Goal: Transaction & Acquisition: Purchase product/service

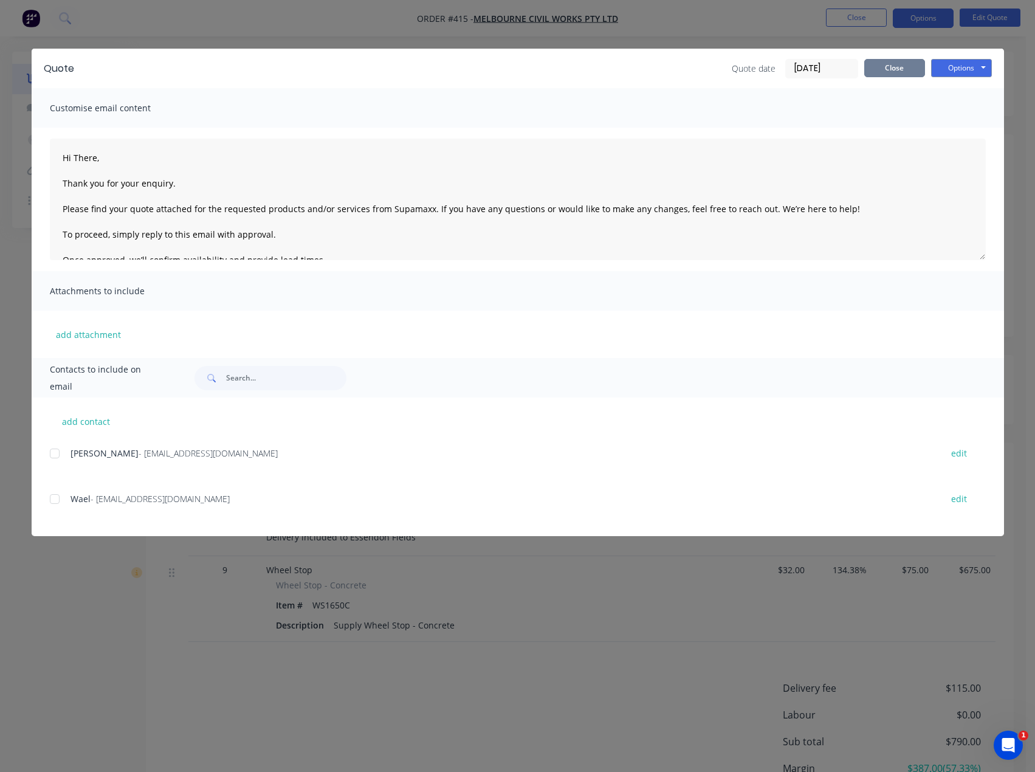
click at [897, 68] on button "Close" at bounding box center [894, 68] width 61 height 18
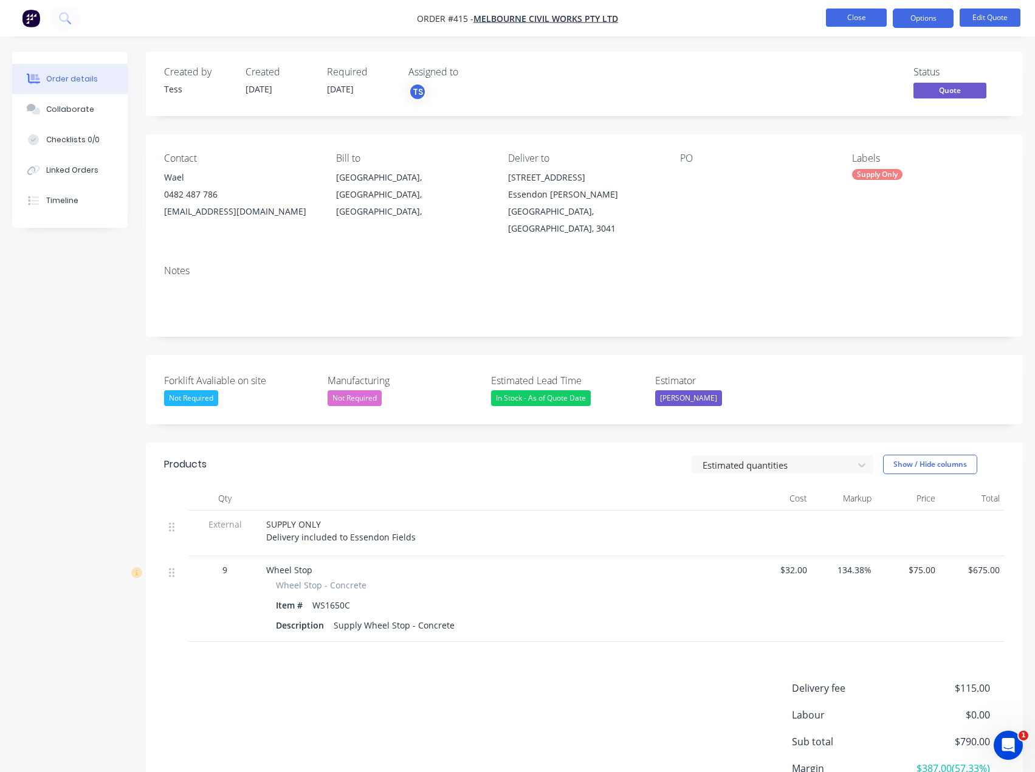
click at [848, 16] on button "Close" at bounding box center [856, 18] width 61 height 18
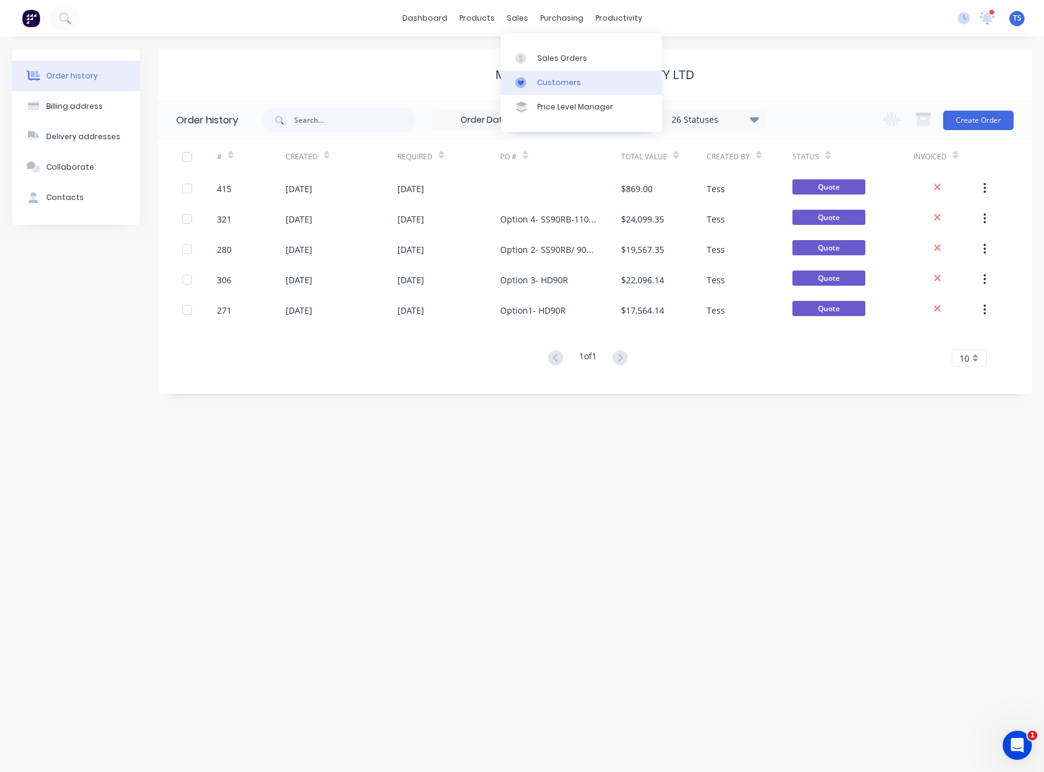
click at [555, 81] on div "Customers" at bounding box center [559, 82] width 44 height 11
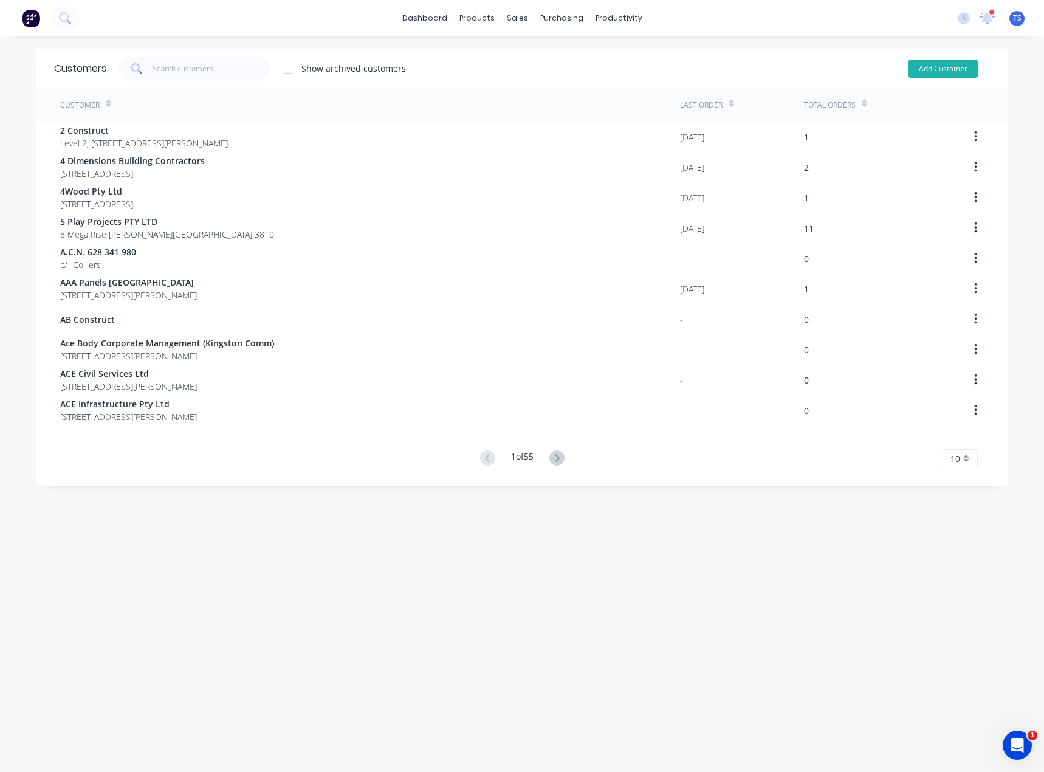
click at [928, 67] on button "Add Customer" at bounding box center [942, 69] width 69 height 18
select select "AU"
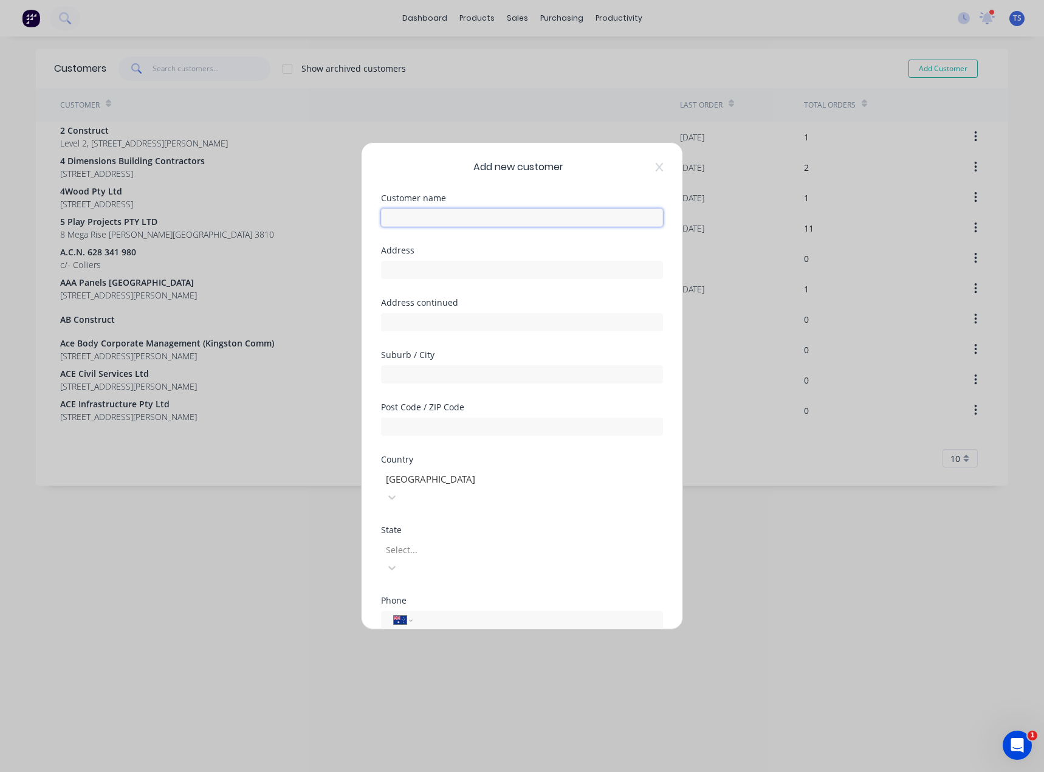
paste input "WAM [GEOGRAPHIC_DATA]®"
drag, startPoint x: 402, startPoint y: 269, endPoint x: 434, endPoint y: 244, distance: 40.3
click at [402, 269] on input "text" at bounding box center [522, 270] width 282 height 18
click at [465, 214] on input "WAM [GEOGRAPHIC_DATA]®" at bounding box center [522, 217] width 282 height 18
type input "WAM [GEOGRAPHIC_DATA]"
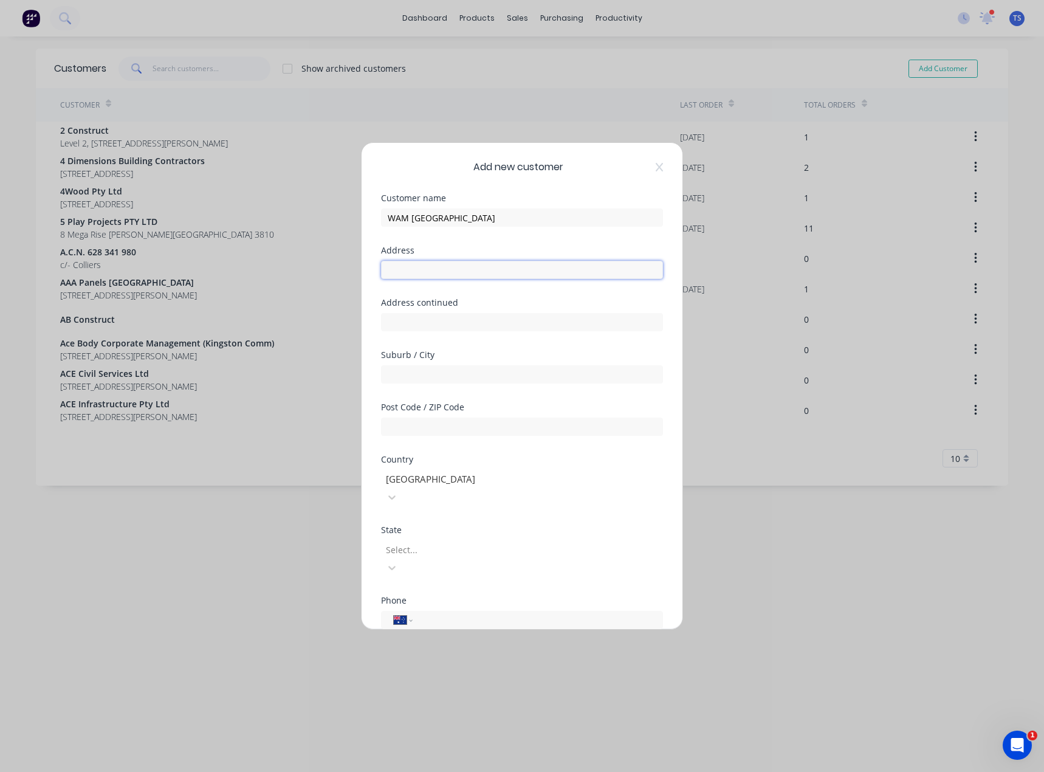
click at [416, 266] on input "text" at bounding box center [522, 270] width 282 height 18
paste input "[GEOGRAPHIC_DATA], Factory [STREET_ADDRESS]"
type input "[GEOGRAPHIC_DATA], Factory [STREET_ADDRESS]"
click at [407, 369] on input "text" at bounding box center [522, 374] width 282 height 18
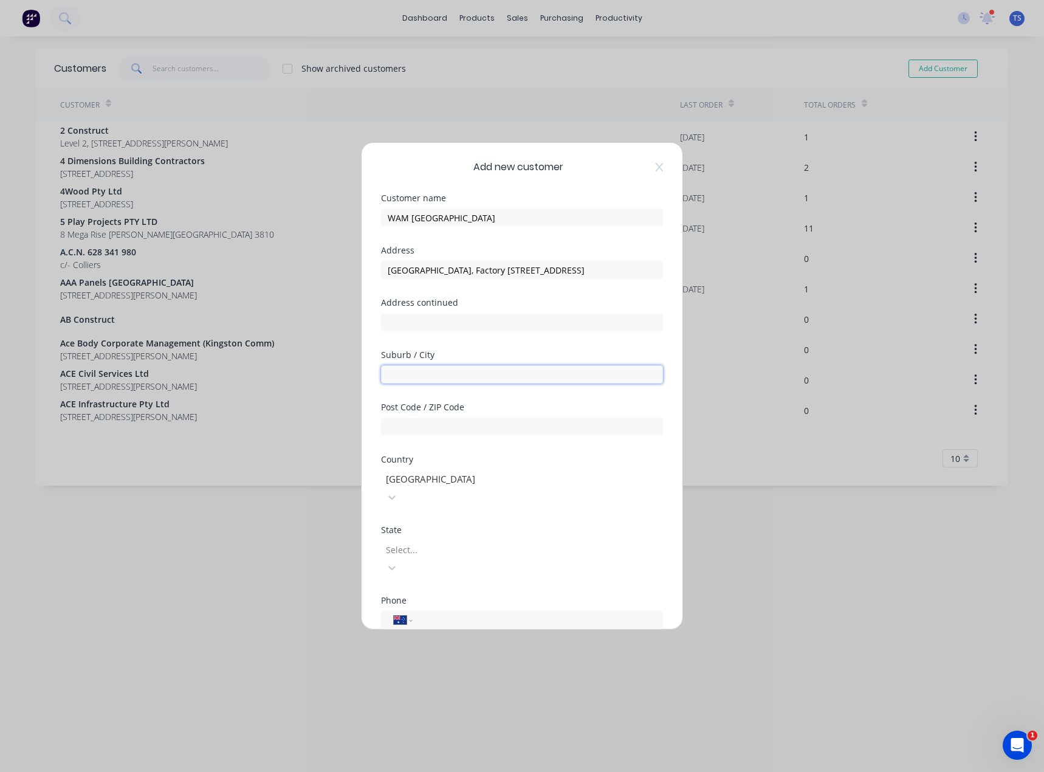
scroll to position [0, 0]
type input "Dandenong South"
click at [584, 269] on input "[GEOGRAPHIC_DATA], Factory [STREET_ADDRESS]" at bounding box center [522, 270] width 282 height 18
drag, startPoint x: 512, startPoint y: 271, endPoint x: 605, endPoint y: 270, distance: 93.6
click at [605, 270] on input "[GEOGRAPHIC_DATA], Factory [STREET_ADDRESS]" at bounding box center [522, 270] width 282 height 18
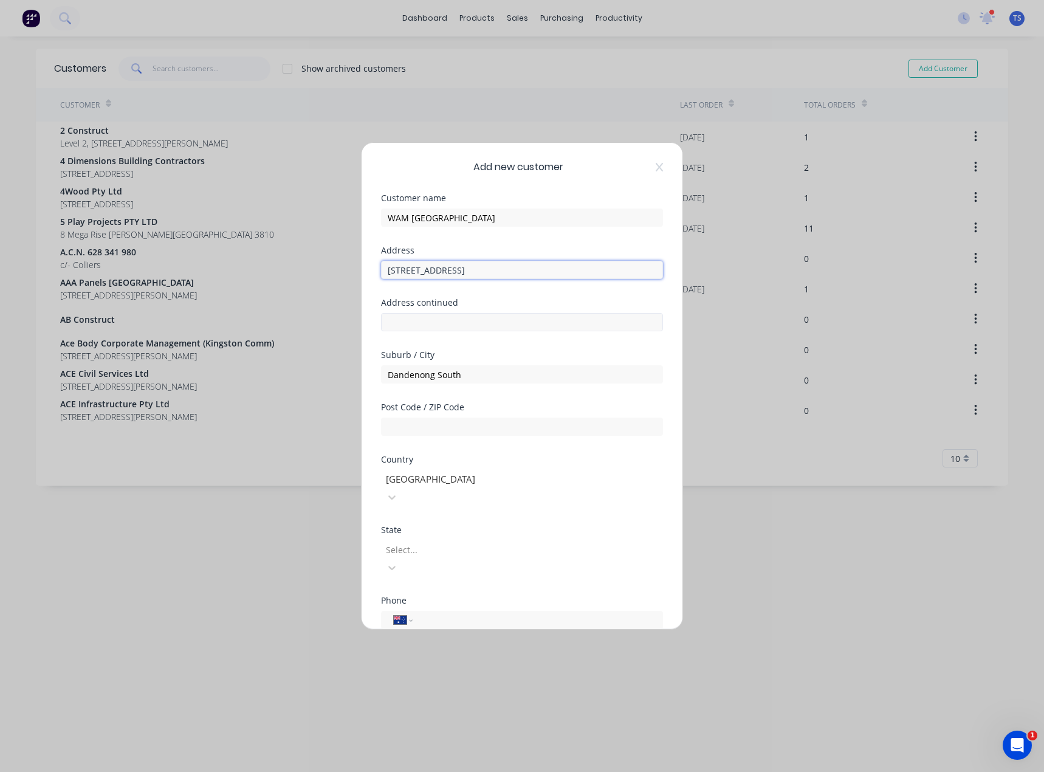
type input "[STREET_ADDRESS]"
click at [420, 321] on input "text" at bounding box center [522, 322] width 282 height 18
paste input "Factory [STREET_ADDRESS]"
type input "Factory [STREET_ADDRESS]"
click at [507, 272] on input "[STREET_ADDRESS]" at bounding box center [522, 270] width 282 height 18
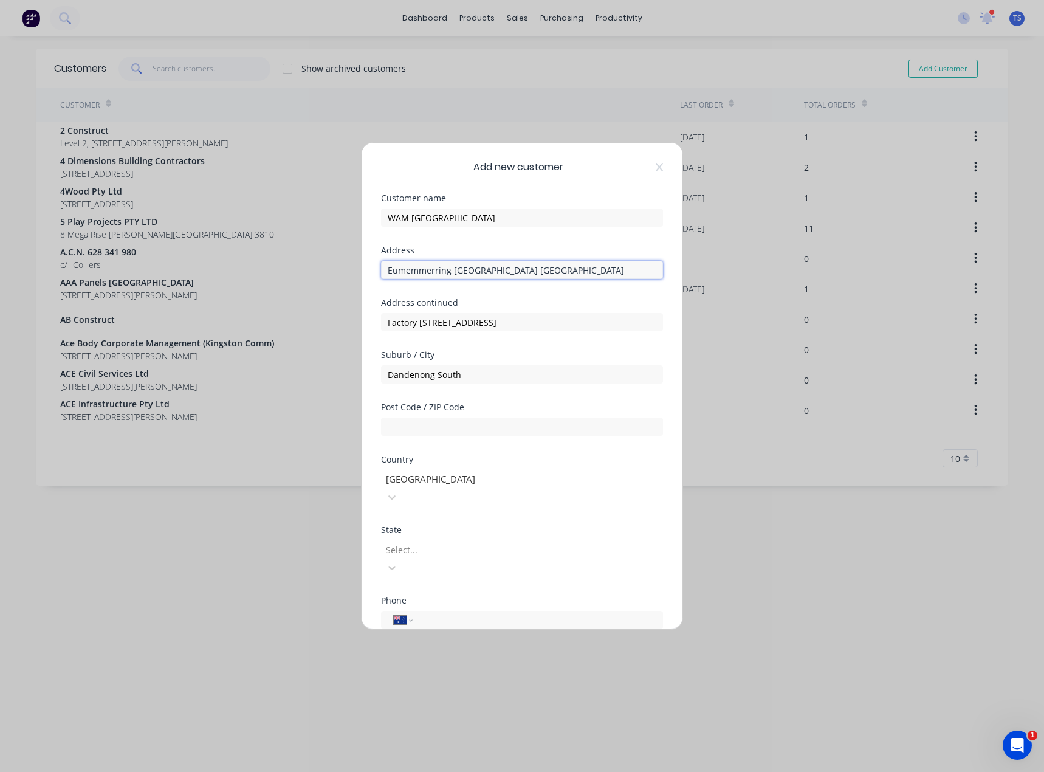
drag, startPoint x: 622, startPoint y: 268, endPoint x: 511, endPoint y: 274, distance: 111.3
click at [511, 274] on input "Eumemmerring [GEOGRAPHIC_DATA] [GEOGRAPHIC_DATA]" at bounding box center [522, 270] width 282 height 18
type input "[GEOGRAPHIC_DATA]"
click at [413, 542] on div at bounding box center [472, 549] width 175 height 15
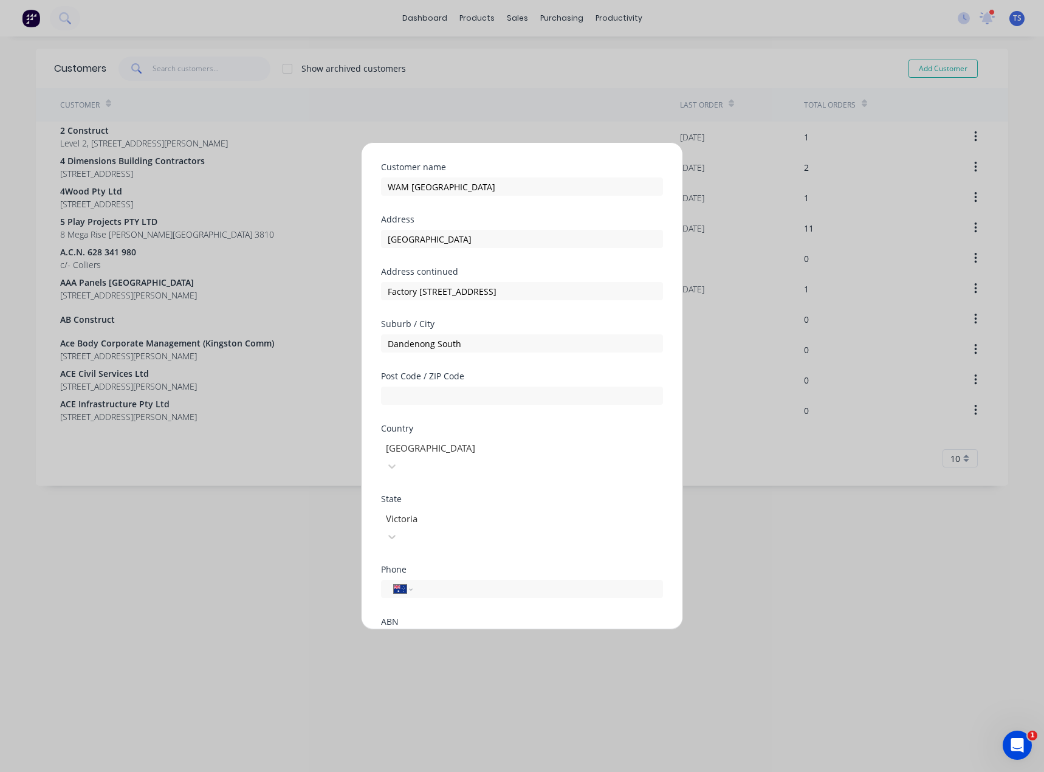
scroll to position [61, 0]
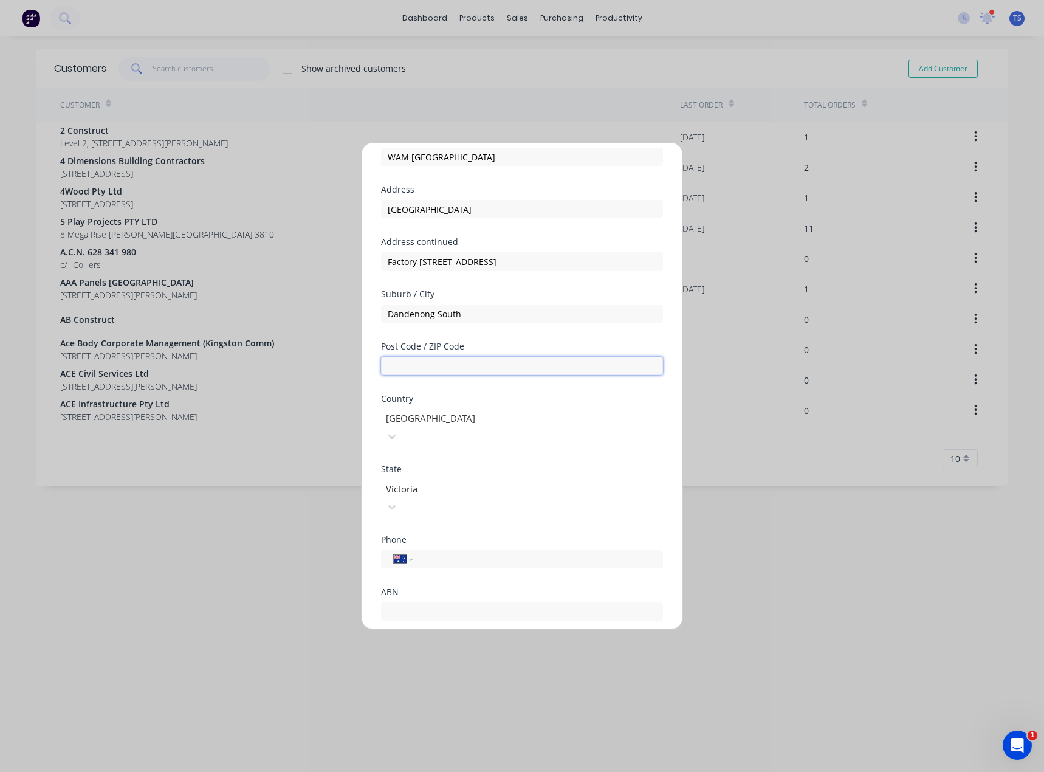
click at [442, 363] on input "text" at bounding box center [522, 366] width 282 height 18
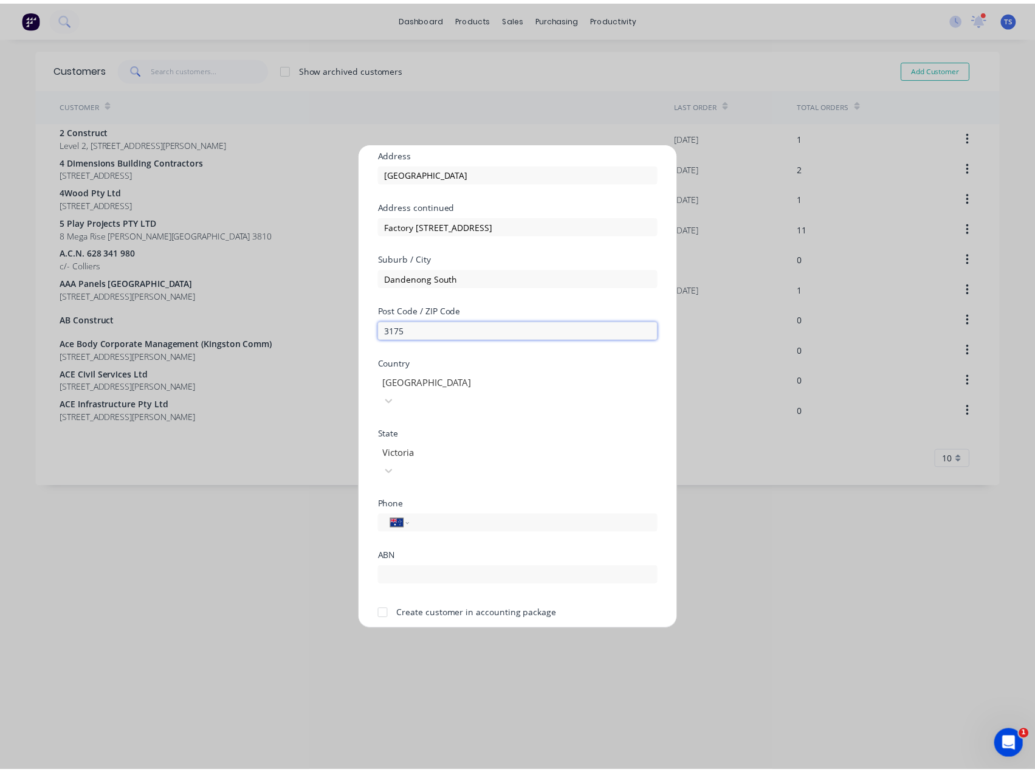
scroll to position [107, 0]
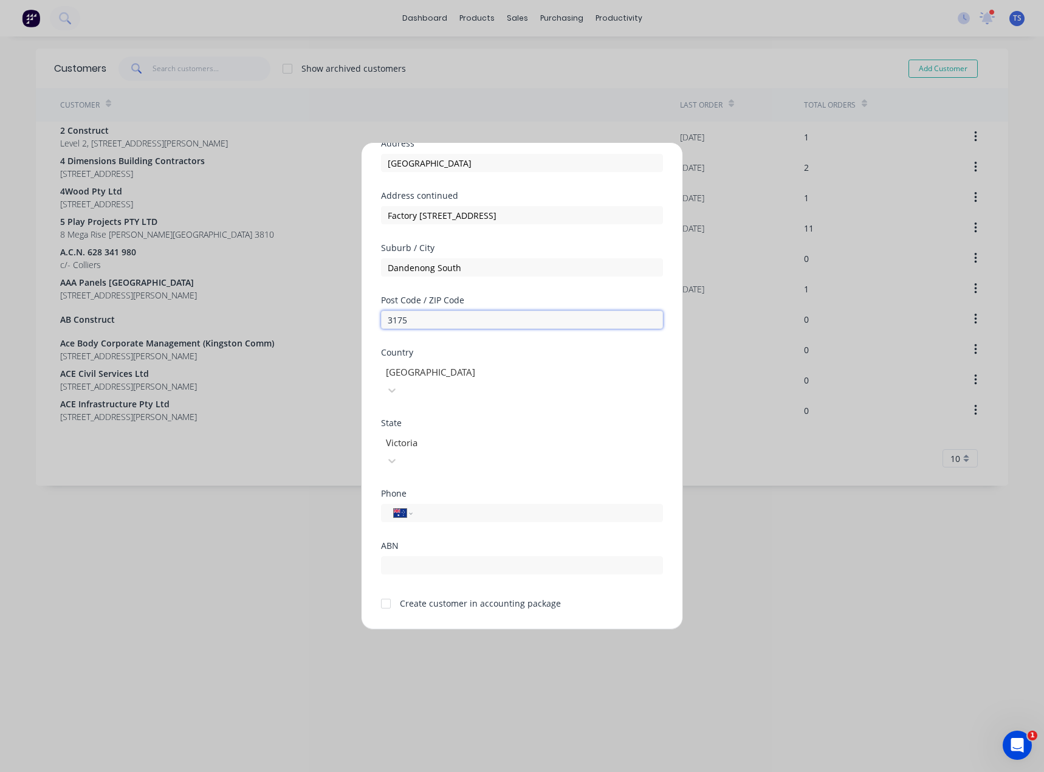
type input "3175"
drag, startPoint x: 387, startPoint y: 567, endPoint x: 519, endPoint y: 597, distance: 135.2
click at [386, 591] on div at bounding box center [386, 603] width 24 height 24
click at [495, 629] on button "Save" at bounding box center [483, 638] width 67 height 19
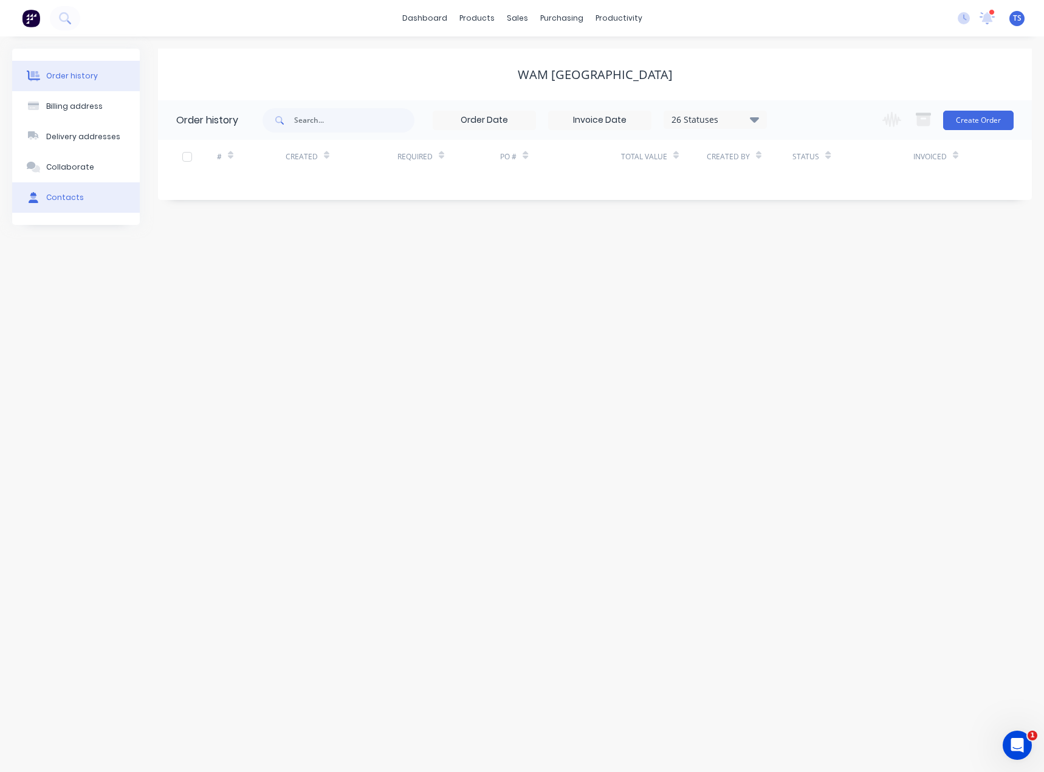
click at [80, 200] on button "Contacts" at bounding box center [76, 197] width 128 height 30
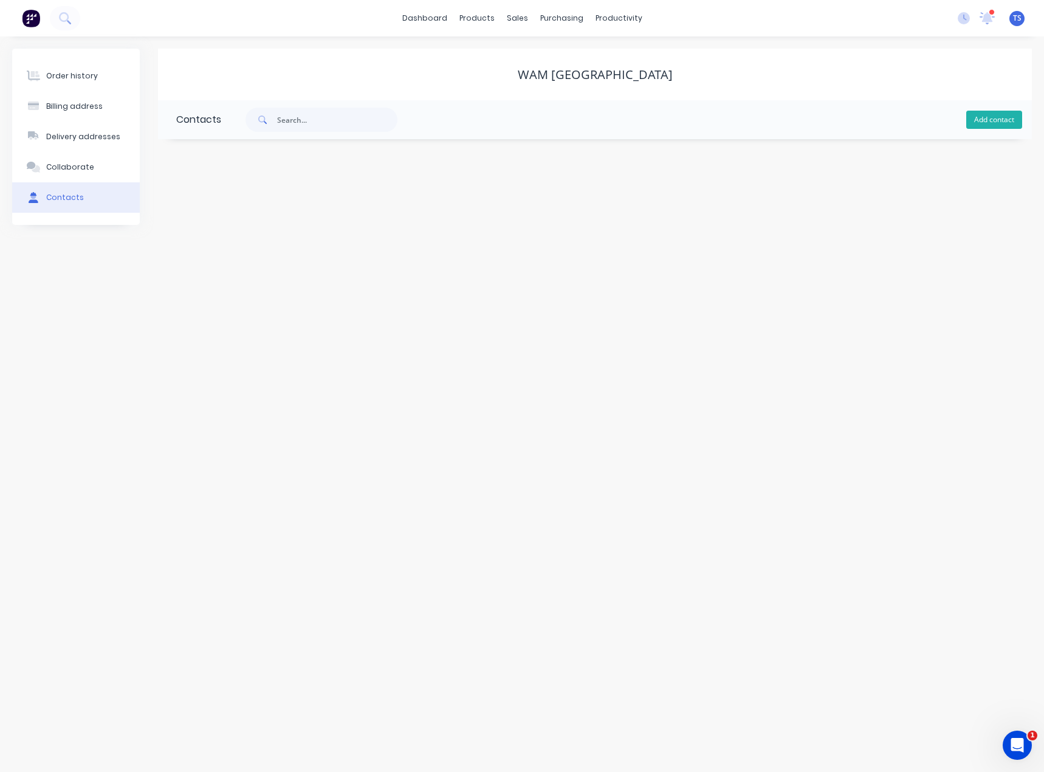
click at [988, 120] on button "Add contact" at bounding box center [994, 120] width 56 height 18
select select "AU"
click at [204, 204] on input "text" at bounding box center [275, 209] width 199 height 18
type input "[PERSON_NAME]"
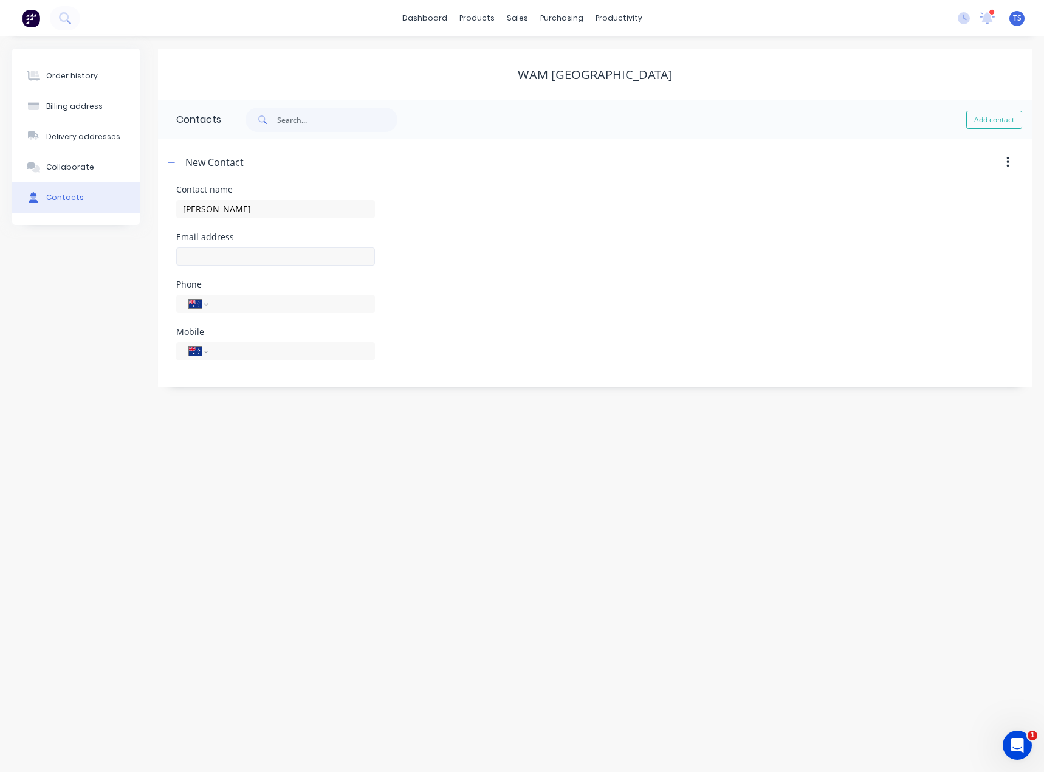
select select "AU"
click at [252, 260] on input "text" at bounding box center [275, 256] width 199 height 18
type input "[EMAIL_ADDRESS][DOMAIN_NAME]"
click at [227, 337] on div "Mobile International [GEOGRAPHIC_DATA] [GEOGRAPHIC_DATA] [GEOGRAPHIC_DATA] [GEO…" at bounding box center [275, 350] width 199 height 47
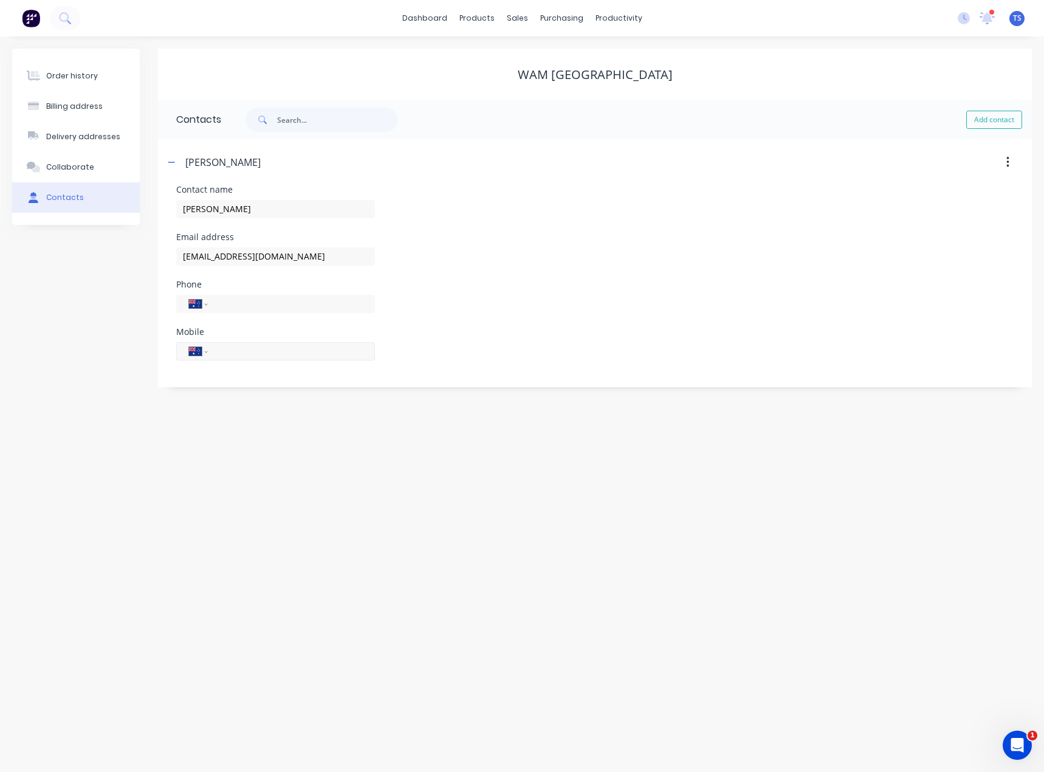
click at [226, 351] on input "tel" at bounding box center [289, 351] width 146 height 14
type input "97374700"
click at [241, 303] on input "tel" at bounding box center [289, 303] width 146 height 14
drag, startPoint x: 248, startPoint y: 355, endPoint x: 199, endPoint y: 361, distance: 49.6
click at [199, 361] on div "International [GEOGRAPHIC_DATA] [GEOGRAPHIC_DATA] [GEOGRAPHIC_DATA] [GEOGRAPHIC…" at bounding box center [275, 355] width 199 height 27
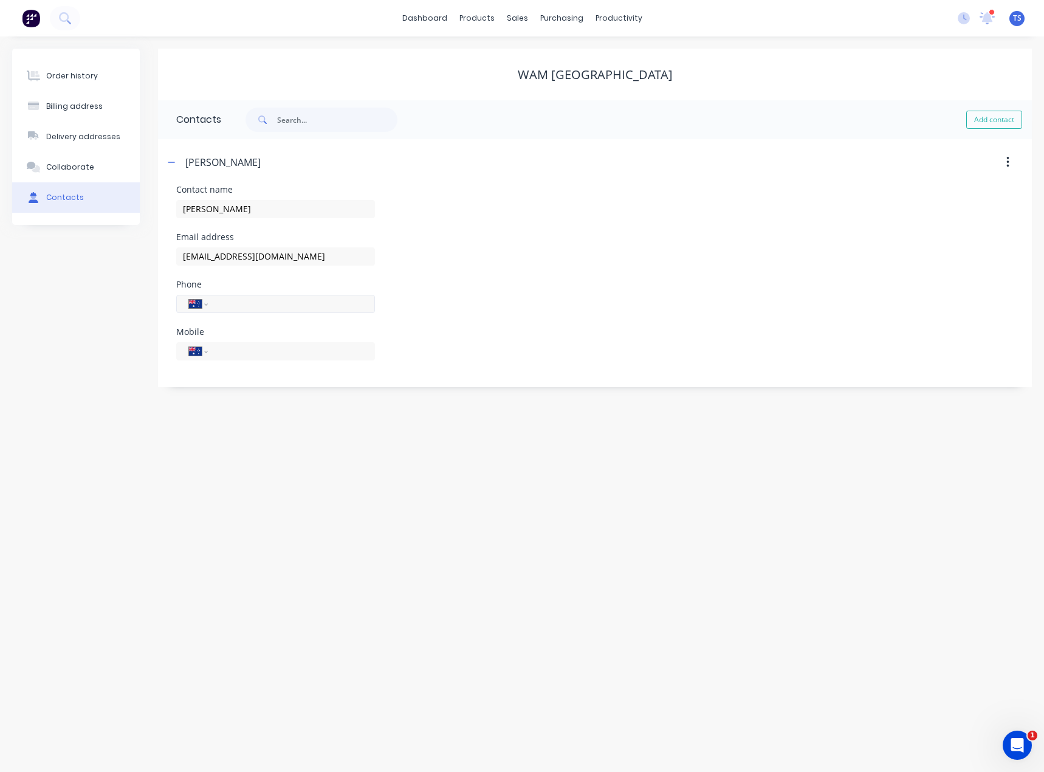
click at [239, 306] on input "tel" at bounding box center [289, 303] width 146 height 14
paste input "97374700"
type input "97374700"
click at [227, 354] on input "tel" at bounding box center [289, 360] width 146 height 14
type input "0409 165 808"
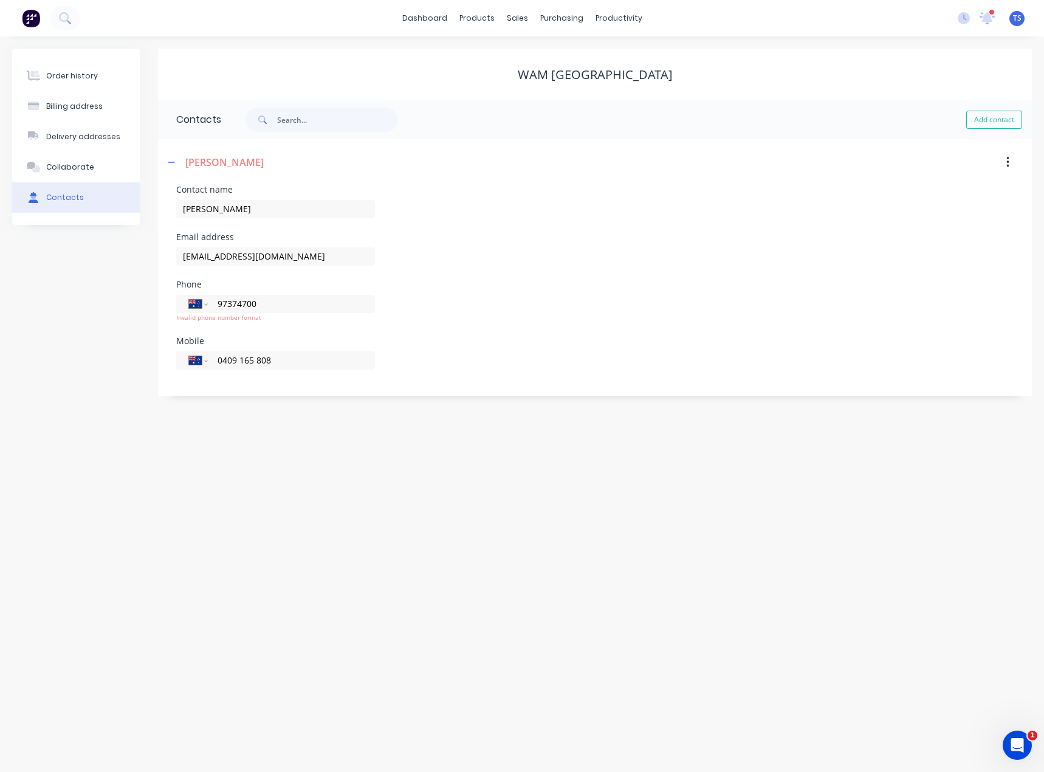
click at [232, 457] on div "Order history Billing address Delivery addresses Collaborate Contacts [GEOGRAPH…" at bounding box center [522, 403] width 1044 height 735
click at [217, 304] on input "97374700" at bounding box center [289, 303] width 146 height 14
click at [283, 305] on input "[PHONE_NUMBER]" at bounding box center [289, 303] width 146 height 14
type input "[PHONE_NUMBER]"
click at [270, 212] on input "[PERSON_NAME]" at bounding box center [275, 209] width 199 height 18
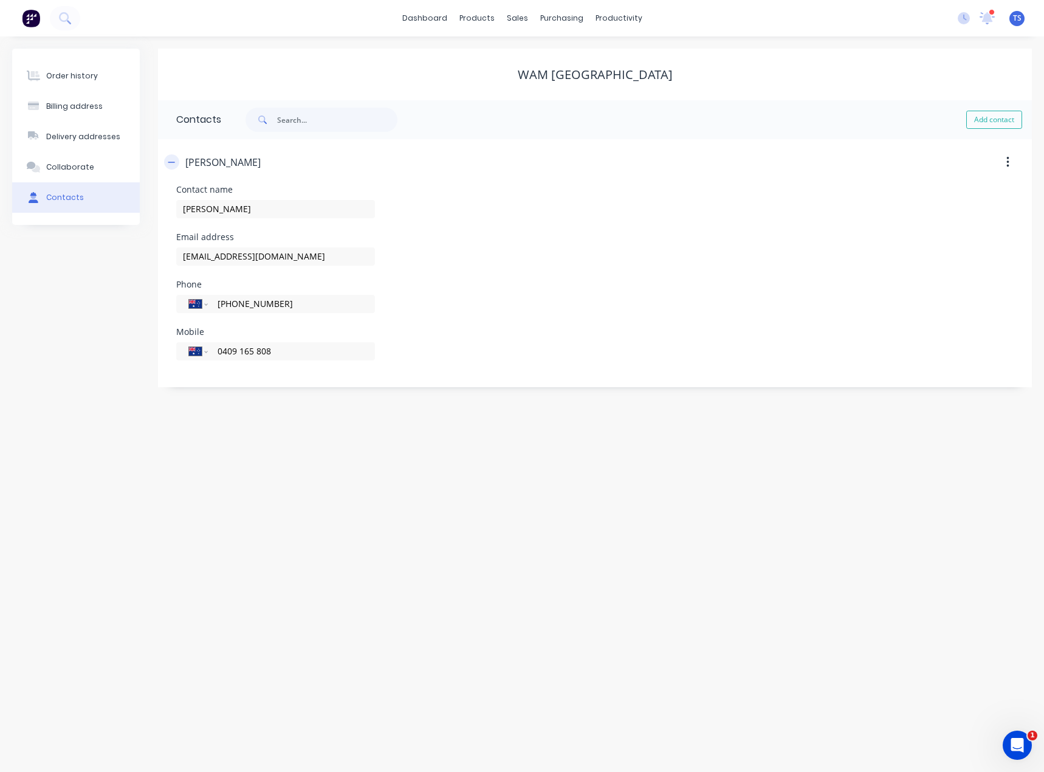
click at [168, 163] on icon "button" at bounding box center [171, 162] width 7 height 9
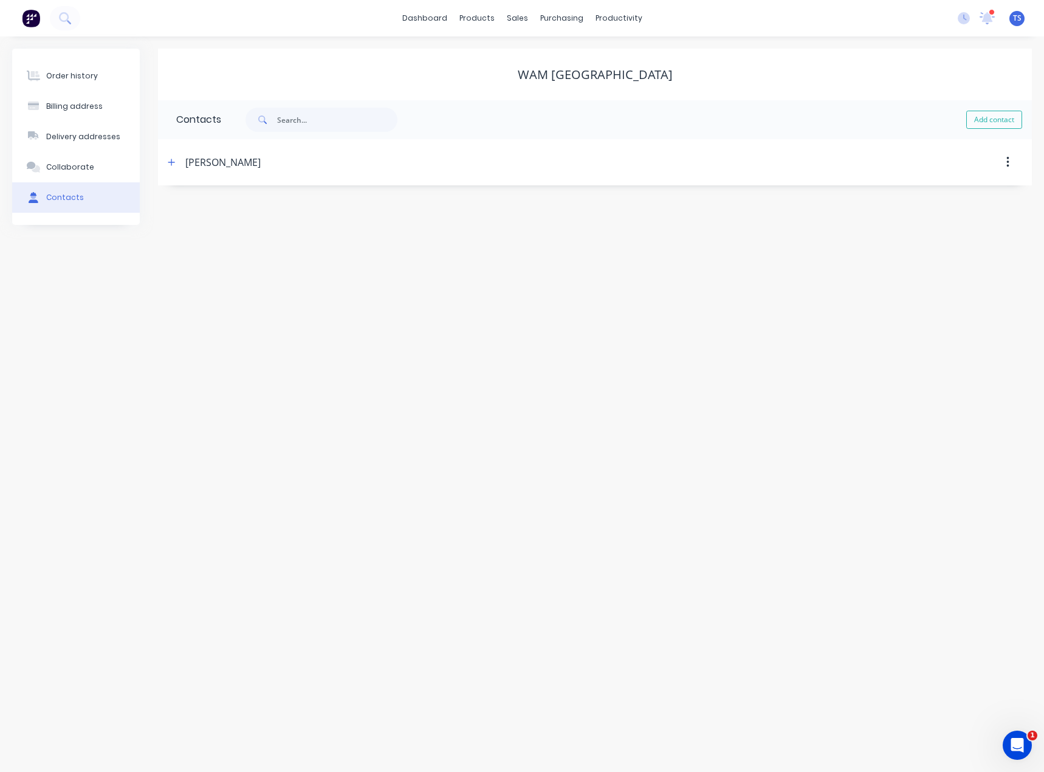
drag, startPoint x: 48, startPoint y: 77, endPoint x: 296, endPoint y: 95, distance: 248.6
click at [49, 77] on div "Order history" at bounding box center [72, 75] width 52 height 11
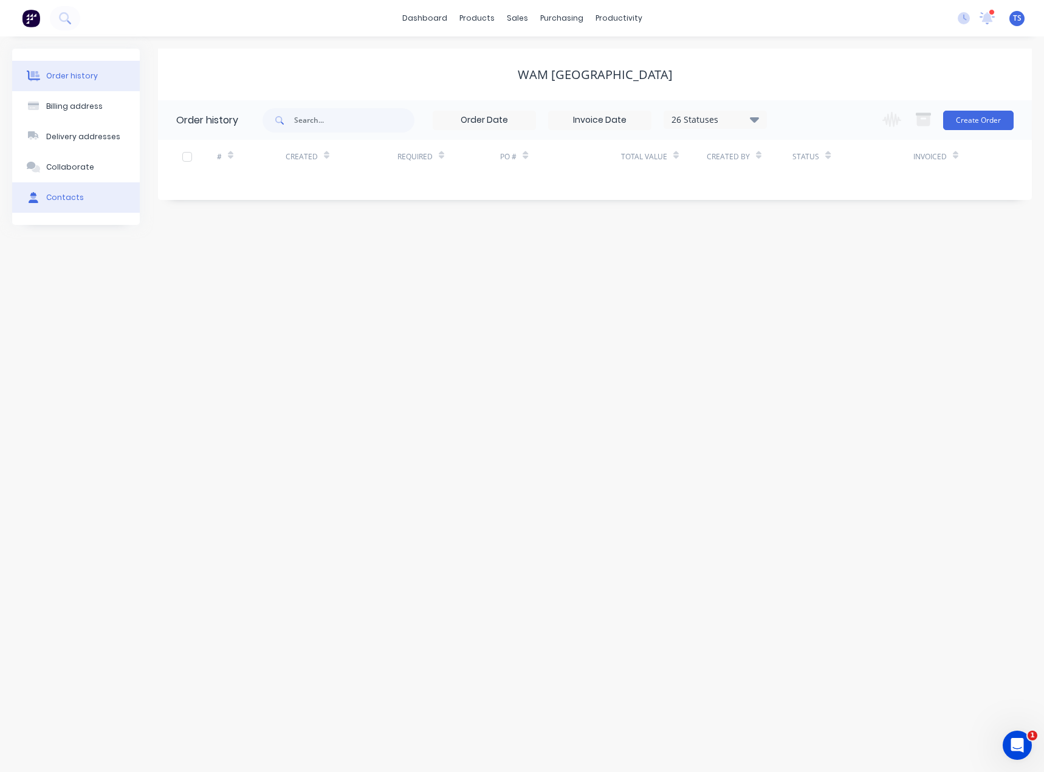
click at [83, 190] on button "Contacts" at bounding box center [76, 197] width 128 height 30
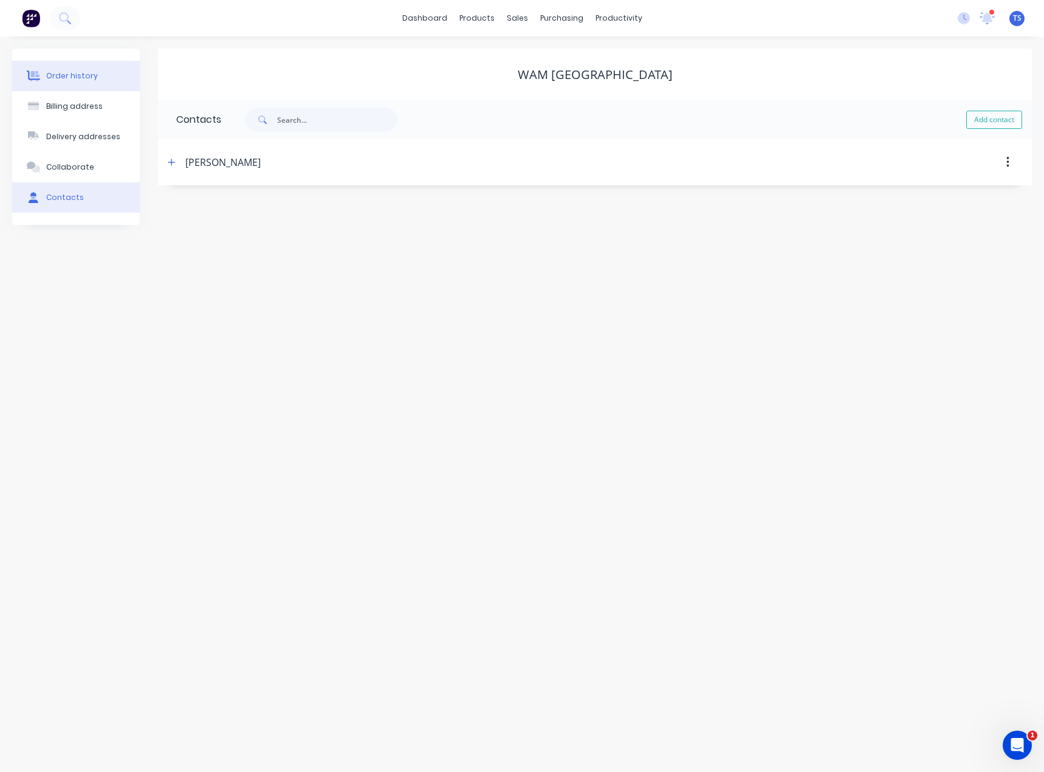
click at [69, 74] on div "Order history" at bounding box center [72, 75] width 52 height 11
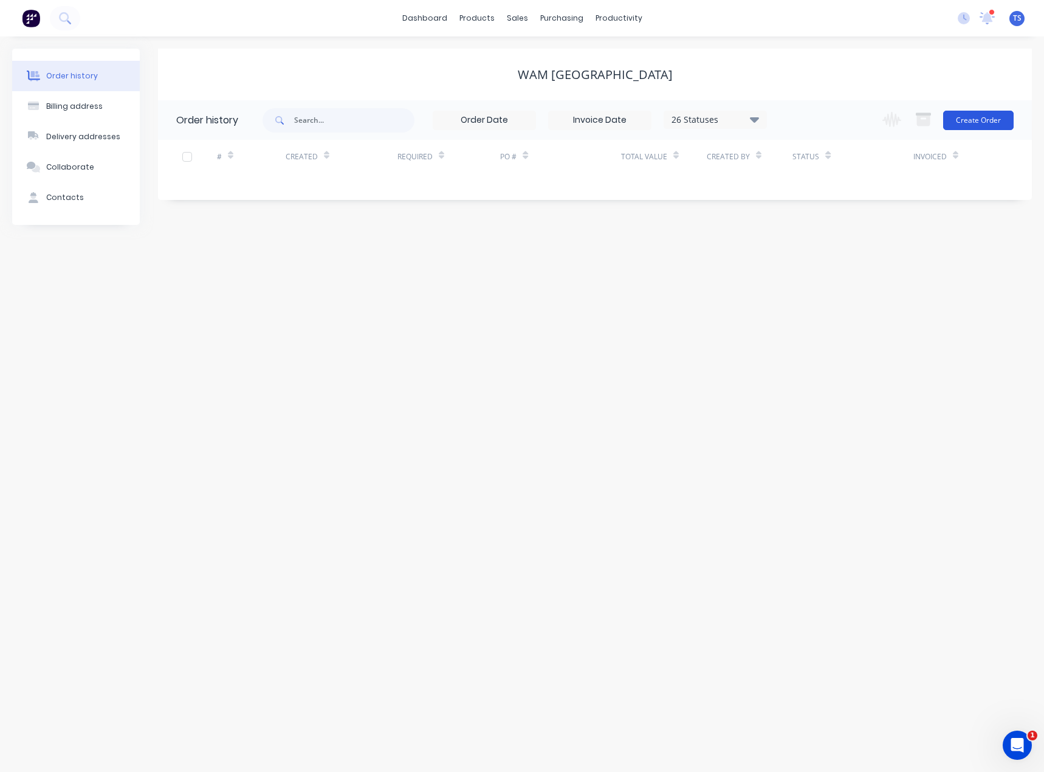
click at [979, 122] on button "Create Order" at bounding box center [978, 120] width 70 height 19
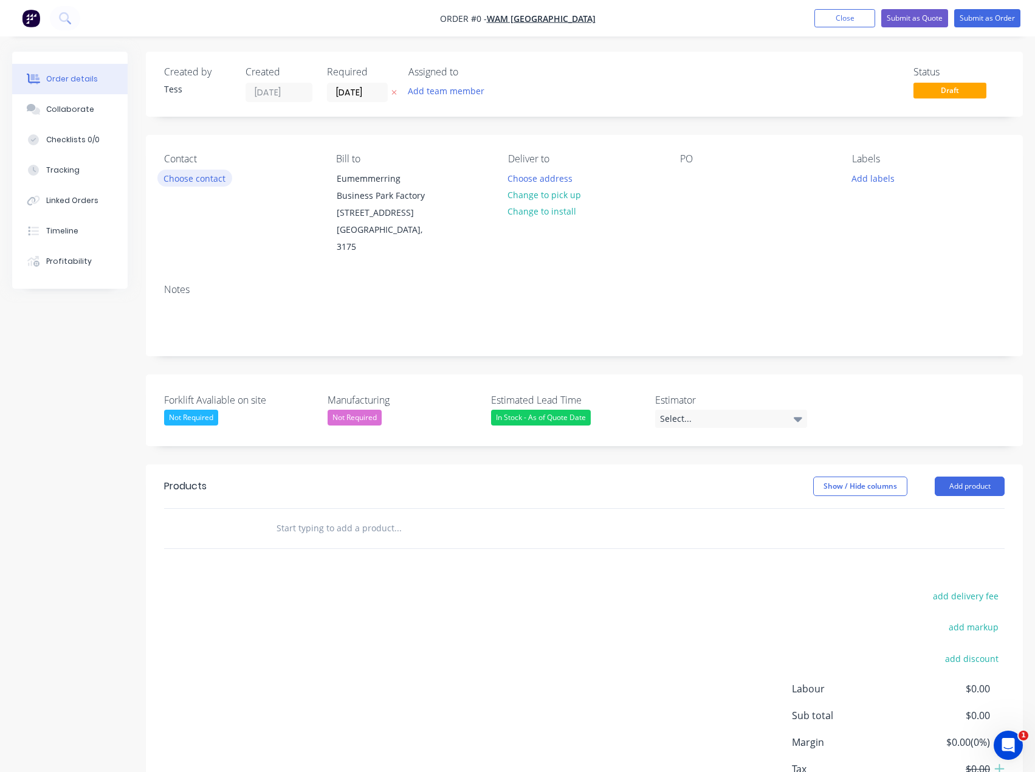
click at [200, 174] on button "Choose contact" at bounding box center [194, 178] width 75 height 16
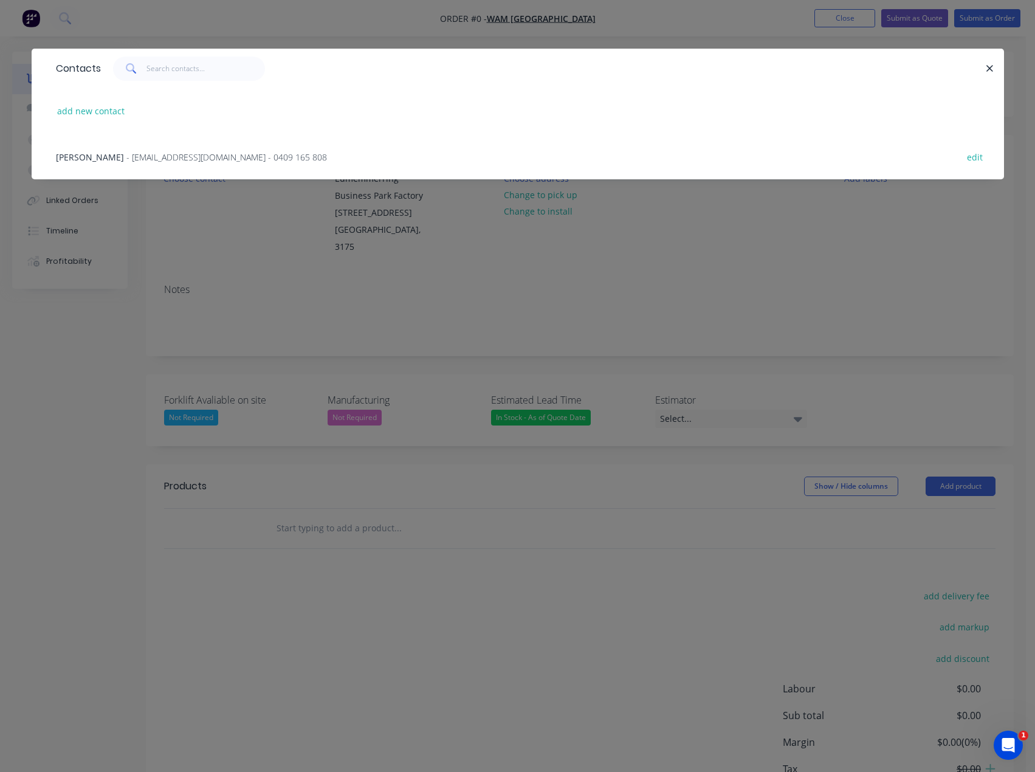
click at [167, 154] on span "- [EMAIL_ADDRESS][DOMAIN_NAME] - 0409 165 808" at bounding box center [226, 157] width 200 height 12
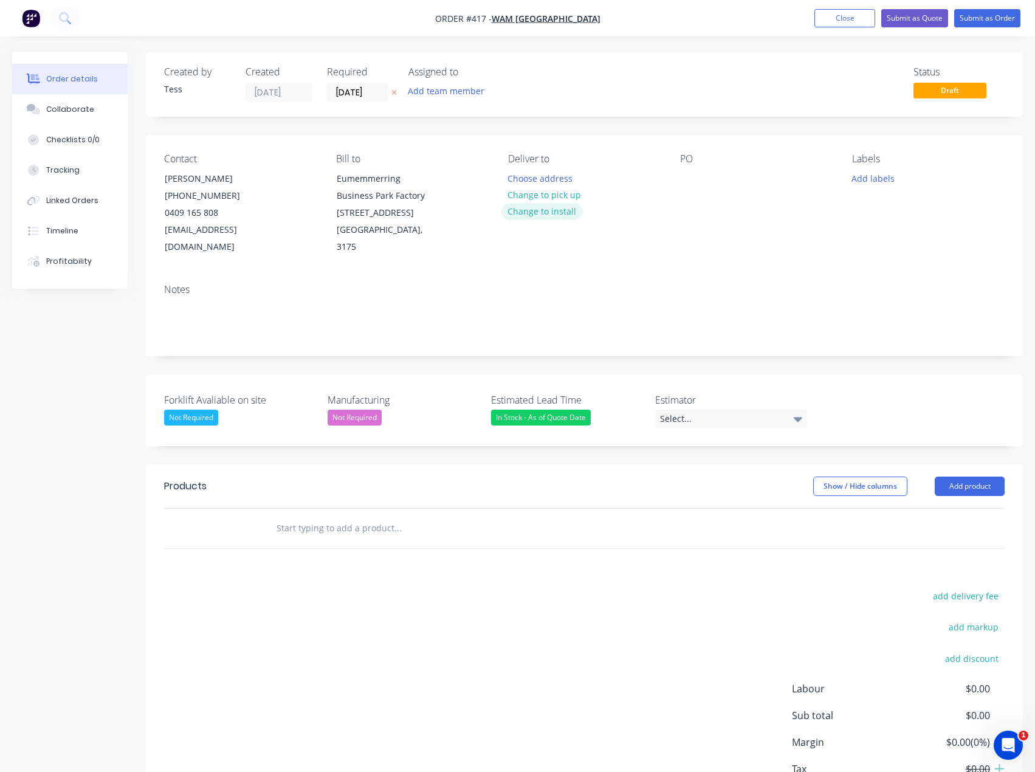
click at [533, 208] on button "Change to install" at bounding box center [541, 211] width 81 height 16
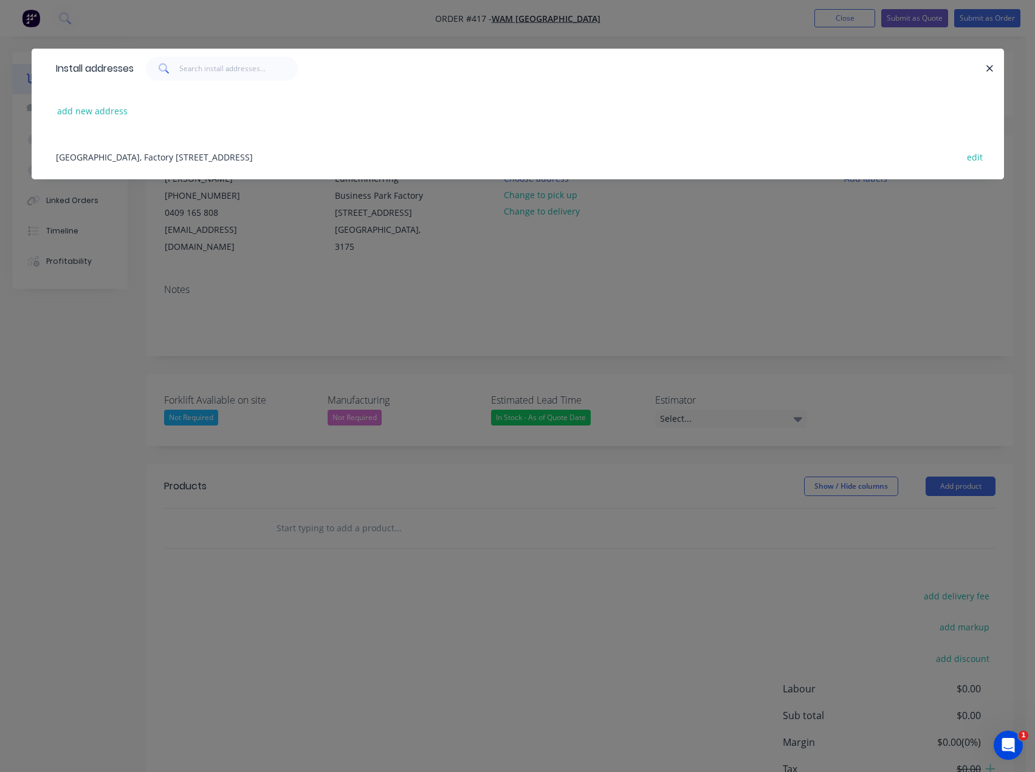
click at [121, 155] on div "[GEOGRAPHIC_DATA], Factory [STREET_ADDRESS] edit" at bounding box center [518, 157] width 936 height 46
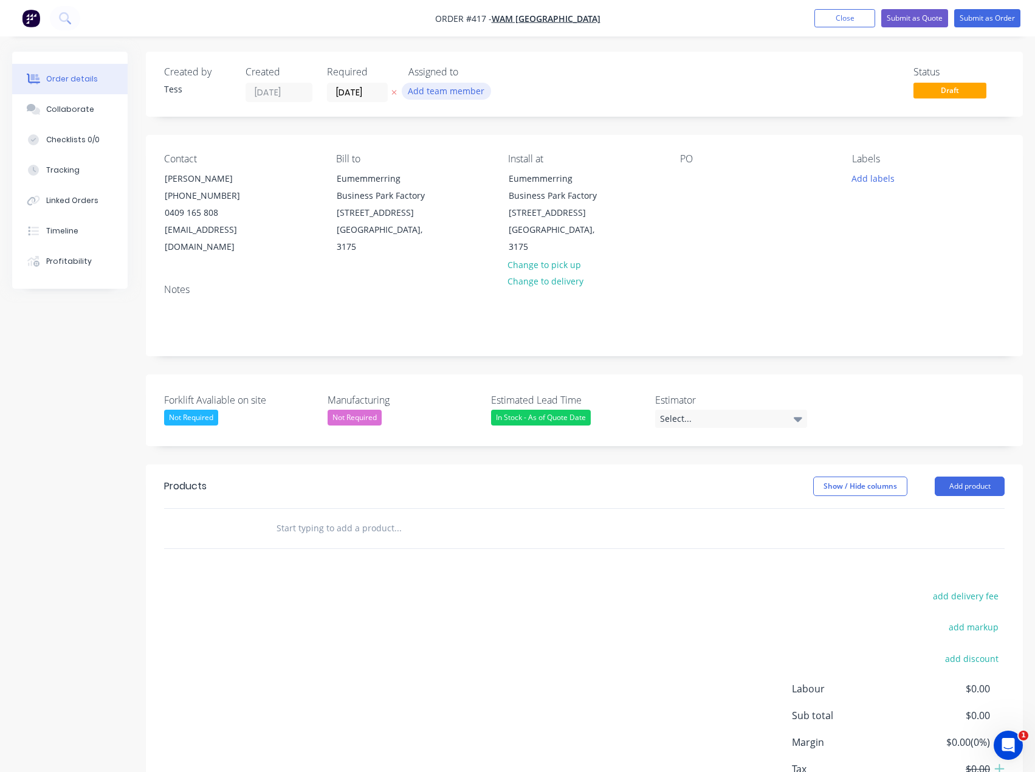
click at [444, 90] on button "Add team member" at bounding box center [446, 91] width 89 height 16
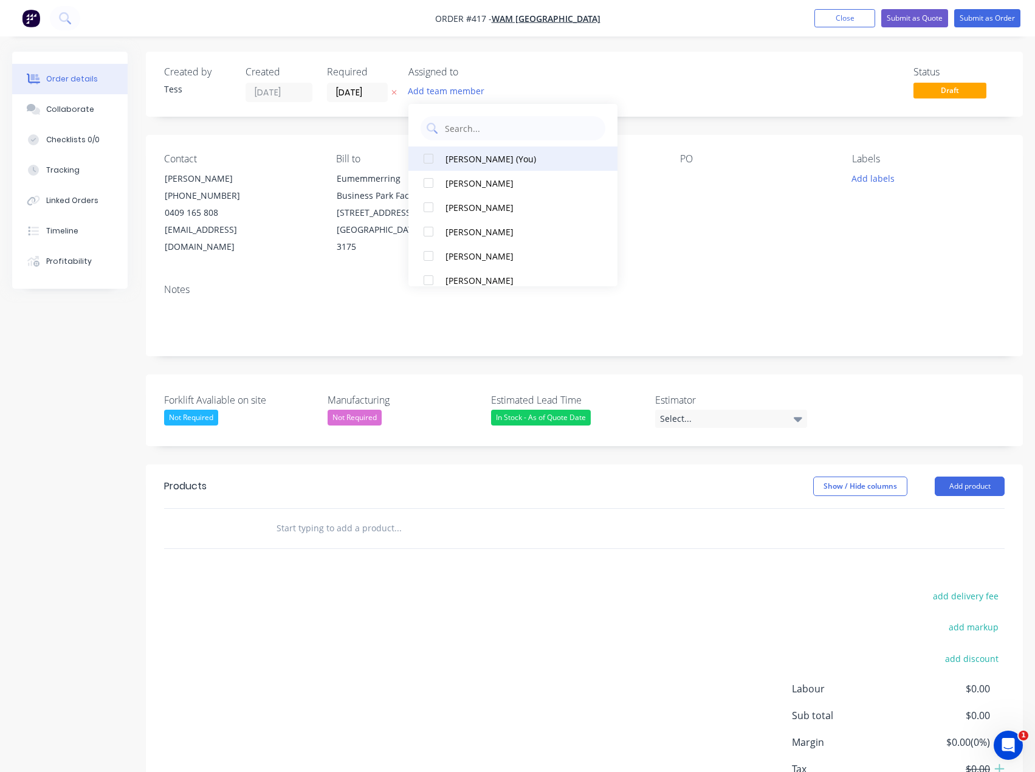
click at [457, 155] on div "[PERSON_NAME] (You)" at bounding box center [516, 158] width 143 height 13
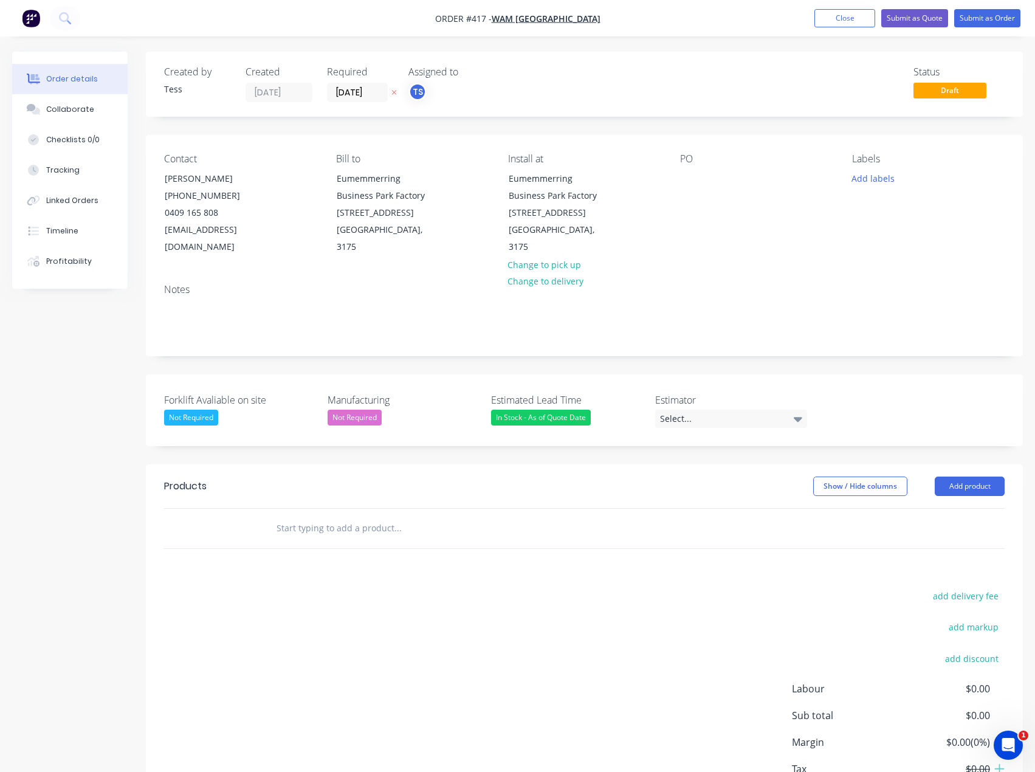
click at [519, 58] on div "Created by Tess Created [DATE] Required [DATE] Assigned to TS Status Draft" at bounding box center [584, 84] width 877 height 65
click at [318, 524] on input "text" at bounding box center [397, 528] width 243 height 24
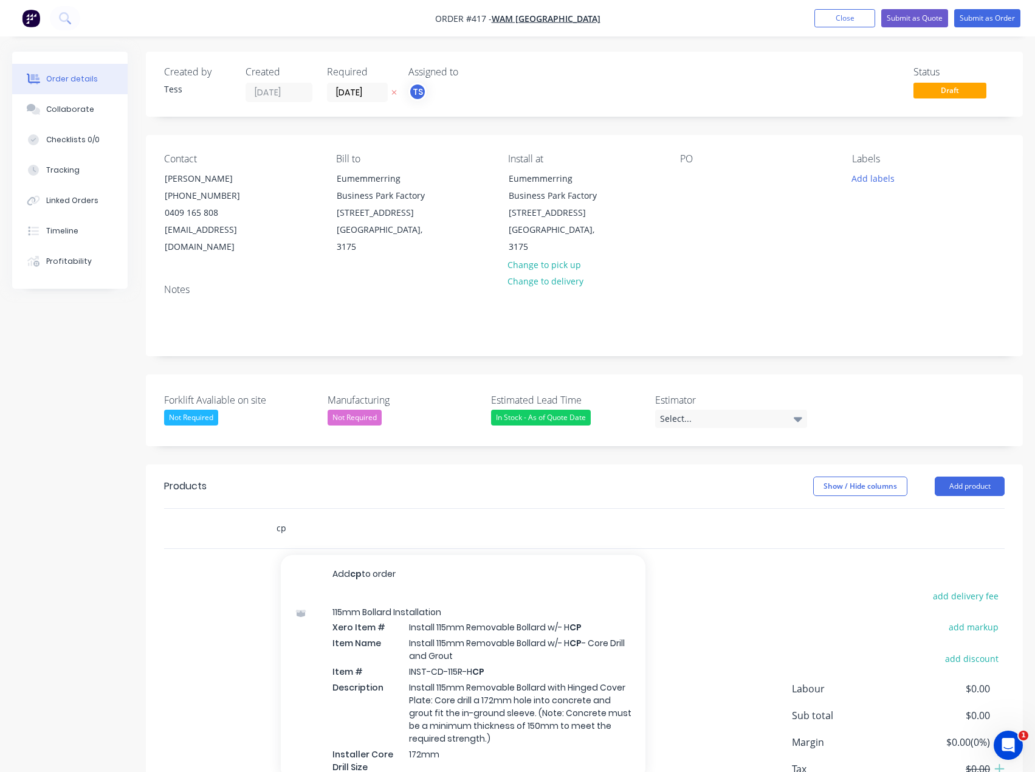
type input "c"
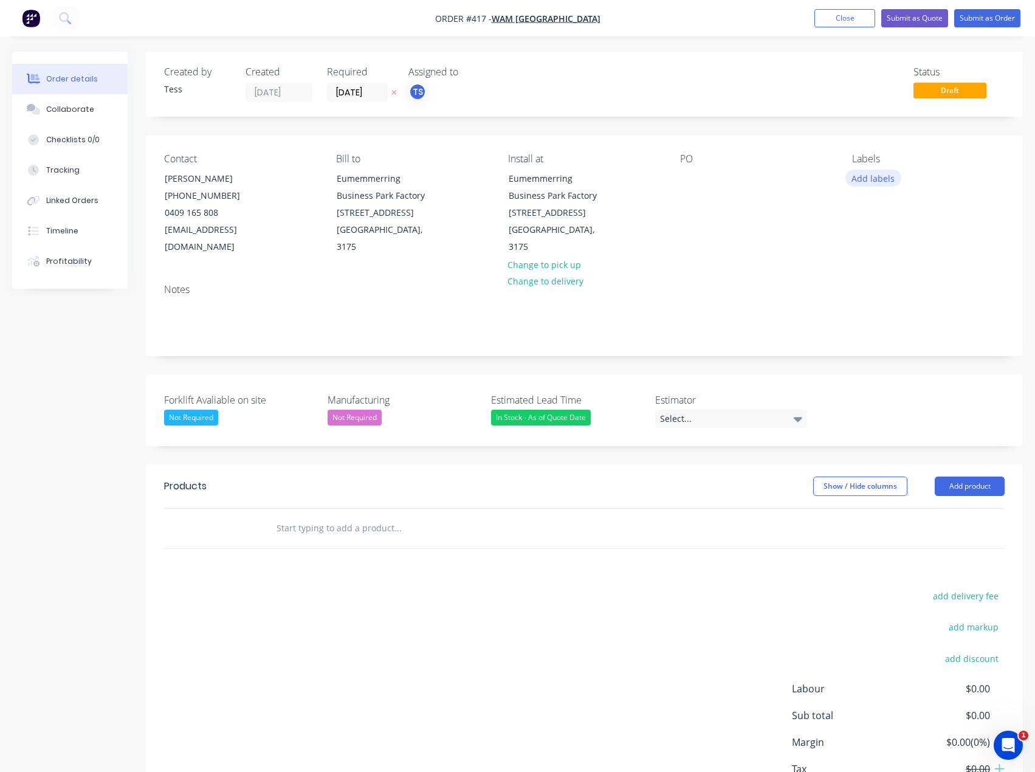
click at [871, 176] on button "Add labels" at bounding box center [873, 178] width 56 height 16
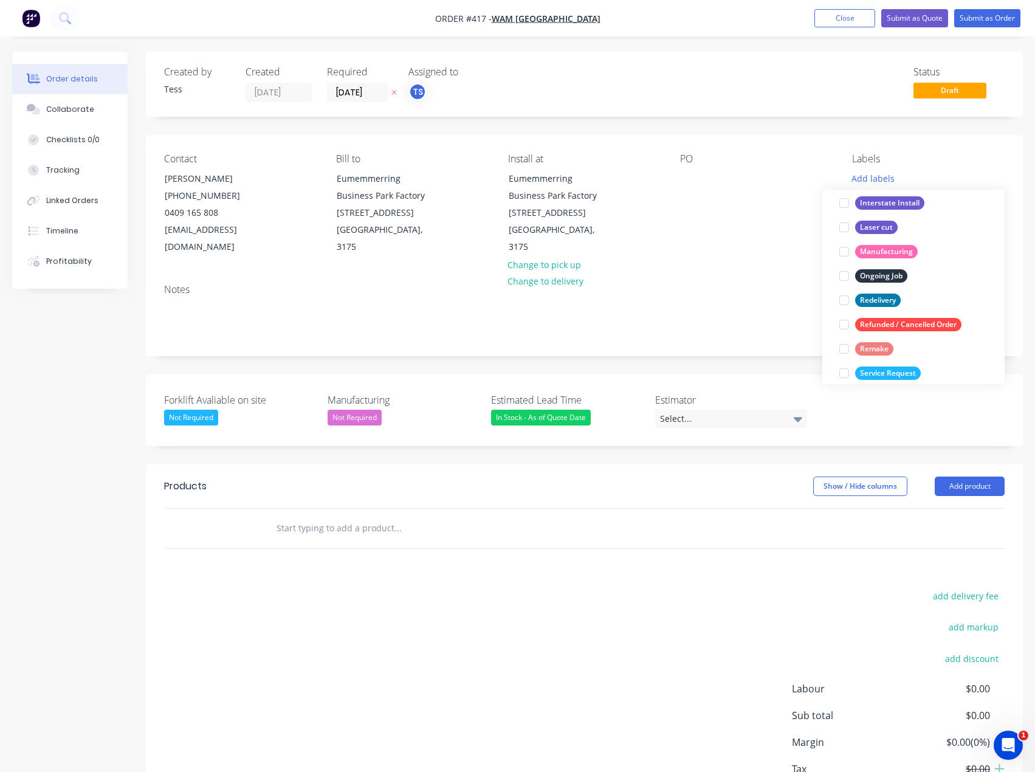
scroll to position [73, 0]
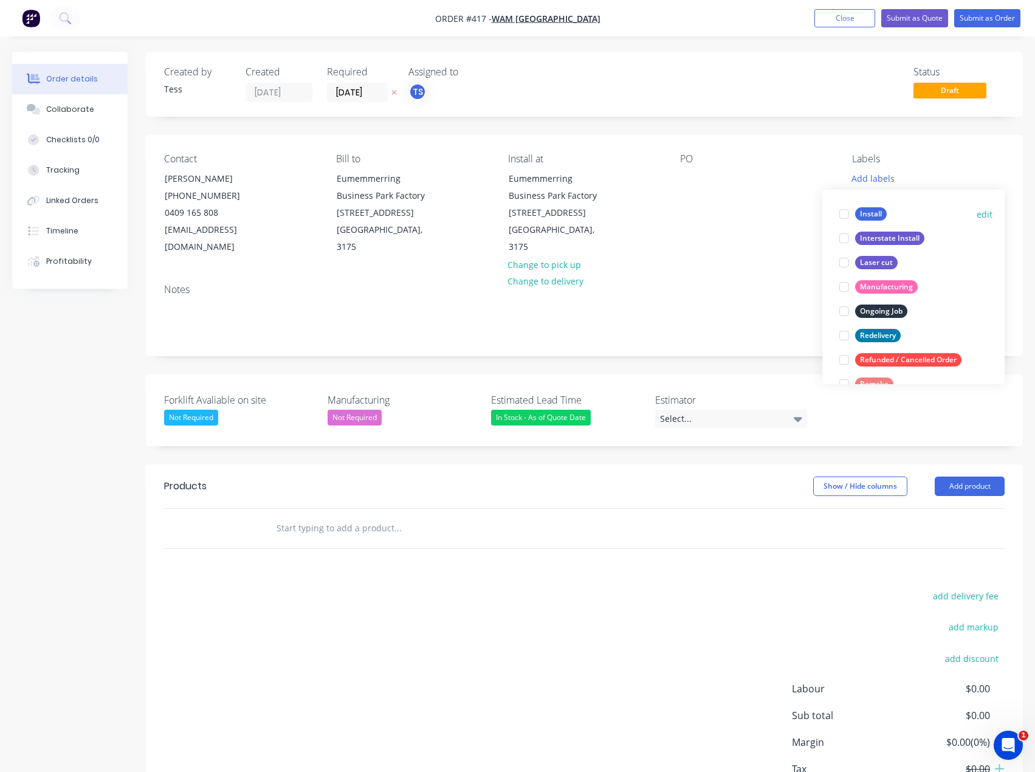
click at [840, 213] on div at bounding box center [844, 214] width 24 height 24
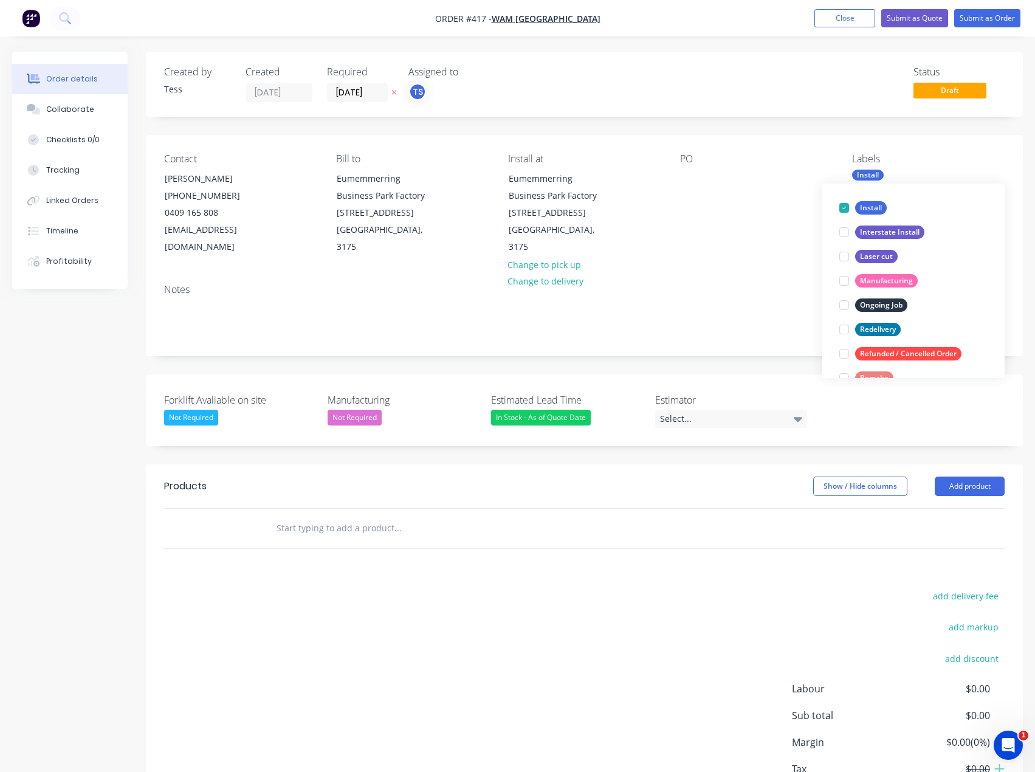
click at [741, 187] on div "PO" at bounding box center [756, 204] width 152 height 103
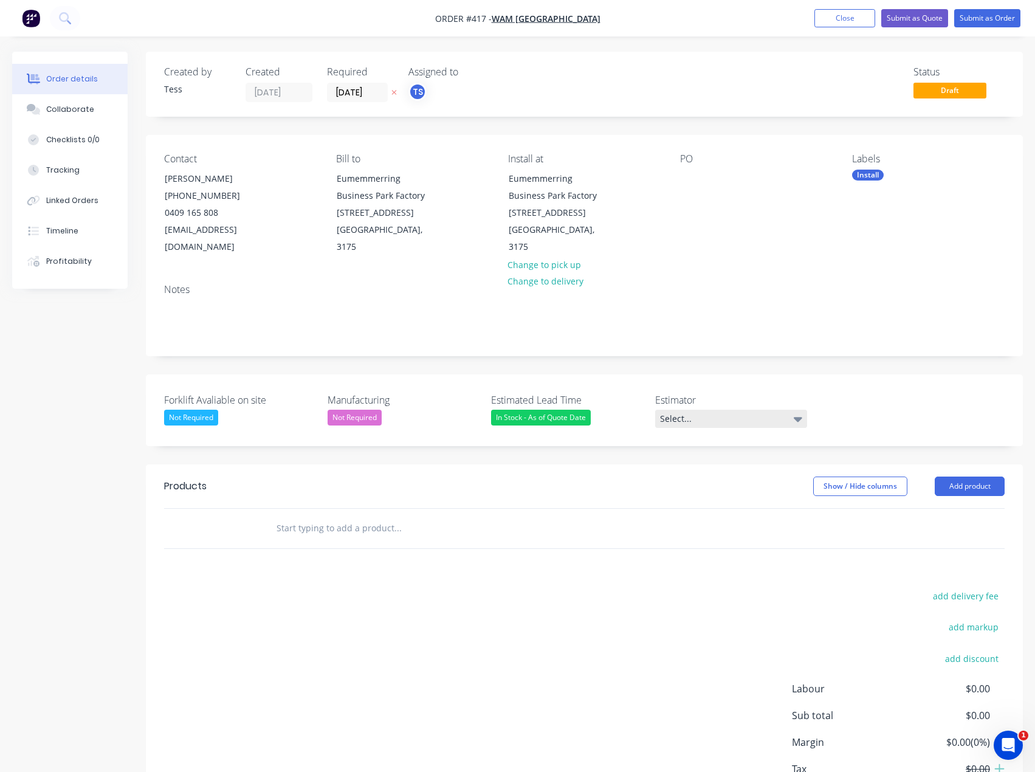
click at [695, 414] on div "Select..." at bounding box center [731, 418] width 152 height 18
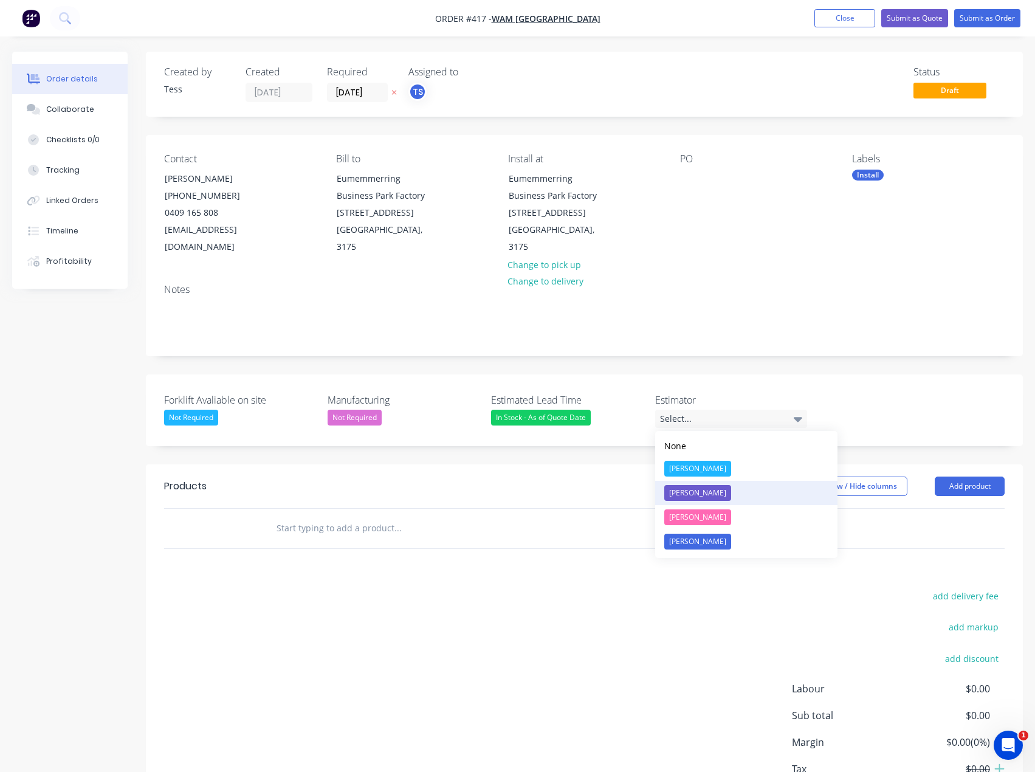
click at [686, 493] on div "[PERSON_NAME]" at bounding box center [697, 493] width 67 height 16
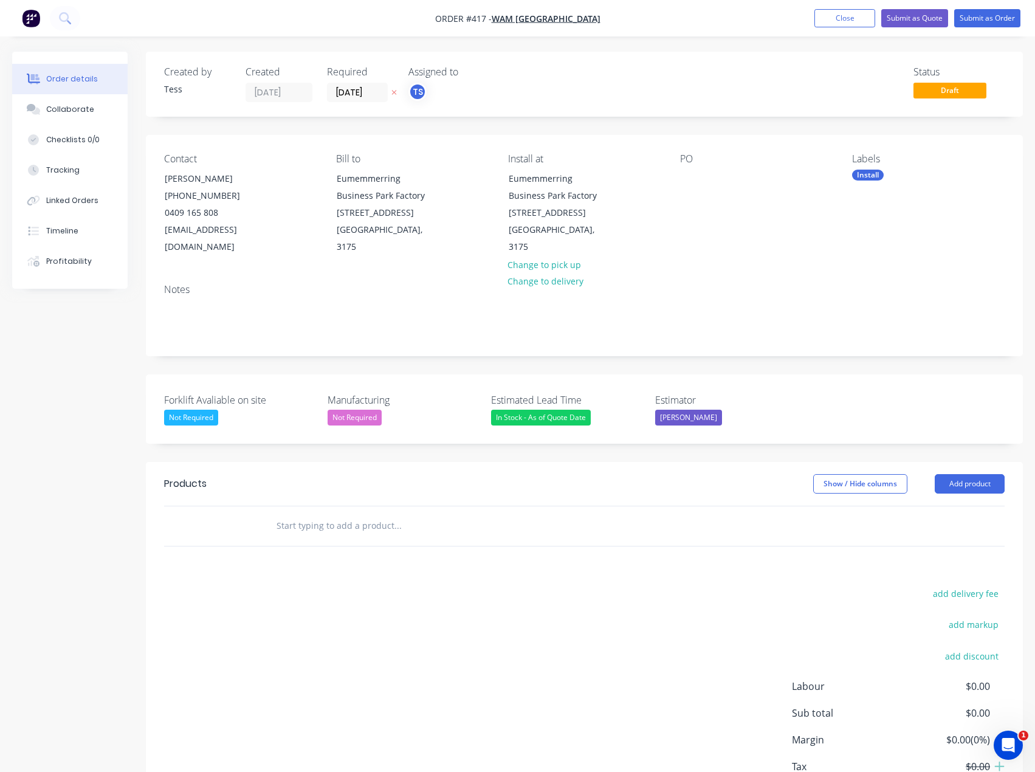
click at [301, 523] on input "text" at bounding box center [397, 525] width 243 height 24
click at [976, 486] on button "Add product" at bounding box center [969, 483] width 70 height 19
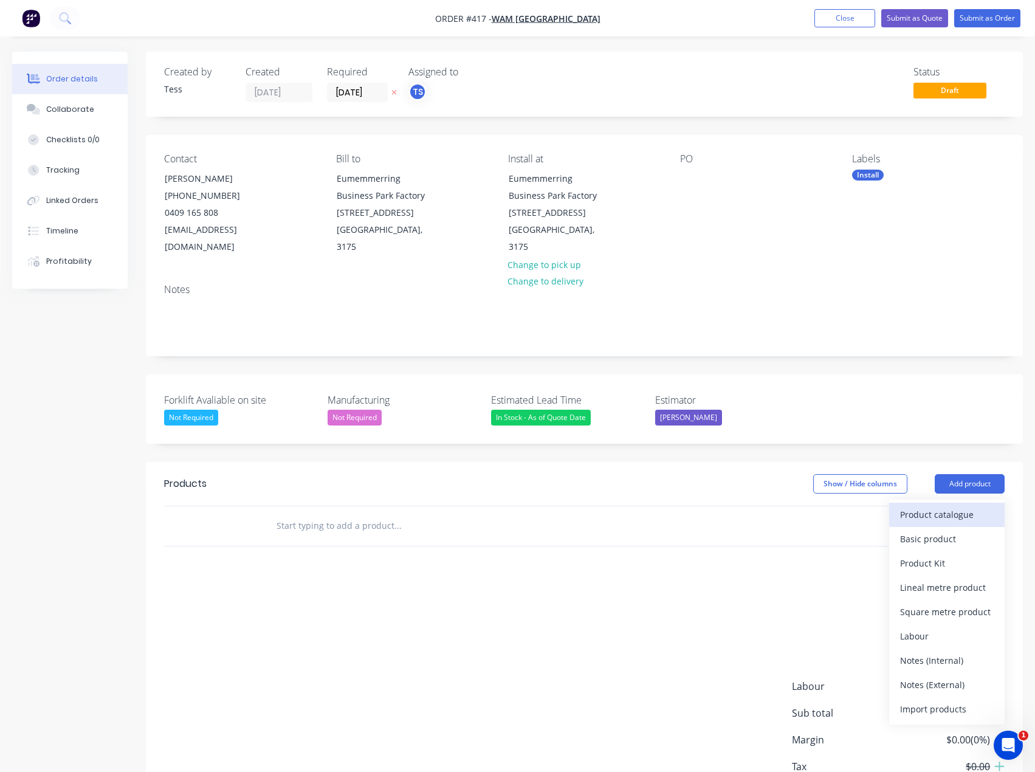
click at [917, 515] on div "Product catalogue" at bounding box center [947, 514] width 94 height 18
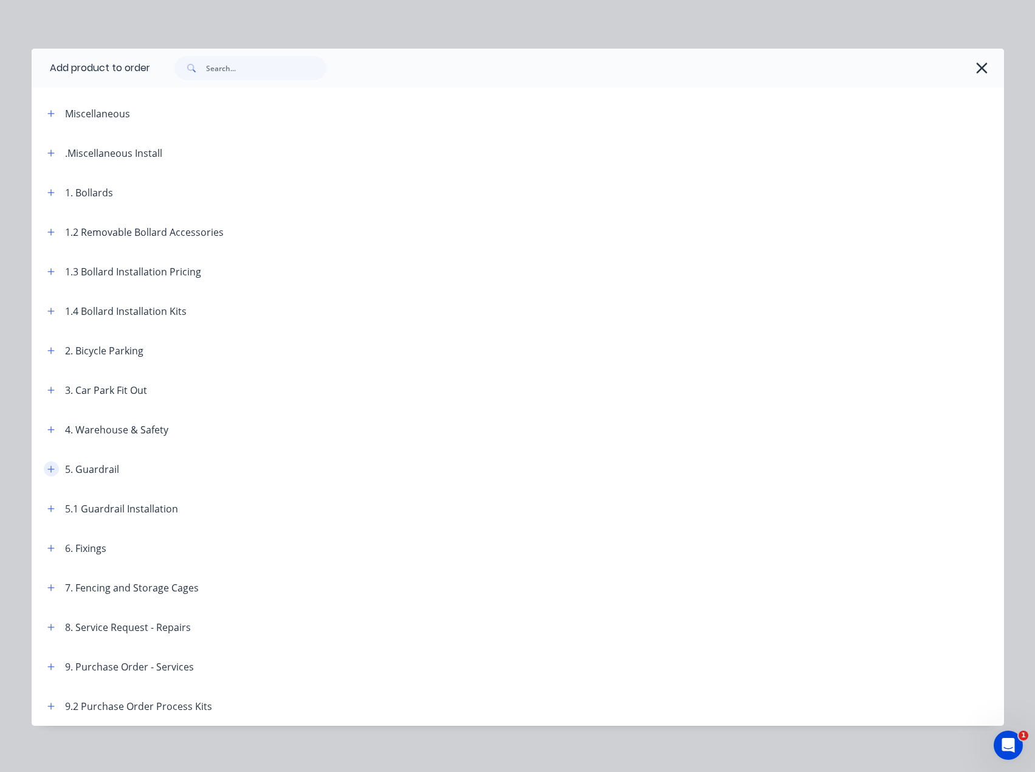
click at [48, 467] on icon "button" at bounding box center [50, 469] width 7 height 9
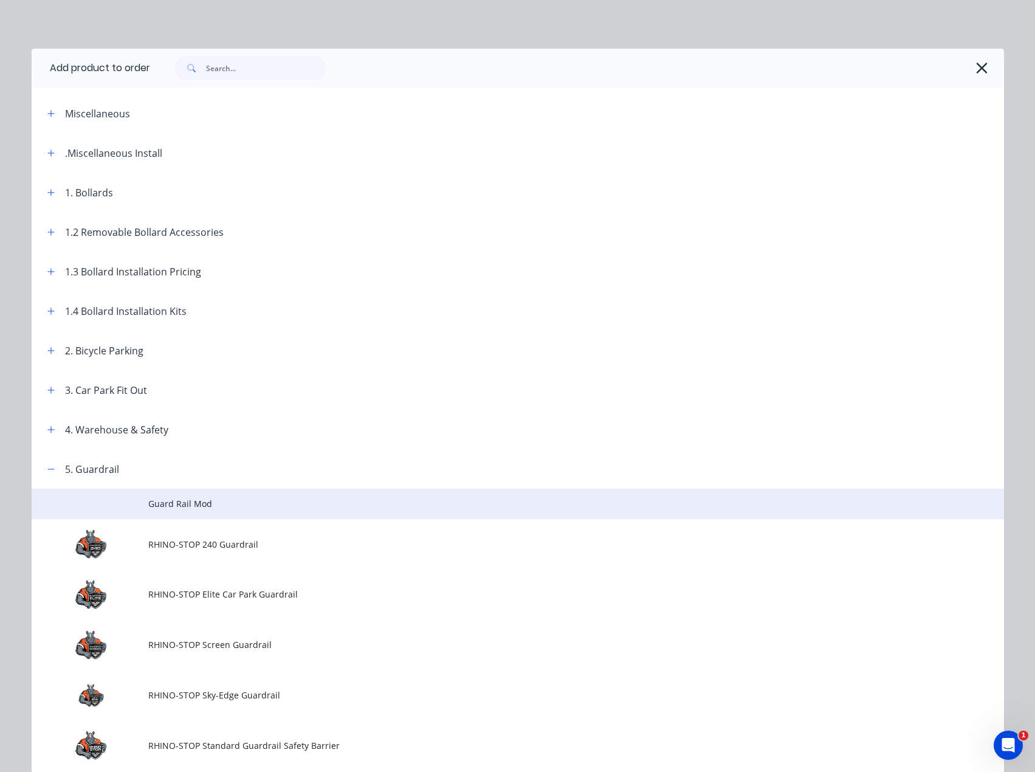
click at [185, 507] on span "Guard Rail Mod" at bounding box center [490, 503] width 684 height 13
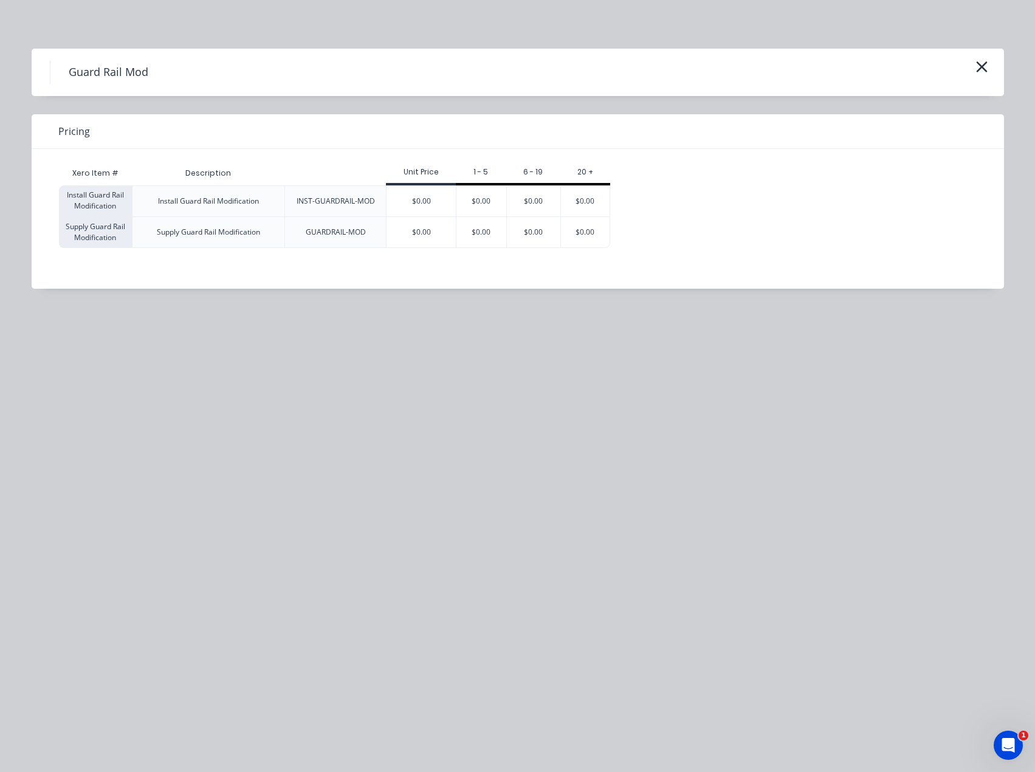
click at [410, 202] on div "$0.00" at bounding box center [420, 201] width 69 height 30
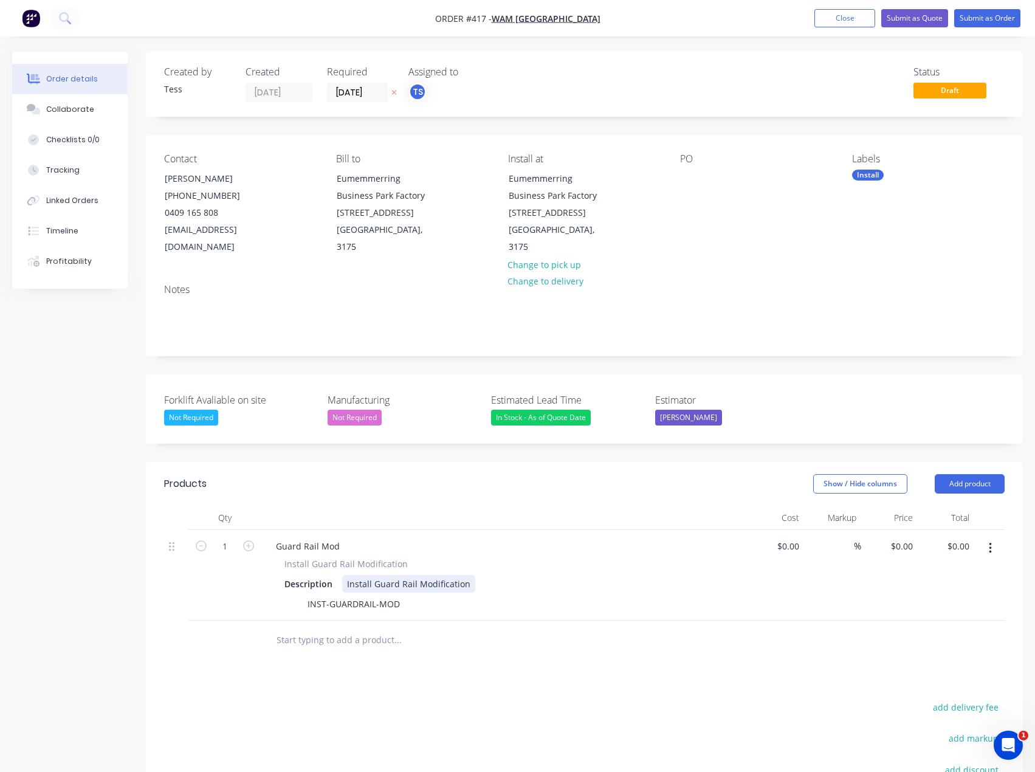
click at [378, 588] on div "Install Guard Rail Modification" at bounding box center [408, 584] width 133 height 18
drag, startPoint x: 465, startPoint y: 581, endPoint x: 245, endPoint y: 569, distance: 220.3
click at [245, 569] on div "1 Guard Rail Mod Install Guard Rail Modification Description Install Guard Rail…" at bounding box center [584, 575] width 840 height 91
click at [392, 586] on div "Install Guard Rail Modification" at bounding box center [408, 584] width 133 height 18
drag, startPoint x: 466, startPoint y: 584, endPoint x: 343, endPoint y: 590, distance: 123.5
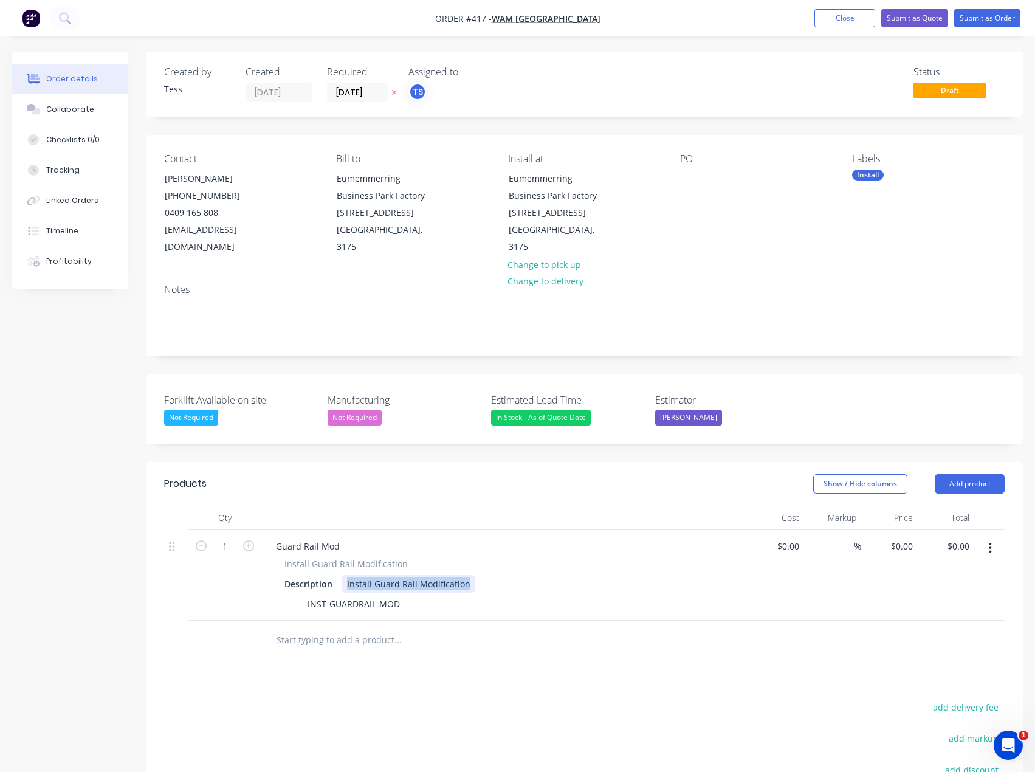
click at [343, 590] on div "Install Guard Rail Modification" at bounding box center [408, 584] width 133 height 18
paste div
drag, startPoint x: 379, startPoint y: 586, endPoint x: 315, endPoint y: 584, distance: 63.8
click at [315, 584] on div "Description BV071 – New Verge Soft-Close V-Gate™ (Left Hand)" at bounding box center [501, 584] width 445 height 18
click at [517, 586] on div "New Verge Soft-Close V-Gate™ (Left Hand)" at bounding box center [432, 584] width 181 height 18
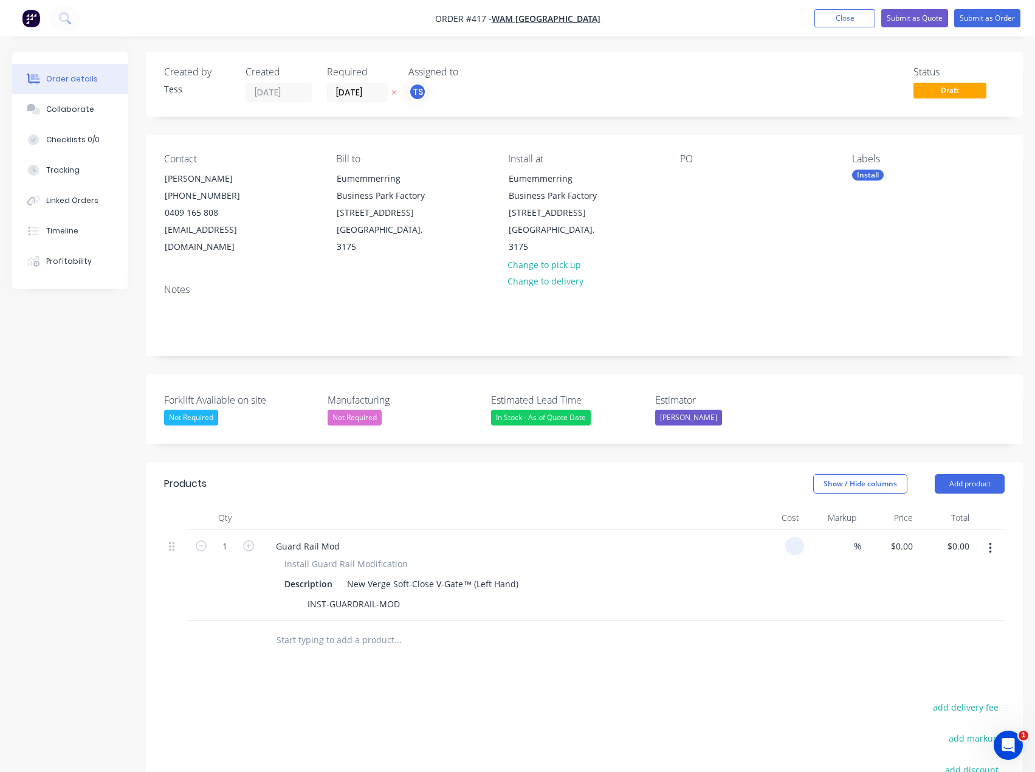
click at [790, 544] on input at bounding box center [797, 546] width 14 height 18
type input "$1,016.00"
type input "1016"
type input "$1,016.00"
click at [908, 538] on input "1016" at bounding box center [905, 546] width 26 height 18
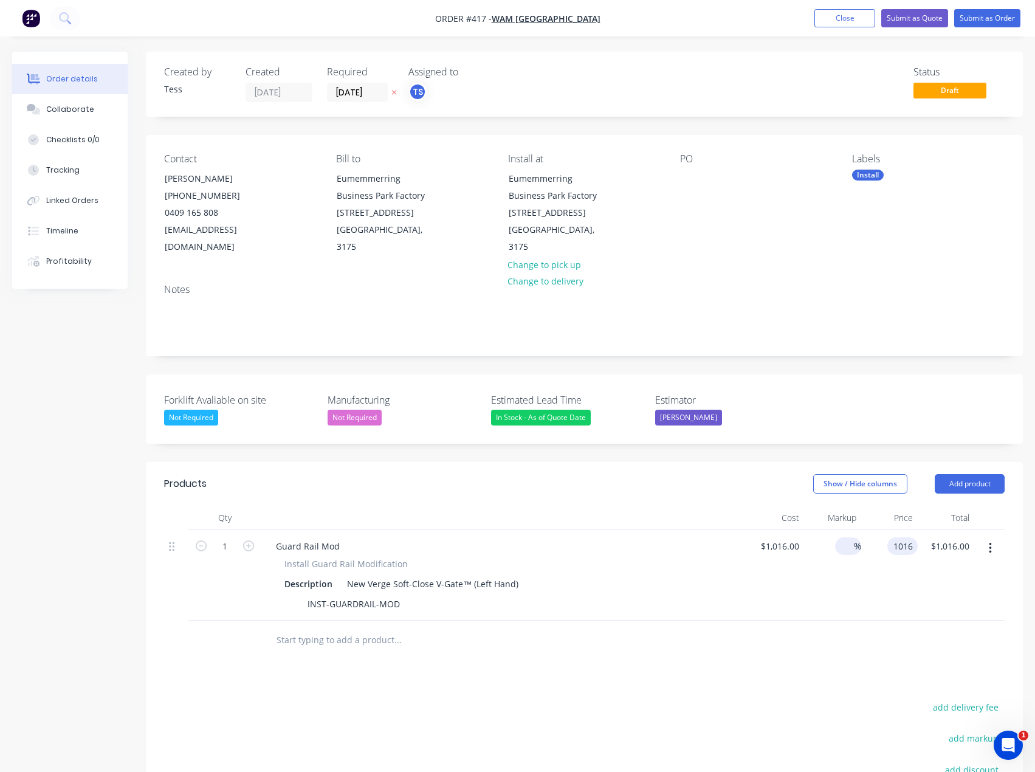
type input "$1,016.00"
click at [854, 545] on span "%" at bounding box center [857, 546] width 7 height 14
type input "40"
type input "$1,422.40"
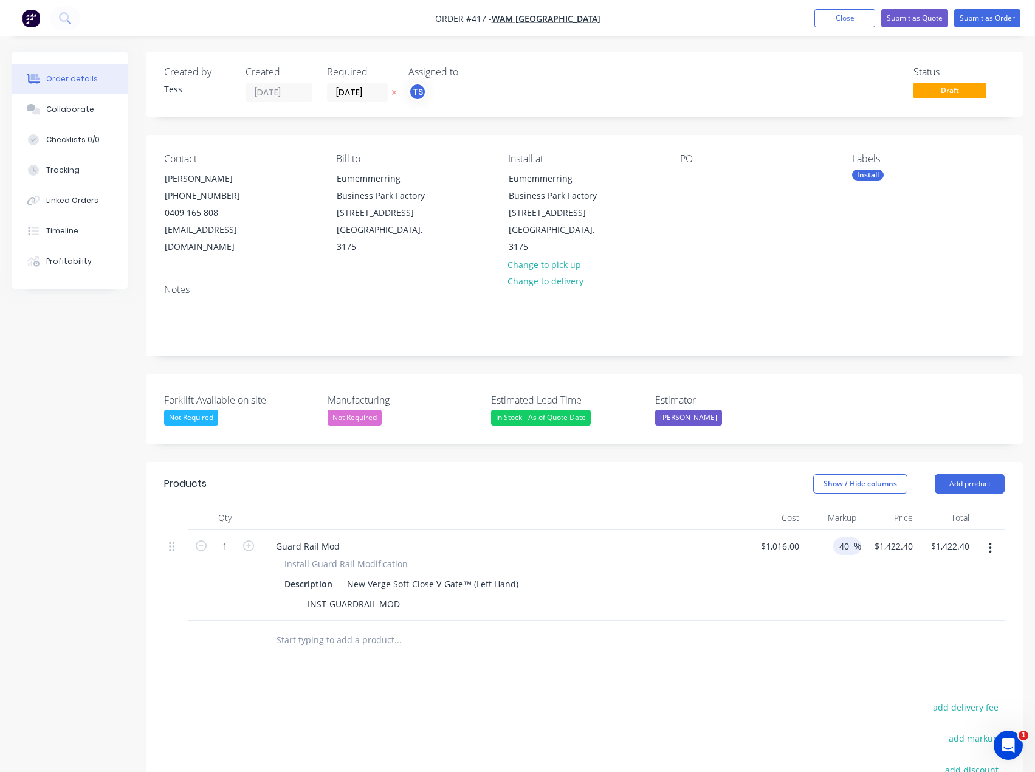
click at [711, 613] on div "Guard Rail Mod Install Guard Rail Modification Description New Verge Soft-Close…" at bounding box center [504, 575] width 486 height 91
click at [879, 547] on div "1422.4 1422.4" at bounding box center [889, 575] width 57 height 91
type input "$1,422.40"
click at [844, 549] on input "40" at bounding box center [846, 546] width 16 height 18
drag, startPoint x: 839, startPoint y: 548, endPoint x: 896, endPoint y: 548, distance: 57.1
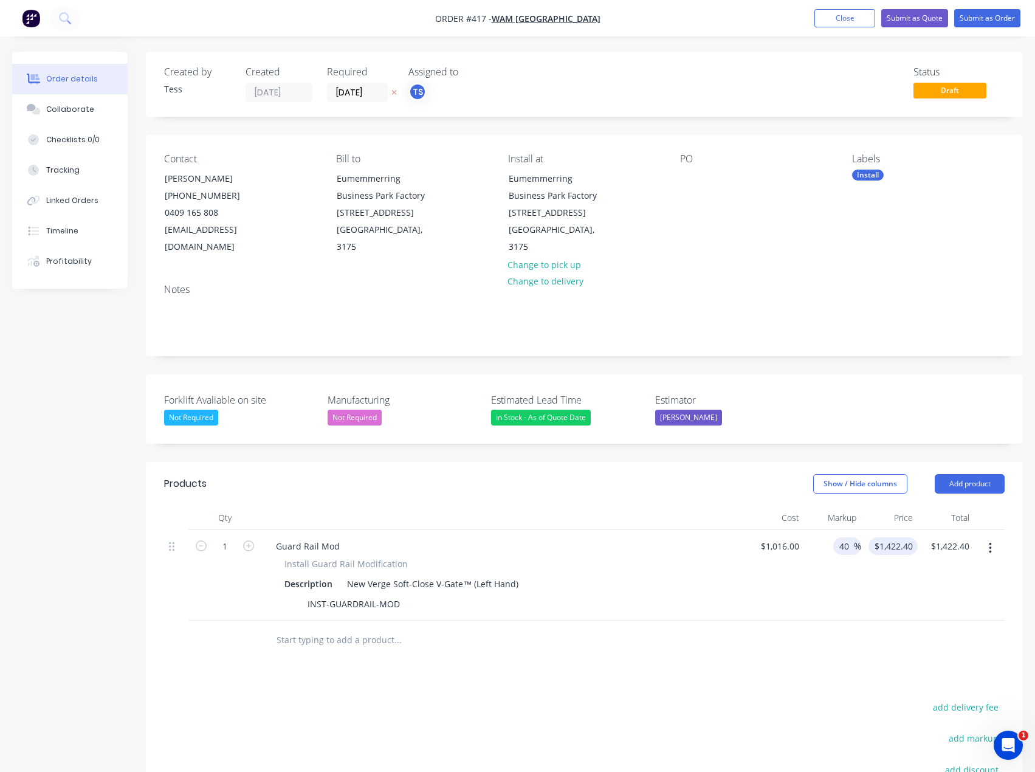
click at [896, 548] on div "1 Guard Rail Mod Install Guard Rail Modification Description New Verge Soft-Clo…" at bounding box center [584, 575] width 840 height 91
type input "55"
type input "$1,574.80"
click at [797, 620] on div "Qty Cost Markup Price Total 1 Guard Rail Mod Install Guard Rail Modification De…" at bounding box center [584, 582] width 877 height 154
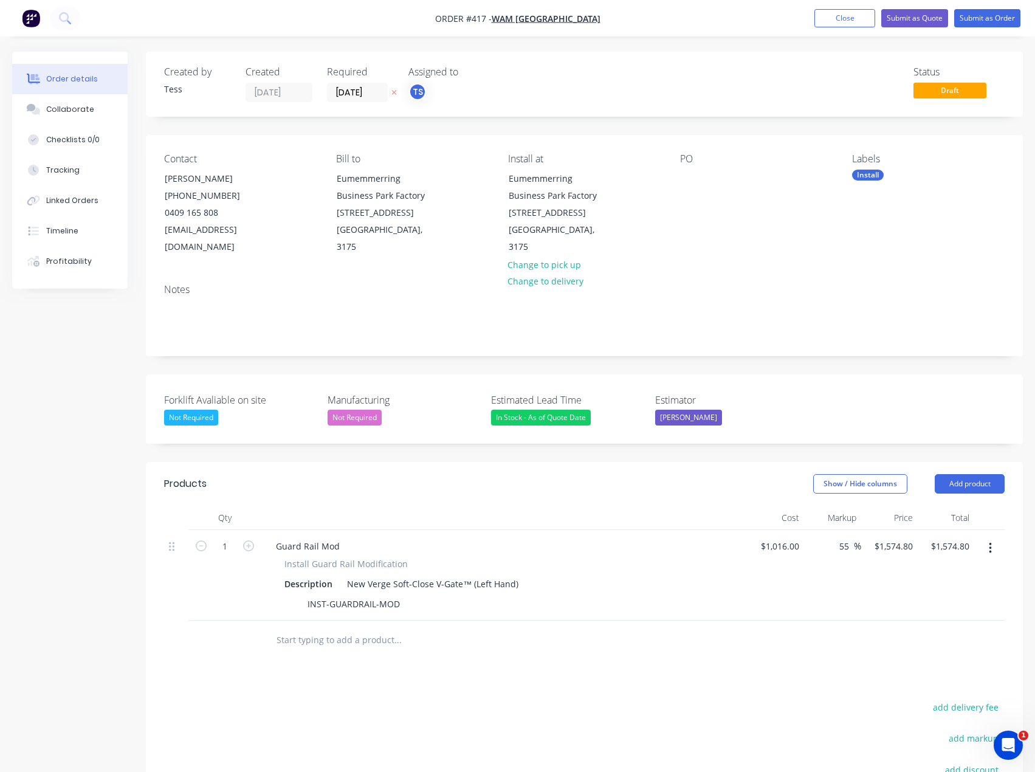
click at [794, 637] on div at bounding box center [584, 639] width 840 height 39
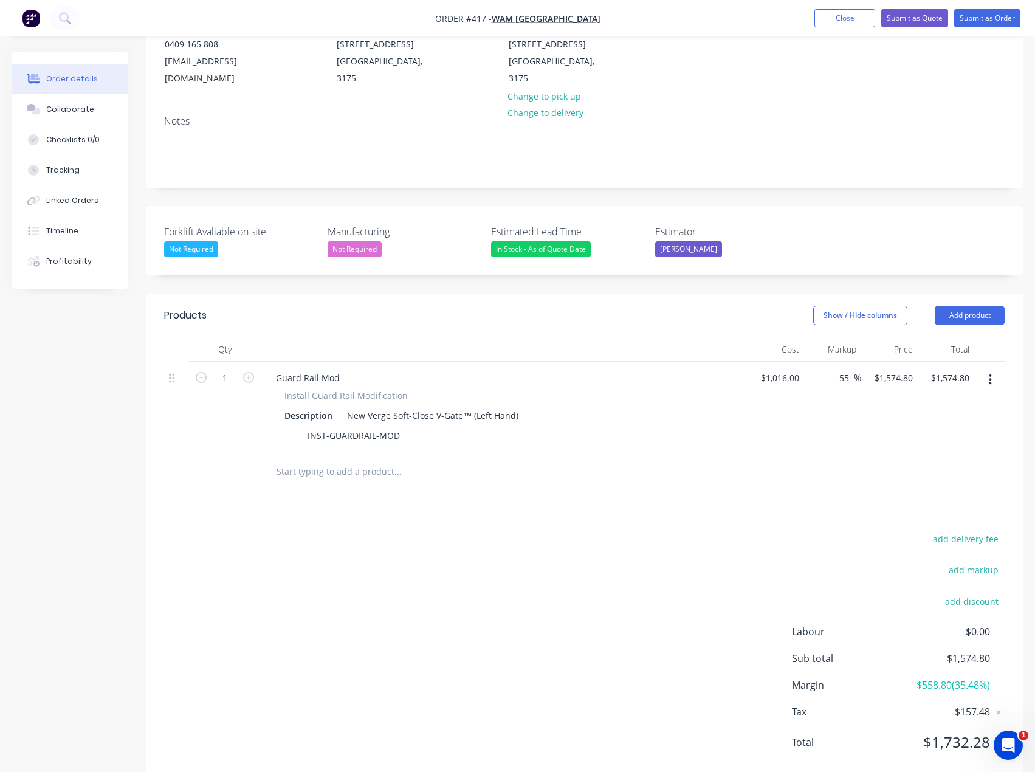
scroll to position [182, 0]
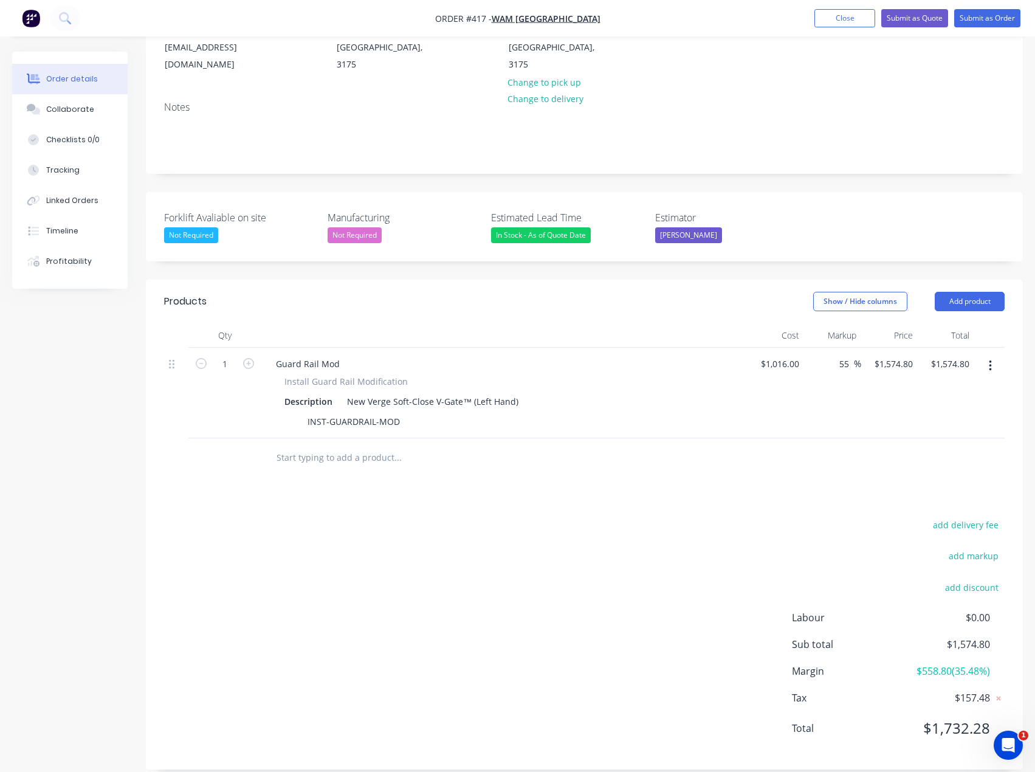
click at [355, 459] on input "text" at bounding box center [397, 457] width 243 height 24
click at [993, 295] on button "Add product" at bounding box center [969, 301] width 70 height 19
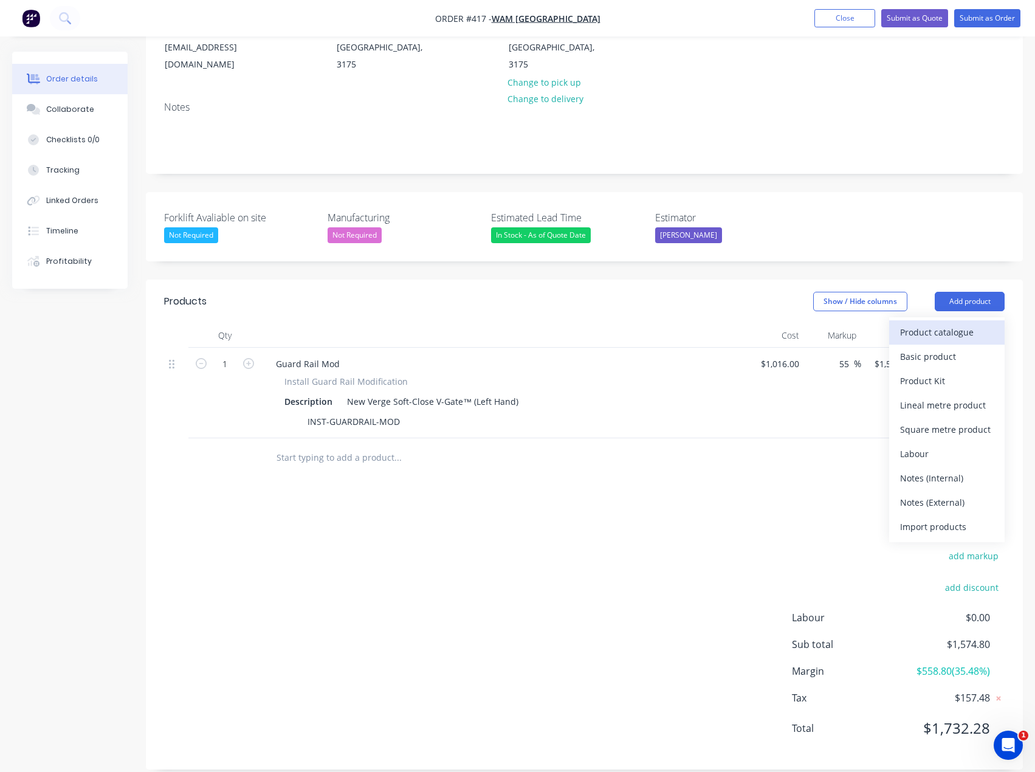
click at [939, 337] on div "Product catalogue" at bounding box center [947, 332] width 94 height 18
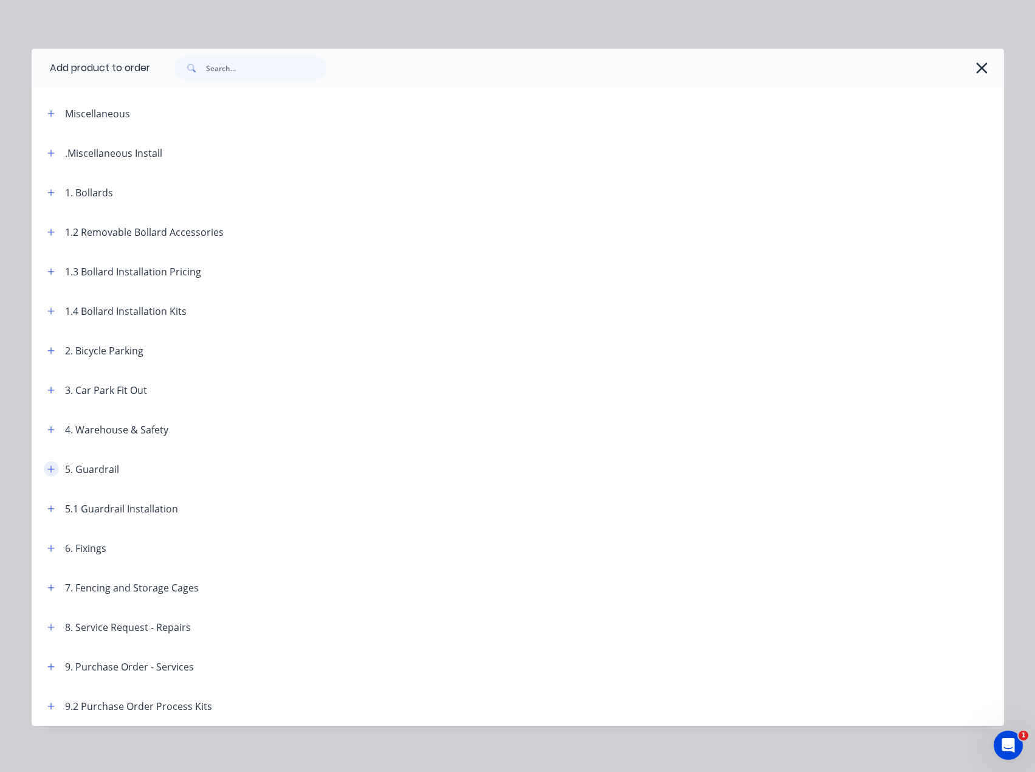
click at [47, 468] on icon "button" at bounding box center [50, 468] width 7 height 7
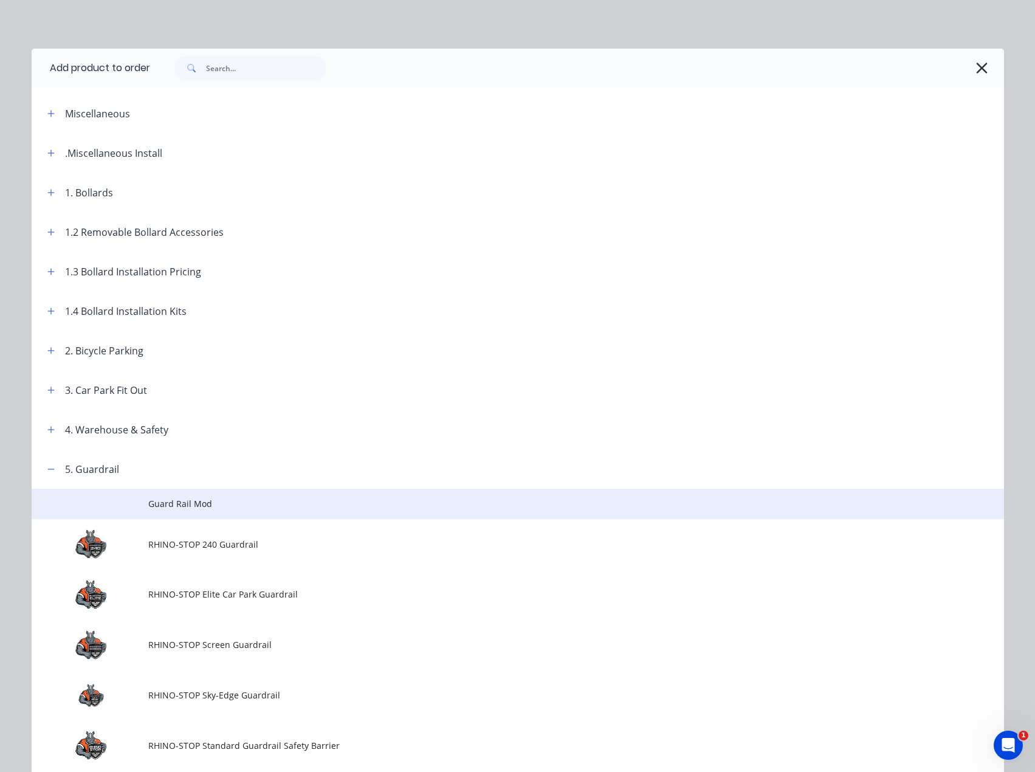
click at [179, 498] on span "Guard Rail Mod" at bounding box center [490, 503] width 684 height 13
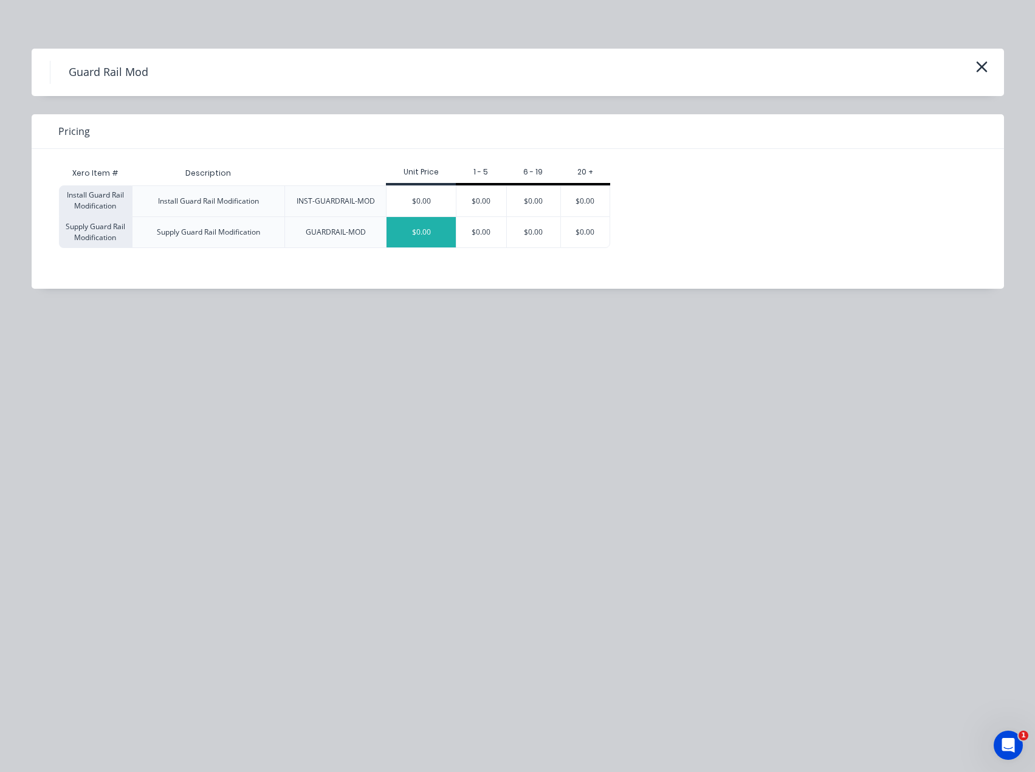
click at [420, 228] on div "$0.00" at bounding box center [420, 232] width 69 height 30
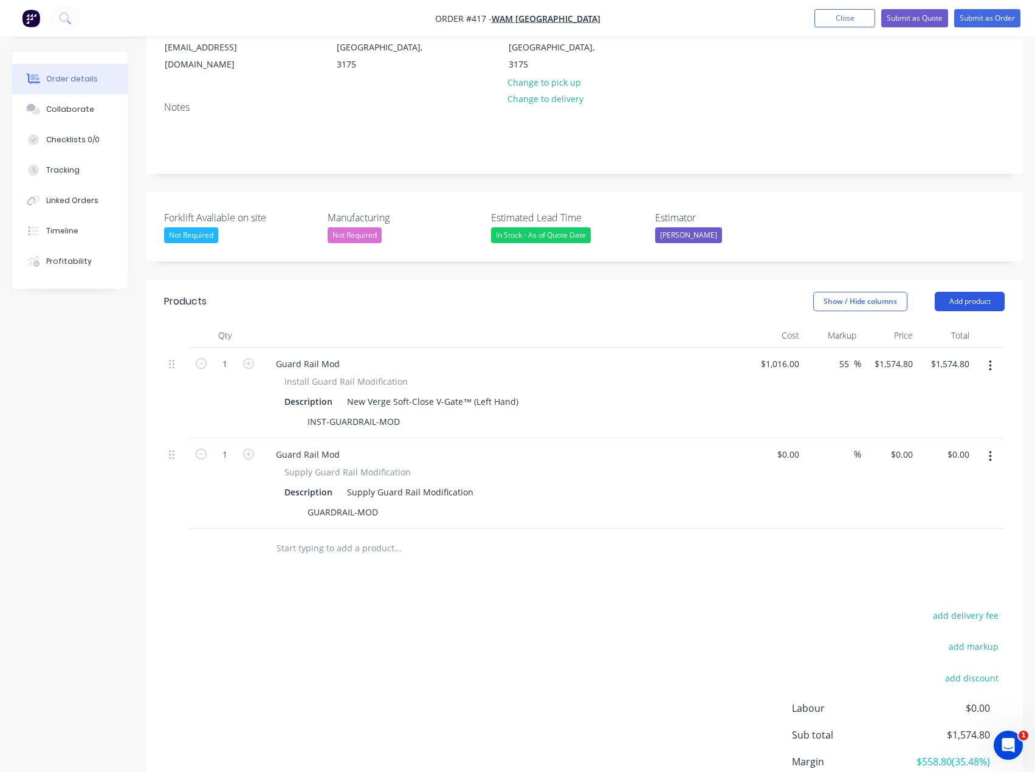
click at [984, 307] on button "Add product" at bounding box center [969, 301] width 70 height 19
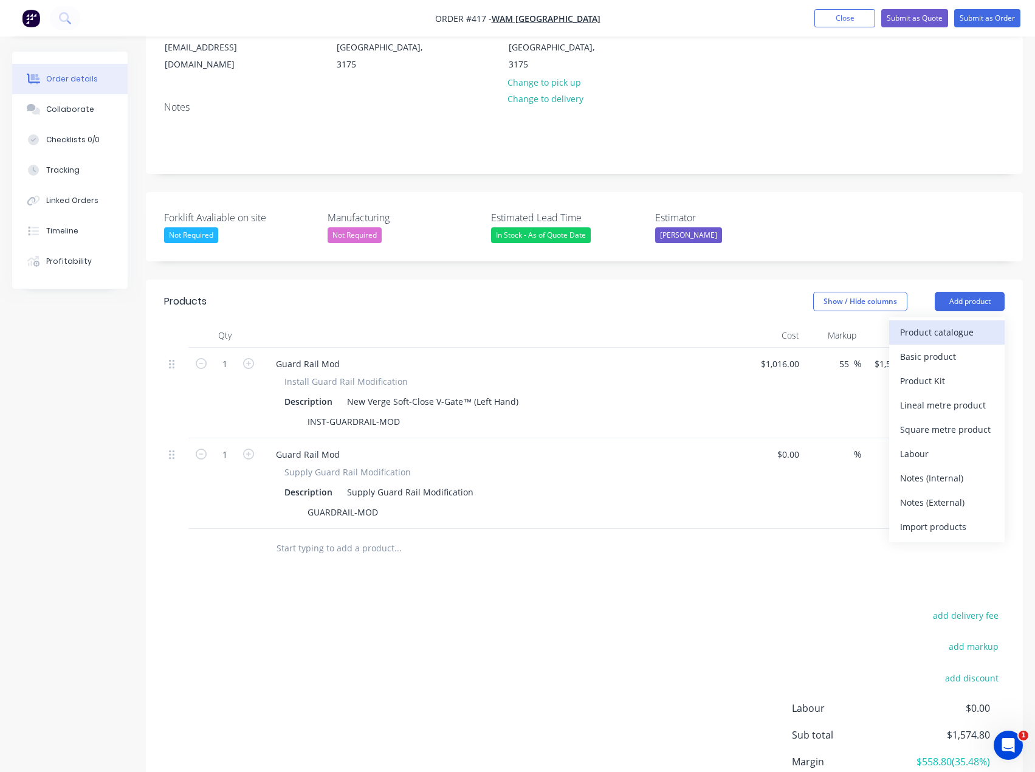
click at [963, 326] on div "Product catalogue" at bounding box center [947, 332] width 94 height 18
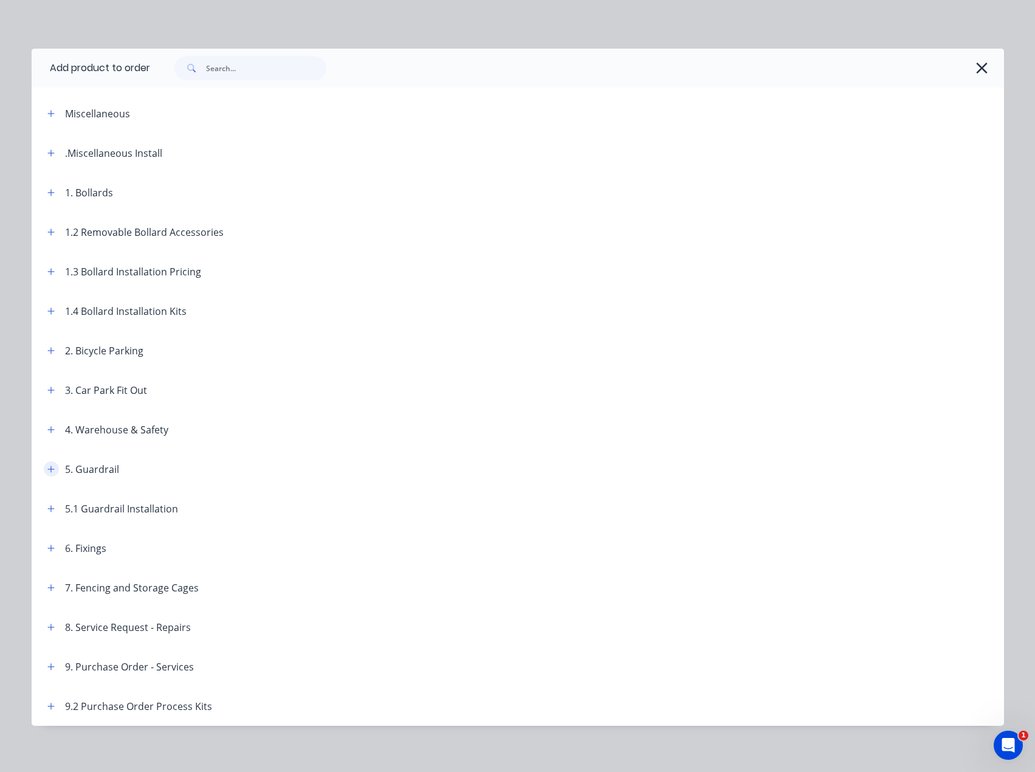
click at [47, 470] on icon "button" at bounding box center [50, 468] width 7 height 7
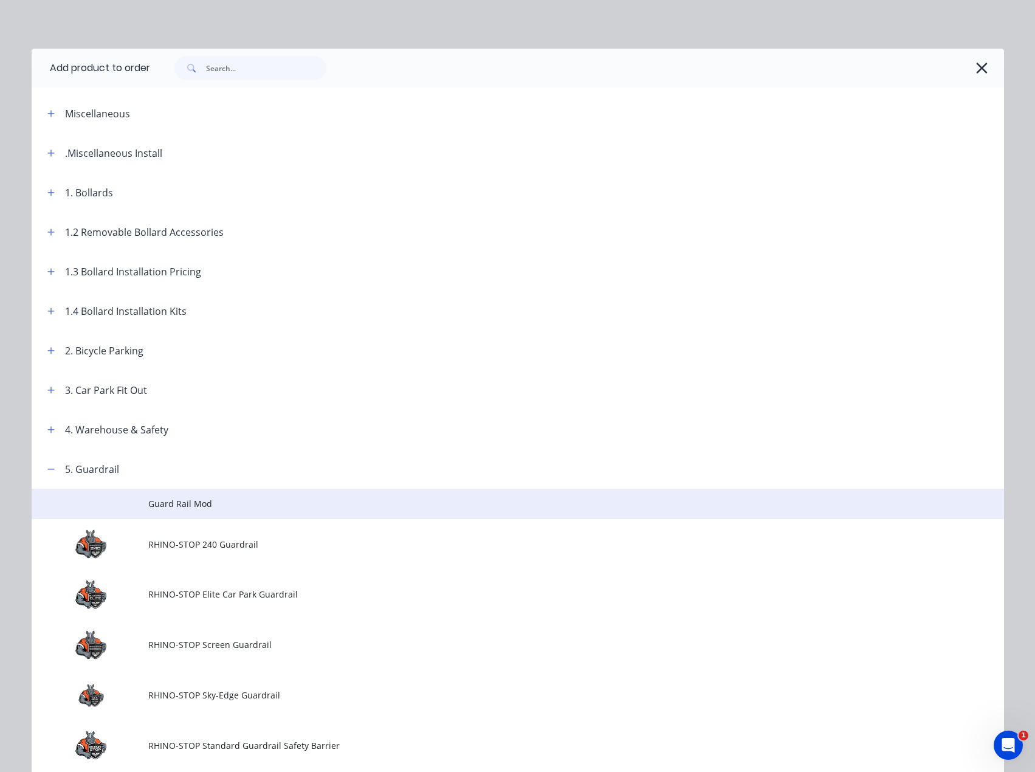
click at [182, 507] on span "Guard Rail Mod" at bounding box center [490, 503] width 684 height 13
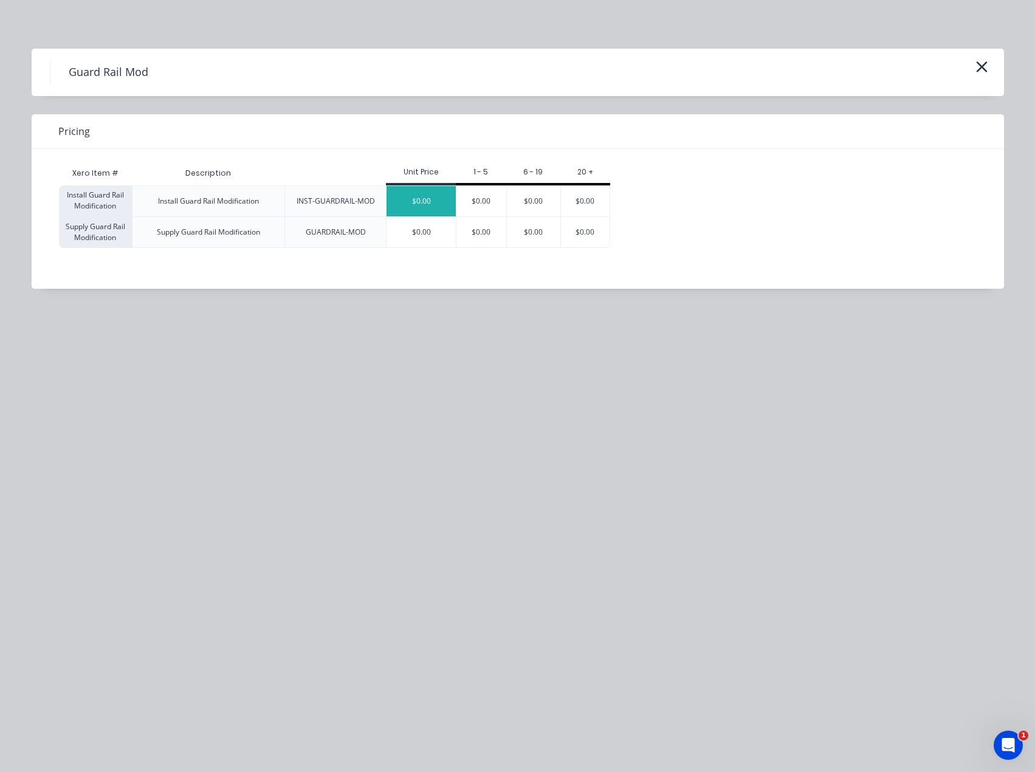
click at [422, 197] on div "$0.00" at bounding box center [420, 201] width 69 height 30
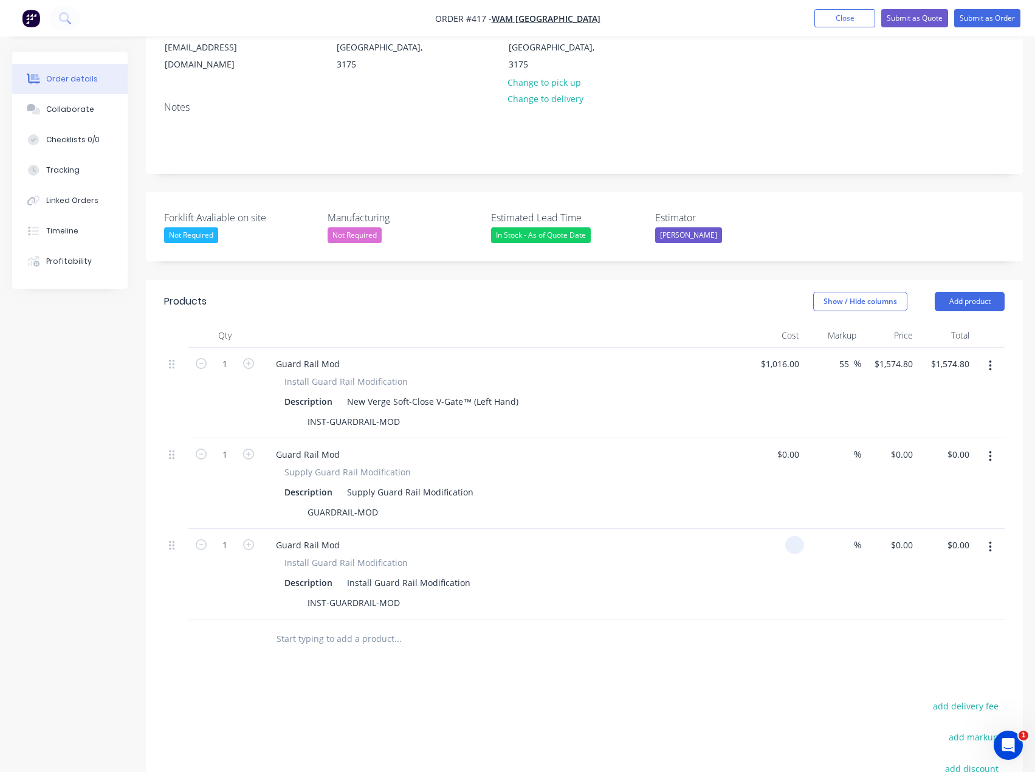
click at [792, 539] on input at bounding box center [797, 545] width 14 height 18
type input "$0.00"
click at [795, 456] on input at bounding box center [797, 454] width 14 height 18
type input "$0.00"
click at [337, 636] on input "text" at bounding box center [397, 638] width 243 height 24
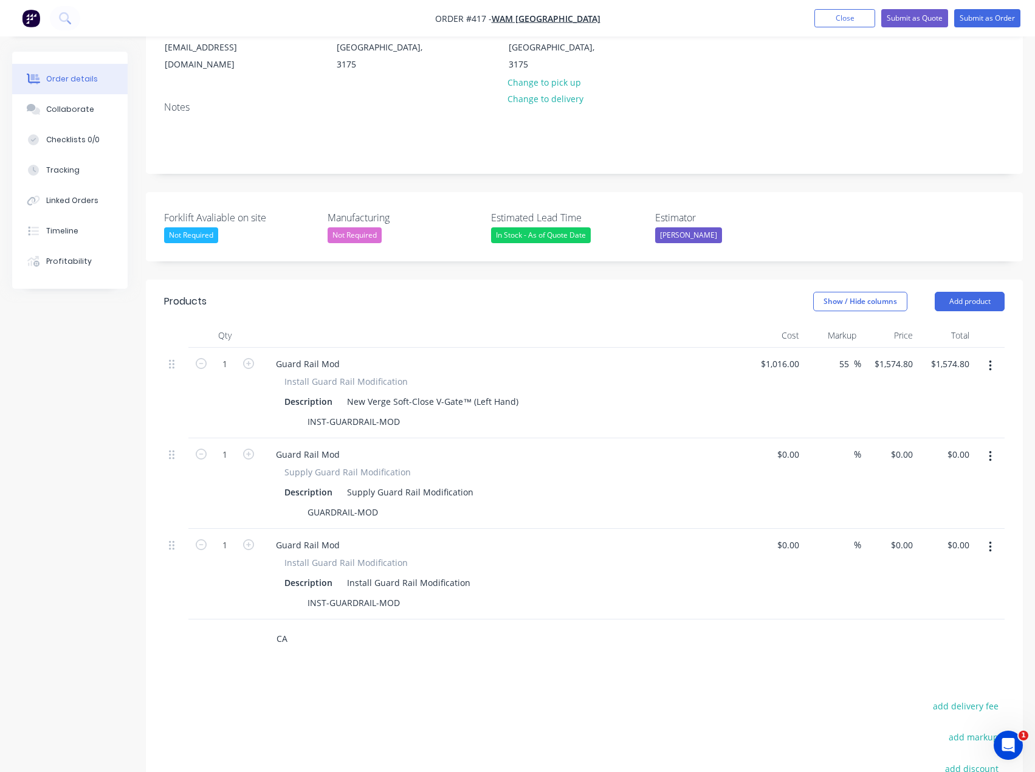
type input "C"
drag, startPoint x: 517, startPoint y: 399, endPoint x: 346, endPoint y: 396, distance: 170.7
click at [344, 396] on div "New Verge Soft-Close V-Gate™ (Left Hand)" at bounding box center [432, 401] width 181 height 18
copy div "New Verge Soft-Close V-Gate™ (Left Hand)"
click at [986, 451] on button "button" at bounding box center [990, 456] width 29 height 22
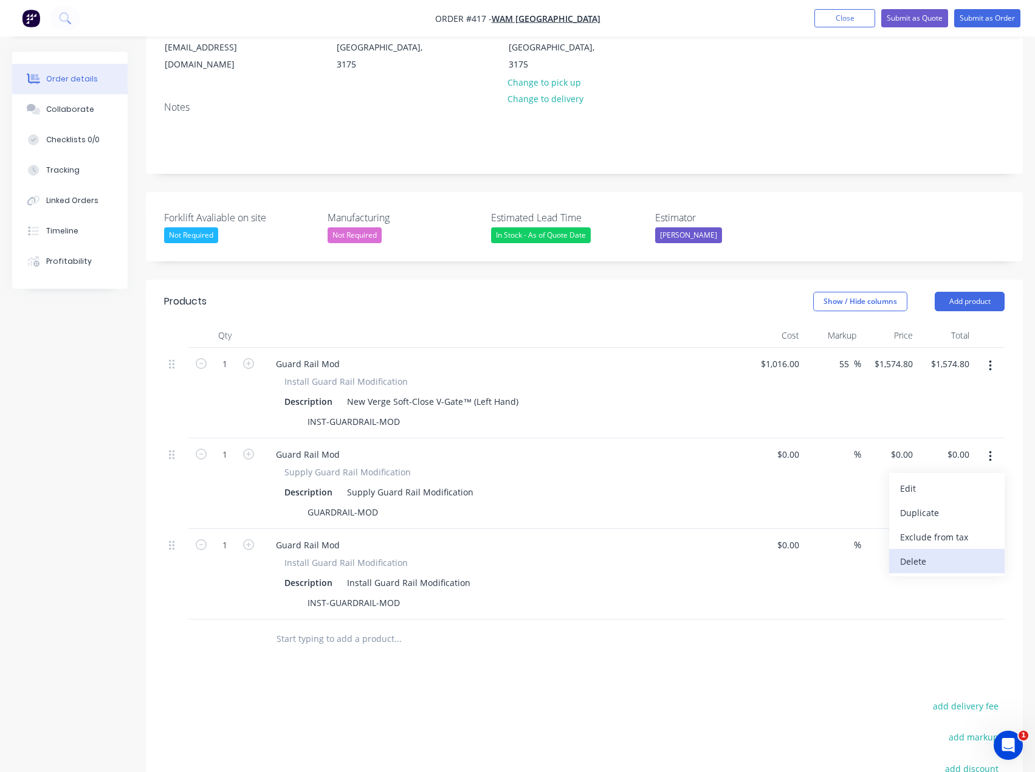
click at [918, 558] on div "Delete" at bounding box center [947, 561] width 94 height 18
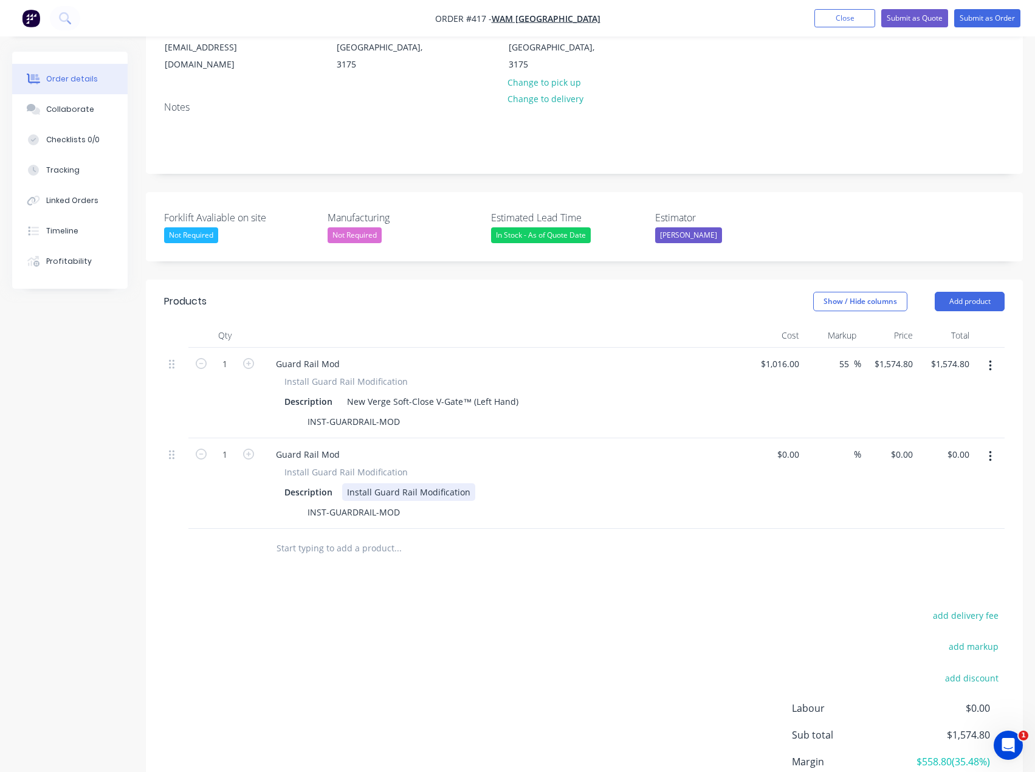
click at [394, 495] on div "Install Guard Rail Modification" at bounding box center [408, 492] width 133 height 18
drag, startPoint x: 463, startPoint y: 490, endPoint x: 306, endPoint y: 489, distance: 156.8
click at [306, 489] on div "Description Install Guard Rail Modification" at bounding box center [501, 492] width 445 height 18
paste div
click at [352, 492] on div "New Verge Soft-Close V-Gate™ (Left Hand)" at bounding box center [432, 492] width 181 height 18
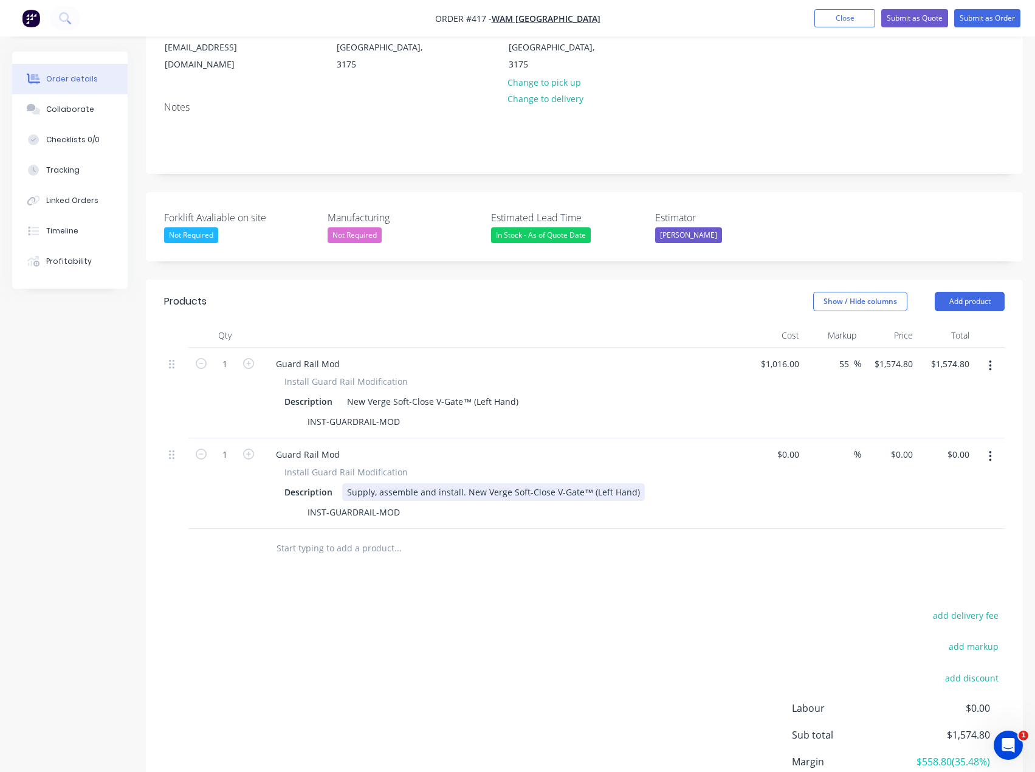
click at [485, 493] on div "Supply, assemble and install. New Verge Soft-Close V-Gate™ (Left Hand)" at bounding box center [493, 492] width 303 height 18
click at [368, 399] on div "New Verge Soft-Close V-Gate™ (Left Hand)" at bounding box center [432, 401] width 181 height 18
click at [398, 496] on div "Supply, assemble and install. Verge Soft-Close V-Gate™ (Left Hand)" at bounding box center [483, 492] width 282 height 18
click at [462, 495] on div "Supply, assemble and install. Verge Soft-Close V-Gate™ (Left Hand)" at bounding box center [483, 492] width 282 height 18
click at [611, 492] on div "Supply, assemble and install Verge Soft-Close V-Gate™ (Left Hand)" at bounding box center [481, 492] width 279 height 18
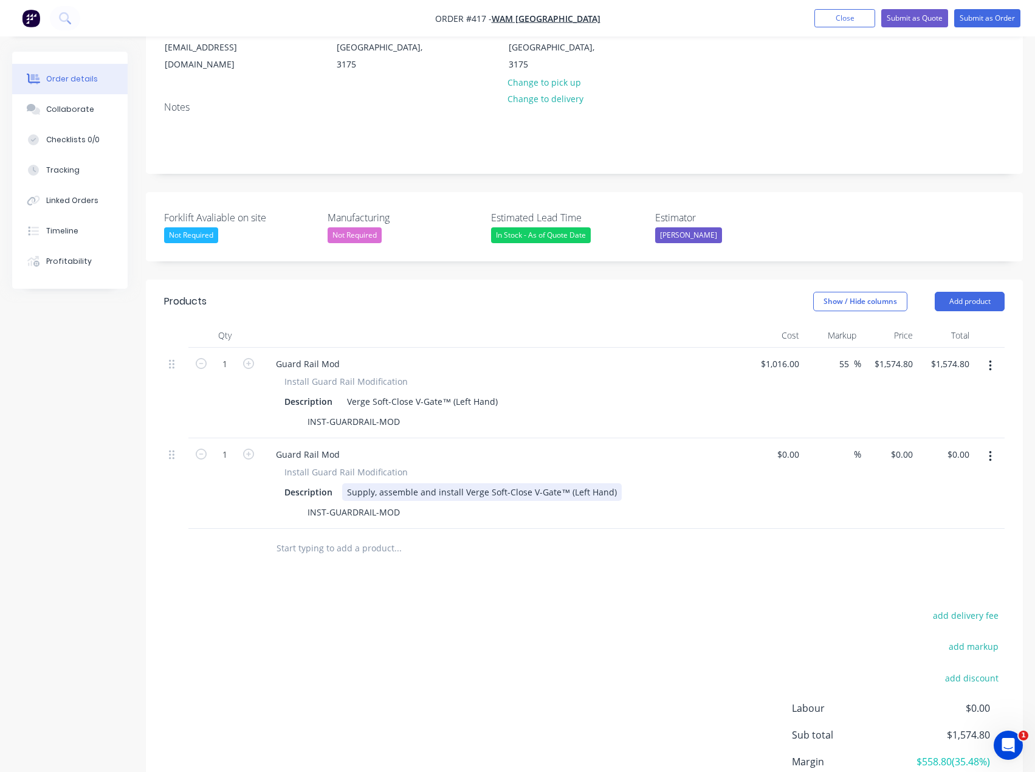
drag, startPoint x: 611, startPoint y: 490, endPoint x: 559, endPoint y: 493, distance: 52.3
click at [558, 493] on div "Supply, assemble and install Verge Soft-Close V-Gate™ (Left Hand)" at bounding box center [481, 492] width 279 height 18
click at [450, 406] on div "Verge Soft-Close V-Gate™ (Left Hand)" at bounding box center [422, 401] width 160 height 18
click at [556, 492] on div "Supply, assemble and install Verge Soft-Close V-Gate" at bounding box center [454, 492] width 224 height 18
click at [349, 492] on div "Supply, assemble and install Verge Soft-Close V-Gate" at bounding box center [454, 492] width 224 height 18
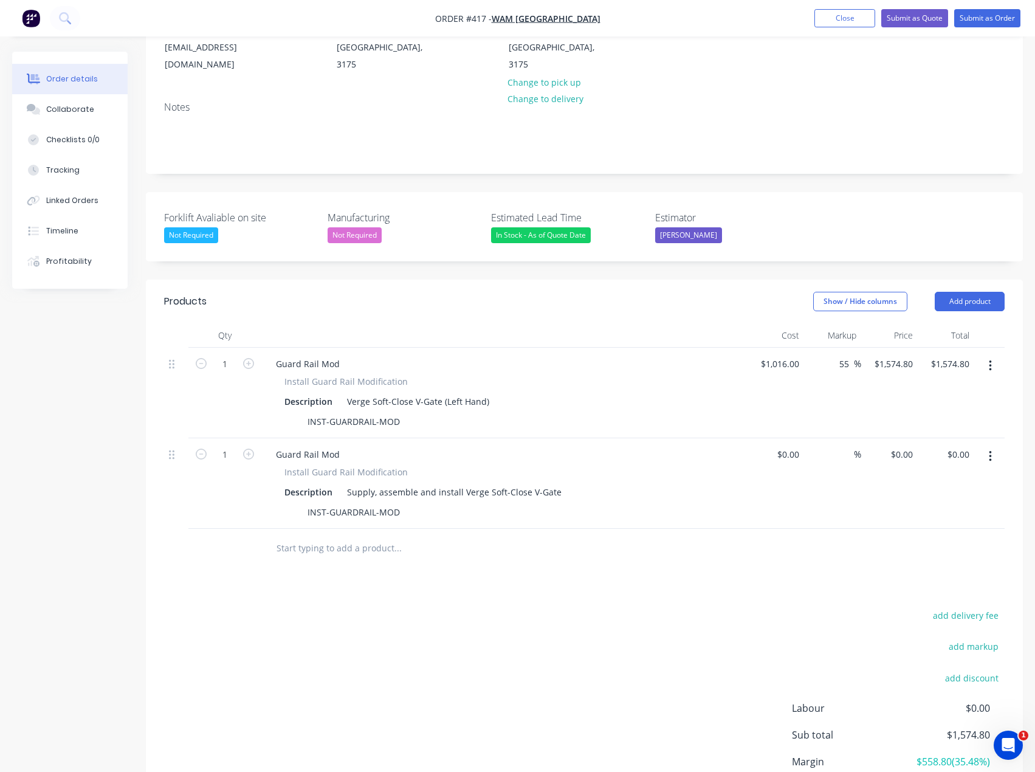
click at [408, 580] on div "Products Show / Hide columns Add product Qty Cost Markup Price Total 1 Guard Ra…" at bounding box center [584, 569] width 877 height 580
click at [313, 549] on input "text" at bounding box center [397, 548] width 243 height 24
click at [467, 496] on div "Supply, assemble and install Verge Soft-Close V-Gate" at bounding box center [454, 492] width 224 height 18
click at [556, 493] on div "Supply, assemble and install Verge Soft-Close V-Gate" at bounding box center [454, 492] width 224 height 18
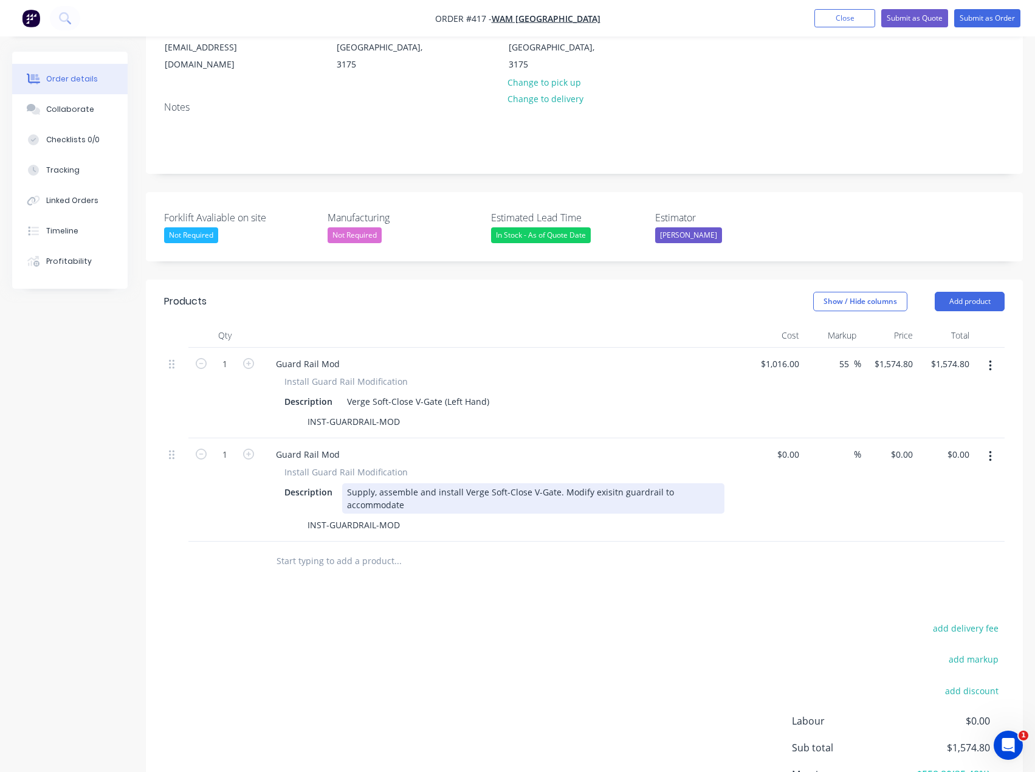
click at [615, 487] on div "Supply, assemble and install Verge Soft-Close V-Gate. Modify exisitn guardrail …" at bounding box center [533, 498] width 382 height 30
click at [559, 506] on div "Supply, assemble and install Verge Soft-Close V-Gate. Modify exisiting guardrai…" at bounding box center [533, 498] width 382 height 30
click at [439, 505] on div "Supply, assemble and install Verge Soft-Close V-Gate. Modify exisiting guardrai…" at bounding box center [533, 498] width 382 height 30
click at [450, 500] on div "Supply, assemble and install Verge Soft-Close V-Gate. Modify exisiting guardrai…" at bounding box center [533, 498] width 382 height 30
drag, startPoint x: 538, startPoint y: 502, endPoint x: 530, endPoint y: 506, distance: 8.7
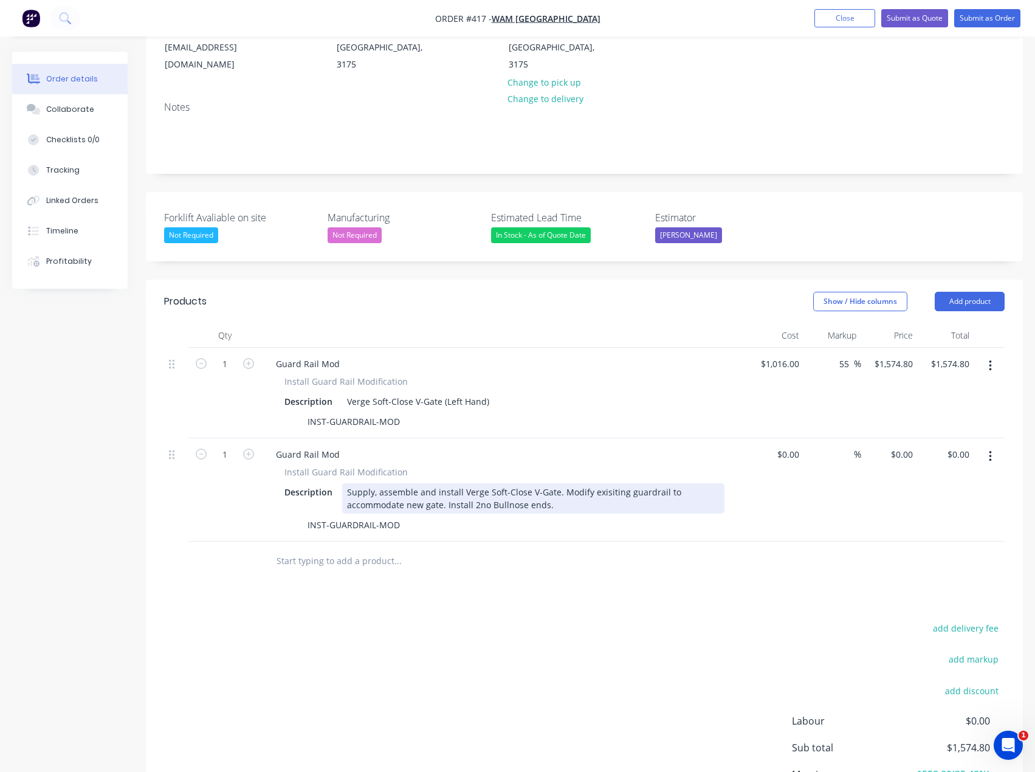
click at [538, 502] on div "Supply, assemble and install Verge Soft-Close V-Gate. Modify exisiting guardrai…" at bounding box center [533, 498] width 382 height 30
click at [488, 502] on div "Supply, assemble and install Verge Soft-Close V-Gate. Modify exisiting guardrai…" at bounding box center [533, 498] width 382 height 30
click at [584, 503] on div "Supply, assemble and install Verge Soft-Close V-Gate. Modify exisiting guardrai…" at bounding box center [533, 498] width 382 height 30
click at [553, 505] on div "Supply, assemble and install Verge Soft-Close V-Gate. Modify exisiting guardrai…" at bounding box center [533, 498] width 382 height 30
click at [665, 505] on div "Supply, assemble and install Verge Soft-Close V-Gate. Modify exisiting guardrai…" at bounding box center [533, 498] width 382 height 30
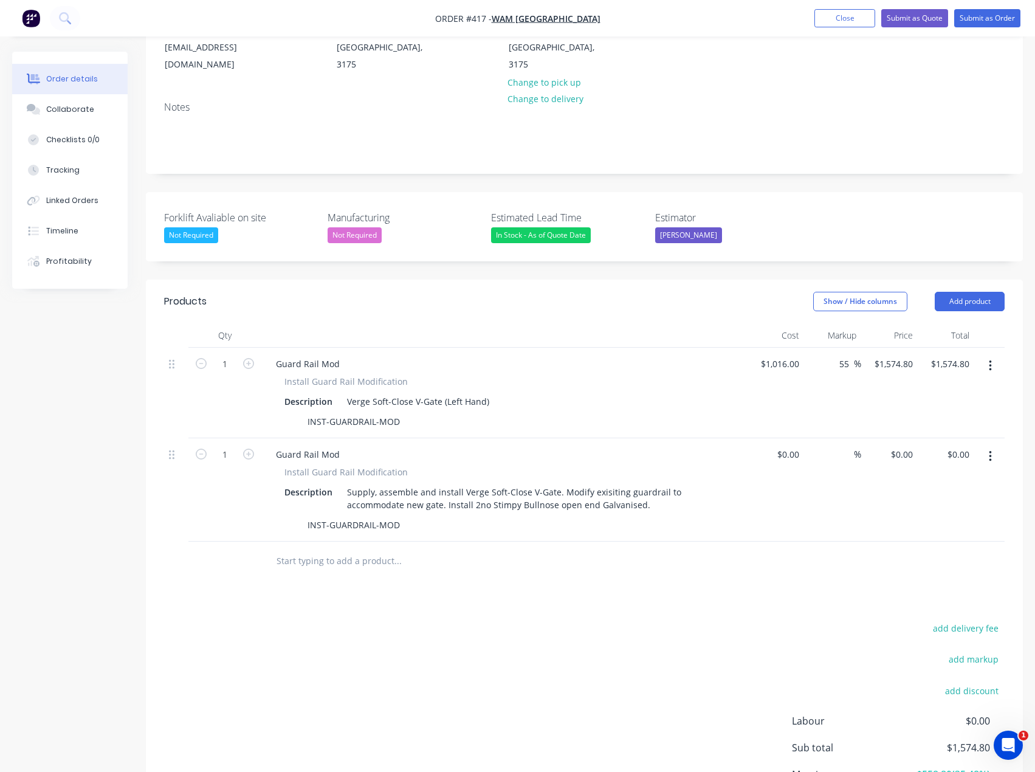
click at [397, 626] on div "add delivery fee add markup add discount Labour $0.00 Sub total $1,574.80 Margi…" at bounding box center [584, 737] width 840 height 235
click at [326, 557] on input "text" at bounding box center [397, 561] width 243 height 24
click at [971, 304] on button "Add product" at bounding box center [969, 301] width 70 height 19
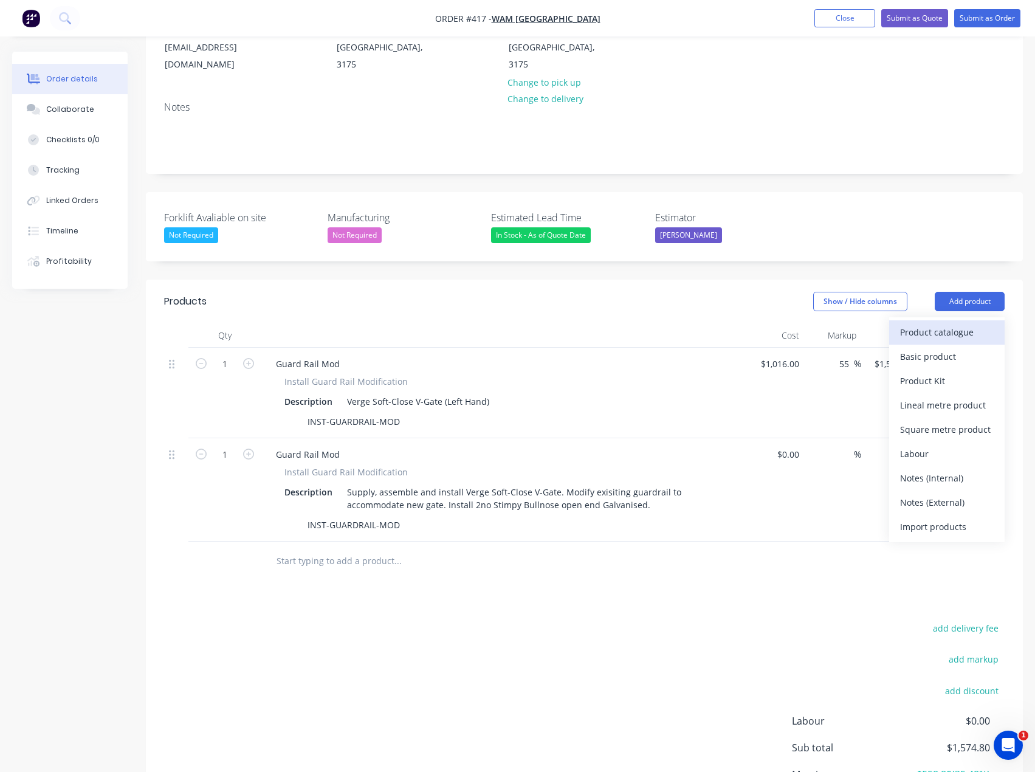
click at [958, 330] on div "Product catalogue" at bounding box center [947, 332] width 94 height 18
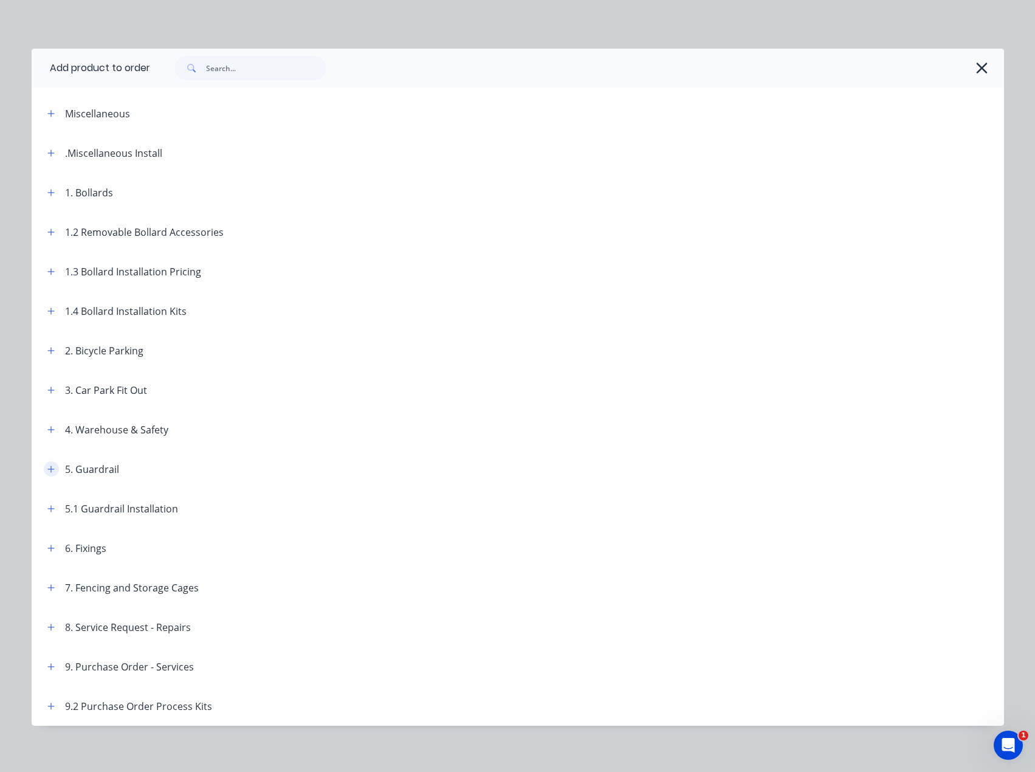
click at [47, 470] on icon "button" at bounding box center [50, 469] width 7 height 9
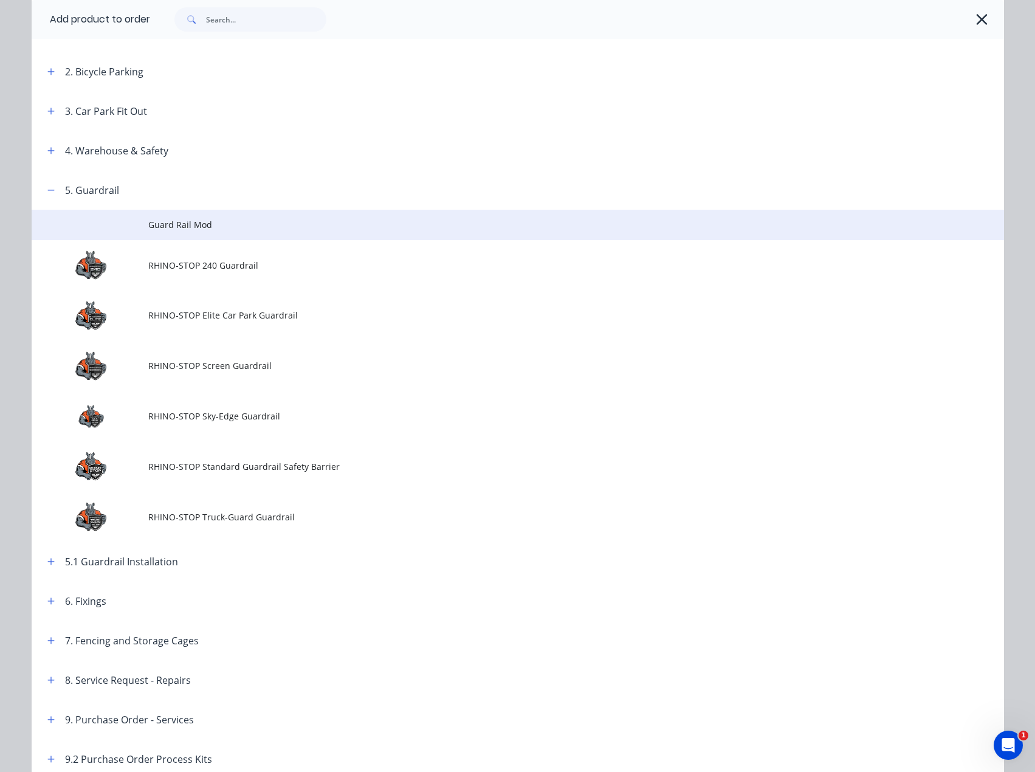
scroll to position [278, 0]
click at [160, 224] on span "Guard Rail Mod" at bounding box center [490, 225] width 684 height 13
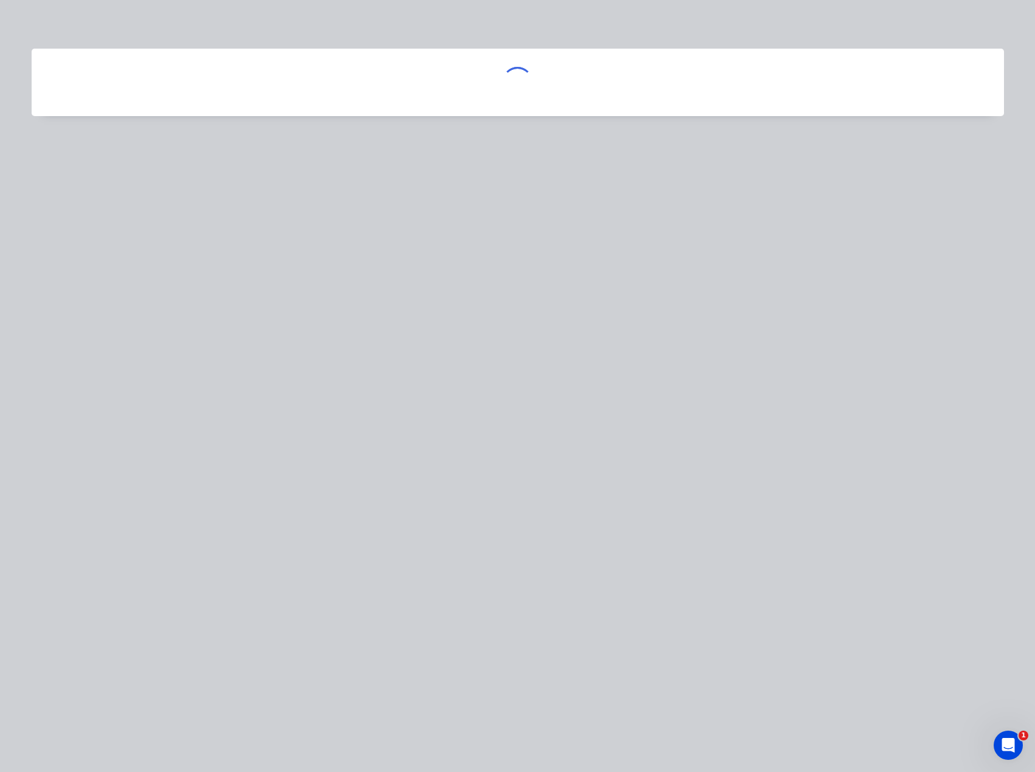
scroll to position [0, 0]
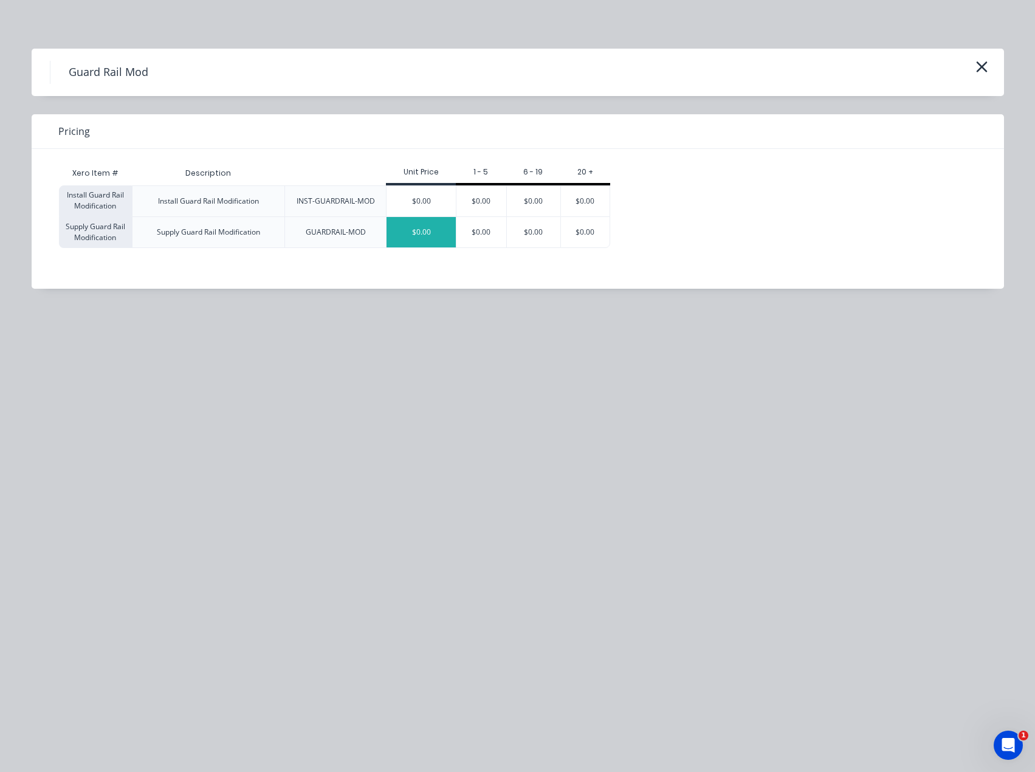
click at [420, 230] on div "$0.00" at bounding box center [420, 232] width 69 height 30
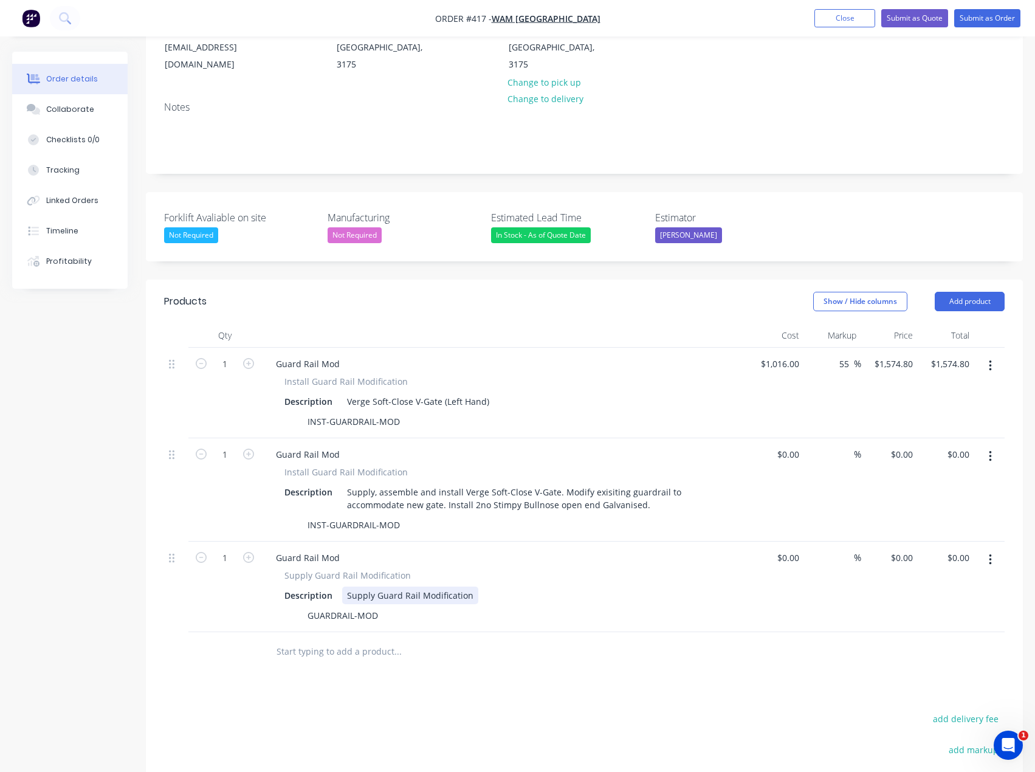
click at [380, 592] on div "Supply Guard Rail Modification" at bounding box center [410, 595] width 136 height 18
drag, startPoint x: 468, startPoint y: 595, endPoint x: 303, endPoint y: 588, distance: 164.8
click at [303, 588] on div "Description Supply Guard Rail Modification" at bounding box center [501, 595] width 445 height 18
paste div
click at [249, 558] on icon "button" at bounding box center [248, 557] width 11 height 11
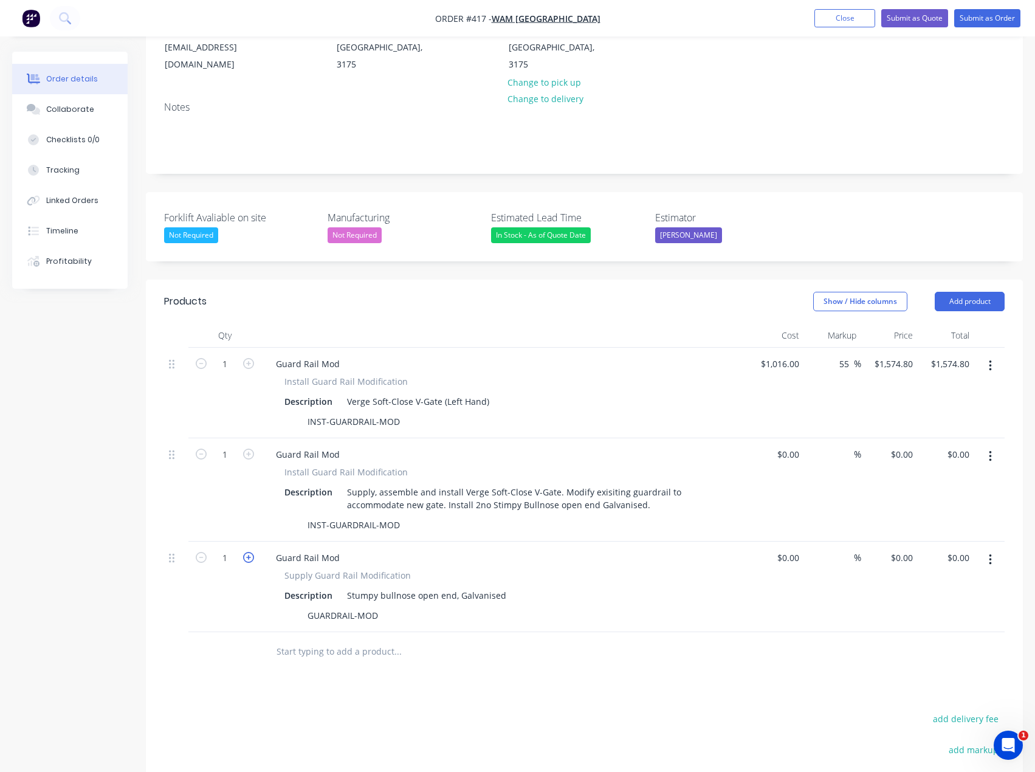
type input "2"
click at [784, 559] on div at bounding box center [775, 586] width 57 height 91
type input "$106.00"
type input "$212.00"
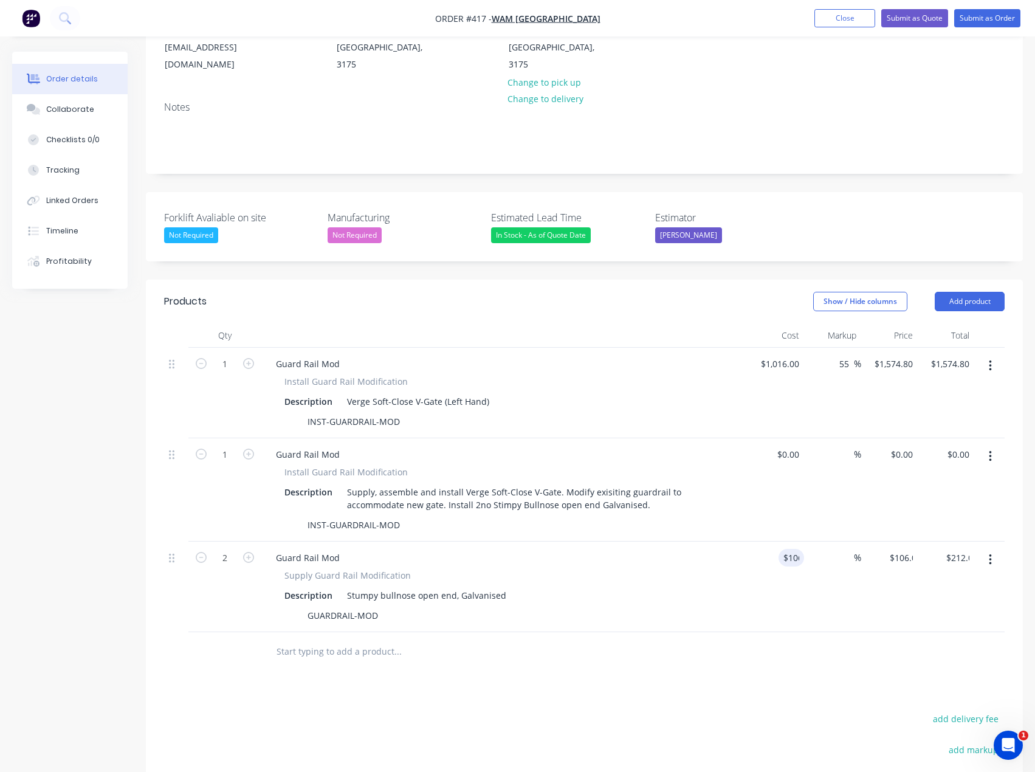
click at [766, 642] on div at bounding box center [584, 651] width 840 height 39
click at [883, 555] on div "106 106" at bounding box center [889, 586] width 57 height 91
type input "$106.00"
click at [845, 556] on input at bounding box center [847, 558] width 14 height 18
type input "60"
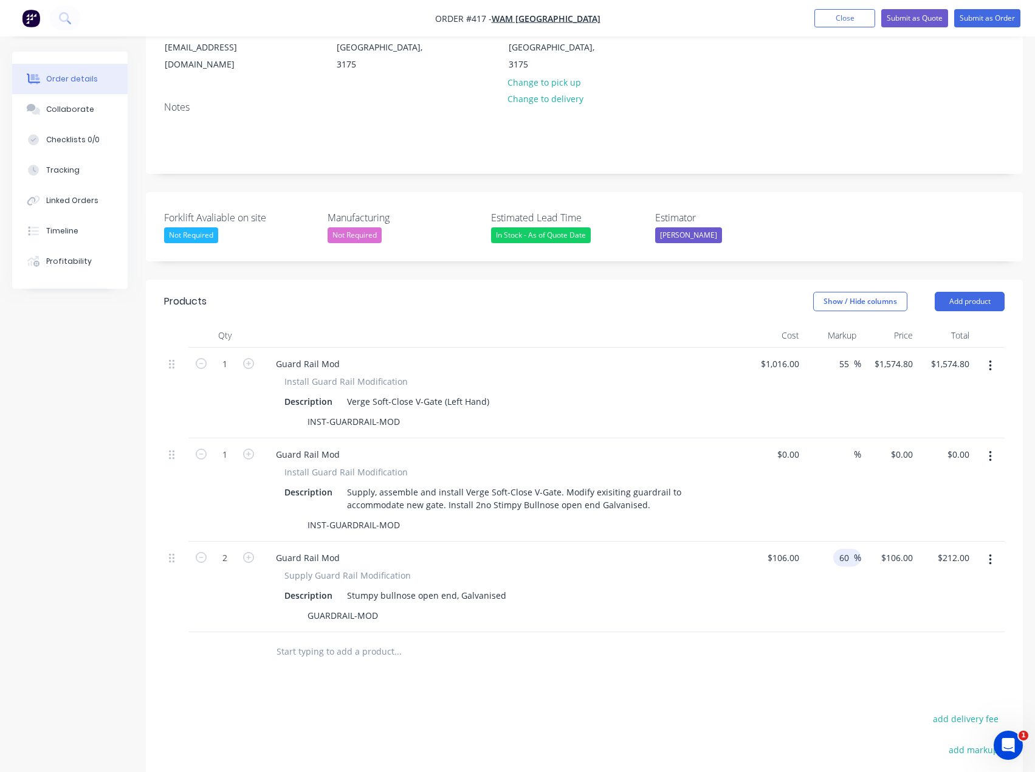
type input "$169.60"
type input "$339.20"
click at [750, 676] on div "Products Show / Hide columns Add product Qty Cost Markup Price Total 1 Guard Ra…" at bounding box center [584, 621] width 877 height 684
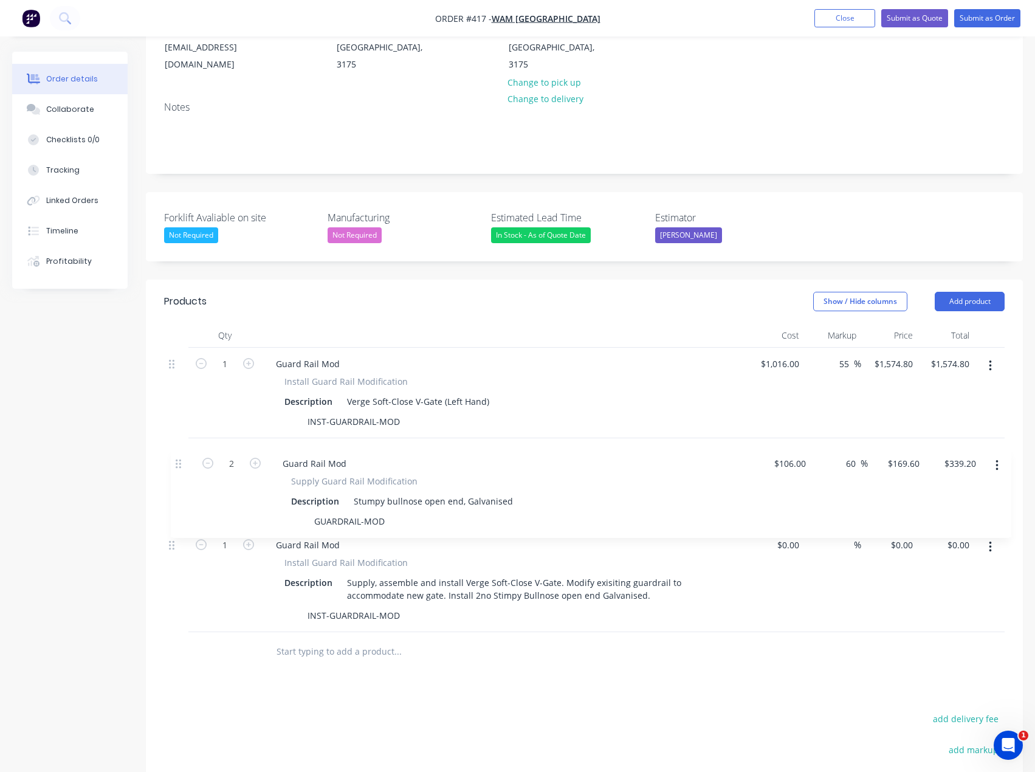
drag, startPoint x: 177, startPoint y: 528, endPoint x: 199, endPoint y: 488, distance: 45.4
click at [181, 459] on div "1 Guard Rail Mod Install Guard Rail Modification Description Verge Soft-Close V…" at bounding box center [584, 490] width 840 height 284
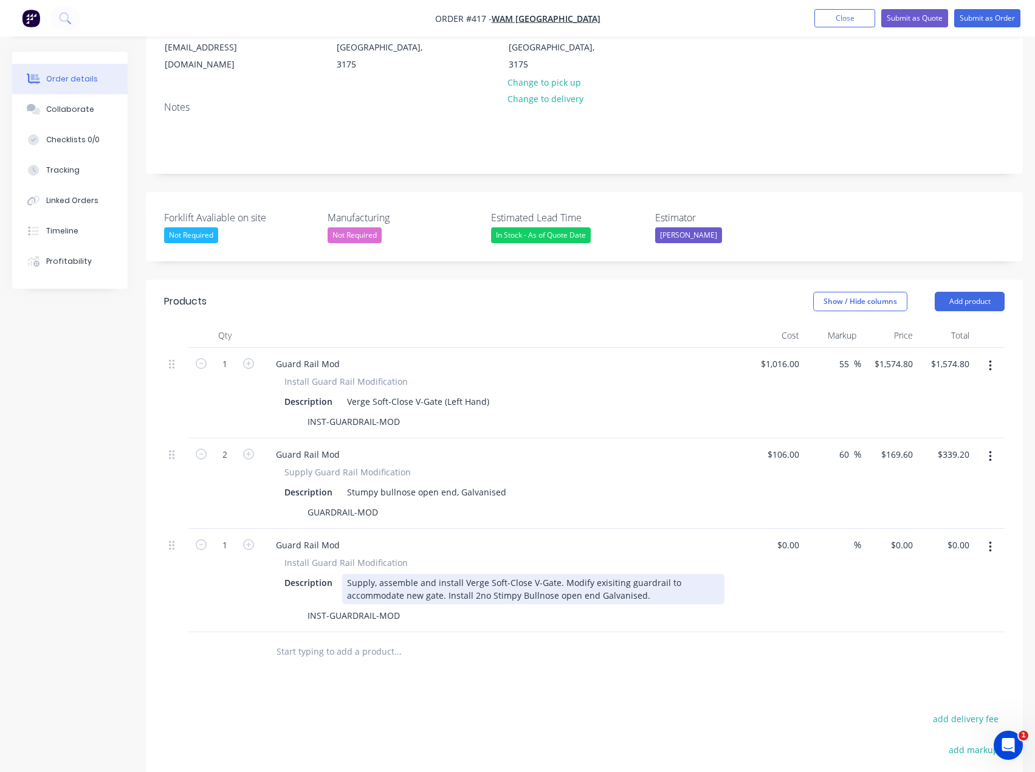
drag, startPoint x: 349, startPoint y: 582, endPoint x: 416, endPoint y: 582, distance: 66.2
click at [351, 582] on div "Supply, assemble and install Verge Soft-Close V-Gate. Modify exisiting guardrai…" at bounding box center [533, 589] width 382 height 30
click at [490, 642] on input "text" at bounding box center [397, 651] width 243 height 24
click at [501, 596] on div "Call out. Supply, assemble and install Verge Soft-Close V-Gate. Modify exisitin…" at bounding box center [533, 589] width 382 height 30
click at [504, 682] on div "Products Show / Hide columns Add product Qty Cost Markup Price Total 1 Guard Ra…" at bounding box center [584, 621] width 877 height 684
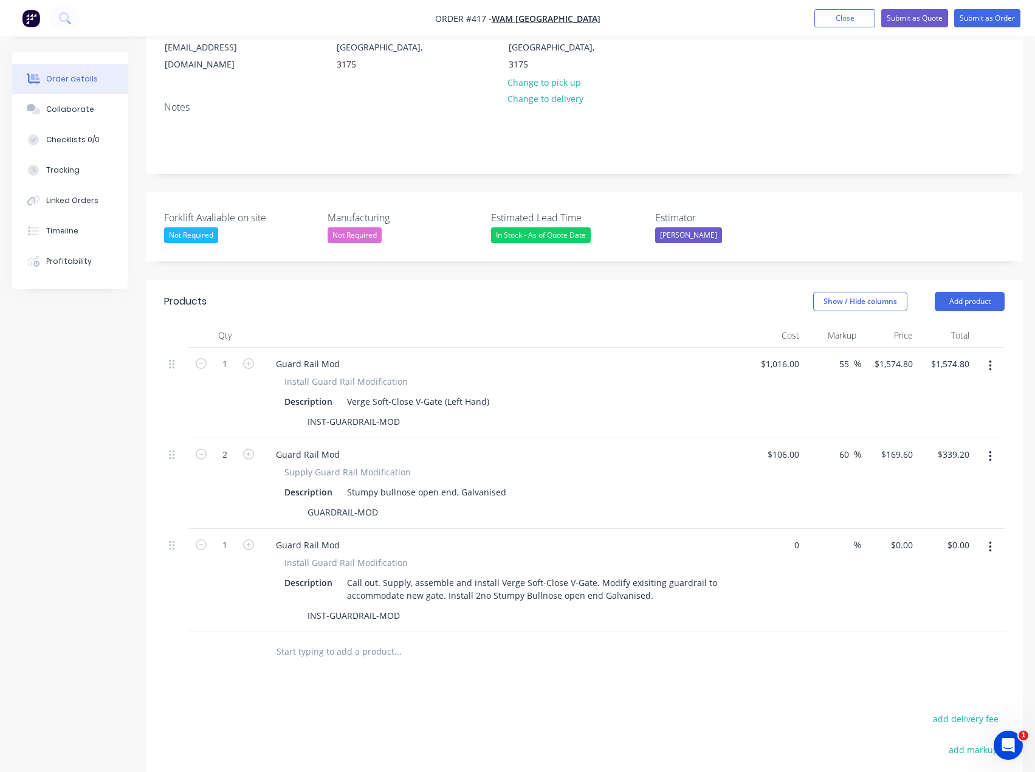
click at [783, 545] on div "0 $0.00" at bounding box center [775, 580] width 57 height 103
type input "$0.00"
click at [915, 551] on div "0 0" at bounding box center [910, 545] width 14 height 18
type input "655"
type input "0"
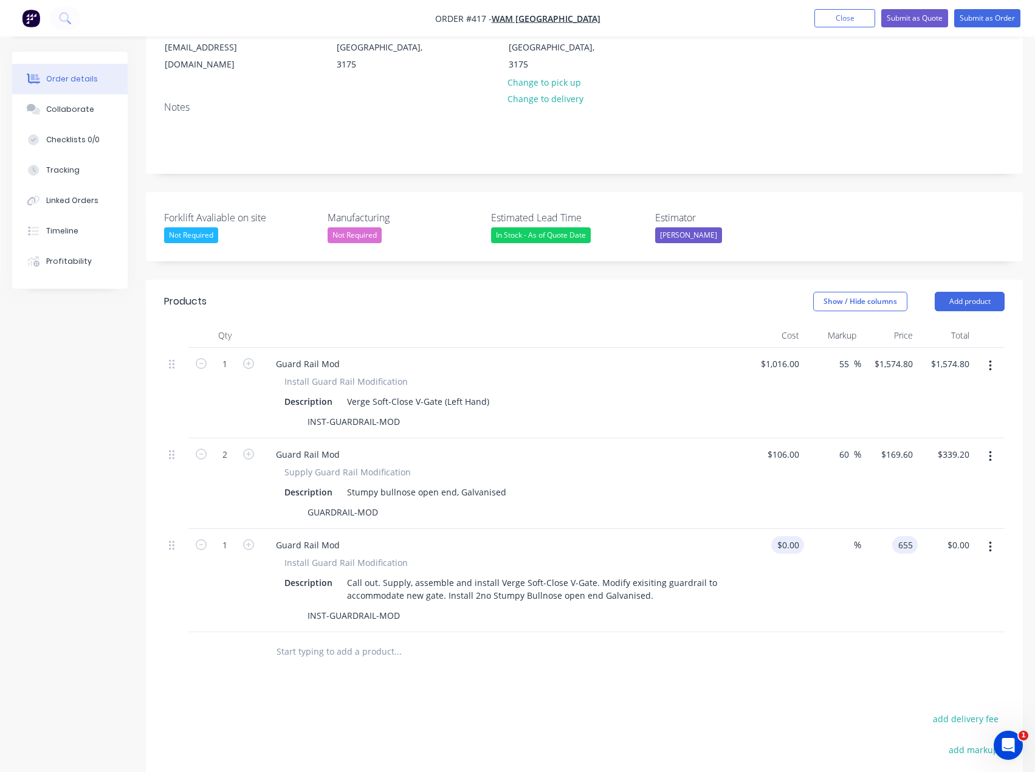
type input "$655.00"
click at [784, 541] on div "0 0" at bounding box center [775, 580] width 57 height 103
type input "$1.00"
type input "1"
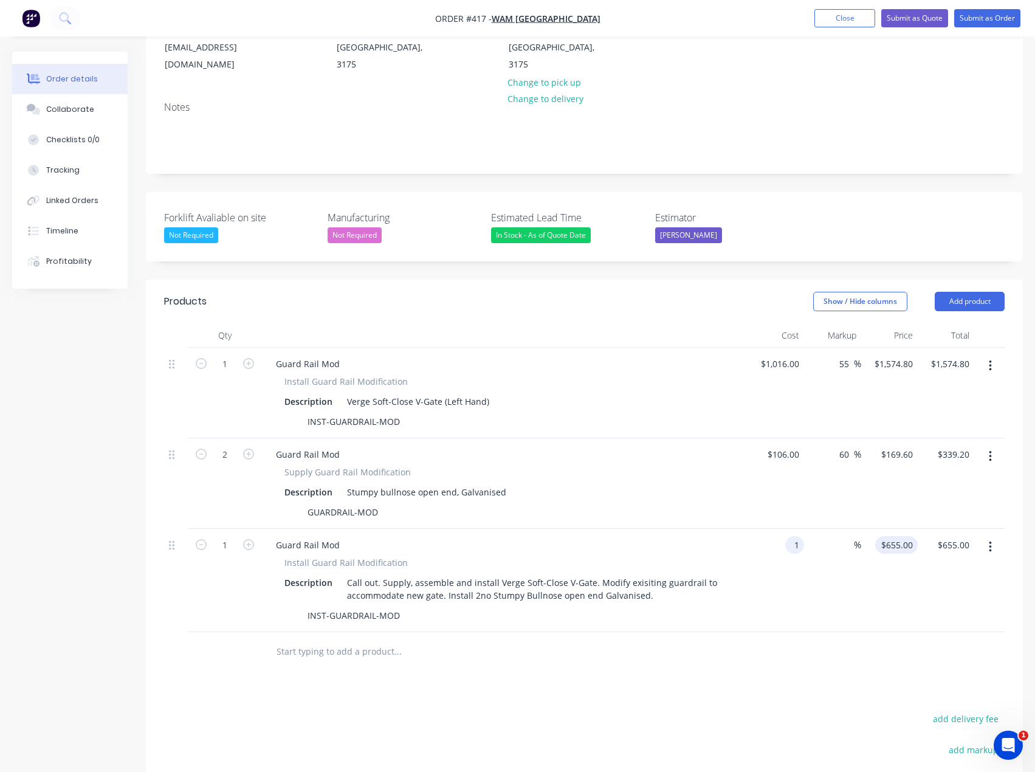
type input "$1.00"
click at [891, 540] on div "1 $655.00" at bounding box center [889, 580] width 57 height 103
click at [906, 550] on input "1" at bounding box center [903, 545] width 28 height 18
type input "655"
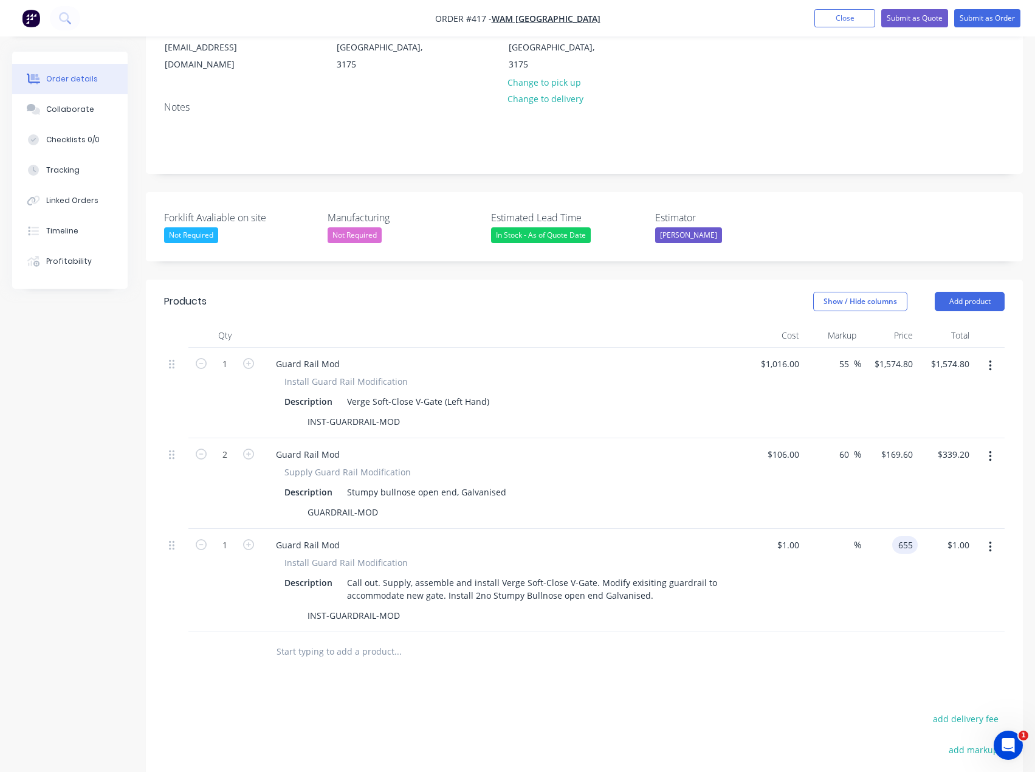
type input "65400"
type input "$655.00"
click at [662, 700] on div "Products Show / Hide columns Add product Qty Cost Markup Price Total 1 Guard Ra…" at bounding box center [584, 621] width 877 height 684
click at [446, 396] on div "Verge Soft-Close V-Gate (Left Hand)" at bounding box center [418, 401] width 152 height 18
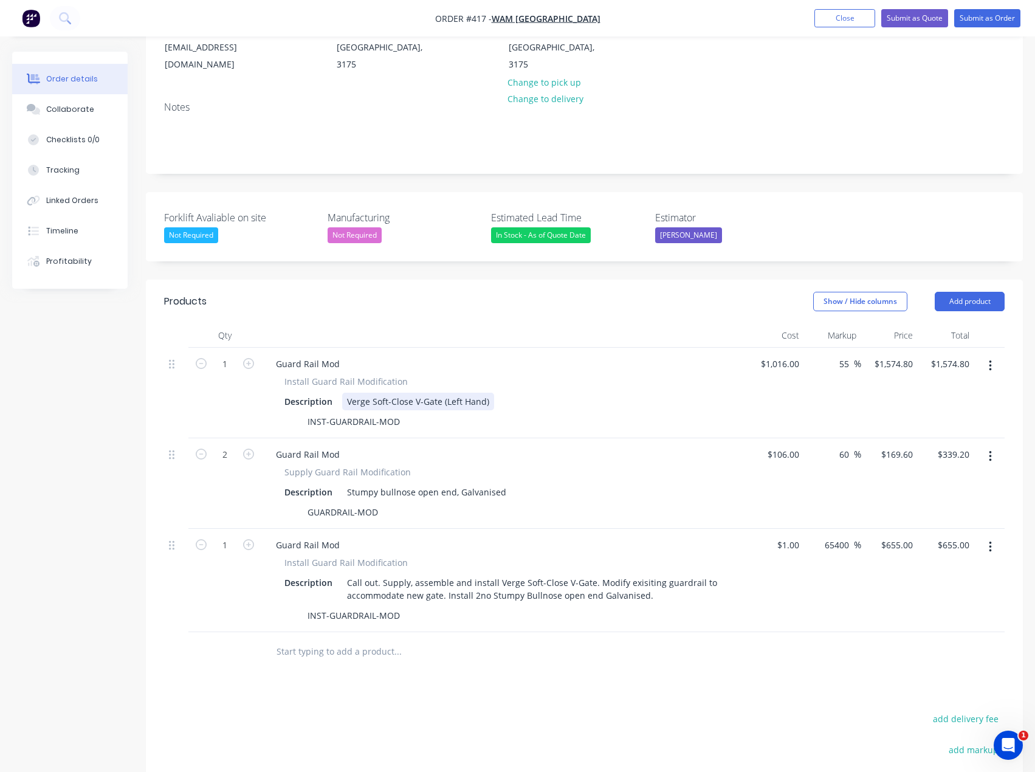
click at [490, 403] on div "Verge Soft-Close V-Gate (Left Hand)" at bounding box center [418, 401] width 152 height 18
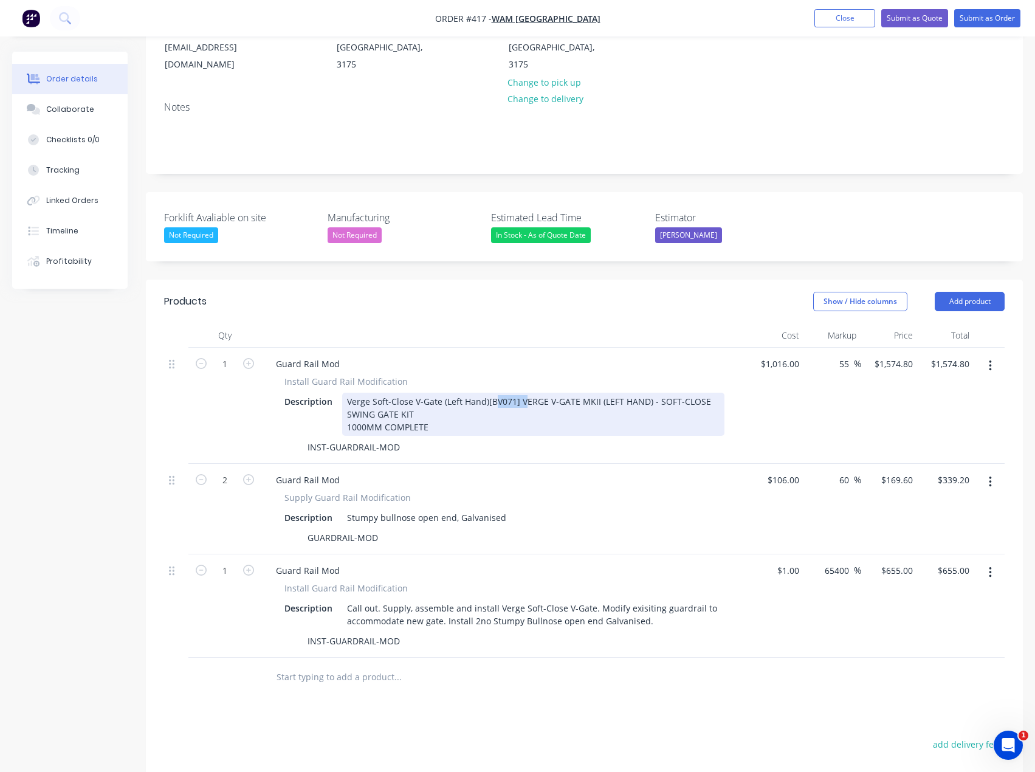
drag, startPoint x: 521, startPoint y: 402, endPoint x: 489, endPoint y: 399, distance: 32.3
click at [489, 399] on div "Verge Soft-Close V-Gate (Left Hand)[BV071] VERGE V-GATE MKII (LEFT HAND) - SOFT…" at bounding box center [533, 413] width 382 height 43
drag, startPoint x: 624, startPoint y: 402, endPoint x: 490, endPoint y: 403, distance: 133.7
click at [490, 403] on div "Verge Soft-Close V-Gate (Left Hand)[VERGE V-GATE MKII (LEFT HAND) - SOFT-CLOSE …" at bounding box center [533, 413] width 382 height 43
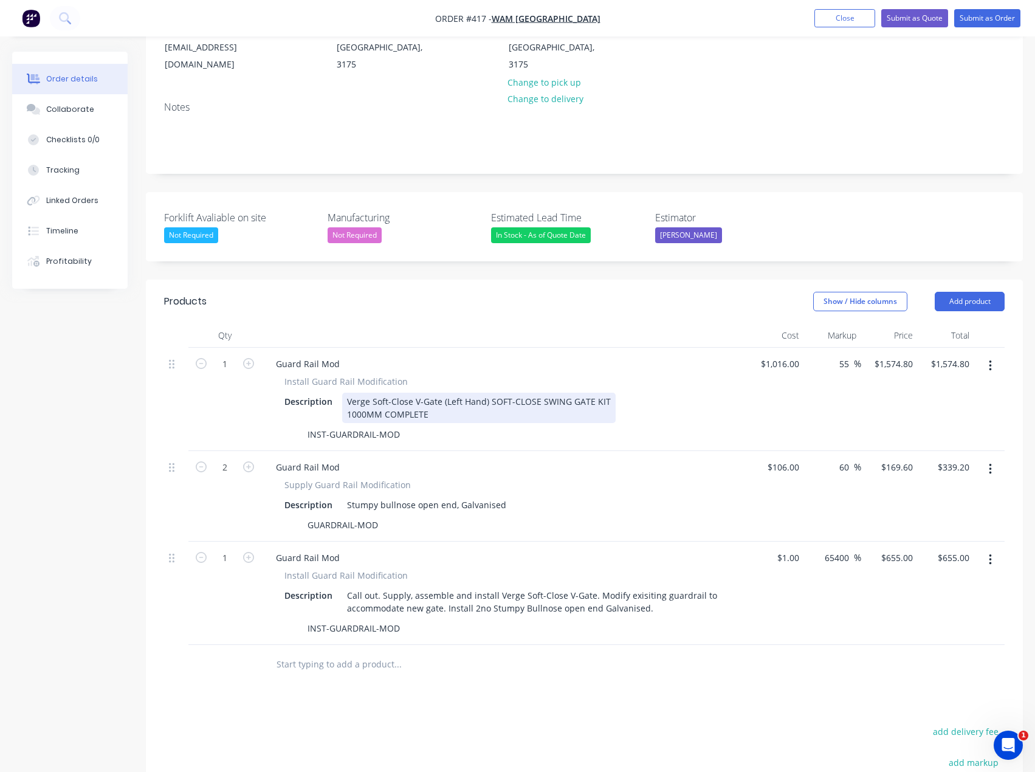
click at [431, 413] on div "1000MM COMPLETE" at bounding box center [479, 414] width 264 height 13
drag, startPoint x: 441, startPoint y: 413, endPoint x: 391, endPoint y: 414, distance: 50.4
click at [391, 414] on div "1000MM COMPLETE" at bounding box center [479, 414] width 264 height 13
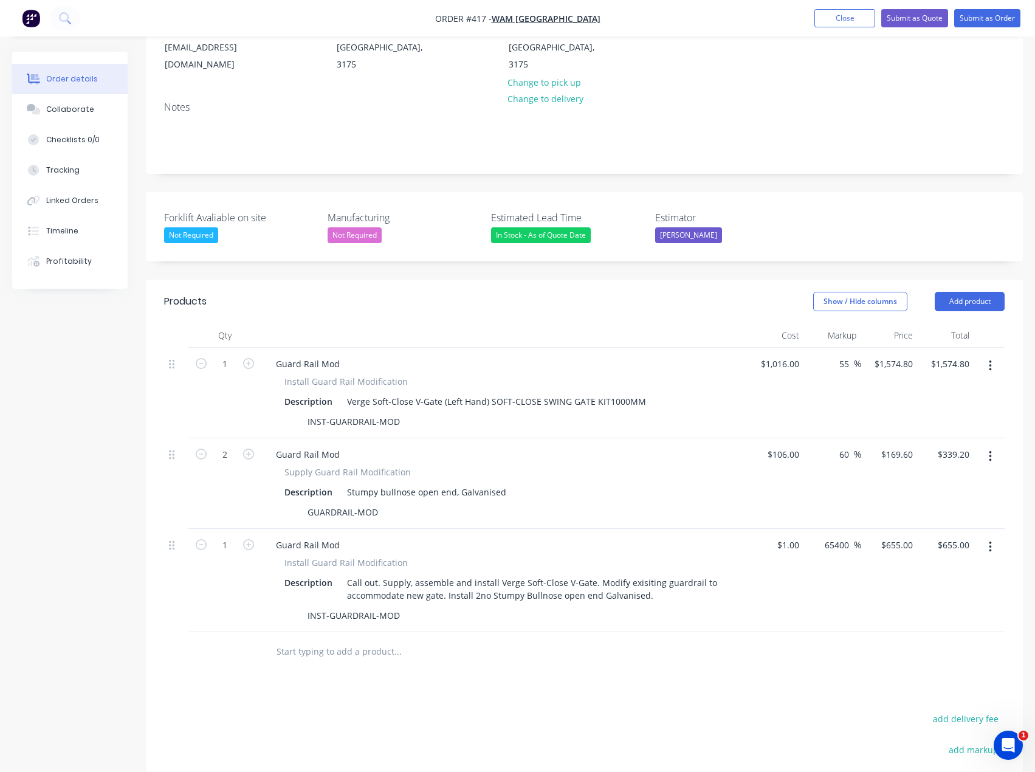
click at [575, 676] on div "Products Show / Hide columns Add product Qty Cost Markup Price Total 1 Guard Ra…" at bounding box center [584, 621] width 877 height 684
click at [845, 365] on input "55" at bounding box center [846, 364] width 16 height 18
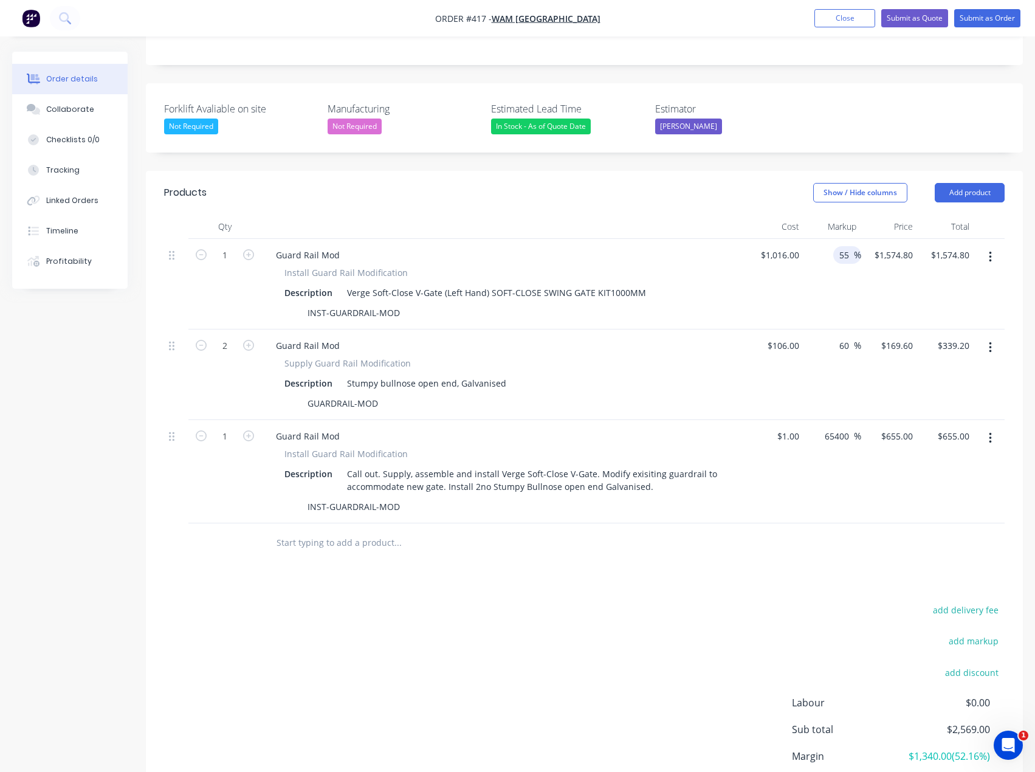
scroll to position [304, 0]
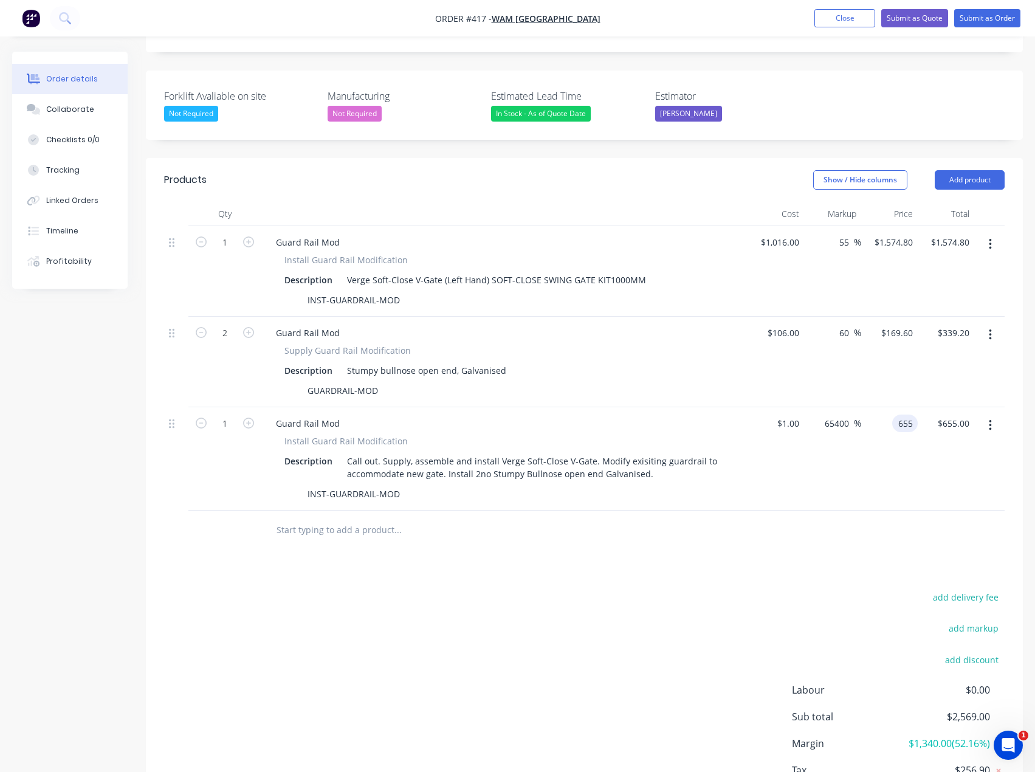
click at [896, 426] on div "655 655" at bounding box center [905, 423] width 26 height 18
type input "680"
type input "67900"
type input "$680.00"
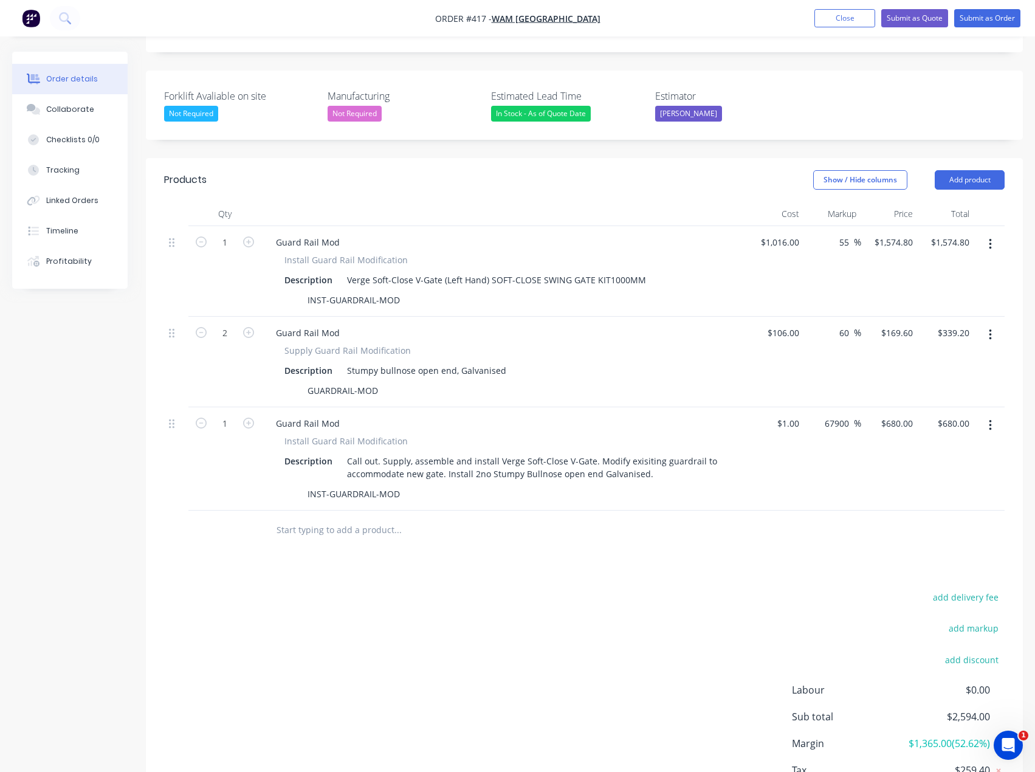
click at [687, 674] on div "add delivery fee add markup add discount Labour $0.00 Sub total $2,594.00 Margi…" at bounding box center [584, 706] width 840 height 235
click at [919, 16] on button "Submit as Quote" at bounding box center [914, 18] width 67 height 18
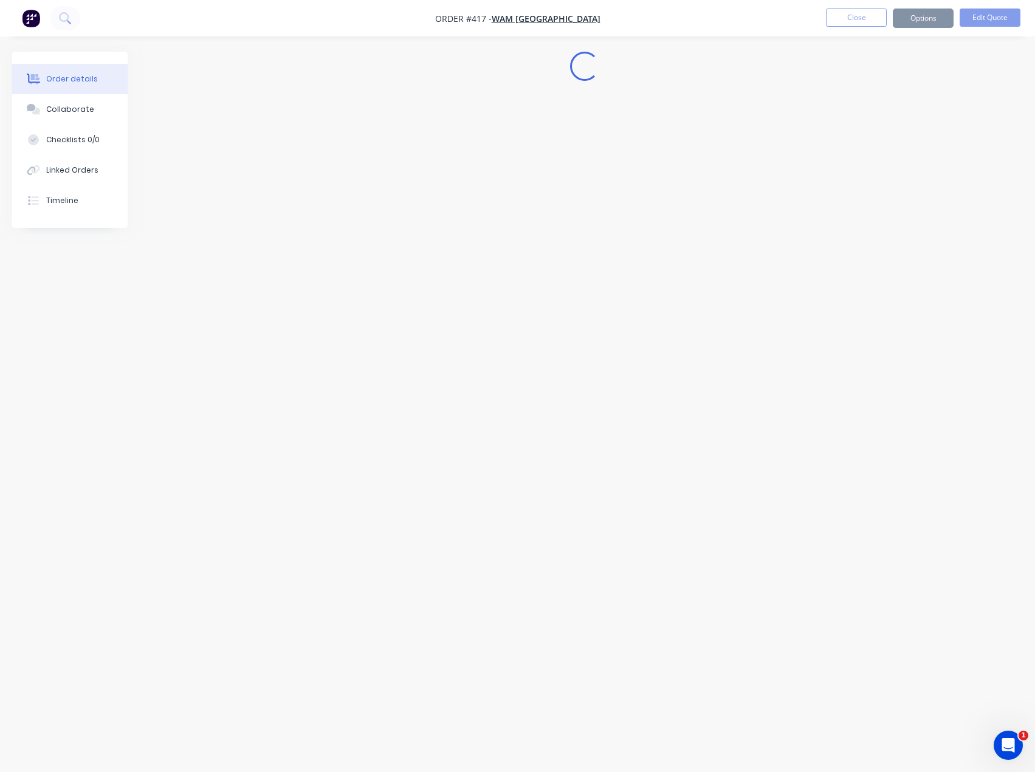
scroll to position [0, 0]
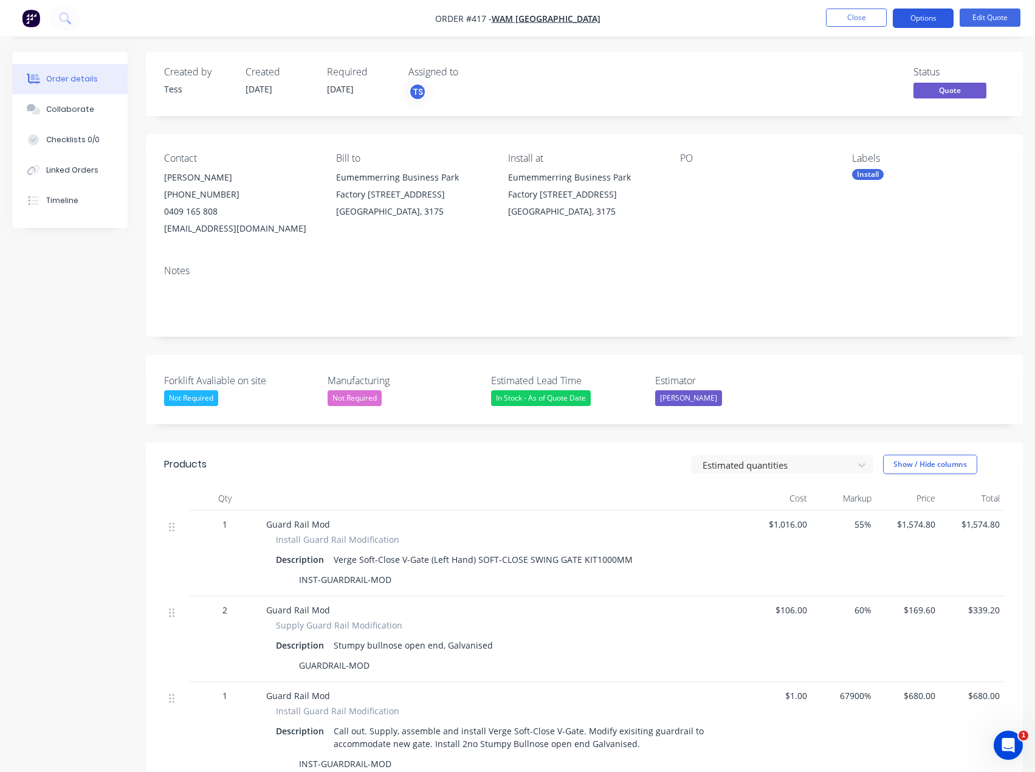
click at [936, 16] on button "Options" at bounding box center [923, 18] width 61 height 19
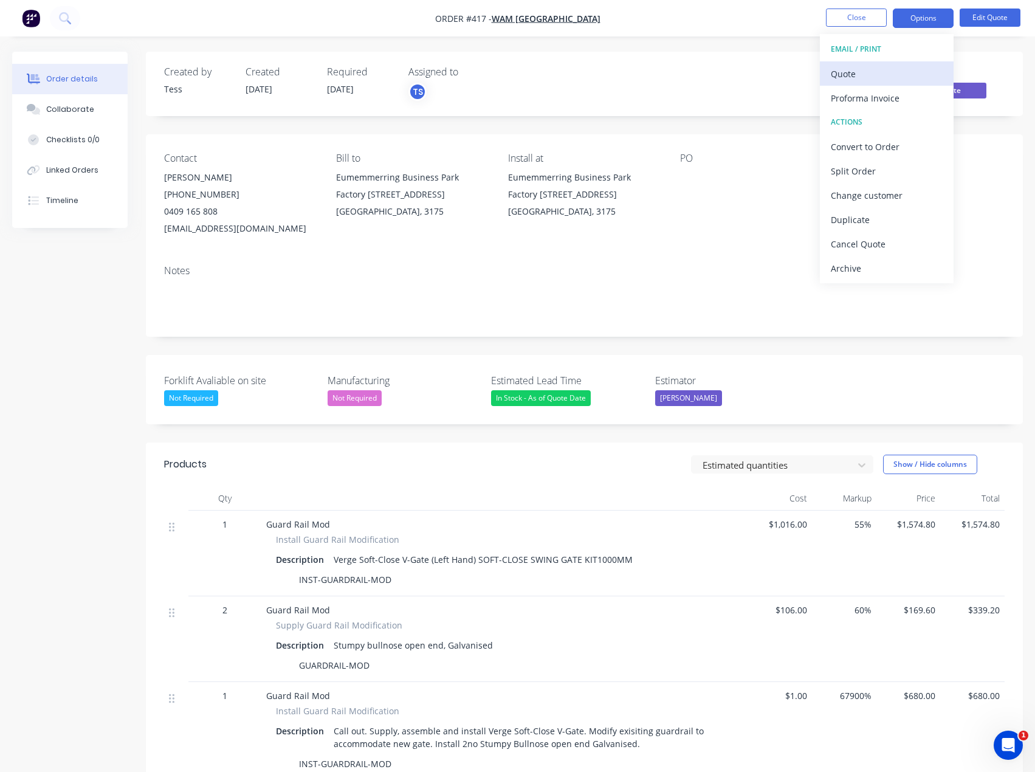
click at [872, 74] on div "Quote" at bounding box center [887, 74] width 112 height 18
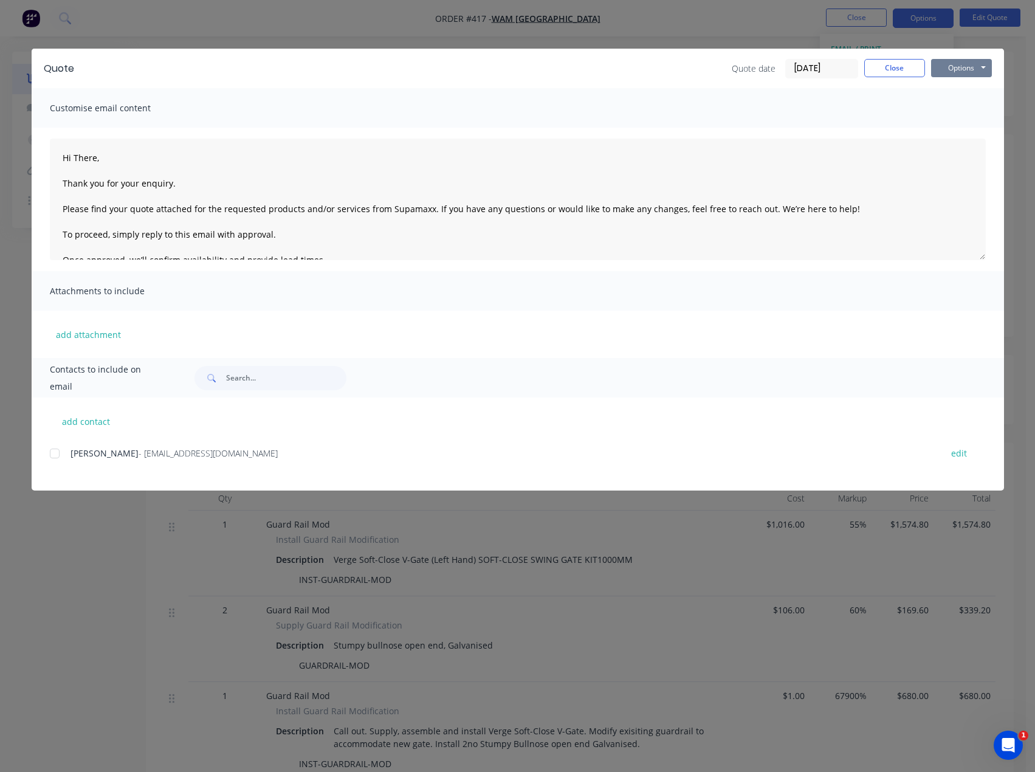
click at [966, 73] on button "Options" at bounding box center [961, 68] width 61 height 18
click at [968, 87] on button "Preview" at bounding box center [970, 90] width 78 height 20
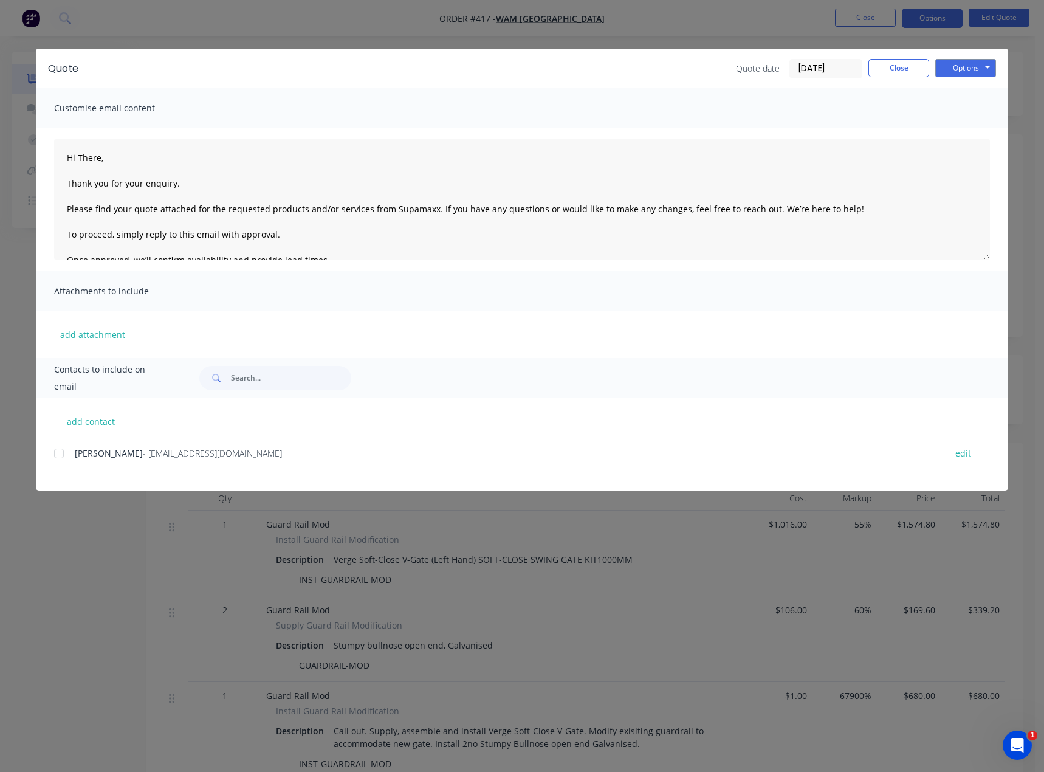
type textarea "Hi There, Thank you for your enquiry. Please find your quote attached for the r…"
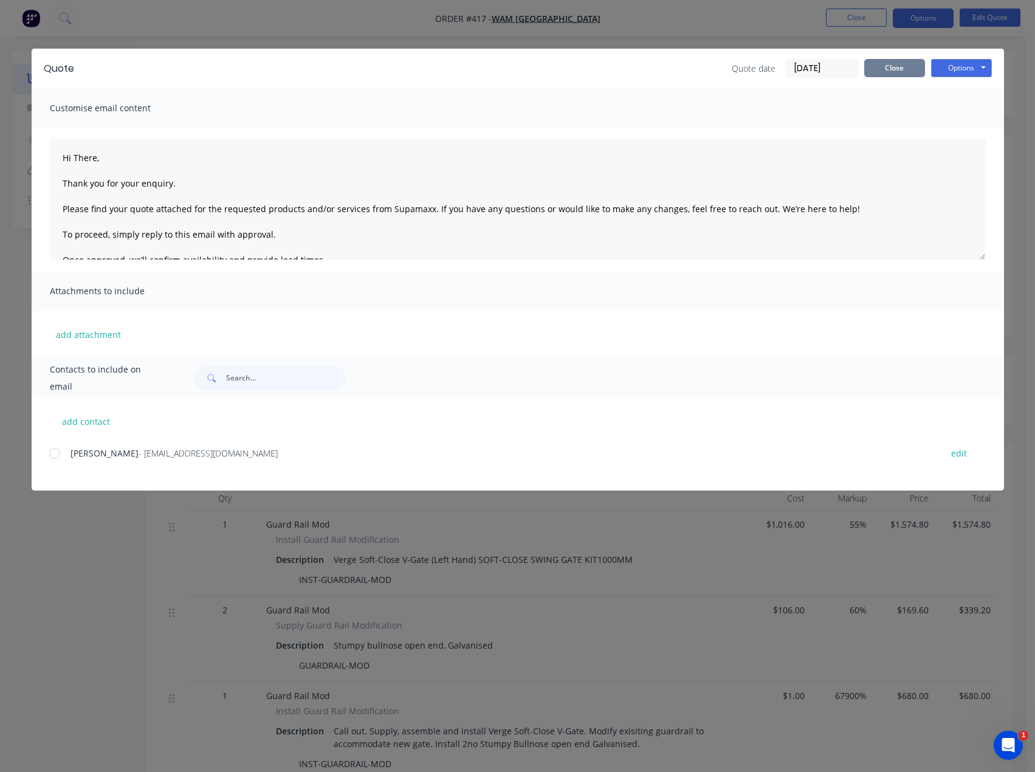
click at [903, 70] on button "Close" at bounding box center [894, 68] width 61 height 18
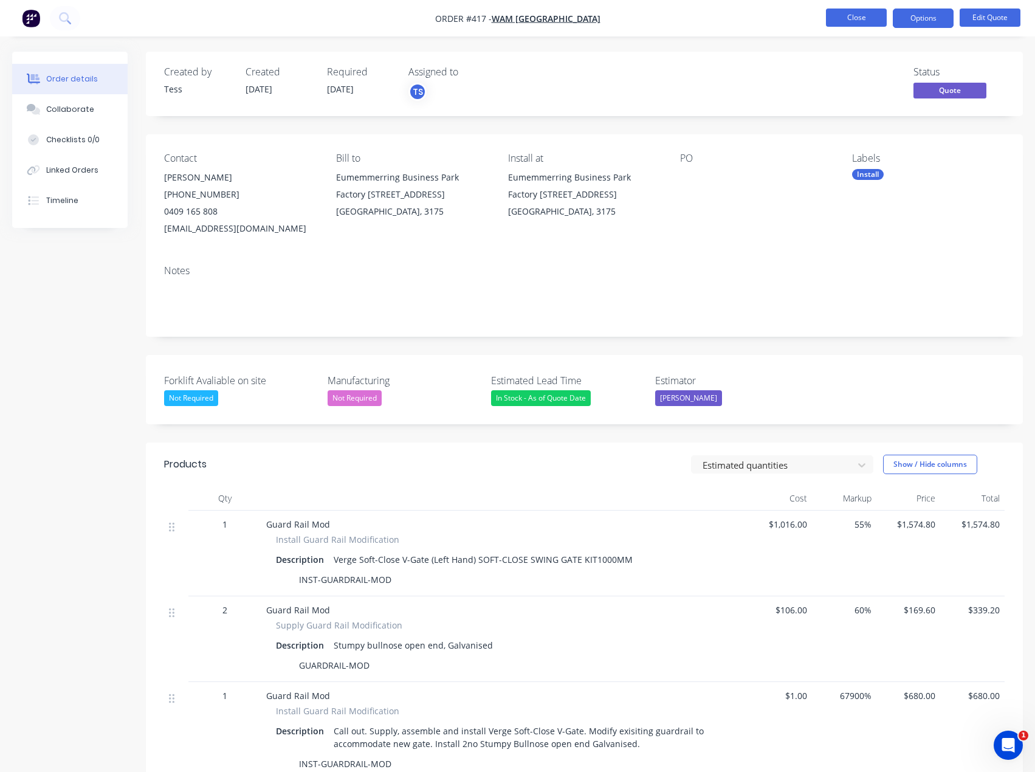
click at [864, 16] on button "Close" at bounding box center [856, 18] width 61 height 18
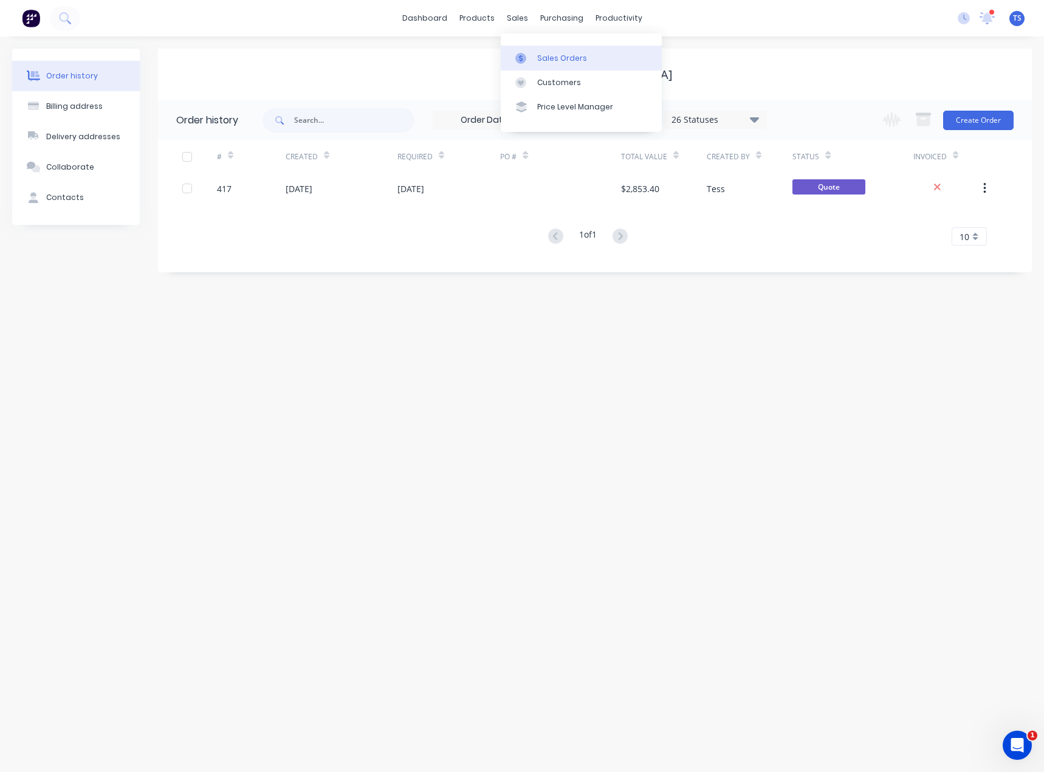
click at [529, 68] on link "Sales Orders" at bounding box center [581, 58] width 161 height 24
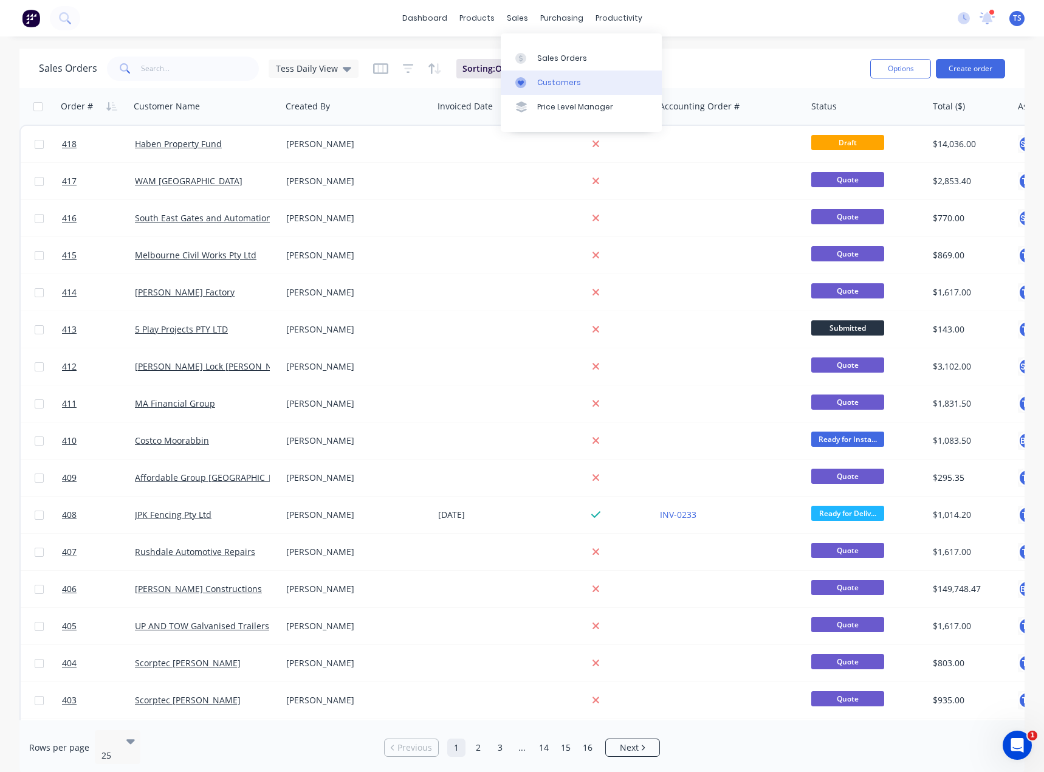
click at [533, 82] on link "Customers" at bounding box center [581, 82] width 161 height 24
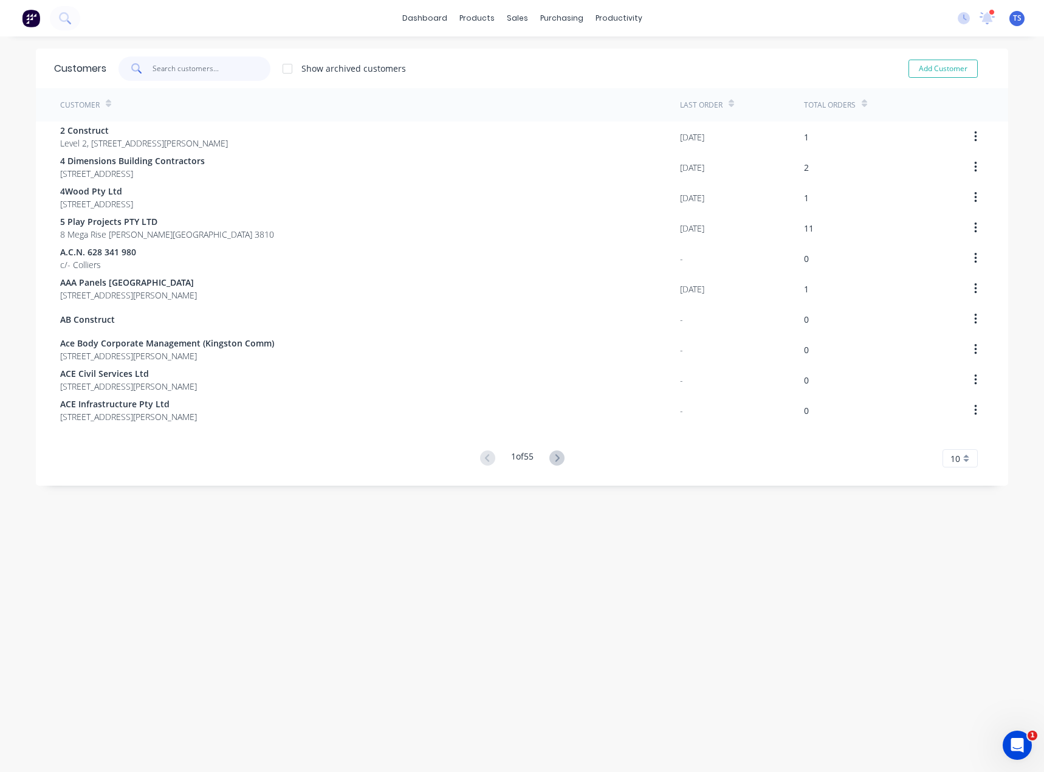
click at [195, 64] on input "text" at bounding box center [211, 69] width 118 height 24
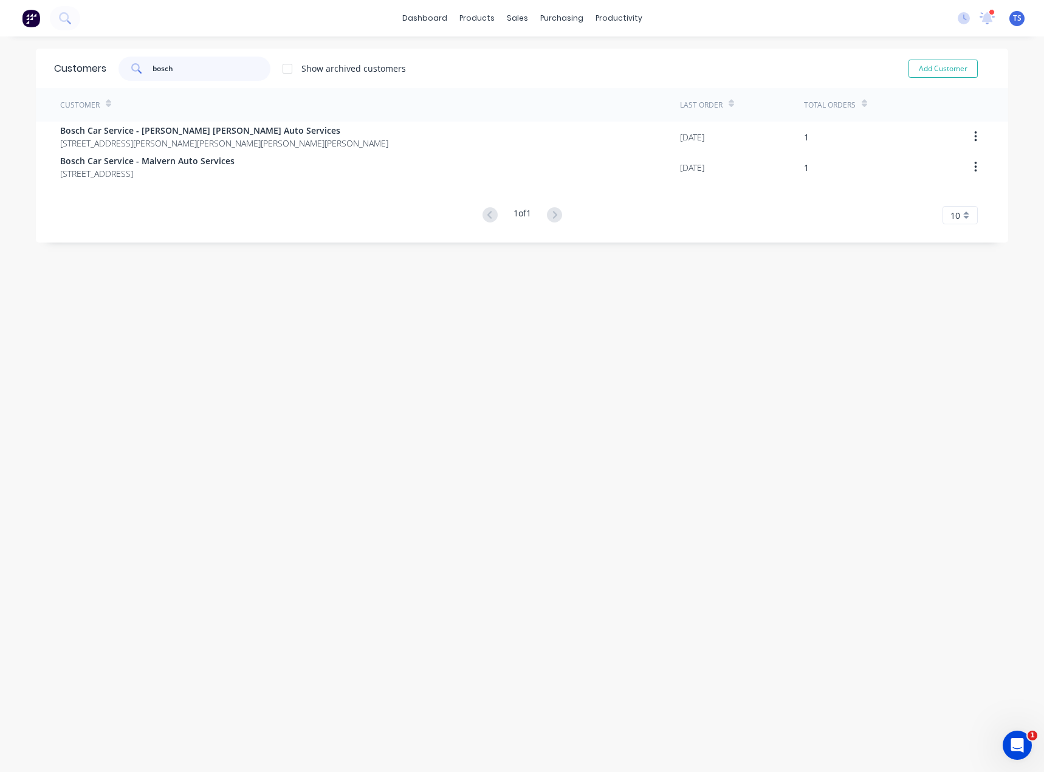
drag, startPoint x: 176, startPoint y: 68, endPoint x: 124, endPoint y: 72, distance: 51.8
click at [124, 72] on div "bosch" at bounding box center [194, 69] width 152 height 24
click at [535, 83] on div "Customers" at bounding box center [555, 82] width 44 height 11
click at [540, 84] on div "Customers" at bounding box center [555, 82] width 44 height 11
click at [228, 63] on input "bosch" at bounding box center [211, 69] width 118 height 24
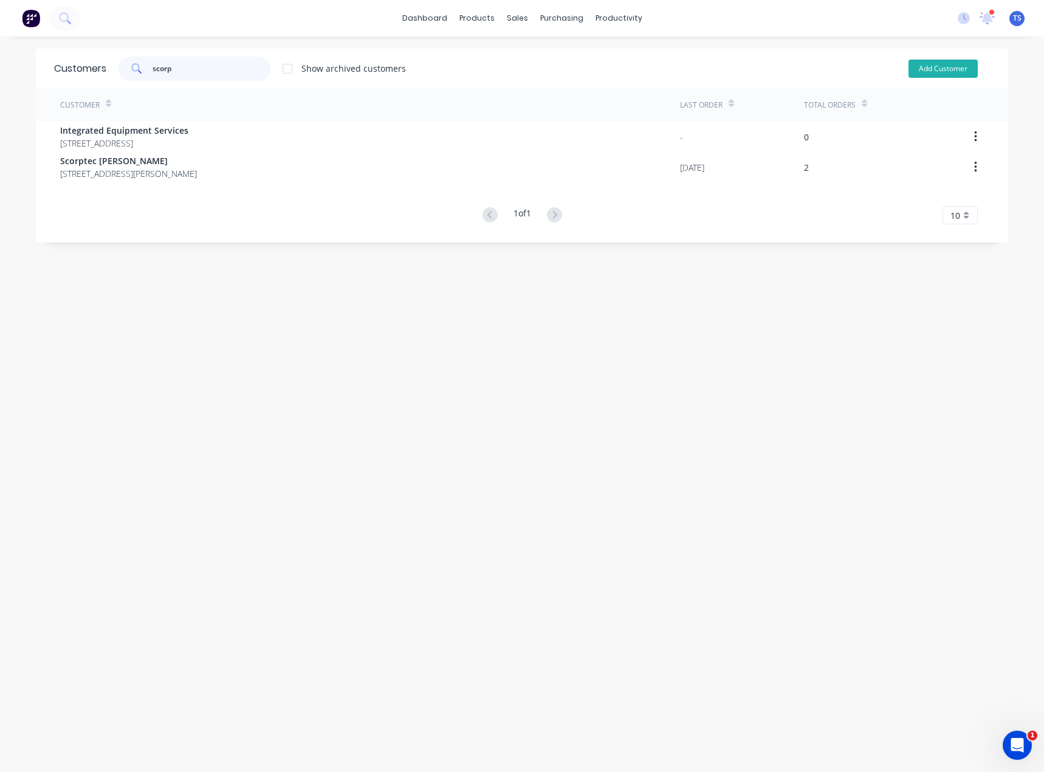
type input "scorp"
click at [926, 67] on button "Add Customer" at bounding box center [942, 69] width 69 height 18
select select "AU"
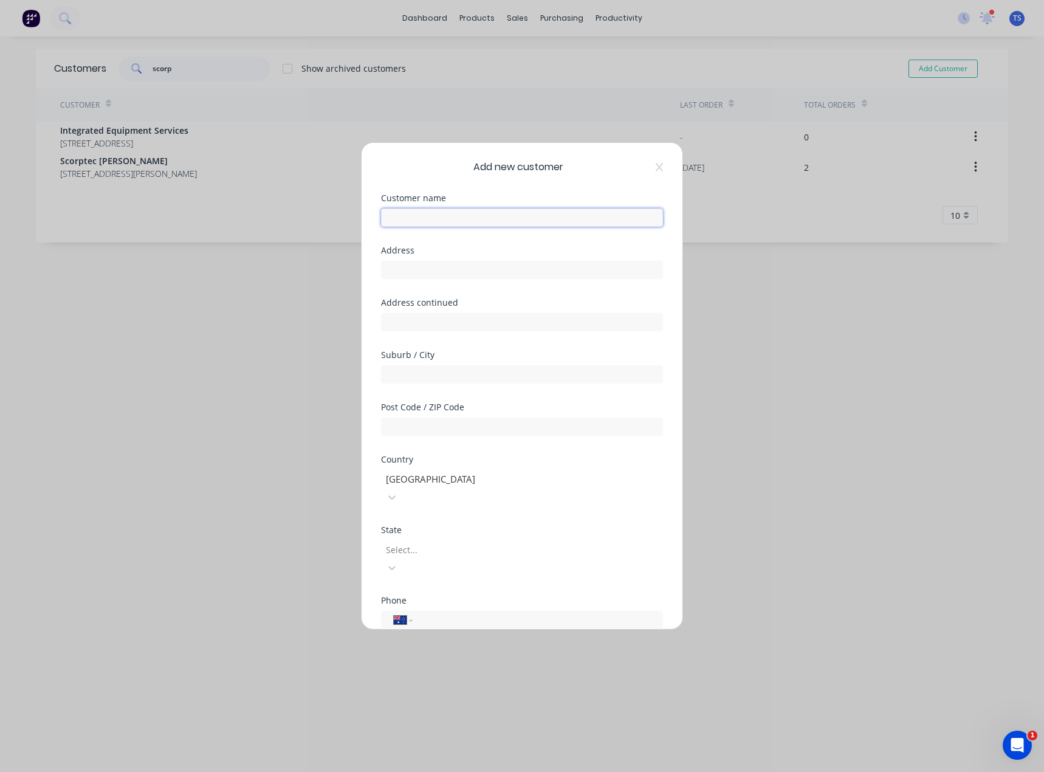
click at [453, 216] on input "text" at bounding box center [522, 217] width 282 height 18
paste input "Scorptec Dandenong"
type input "Scorptec Dandenong"
click at [419, 275] on input "text" at bounding box center [522, 270] width 282 height 18
click at [390, 267] on input "text" at bounding box center [522, 270] width 282 height 18
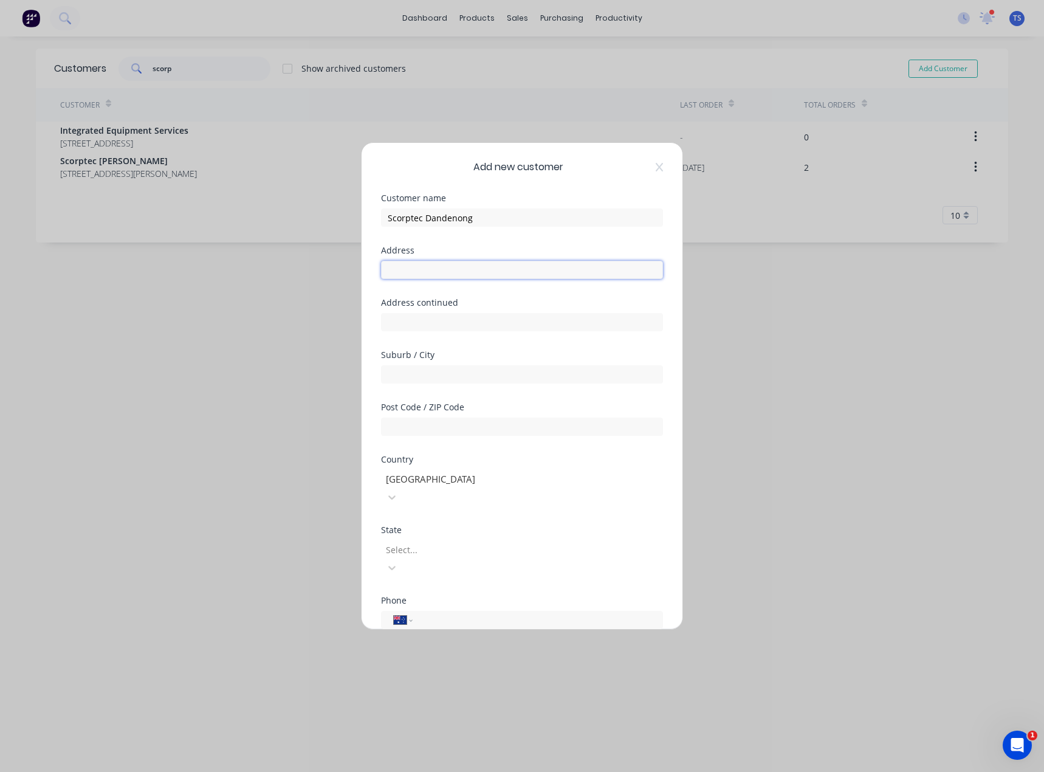
paste input "[STREET_ADDRESS][PERSON_NAME],"
type input "[STREET_ADDRESS][PERSON_NAME]"
click at [414, 371] on input "text" at bounding box center [522, 374] width 282 height 18
click at [421, 375] on input "Dandneong" at bounding box center [522, 374] width 282 height 18
click at [478, 377] on input "Dandnenong" at bounding box center [522, 374] width 282 height 18
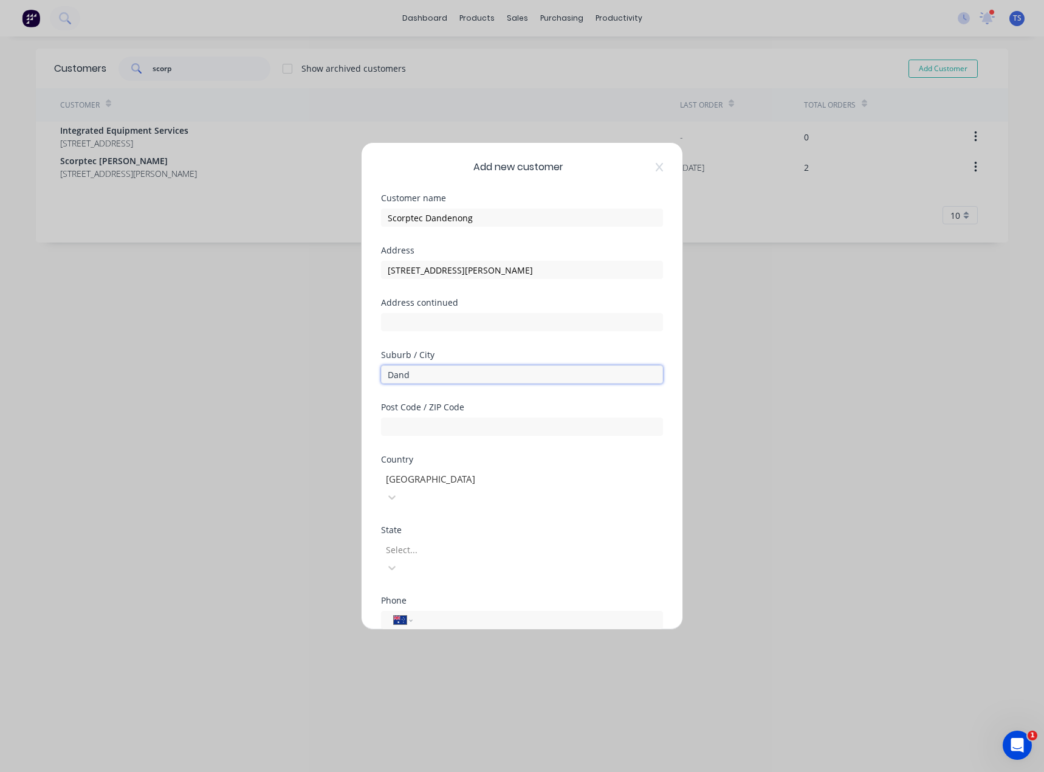
type input "Dandenong South"
click at [435, 427] on input "text" at bounding box center [522, 426] width 282 height 18
type input "3175"
click at [403, 542] on div at bounding box center [472, 549] width 175 height 15
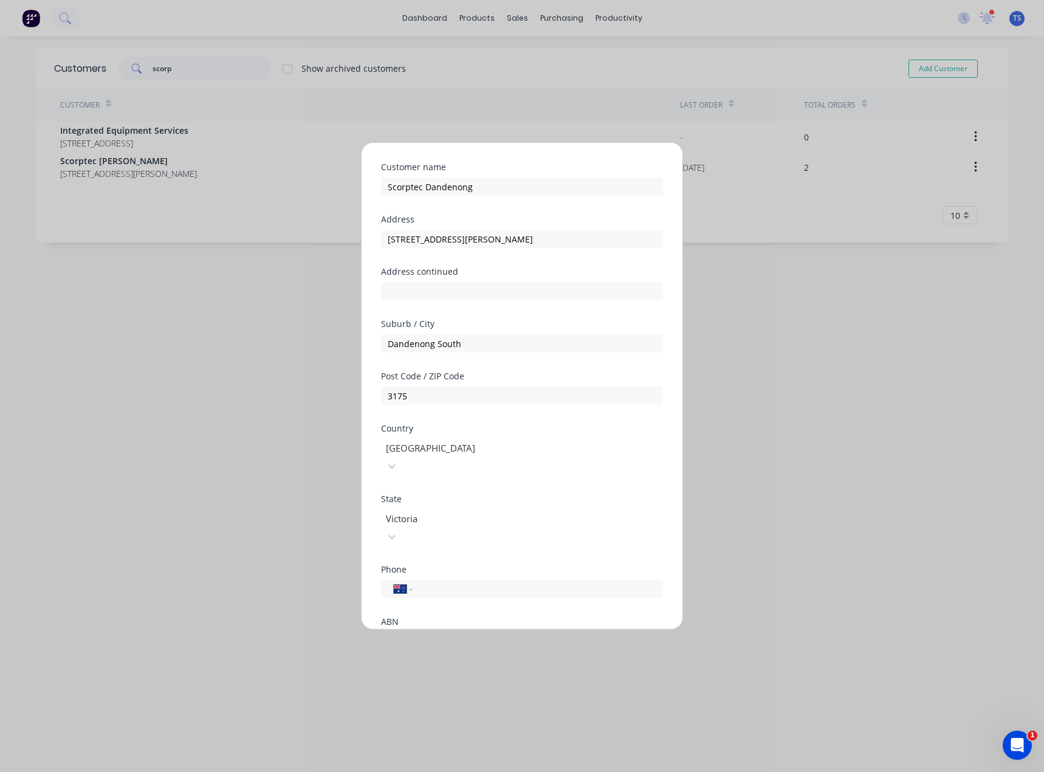
scroll to position [61, 0]
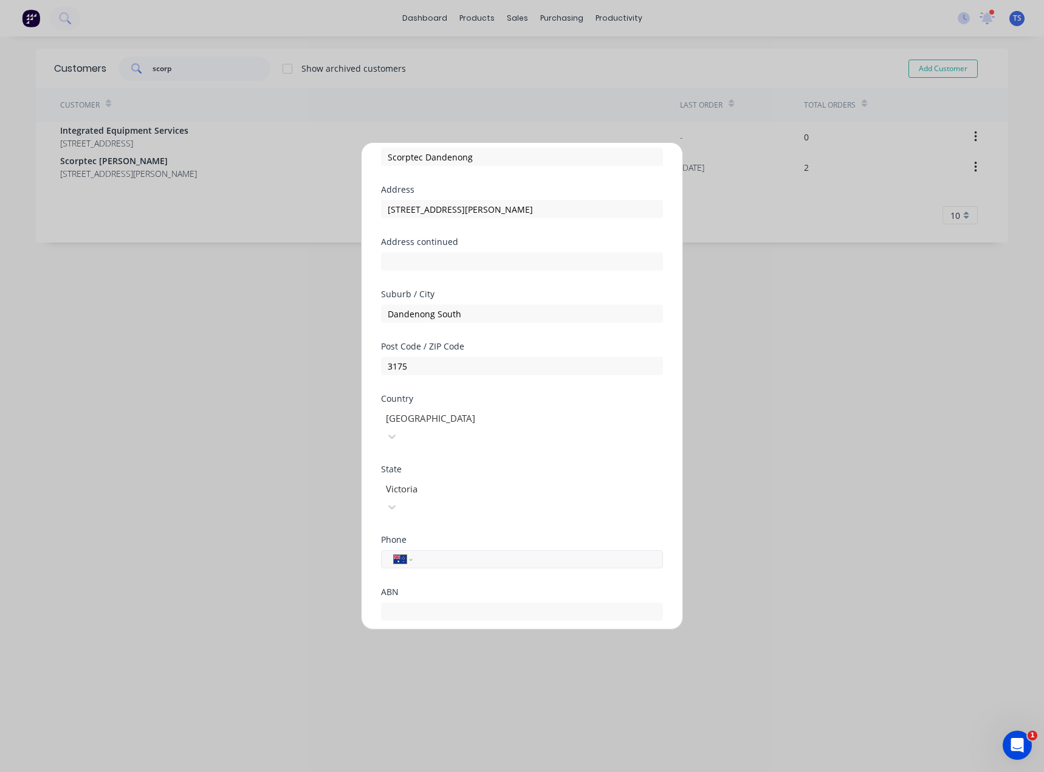
click at [427, 552] on input "tel" at bounding box center [535, 559] width 229 height 14
paste input "[PHONE_NUMBER]"
type input "[PHONE_NUMBER]"
drag, startPoint x: 389, startPoint y: 615, endPoint x: 406, endPoint y: 606, distance: 19.6
click at [388, 637] on div at bounding box center [386, 649] width 24 height 24
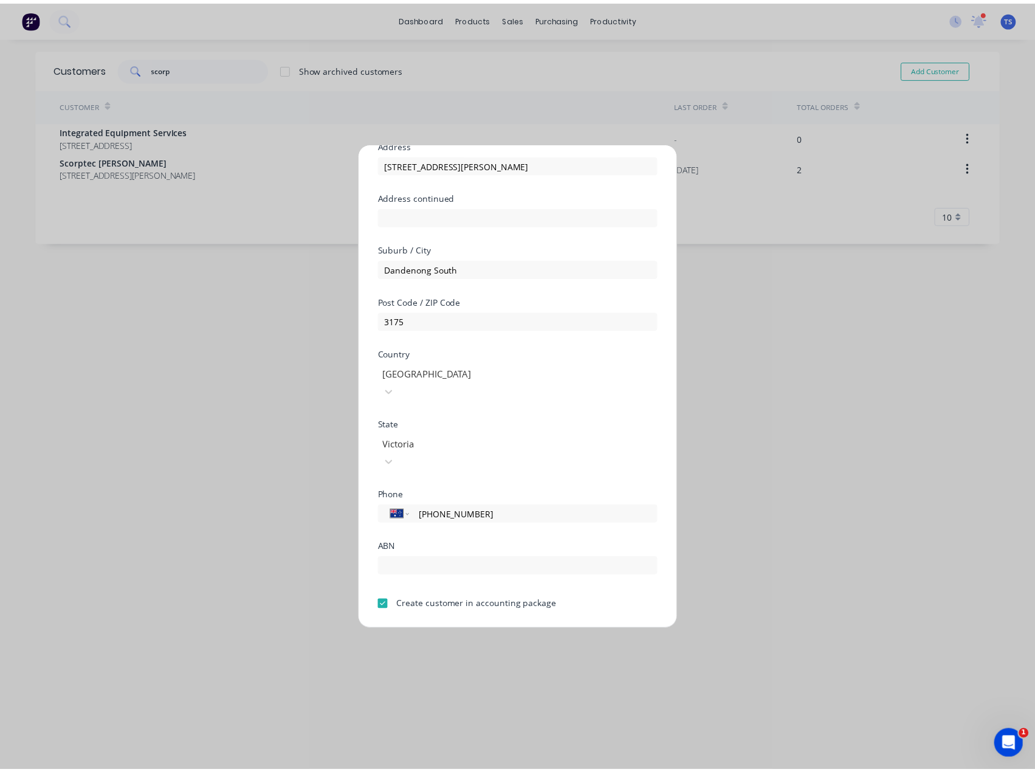
scroll to position [107, 0]
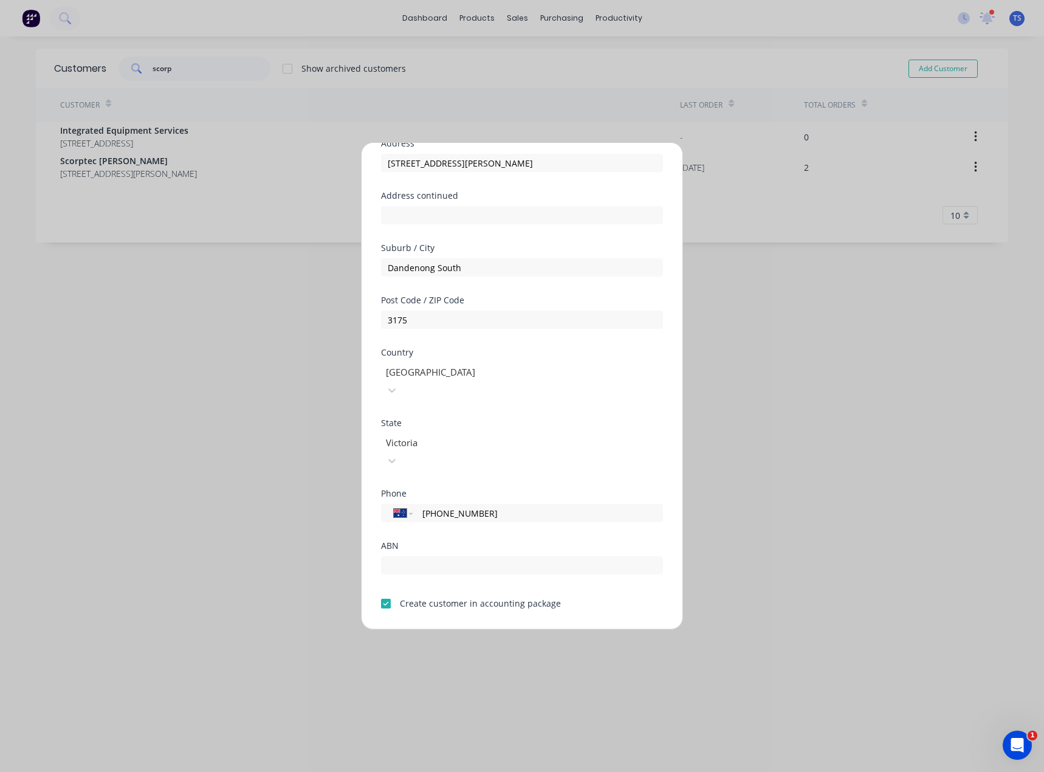
click at [468, 629] on button "Save" at bounding box center [483, 638] width 67 height 19
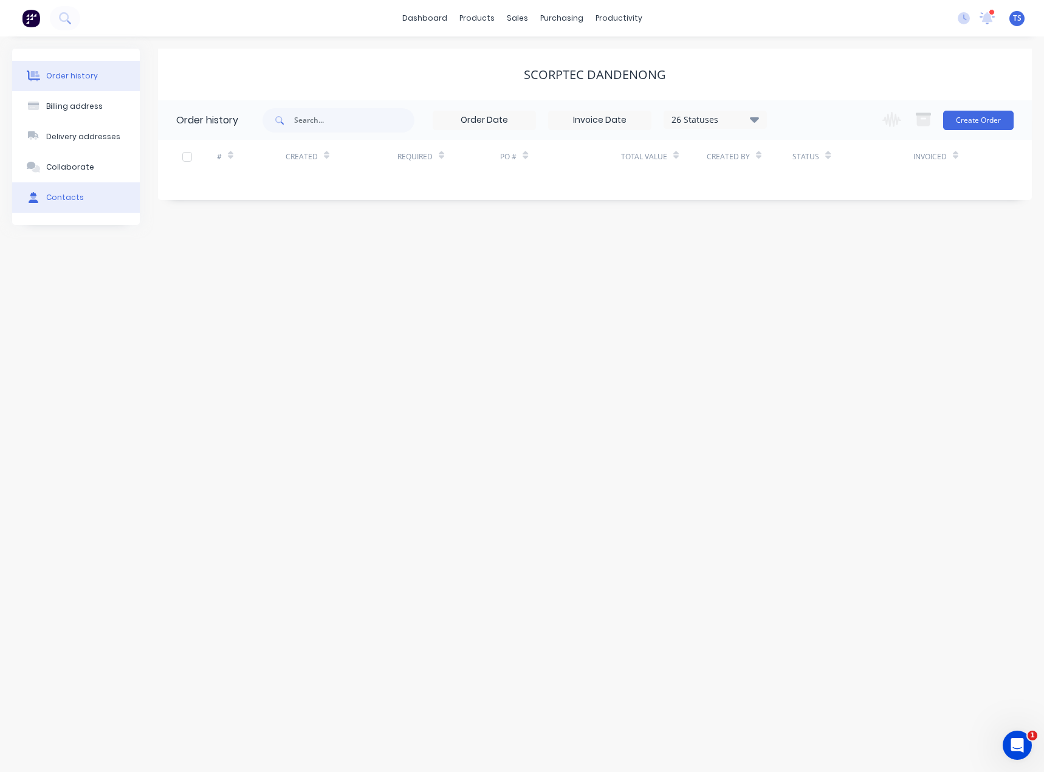
click at [78, 196] on div "Contacts" at bounding box center [65, 197] width 38 height 11
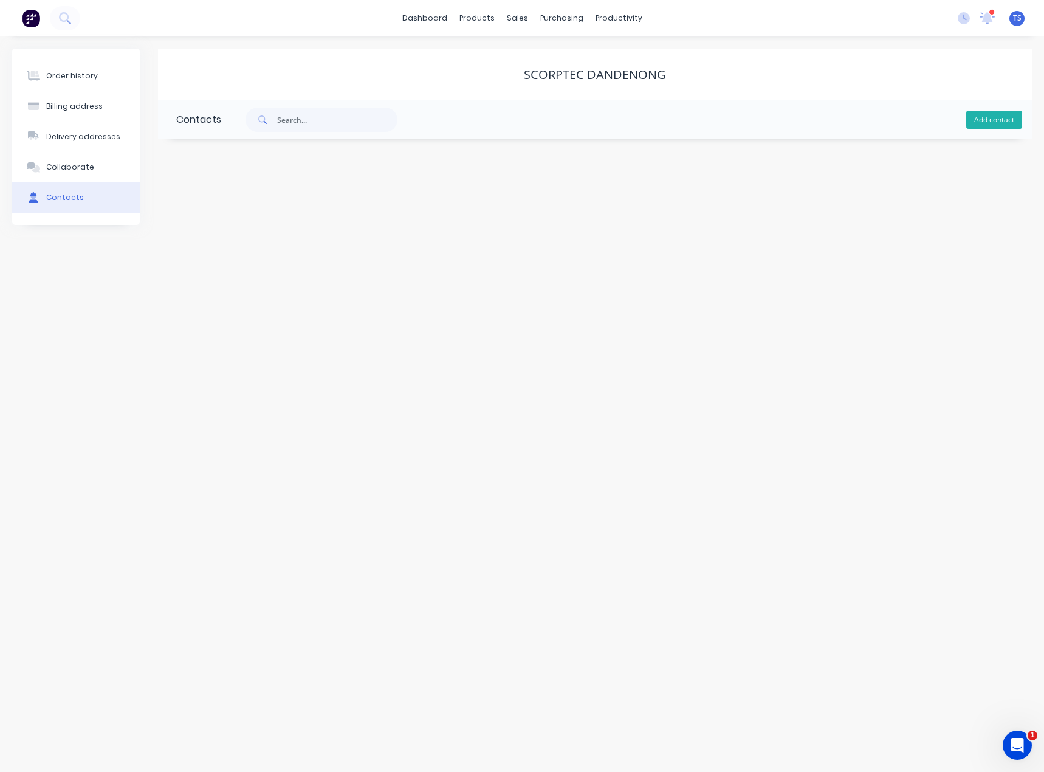
click at [993, 112] on button "Add contact" at bounding box center [994, 120] width 56 height 18
select select "AU"
click at [232, 208] on input "text" at bounding box center [275, 209] width 199 height 18
paste input "[PERSON_NAME]"
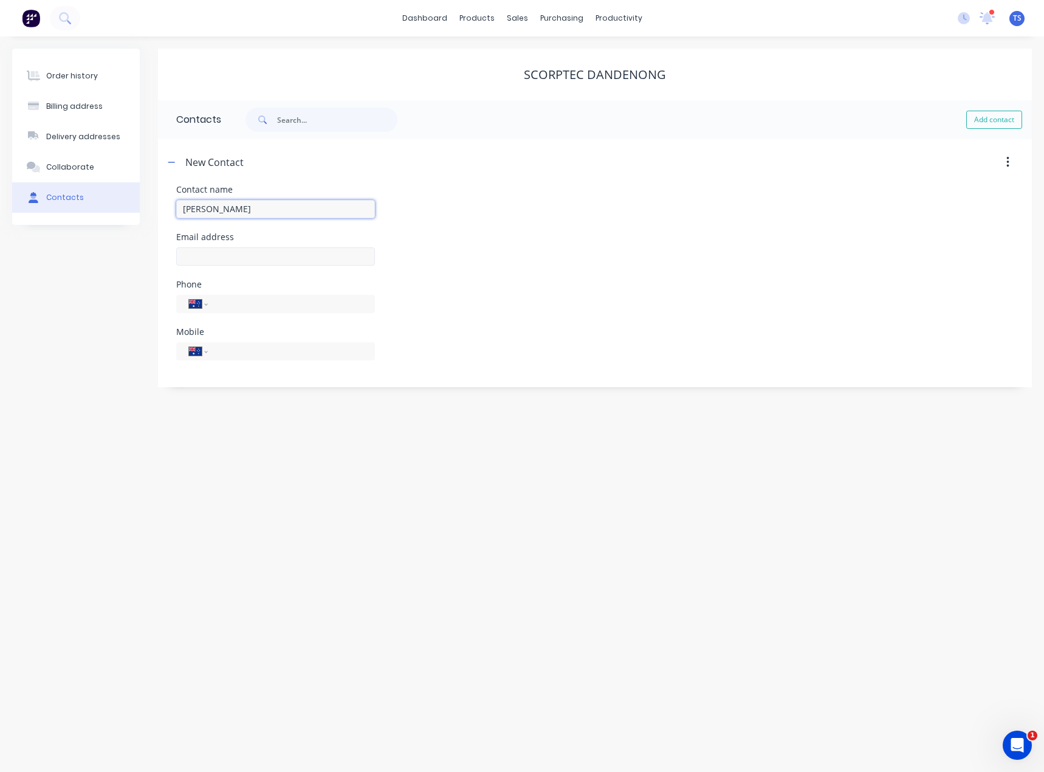
type input "[PERSON_NAME]"
select select "AU"
click at [211, 250] on input "text" at bounding box center [275, 256] width 199 height 18
type input "[PERSON_NAME][EMAIL_ADDRESS][DOMAIN_NAME]"
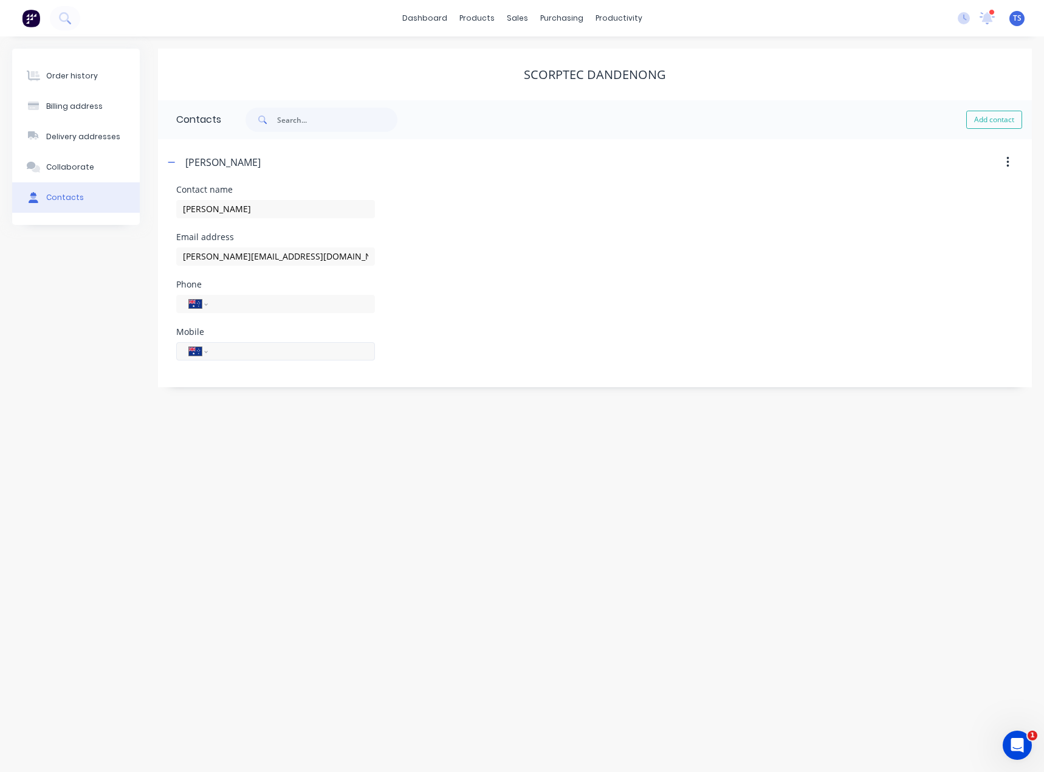
click at [216, 349] on input "tel" at bounding box center [289, 351] width 146 height 14
click at [220, 350] on input "tel" at bounding box center [289, 351] width 146 height 14
type input "0431 442 828"
click at [247, 539] on div "Order history Billing address Delivery addresses Collaborate Contacts Scorptec …" at bounding box center [522, 403] width 1044 height 735
click at [171, 162] on icon "button" at bounding box center [171, 162] width 7 height 1
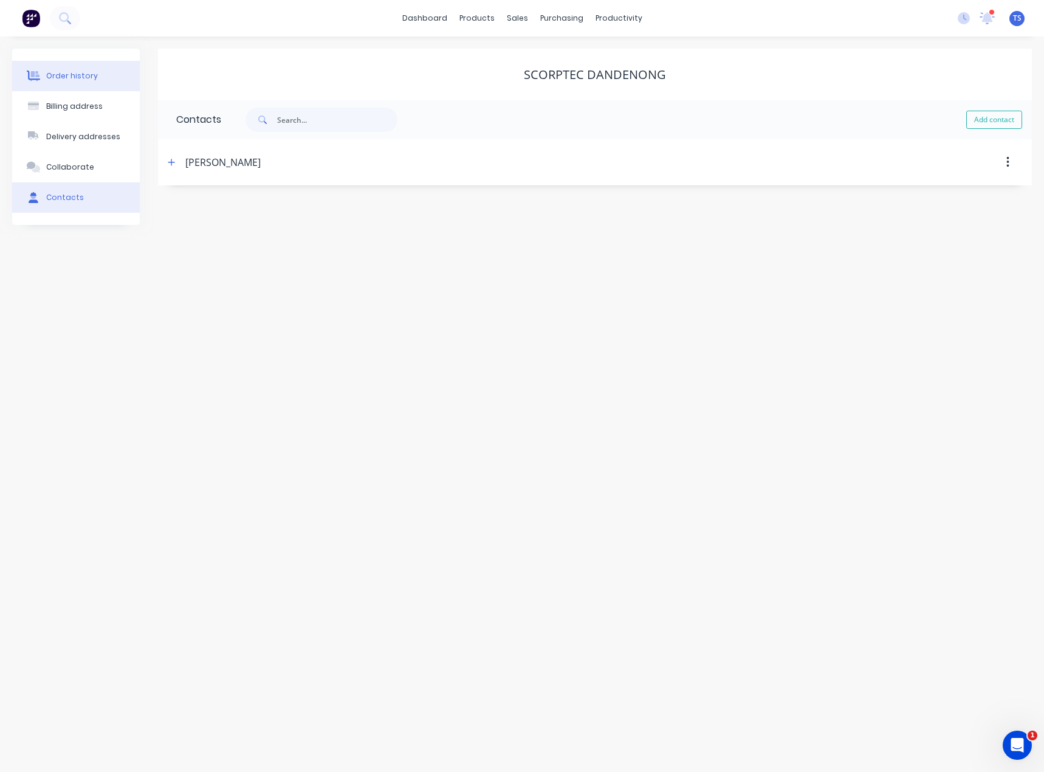
click at [68, 84] on button "Order history" at bounding box center [76, 76] width 128 height 30
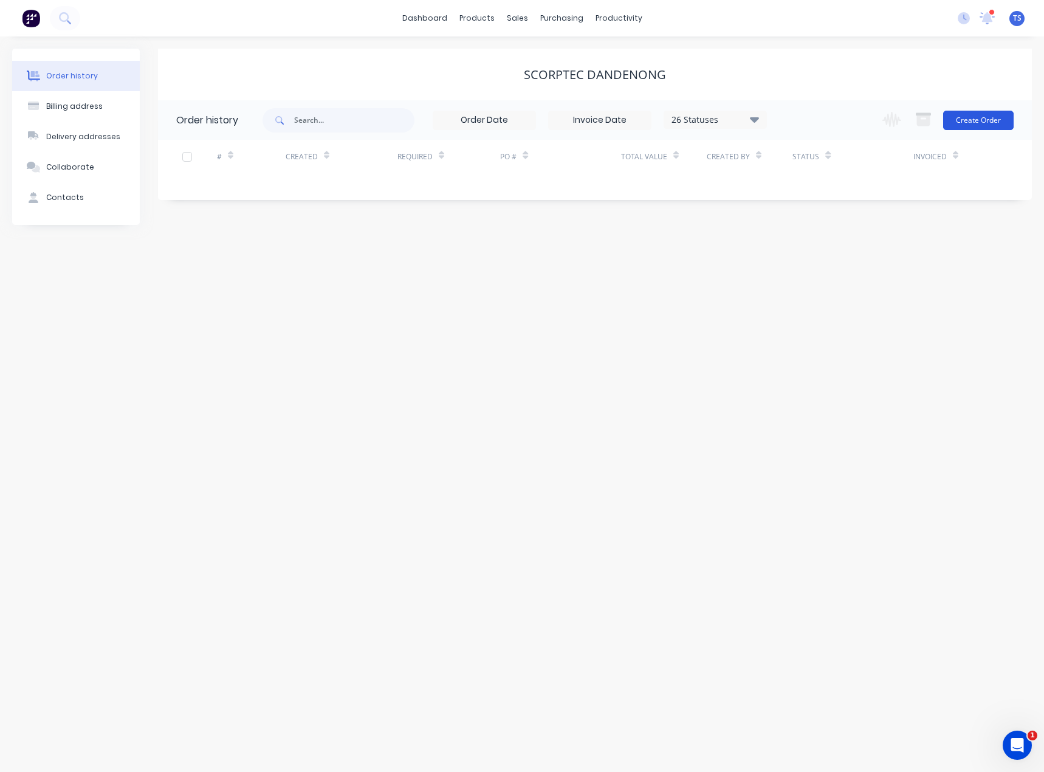
click at [967, 121] on button "Create Order" at bounding box center [978, 120] width 70 height 19
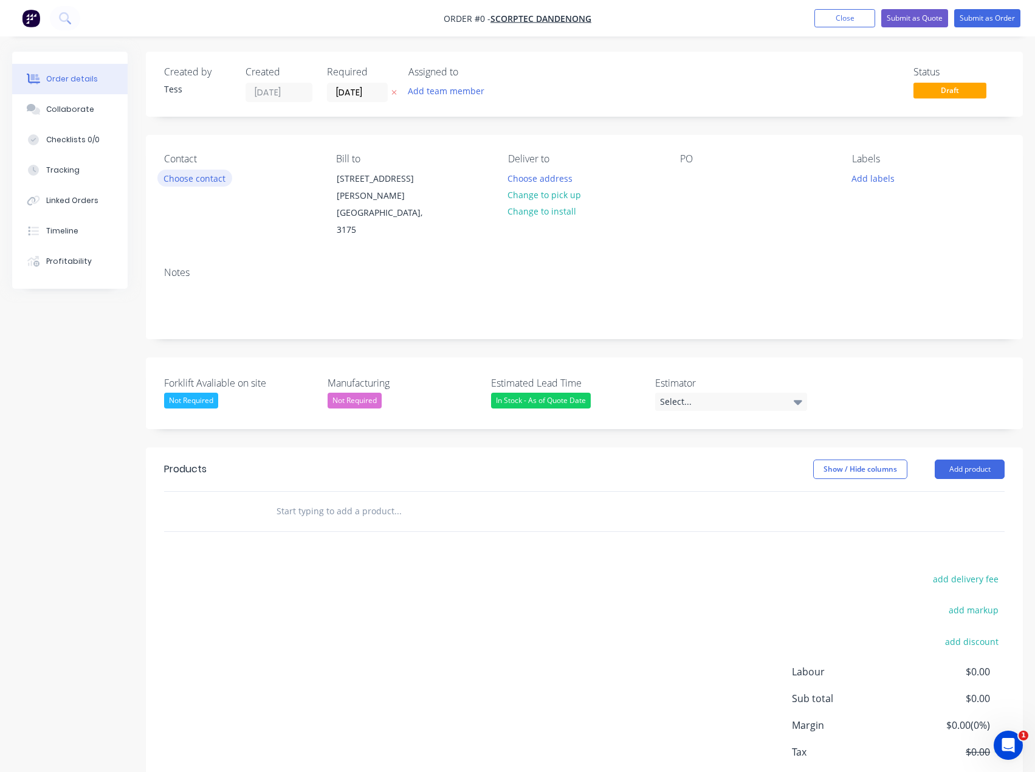
click at [200, 180] on button "Choose contact" at bounding box center [194, 178] width 75 height 16
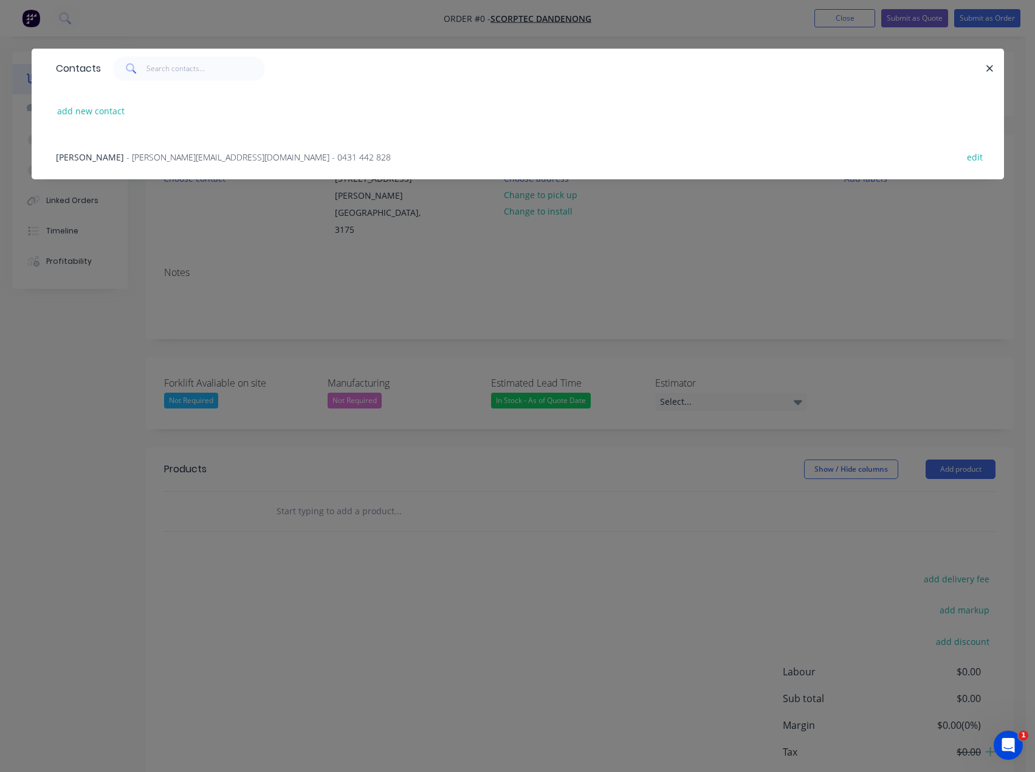
click at [151, 154] on span "- [PERSON_NAME][EMAIL_ADDRESS][DOMAIN_NAME] - 0431 442 828" at bounding box center [258, 157] width 264 height 12
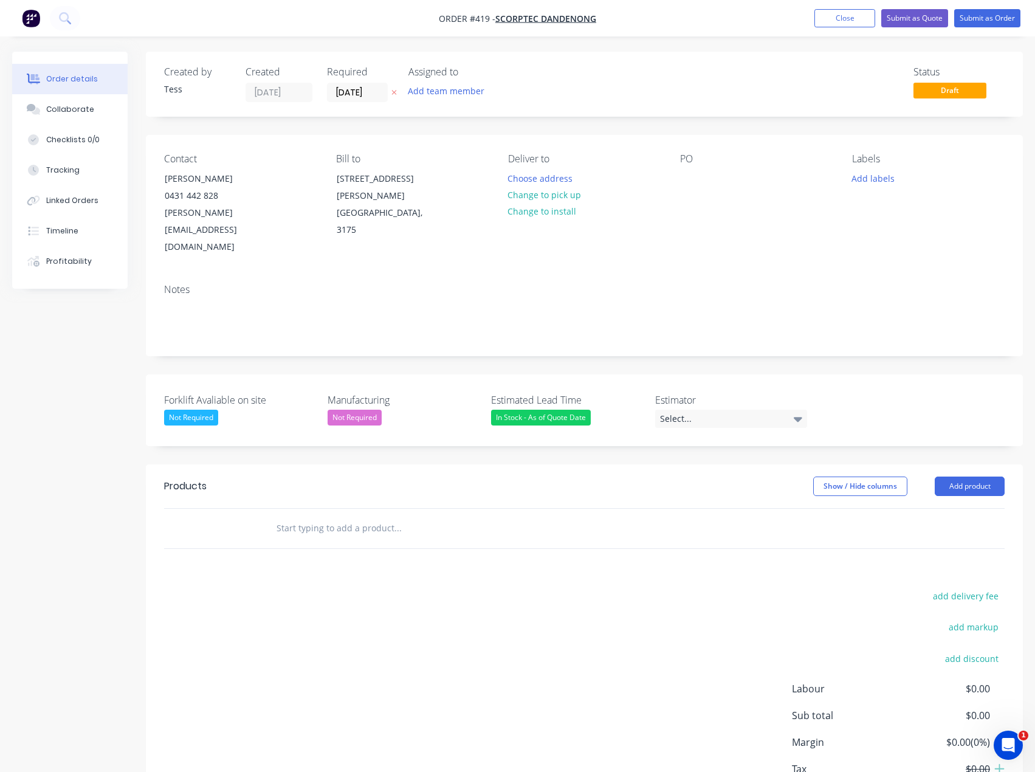
click at [437, 89] on button "Add team member" at bounding box center [446, 91] width 89 height 16
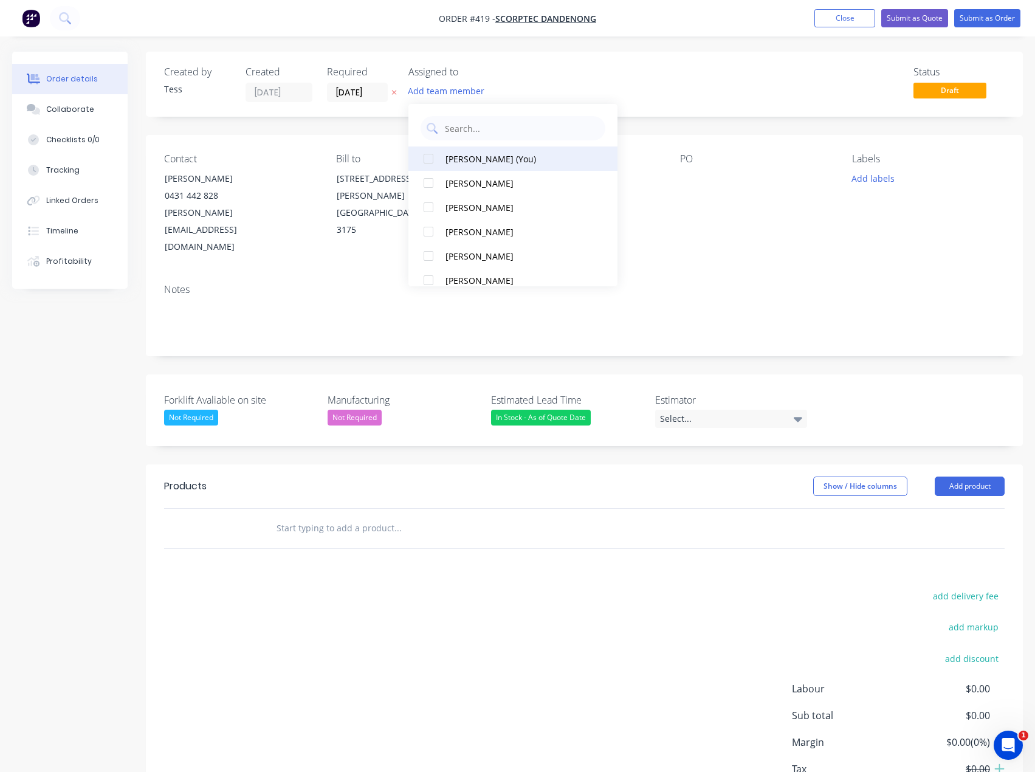
click at [469, 158] on div "[PERSON_NAME] (You)" at bounding box center [516, 158] width 143 height 13
click at [536, 83] on div "Status Draft" at bounding box center [767, 84] width 475 height 36
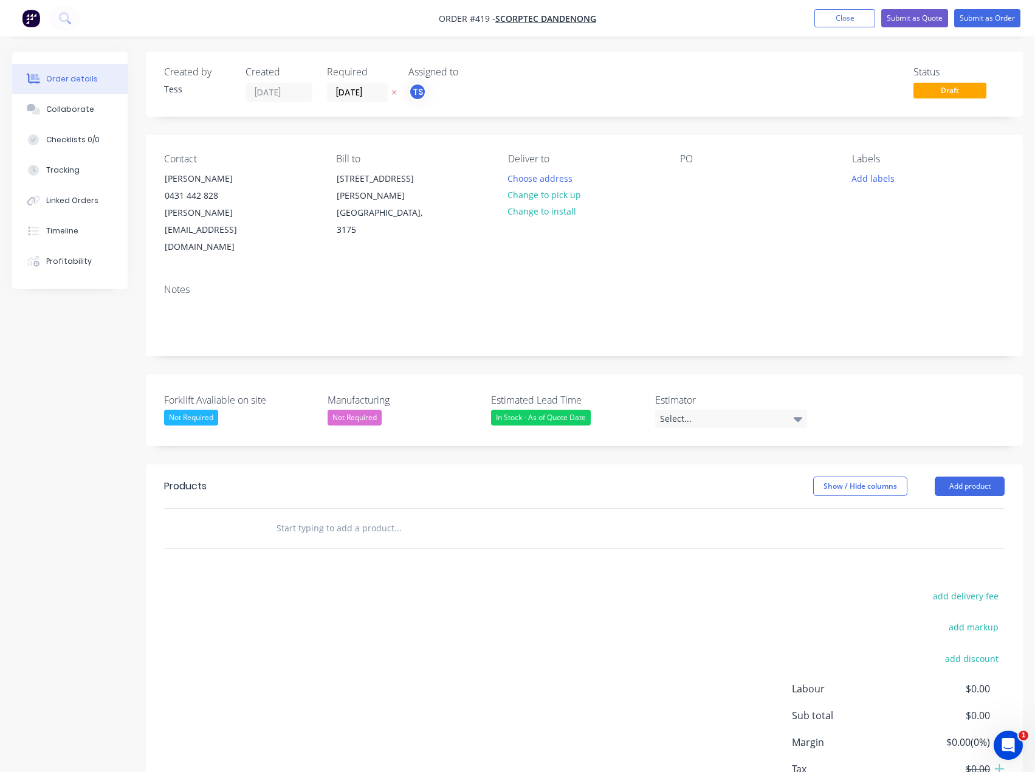
click at [304, 516] on input "text" at bounding box center [397, 528] width 243 height 24
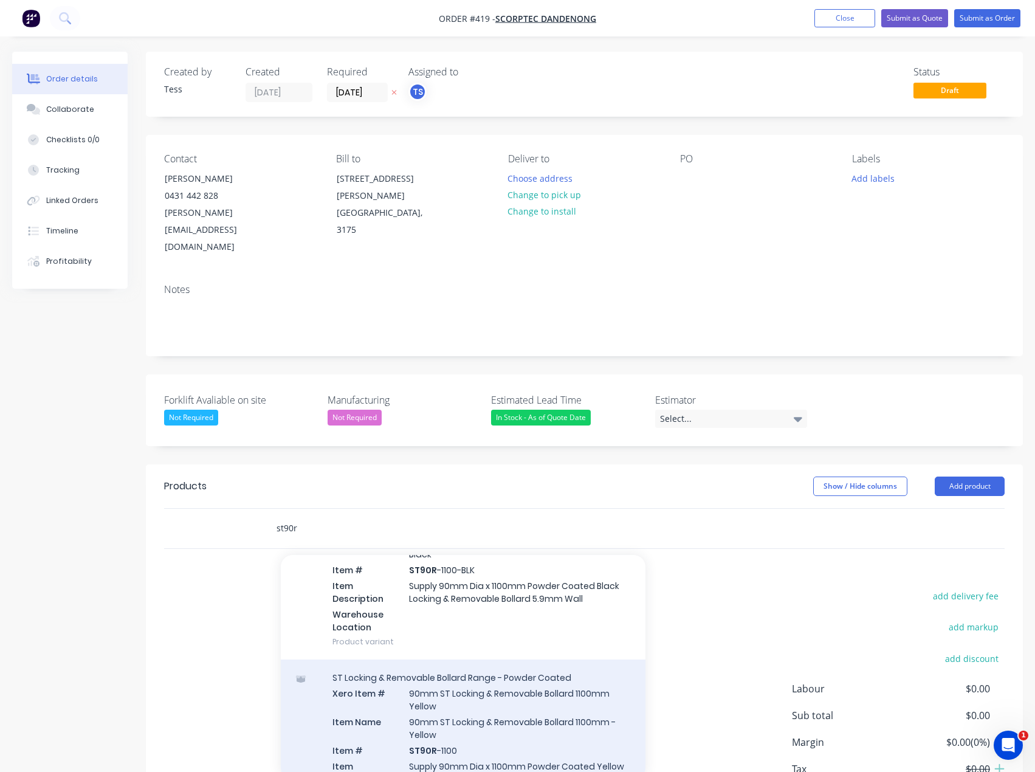
scroll to position [122, 0]
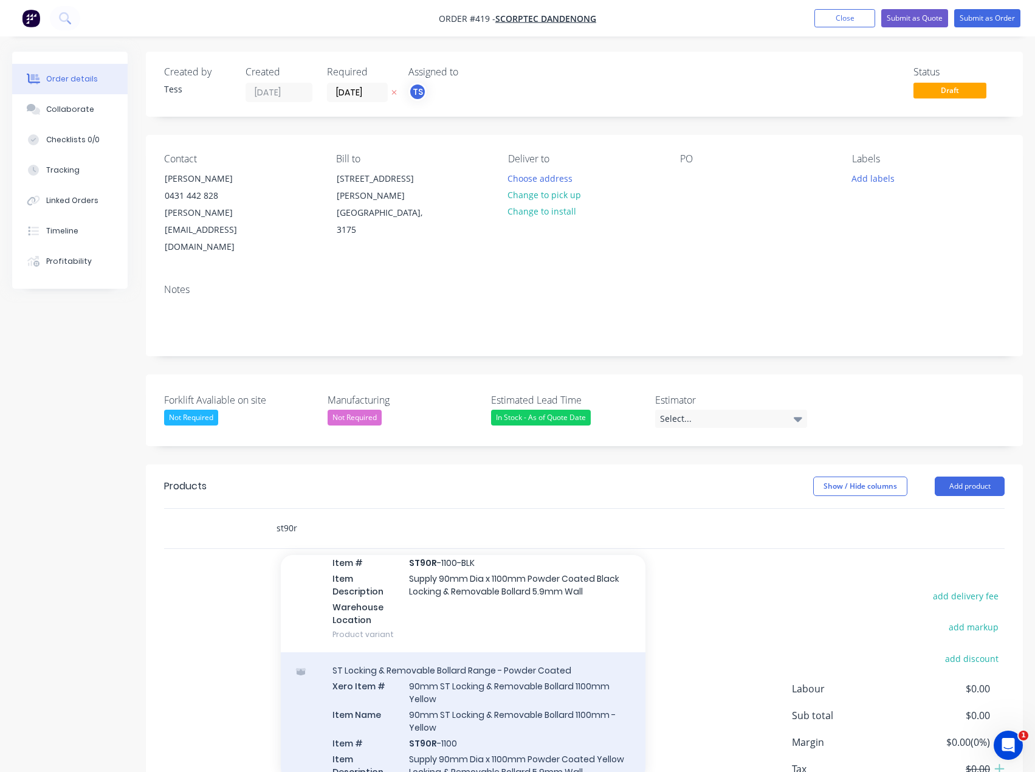
type input "st90r"
click at [438, 684] on div "ST Locking & Removable Bollard Range - Powder Coated Xero Item # 90mm ST Lockin…" at bounding box center [463, 742] width 365 height 180
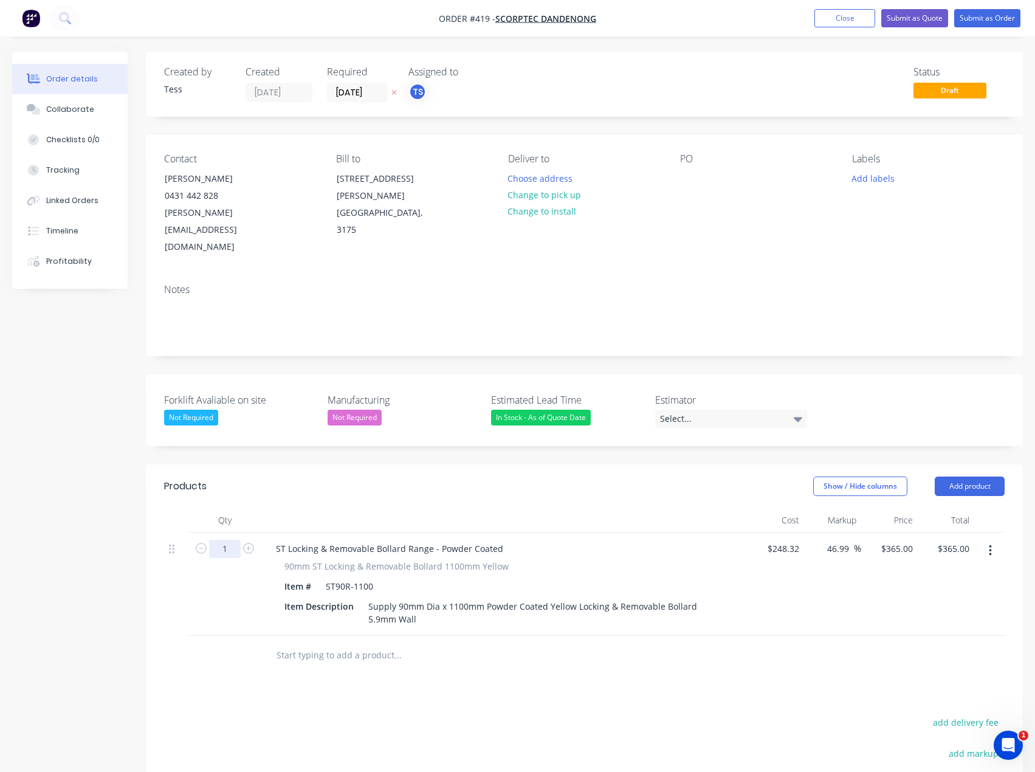
click at [231, 540] on input "1" at bounding box center [225, 549] width 32 height 18
type input "6"
type input "$2,190.00"
click at [731, 643] on div "Products Show / Hide columns Add product Qty Cost Markup Price Total 6 ST Locki…" at bounding box center [584, 715] width 877 height 502
click at [898, 540] on input "365" at bounding box center [899, 549] width 38 height 18
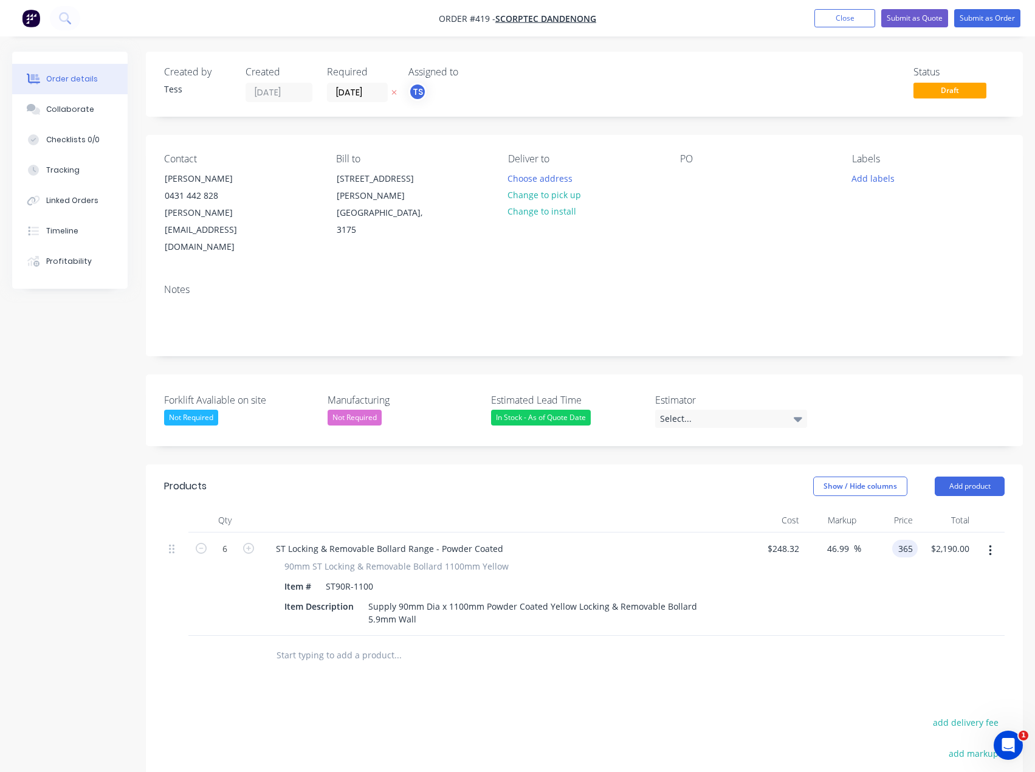
type input "$365.00"
click at [408, 671] on div "Products Show / Hide columns Add product Qty Cost Markup Price Total 6 ST Locki…" at bounding box center [584, 715] width 877 height 502
click at [318, 643] on input "text" at bounding box center [397, 655] width 243 height 24
type input "c"
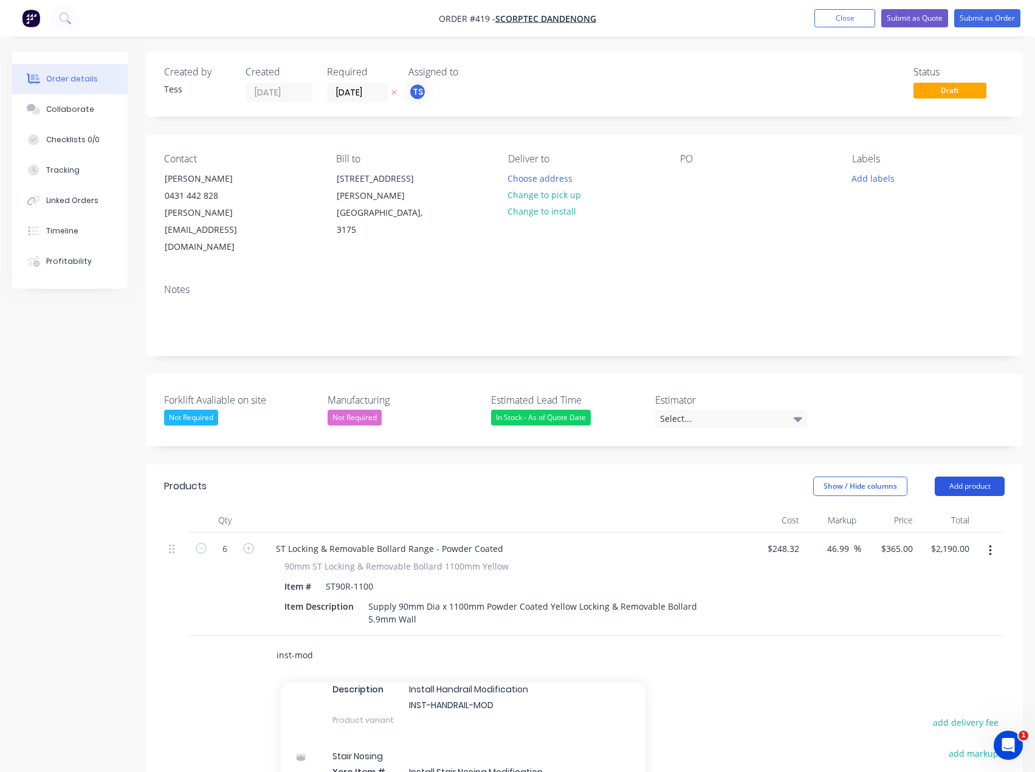
type input "inst-mod"
click at [971, 476] on button "Add product" at bounding box center [969, 485] width 70 height 19
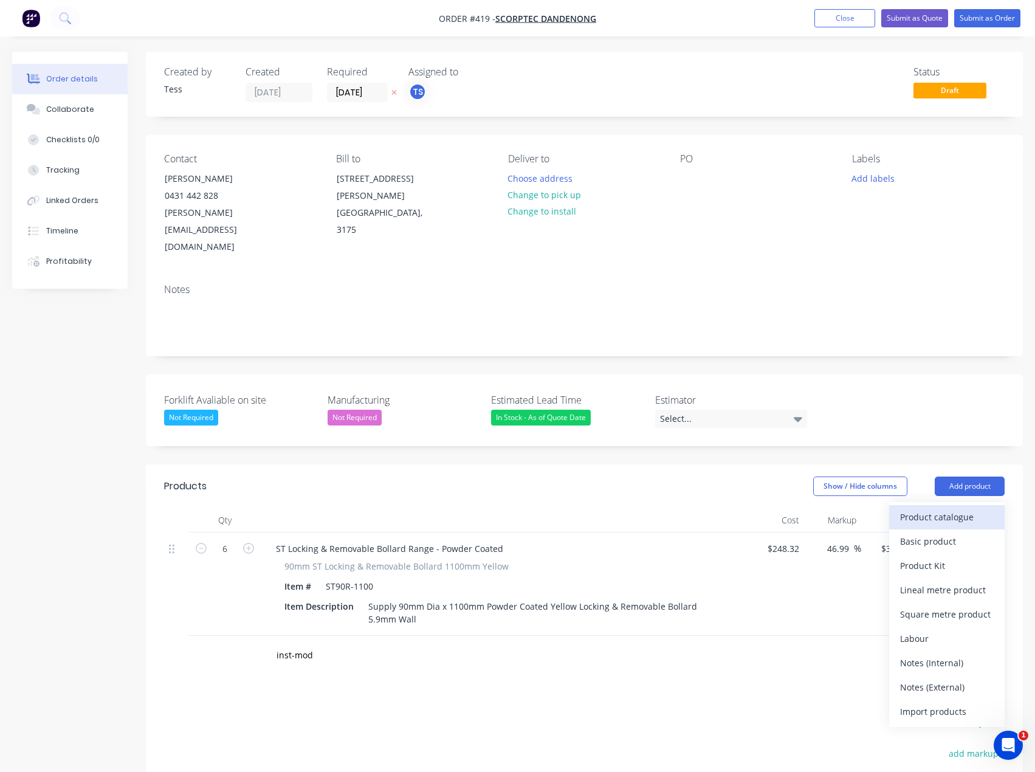
click at [937, 508] on div "Product catalogue" at bounding box center [947, 517] width 94 height 18
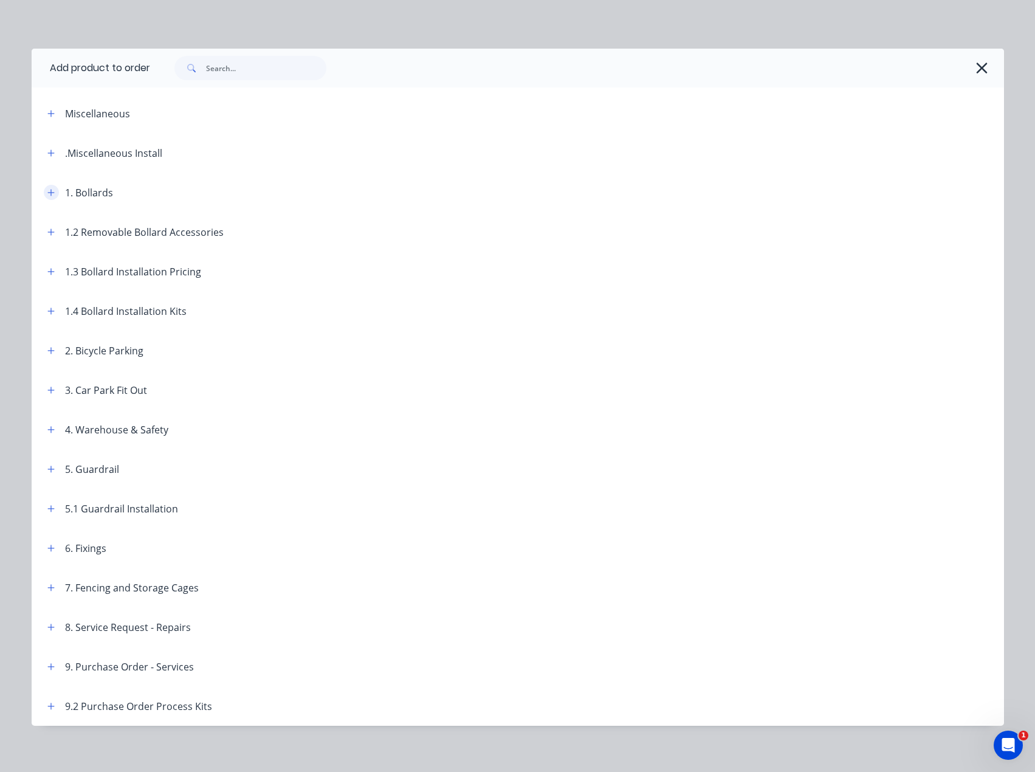
click at [47, 191] on icon "button" at bounding box center [50, 192] width 7 height 9
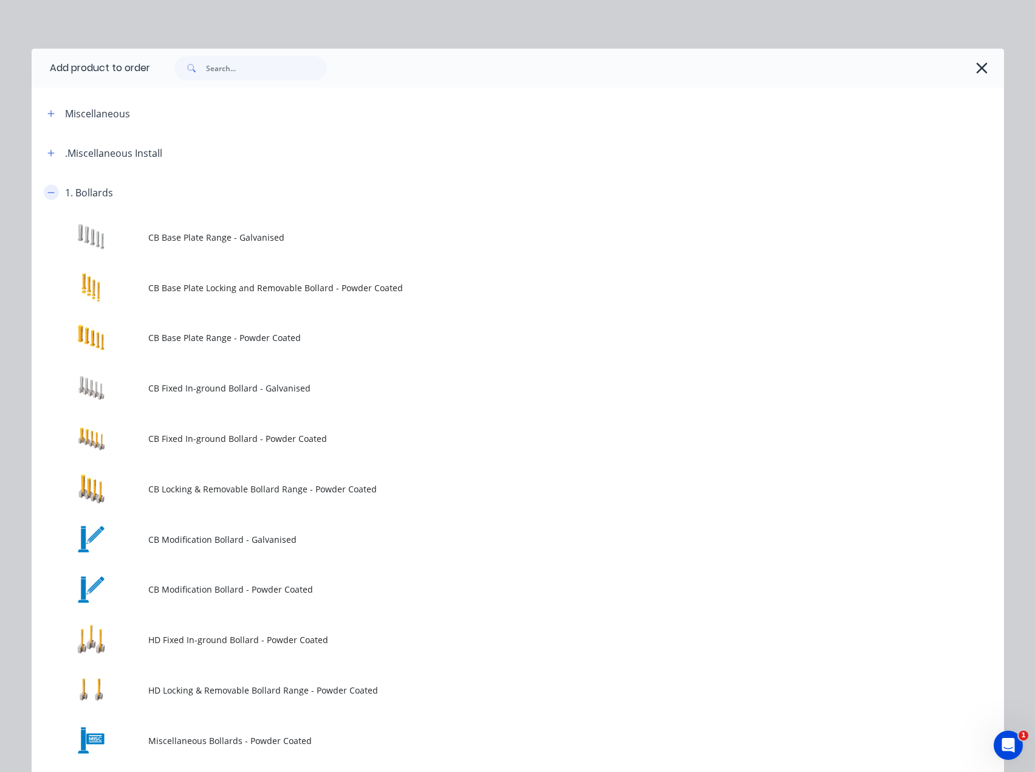
click at [47, 190] on icon "button" at bounding box center [50, 192] width 7 height 9
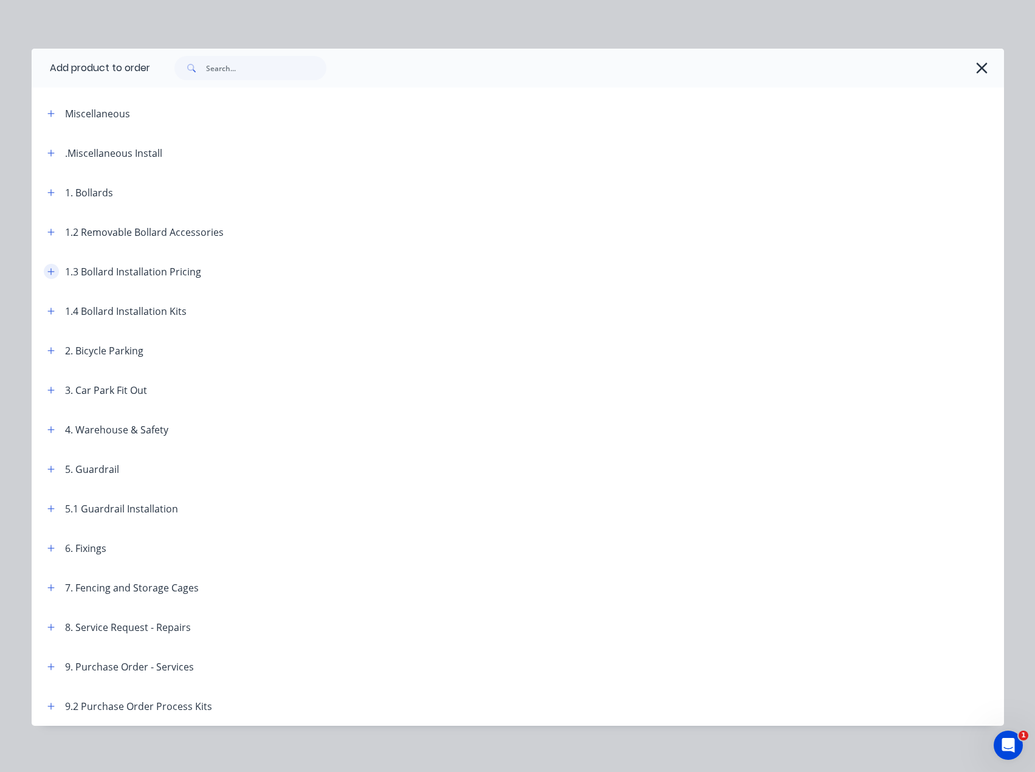
click at [47, 268] on icon "button" at bounding box center [50, 271] width 7 height 9
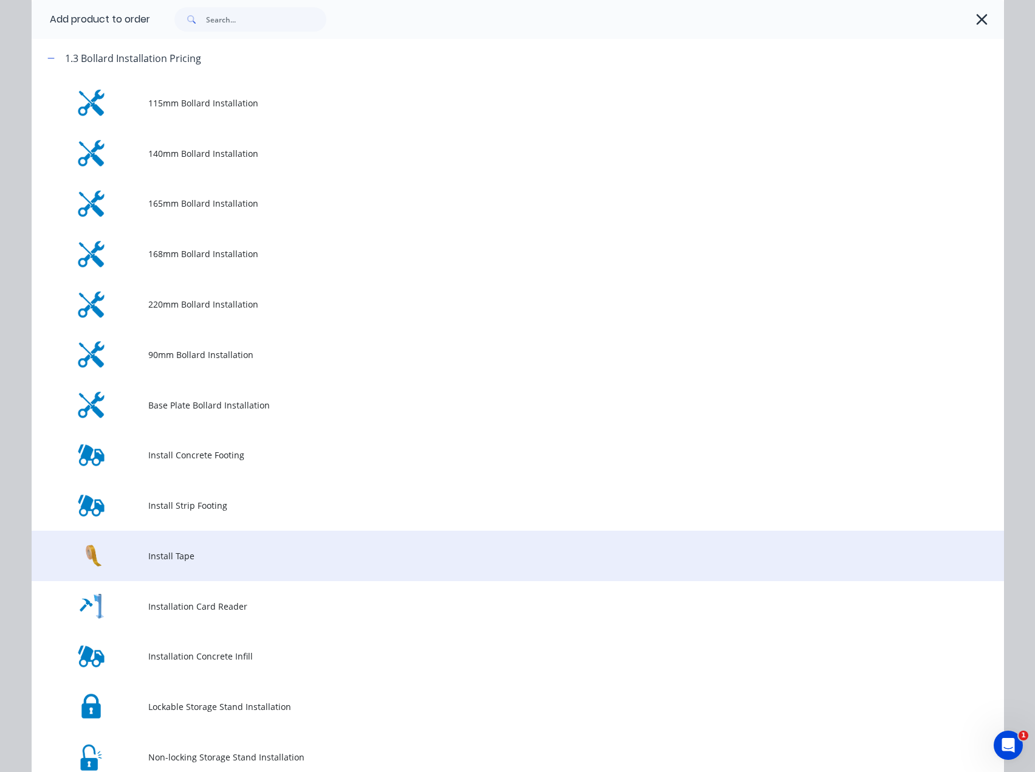
scroll to position [243, 0]
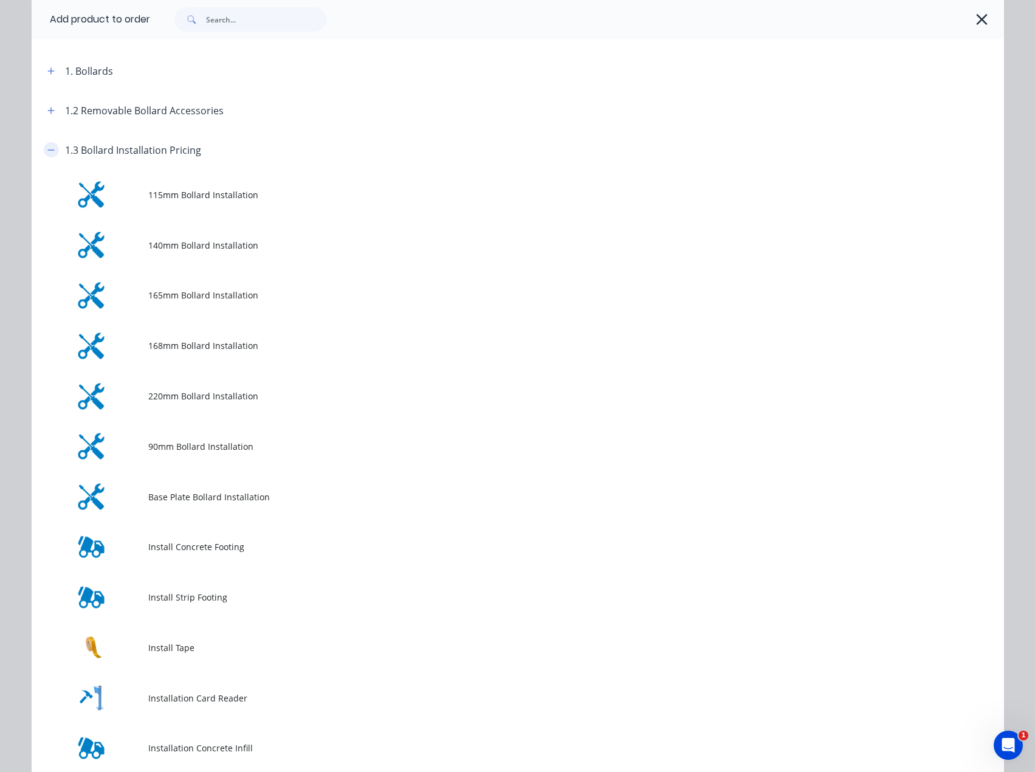
click at [47, 150] on icon "button" at bounding box center [50, 149] width 7 height 1
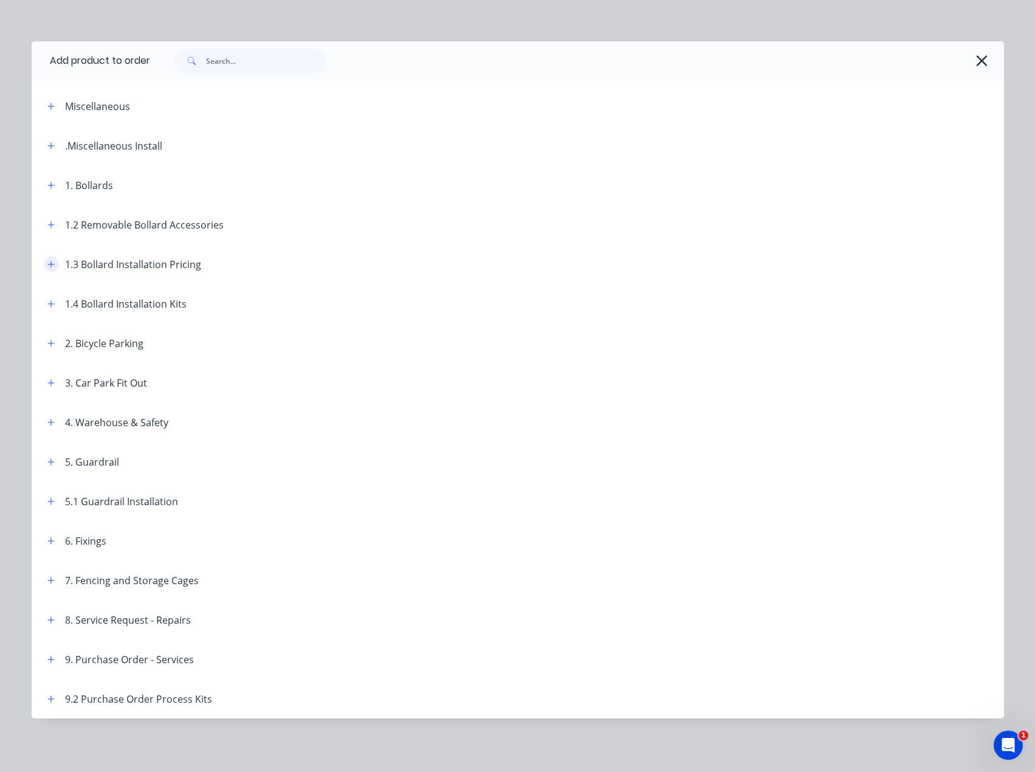
scroll to position [7, 0]
click at [47, 144] on icon "button" at bounding box center [50, 146] width 7 height 9
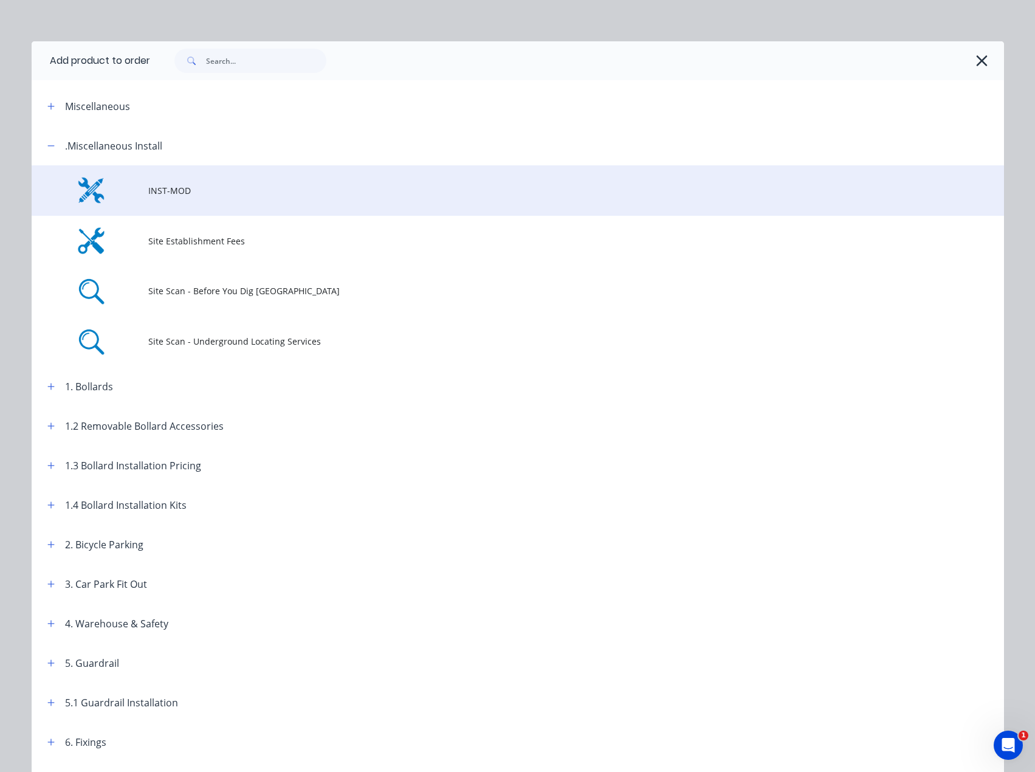
click at [160, 189] on span "INST-MOD" at bounding box center [490, 190] width 684 height 13
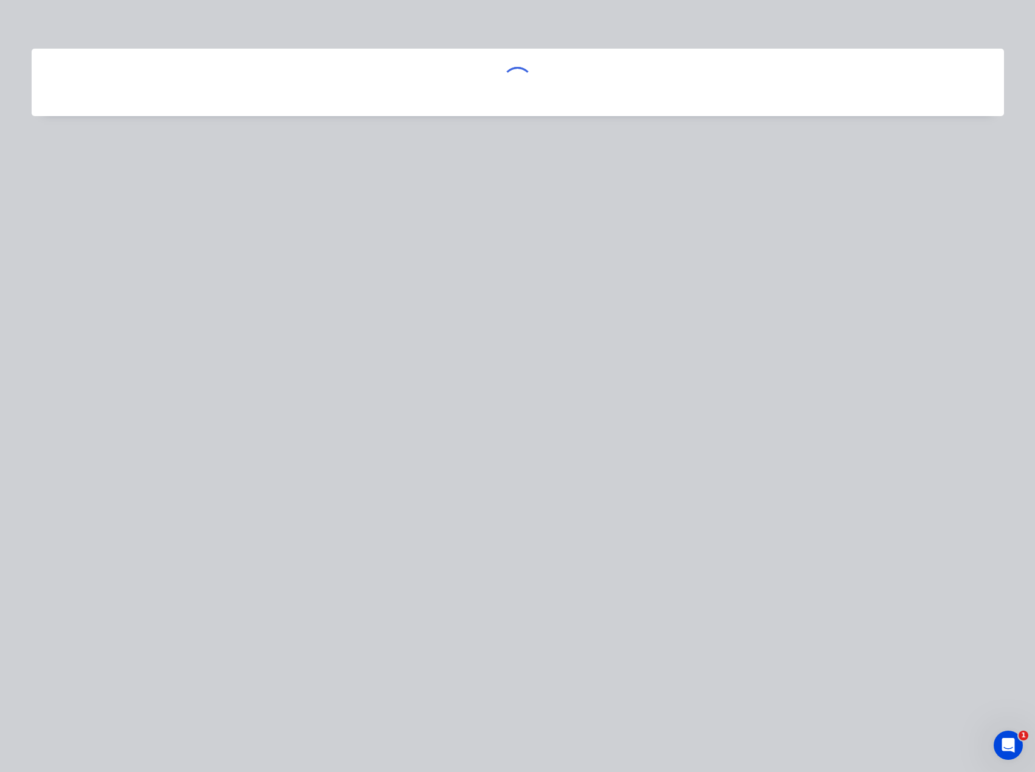
scroll to position [0, 0]
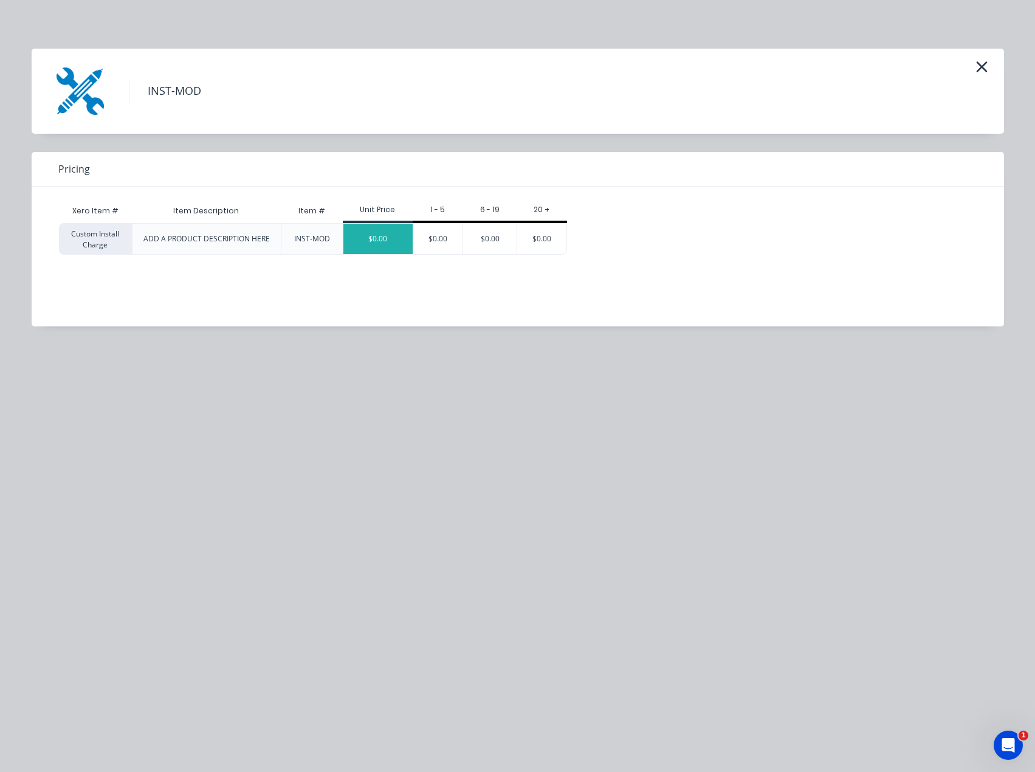
click at [377, 236] on div "$0.00" at bounding box center [377, 239] width 69 height 30
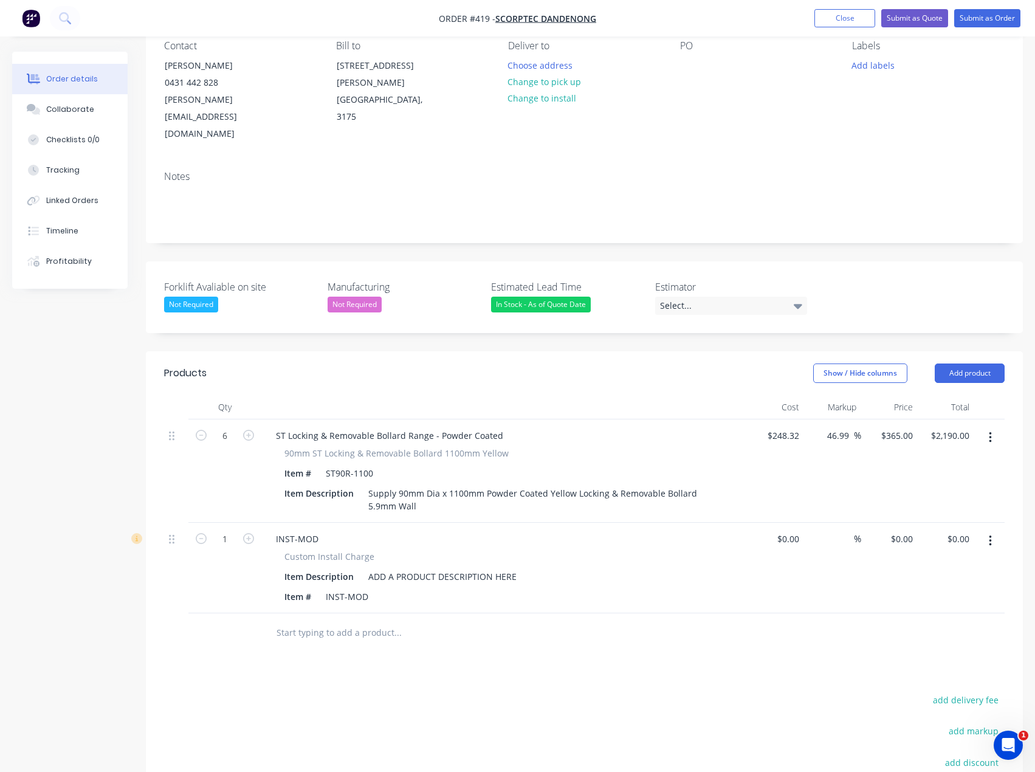
scroll to position [182, 0]
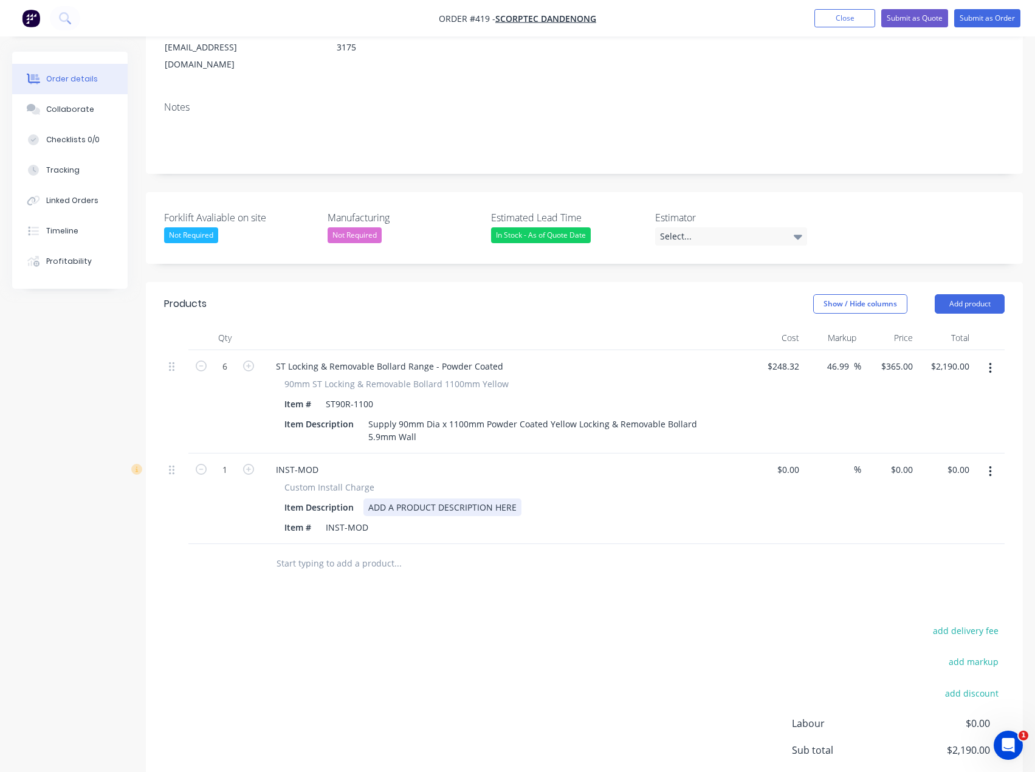
click at [443, 498] on div "ADD A PRODUCT DESCRIPTION HERE" at bounding box center [442, 507] width 158 height 18
click at [335, 551] on input "text" at bounding box center [397, 563] width 243 height 24
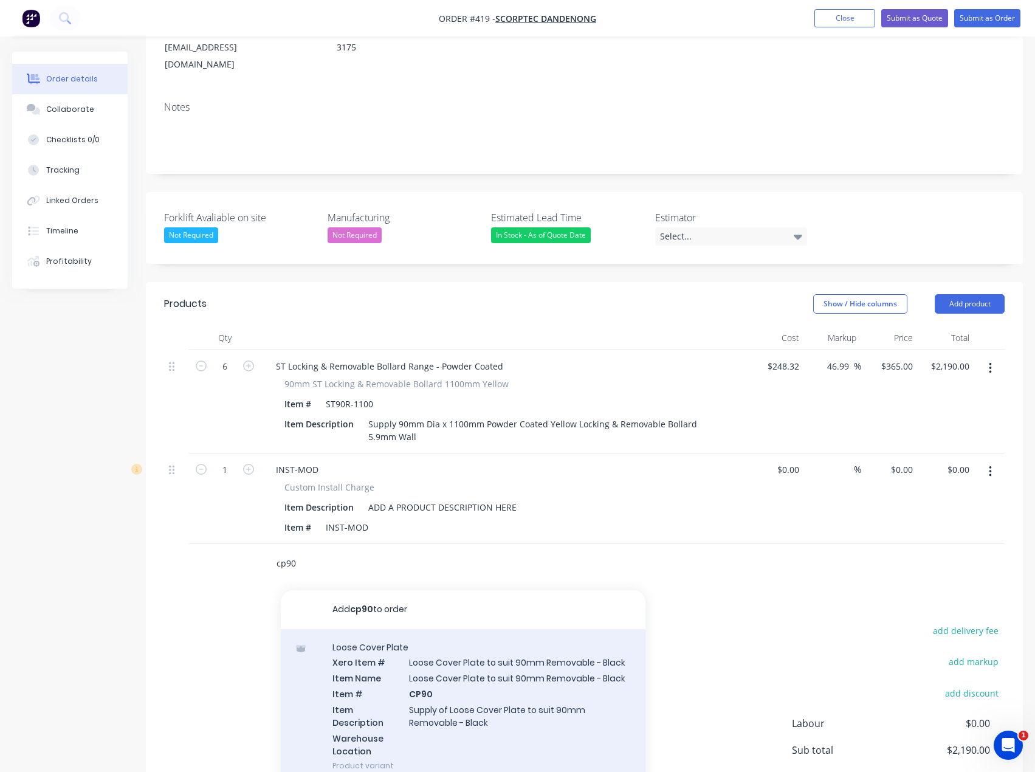
type input "cp90"
click at [490, 654] on div "Loose Cover Plate Xero Item # Loose Cover Plate to suit 90mm Removable - Black …" at bounding box center [463, 706] width 365 height 155
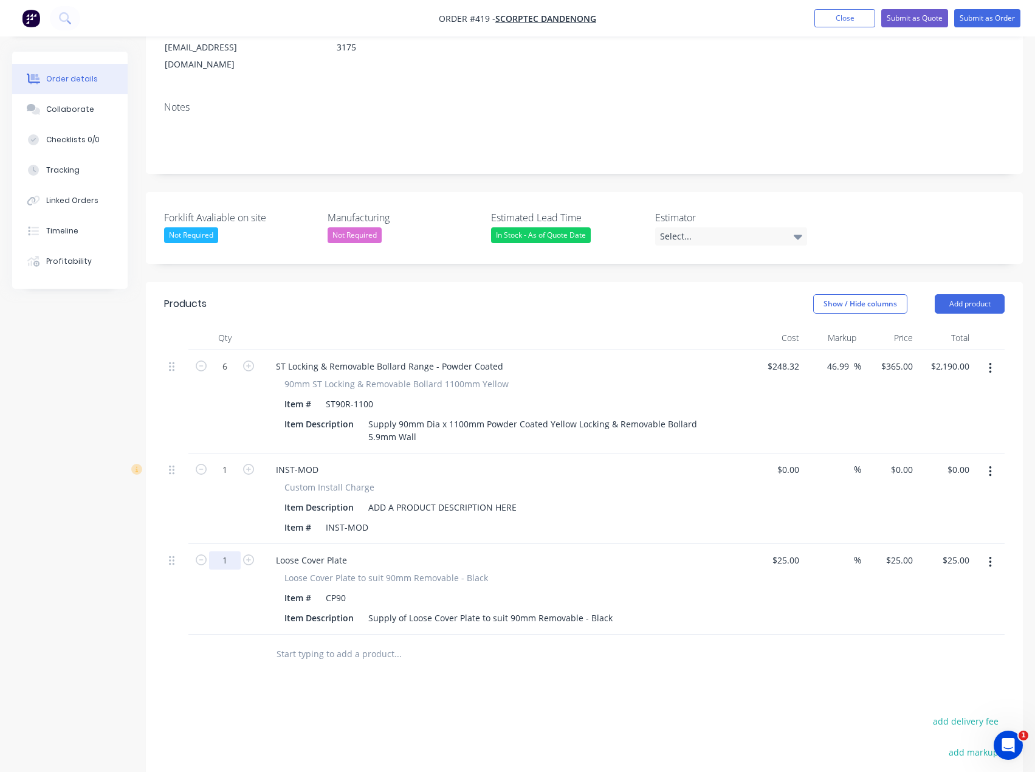
click at [225, 551] on input "1" at bounding box center [225, 560] width 32 height 18
type input "6"
type input "25"
type input "$150.00"
click at [793, 551] on input "25" at bounding box center [787, 560] width 33 height 18
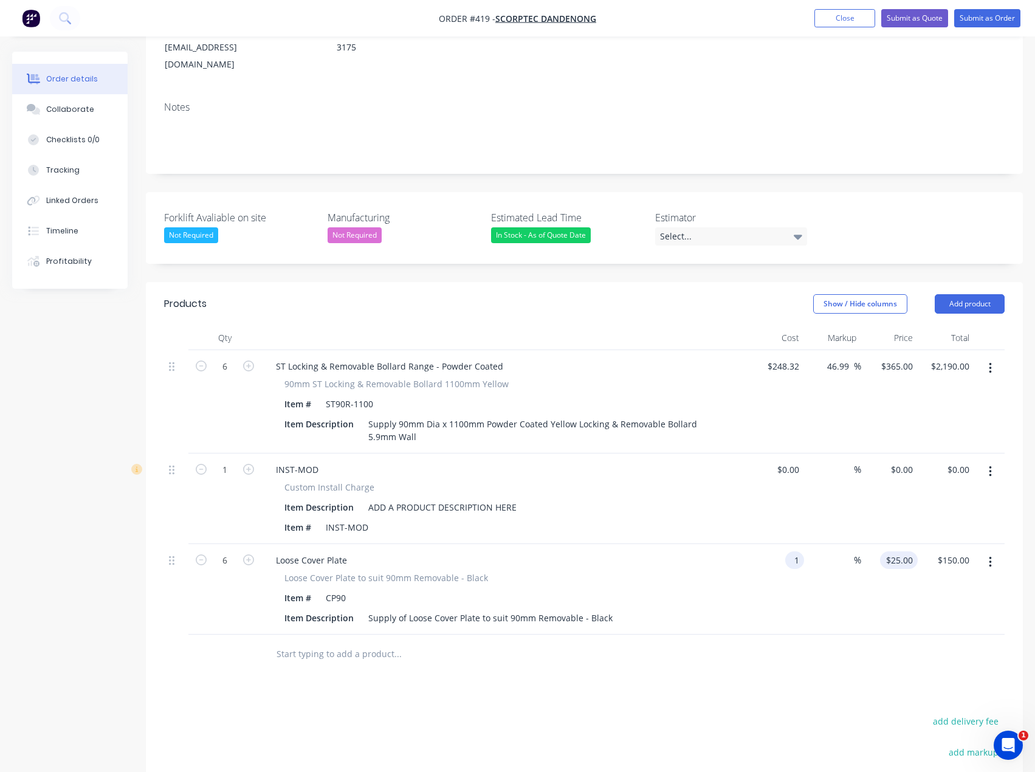
type input "$1.00"
type input "1"
type input "$6.00"
click at [908, 551] on input "1" at bounding box center [910, 560] width 14 height 18
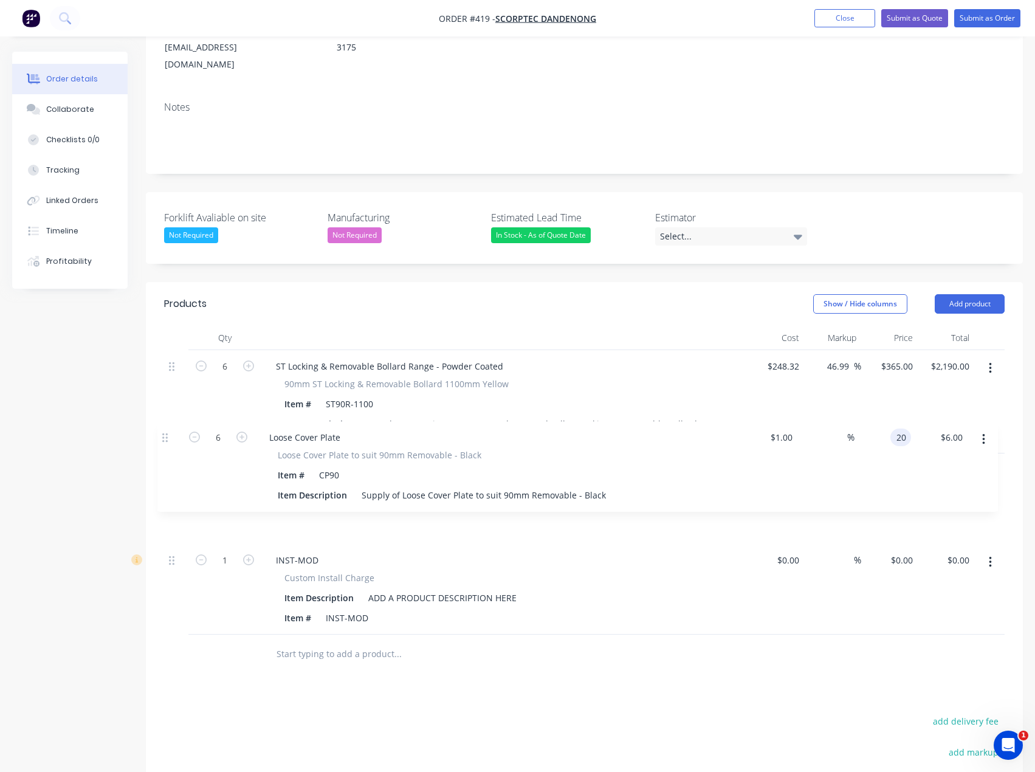
drag, startPoint x: 173, startPoint y: 529, endPoint x: 166, endPoint y: 437, distance: 92.0
click at [166, 437] on div "6 ST Locking & Removable Bollard Range - Powder Coated 90mm ST Locking & Remova…" at bounding box center [584, 492] width 840 height 284
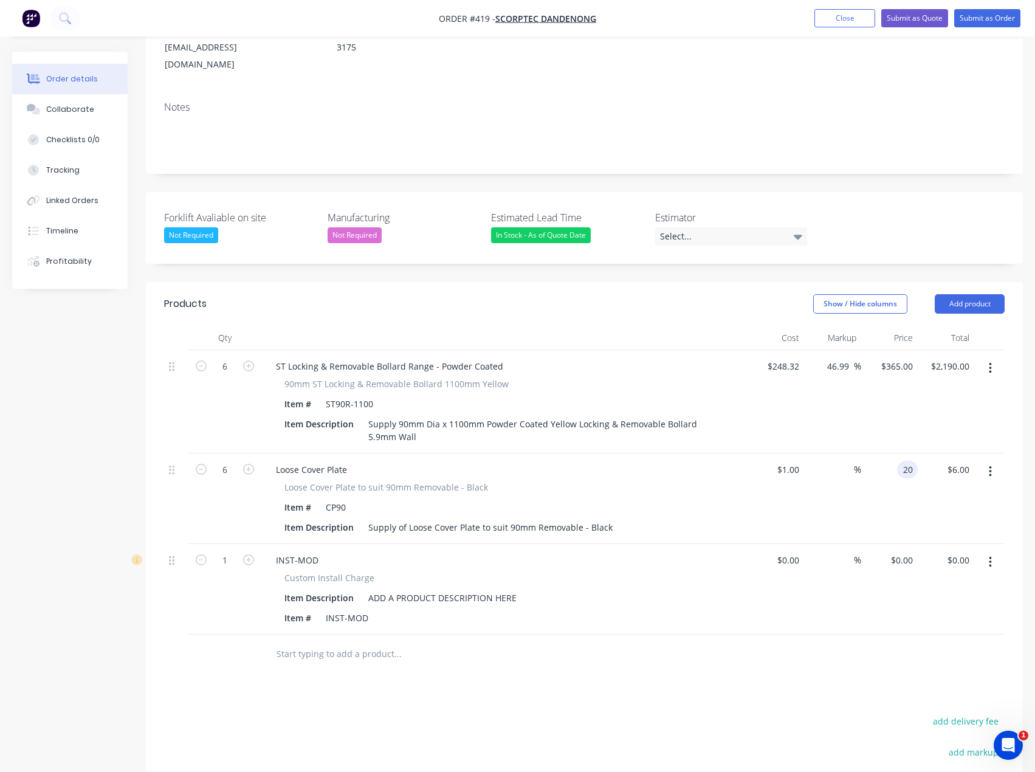
type input "20"
type input "1900"
type input "$20.00"
type input "$120.00"
click at [855, 677] on div "Products Show / Hide columns Add product Qty Cost Markup Price Total 6 ST Locki…" at bounding box center [584, 624] width 877 height 684
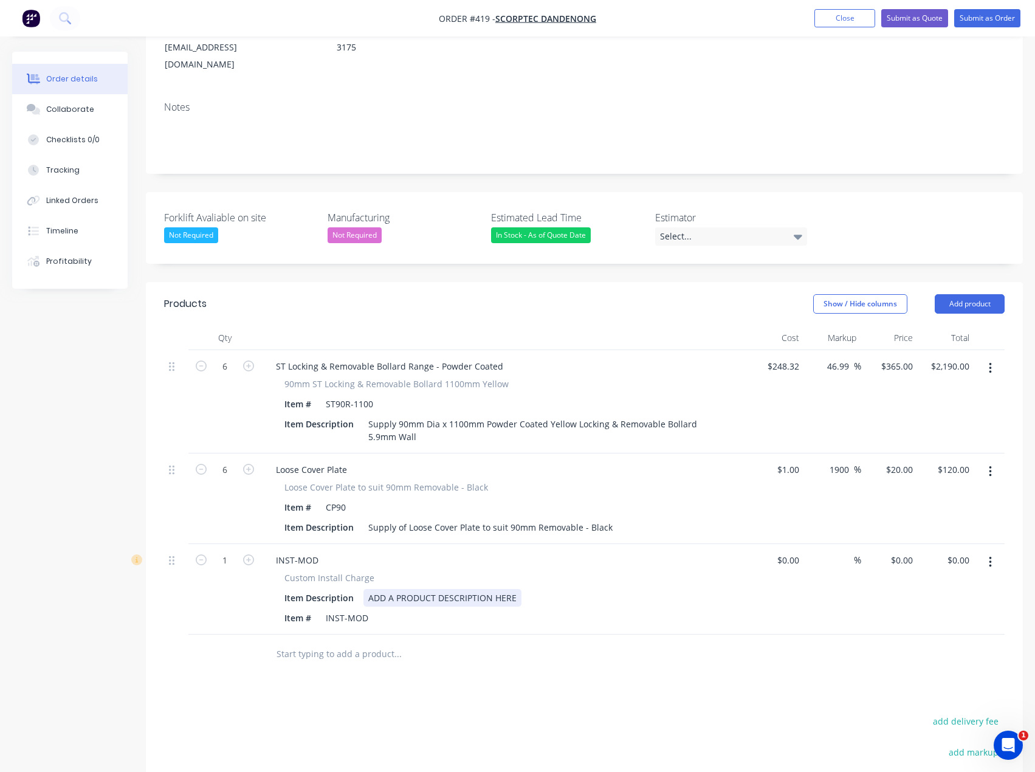
click at [427, 589] on div "ADD A PRODUCT DESCRIPTION HERE" at bounding box center [442, 598] width 158 height 18
drag, startPoint x: 521, startPoint y: 565, endPoint x: 338, endPoint y: 562, distance: 182.9
click at [332, 589] on div "Item Description ADD A PRODUCT DESCRIPTION HERE" at bounding box center [501, 598] width 445 height 18
paste div
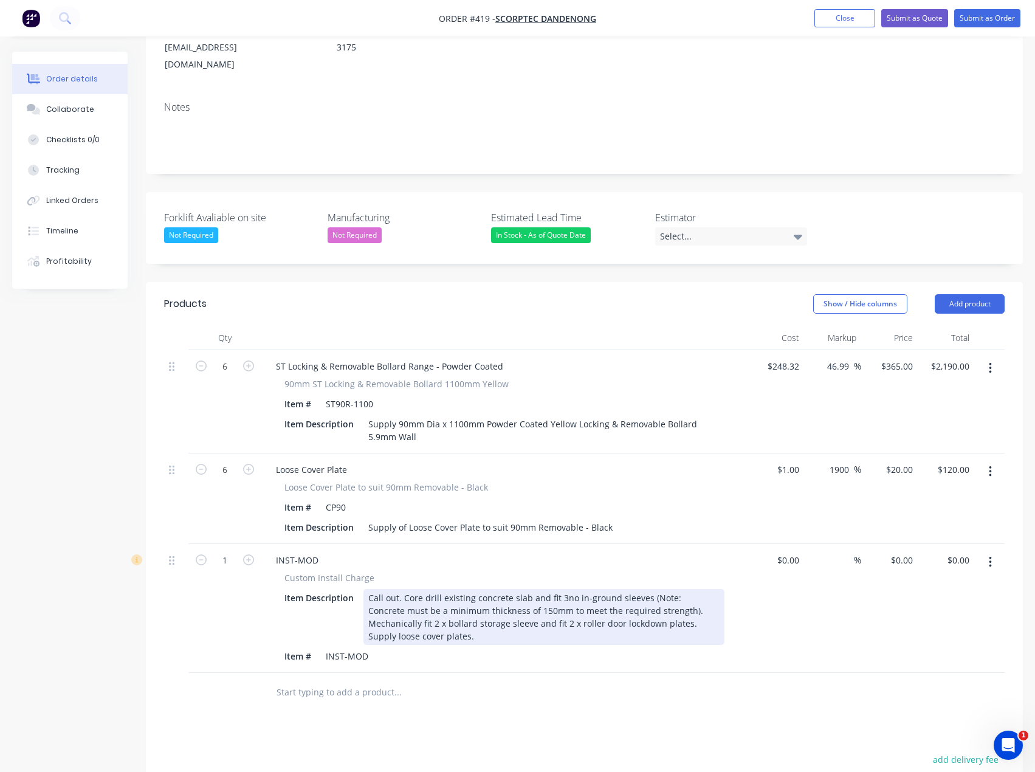
click at [563, 589] on div "Call out. Core drill existing concrete slab and fit 3no in-ground sleeves (Note…" at bounding box center [543, 617] width 361 height 56
drag, startPoint x: 639, startPoint y: 592, endPoint x: 663, endPoint y: 578, distance: 28.3
click at [663, 589] on div "Call out. Core drill existing concrete slab and fit 2no in-ground sleeves (Note…" at bounding box center [543, 617] width 361 height 56
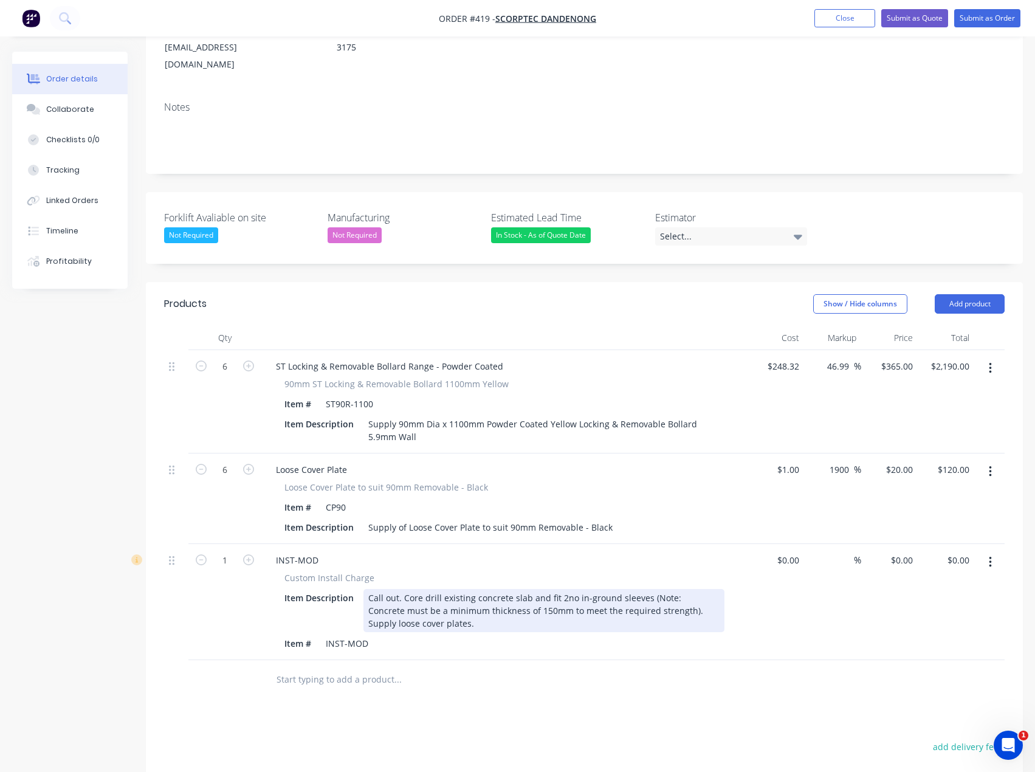
click at [686, 589] on div "Call out. Core drill existing concrete slab and fit 2no in-ground sleeves (Note…" at bounding box center [543, 610] width 361 height 43
click at [501, 592] on div "Call out. Core drill existing concrete slab and fit 2no in-ground sleeves (Note…" at bounding box center [543, 610] width 361 height 43
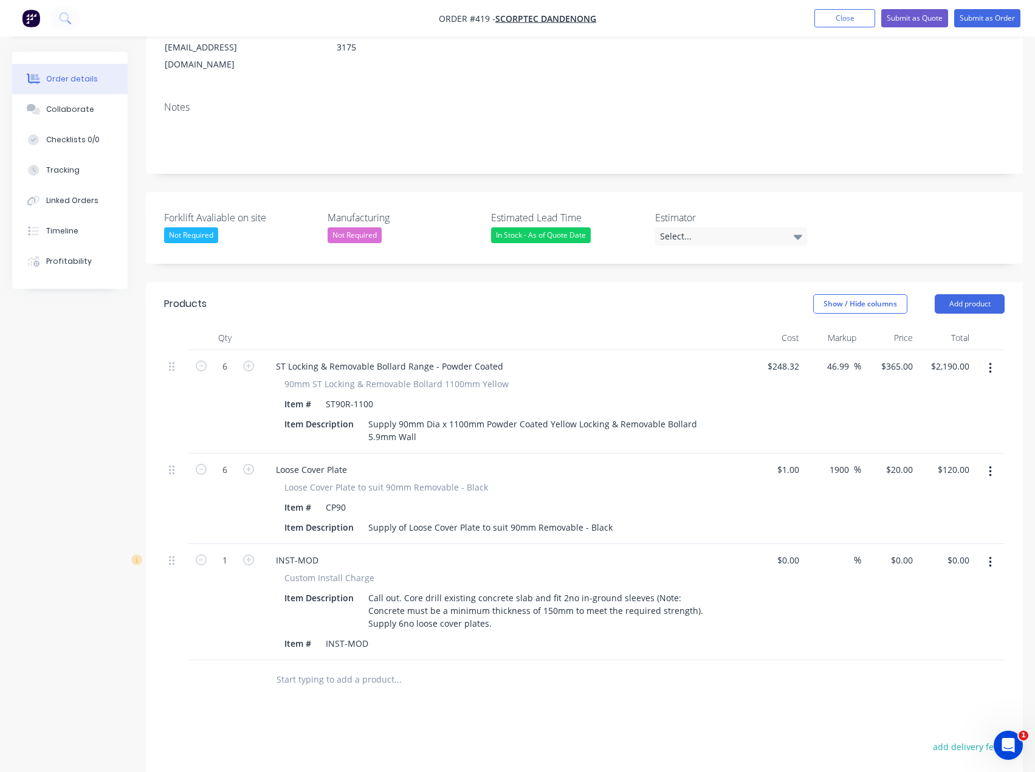
click at [464, 688] on div "Products Show / Hide columns Add product Qty Cost Markup Price Total 6 ST Locki…" at bounding box center [584, 636] width 877 height 709
click at [785, 551] on div "$0.00" at bounding box center [787, 560] width 33 height 18
type input "$0.00"
click at [354, 667] on input "text" at bounding box center [397, 679] width 243 height 24
type input "cakl out"
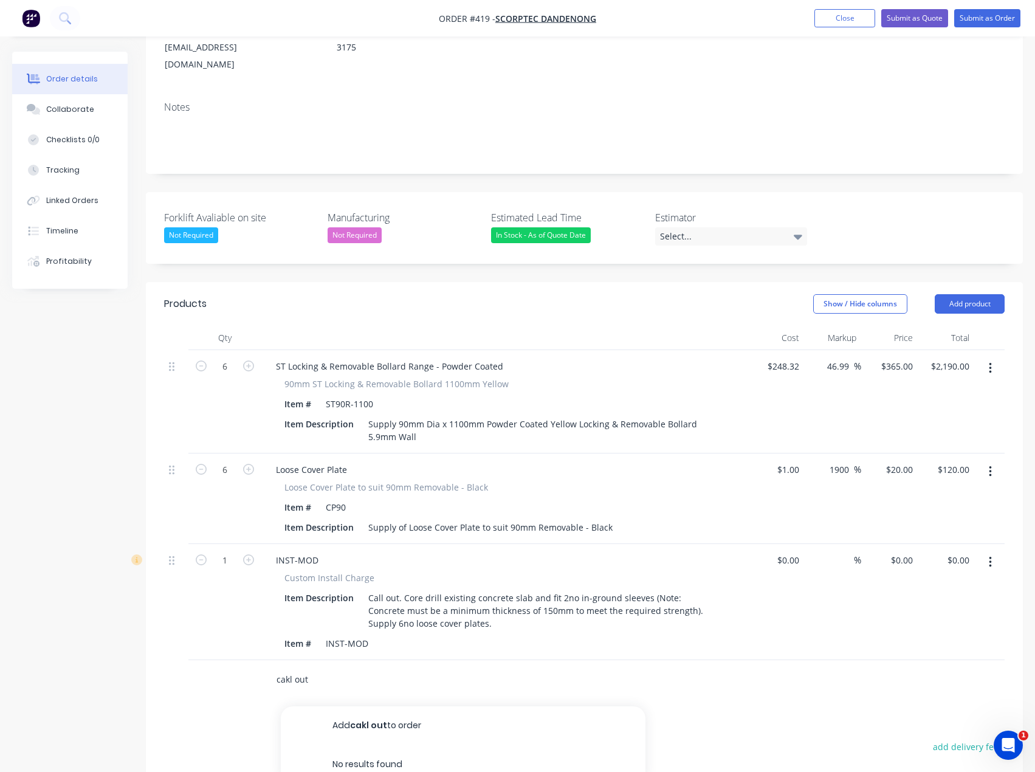
drag, startPoint x: 337, startPoint y: 645, endPoint x: 263, endPoint y: 654, distance: 74.6
click at [263, 660] on div "cakl out Add cakl out to order No results found" at bounding box center [479, 679] width 437 height 39
click at [978, 294] on button "Add product" at bounding box center [969, 303] width 70 height 19
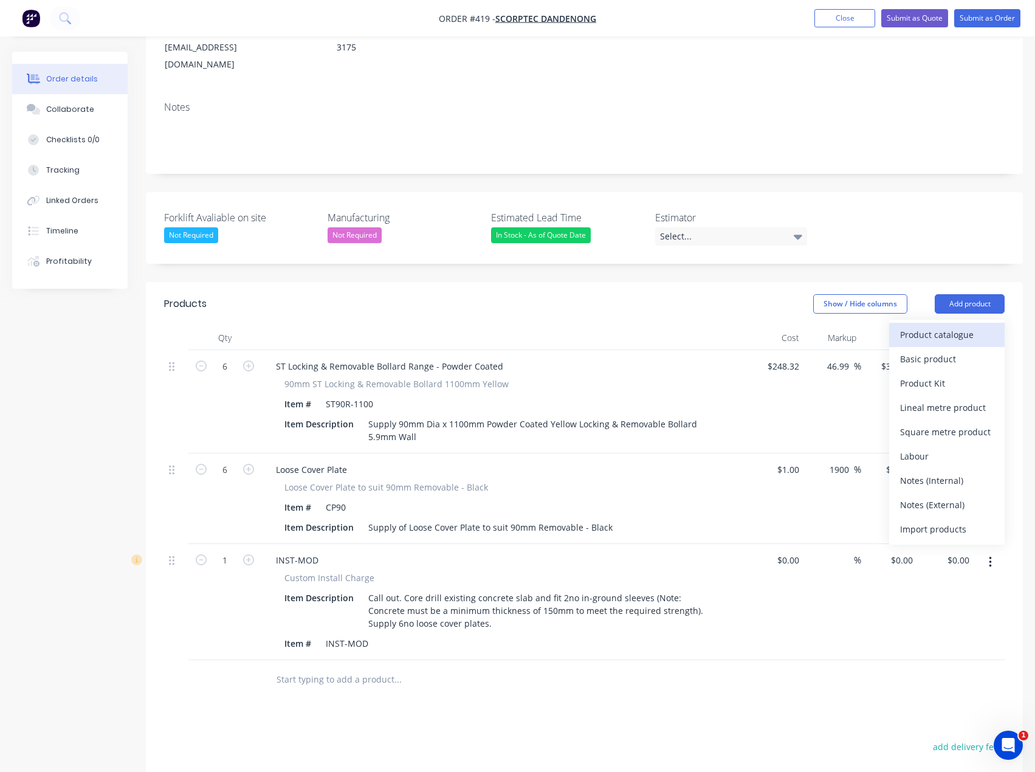
click at [940, 326] on div "Product catalogue" at bounding box center [947, 335] width 94 height 18
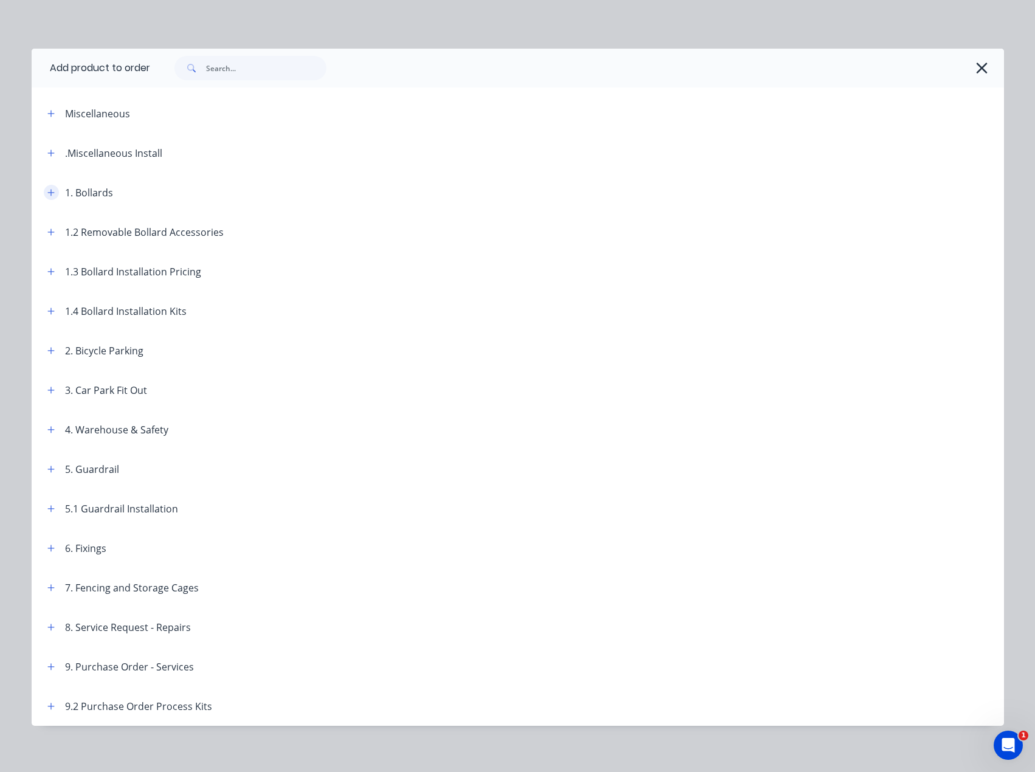
click at [48, 191] on icon "button" at bounding box center [50, 192] width 7 height 9
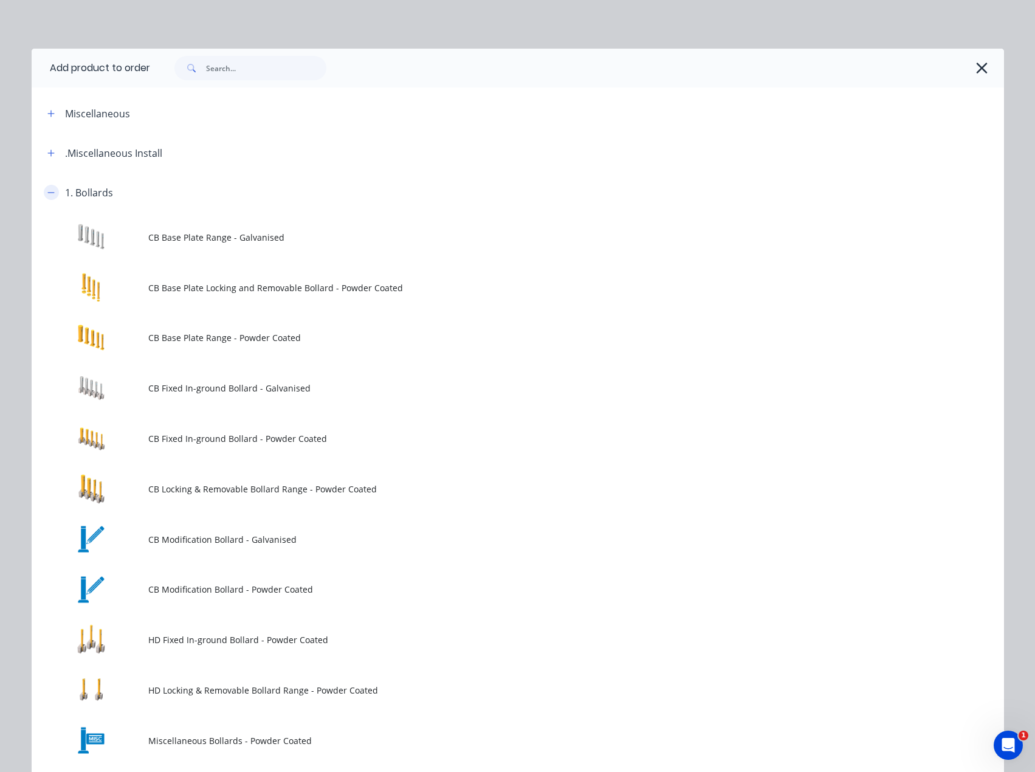
click at [48, 191] on icon "button" at bounding box center [50, 192] width 7 height 9
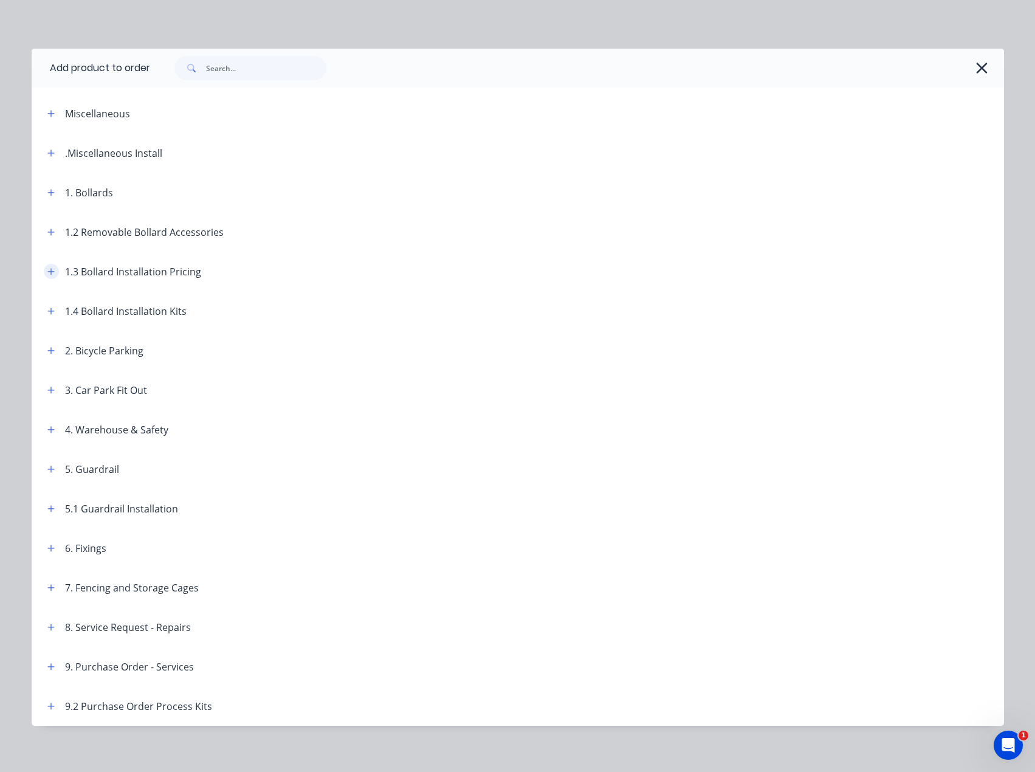
click at [47, 270] on icon "button" at bounding box center [50, 271] width 7 height 9
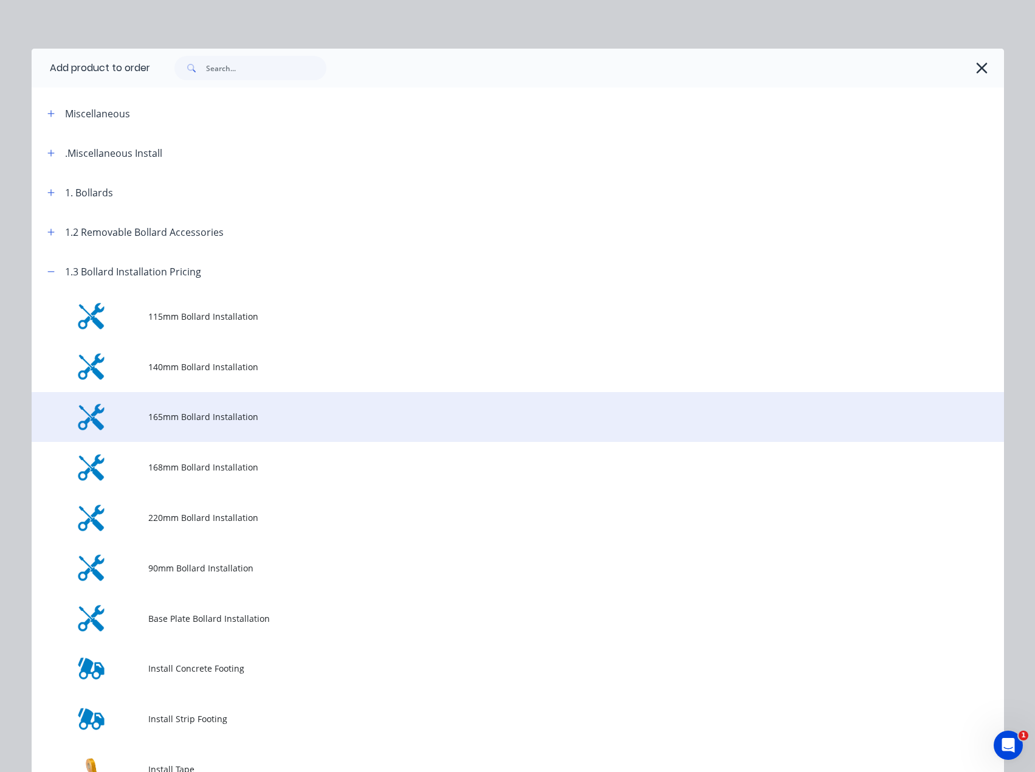
click at [180, 410] on span "165mm Bollard Installation" at bounding box center [490, 416] width 684 height 13
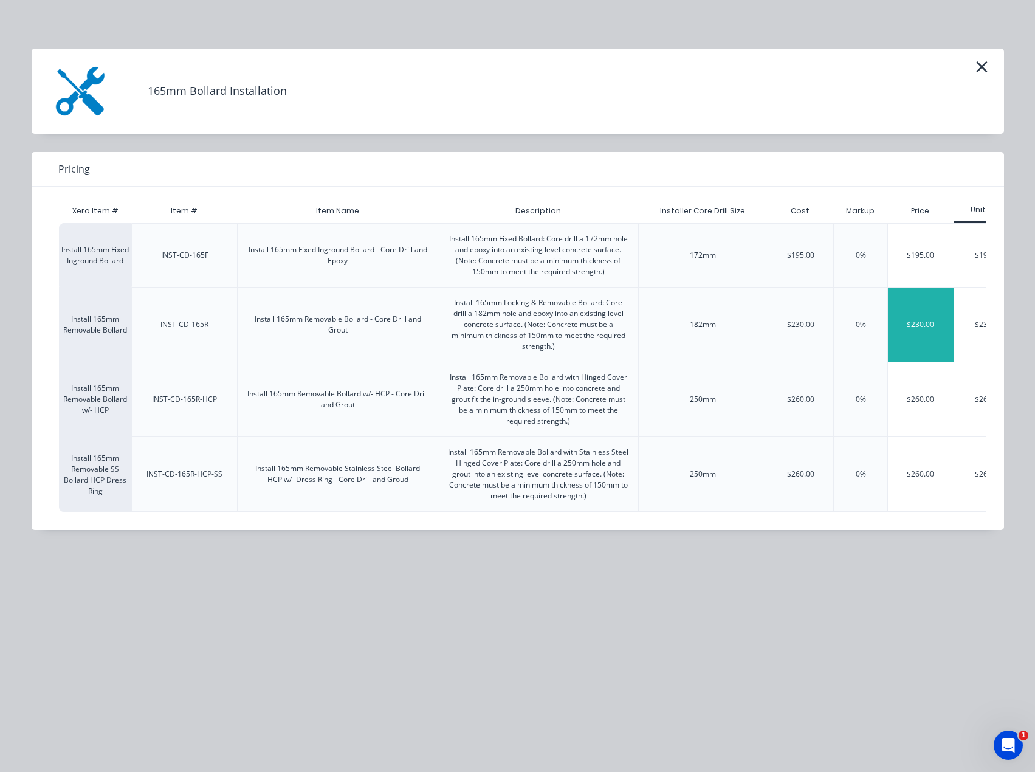
click at [913, 319] on div "$230.00" at bounding box center [921, 324] width 66 height 74
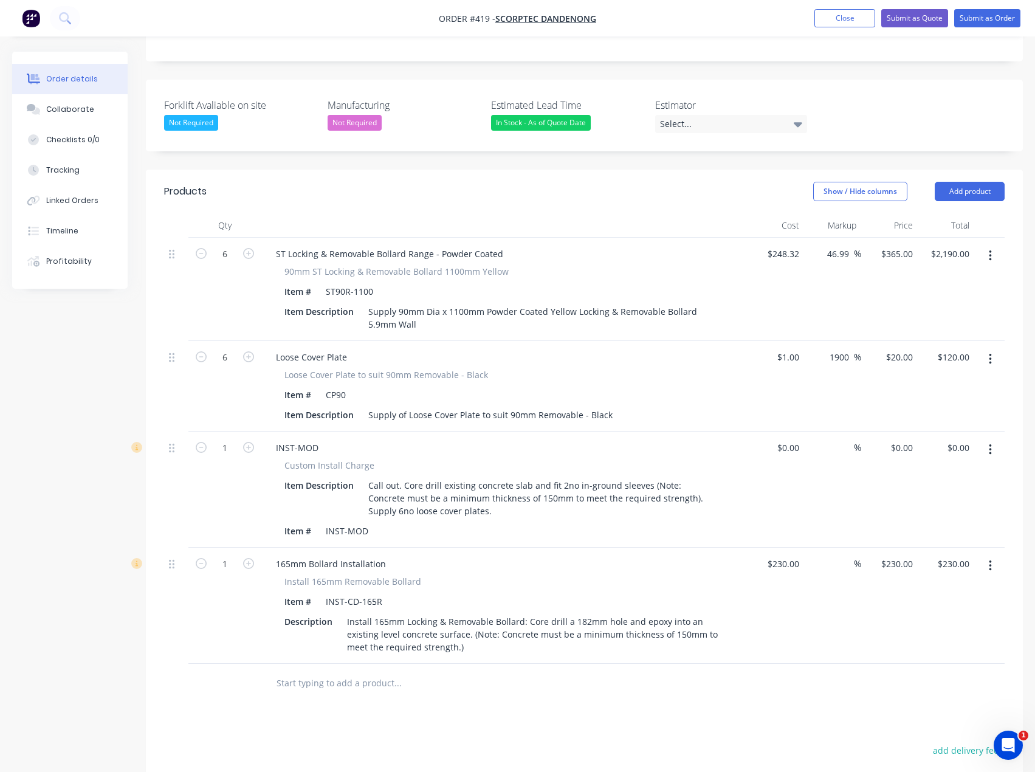
scroll to position [304, 0]
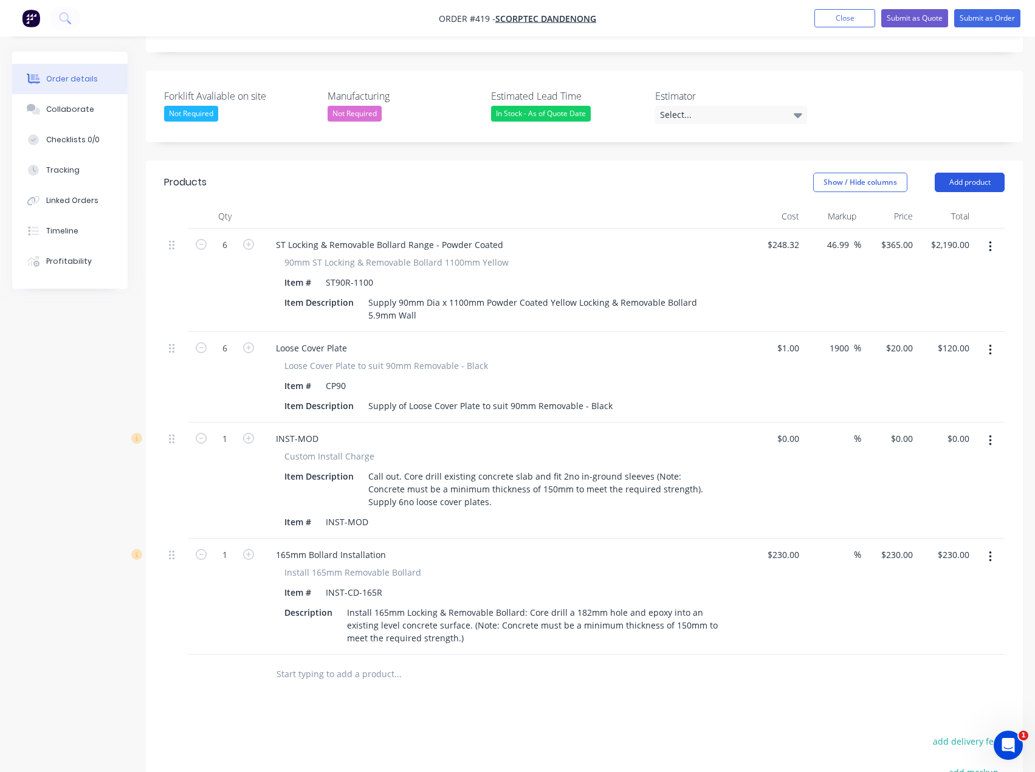
click at [991, 173] on button "Add product" at bounding box center [969, 182] width 70 height 19
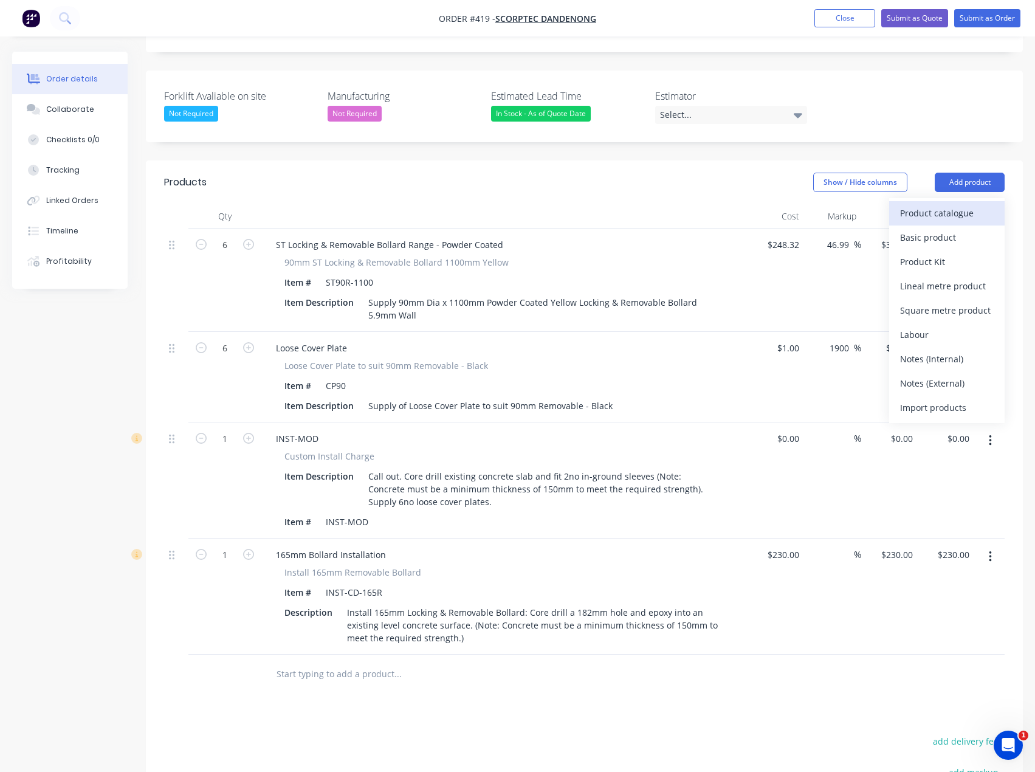
click at [946, 204] on div "Product catalogue" at bounding box center [947, 213] width 94 height 18
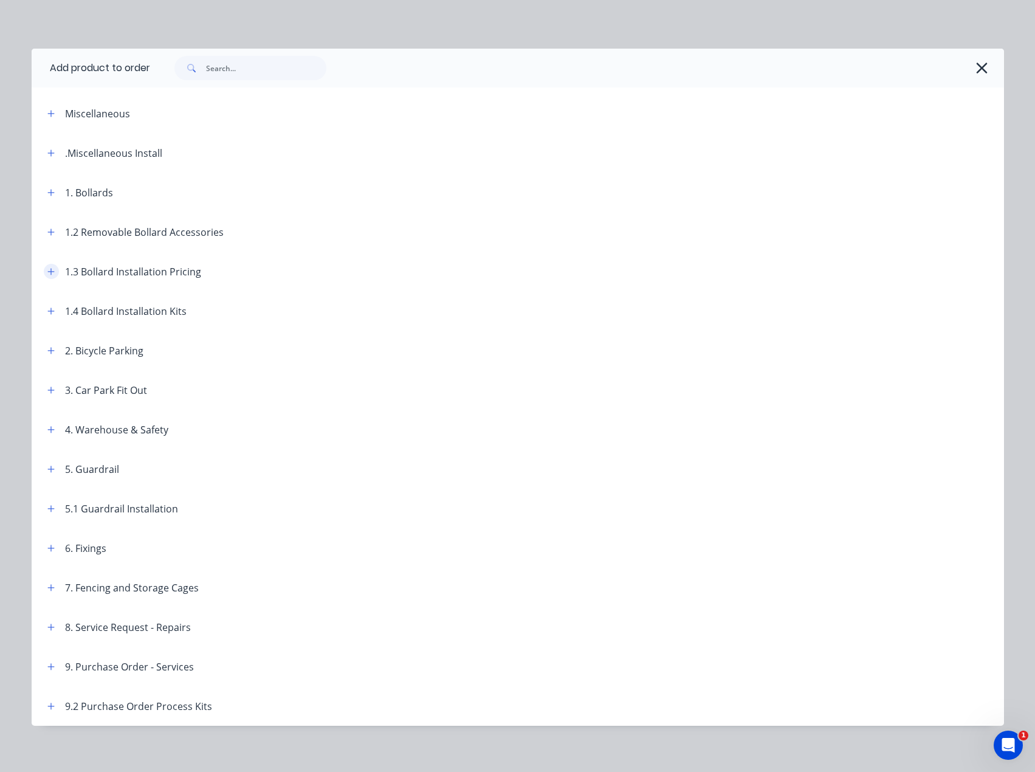
click at [47, 272] on icon "button" at bounding box center [50, 271] width 7 height 9
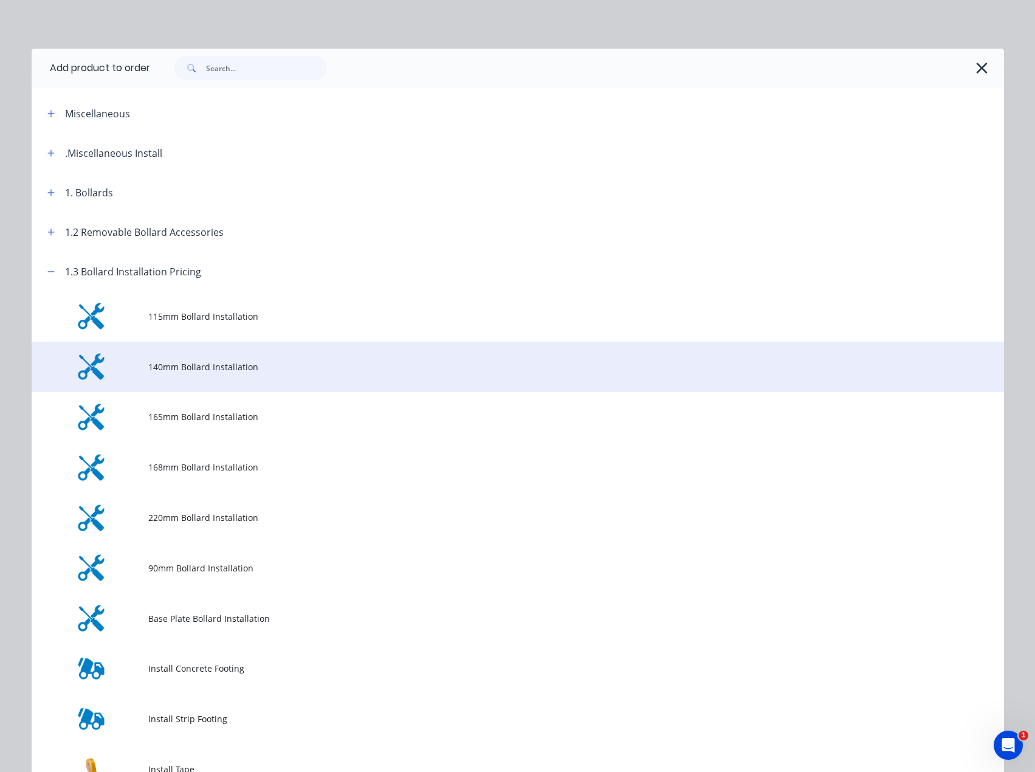
click at [183, 369] on span "140mm Bollard Installation" at bounding box center [490, 366] width 684 height 13
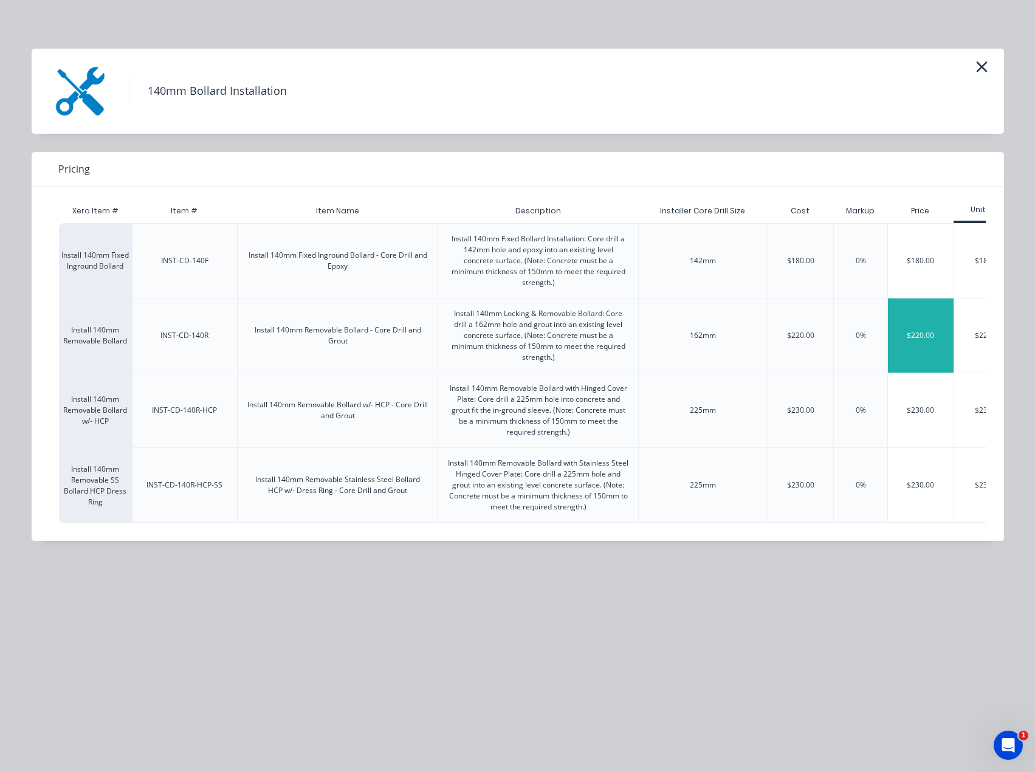
click at [920, 331] on div "$220.00" at bounding box center [921, 335] width 66 height 74
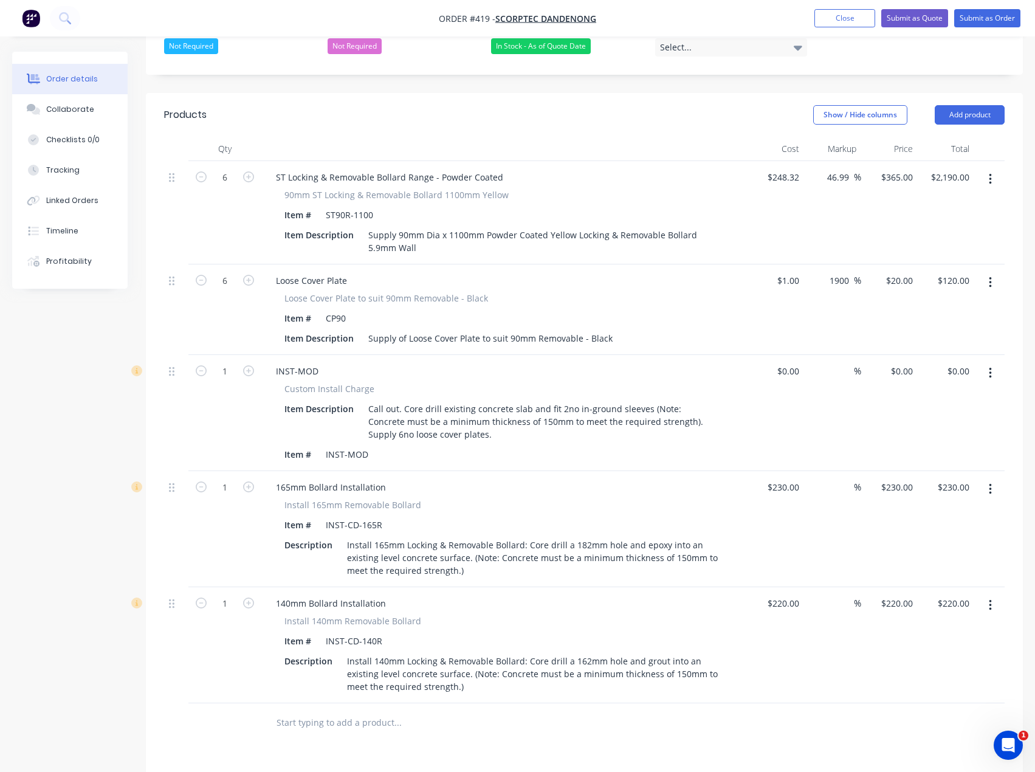
scroll to position [365, 0]
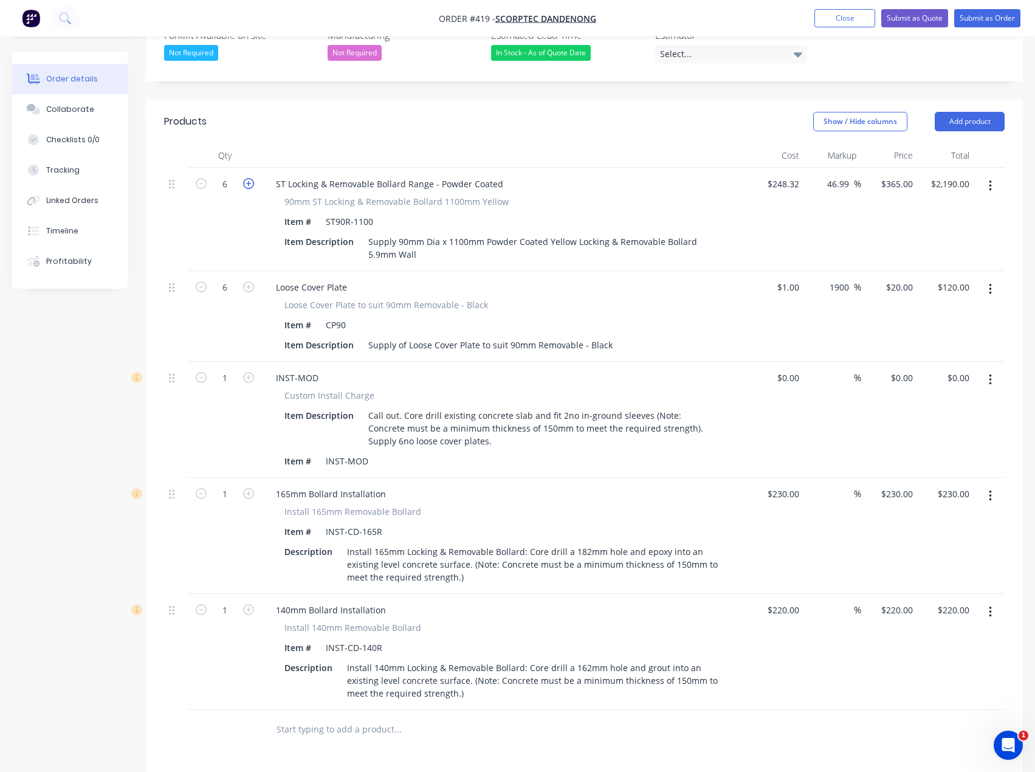
click at [249, 178] on icon "button" at bounding box center [248, 183] width 11 height 11
type input "7"
type input "$2,555.00"
click at [247, 281] on icon "button" at bounding box center [248, 286] width 11 height 11
type input "7"
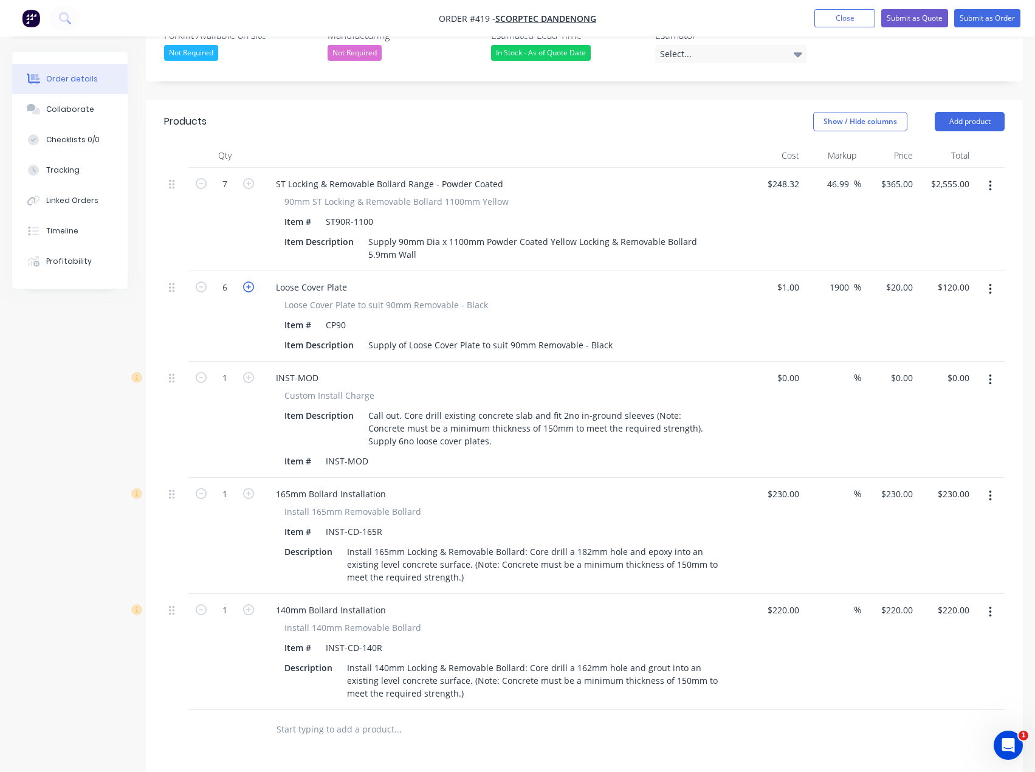
type input "$140.00"
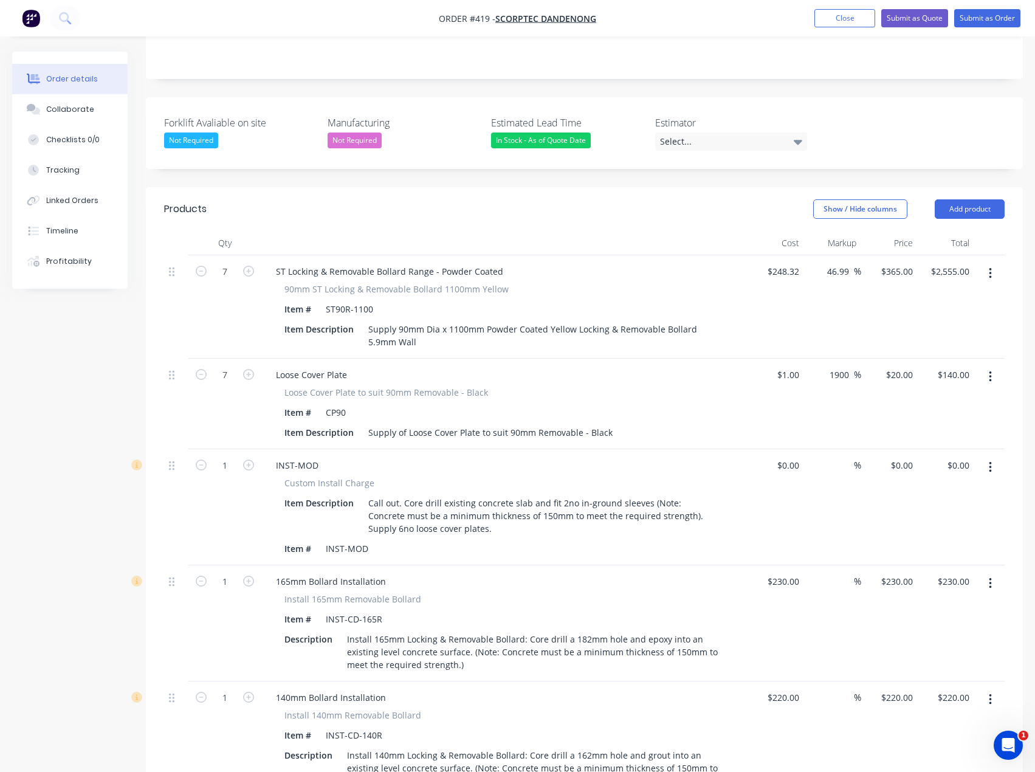
scroll to position [243, 0]
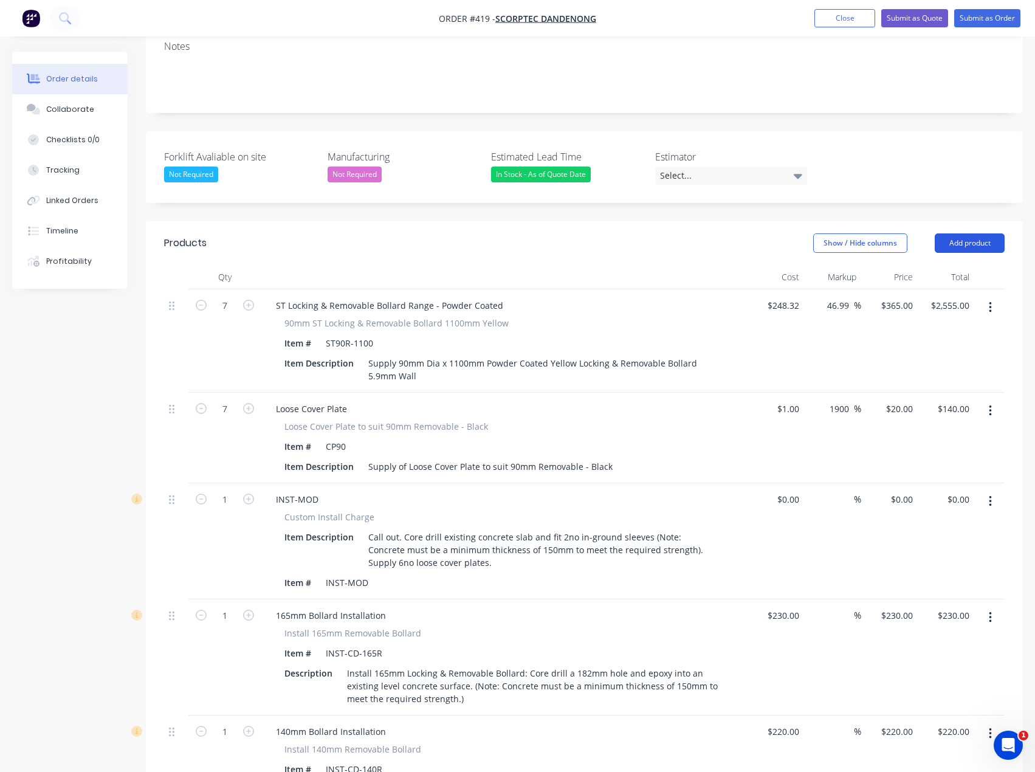
click at [988, 233] on button "Add product" at bounding box center [969, 242] width 70 height 19
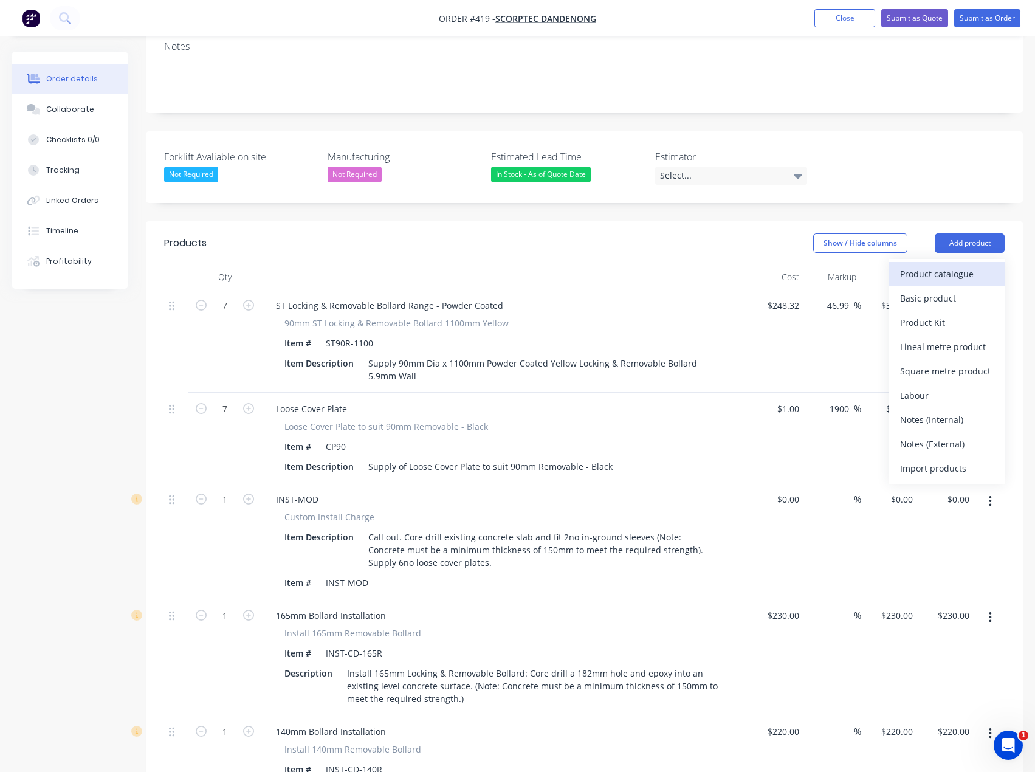
click at [938, 265] on div "Product catalogue" at bounding box center [947, 274] width 94 height 18
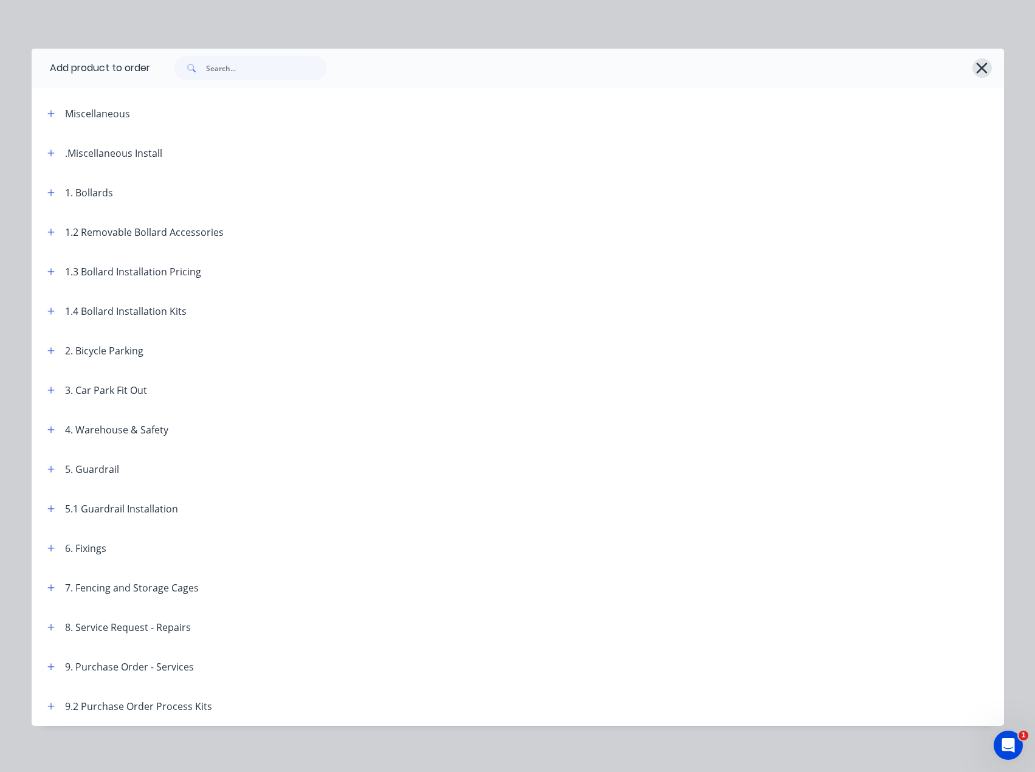
click at [976, 70] on icon "button" at bounding box center [981, 68] width 11 height 11
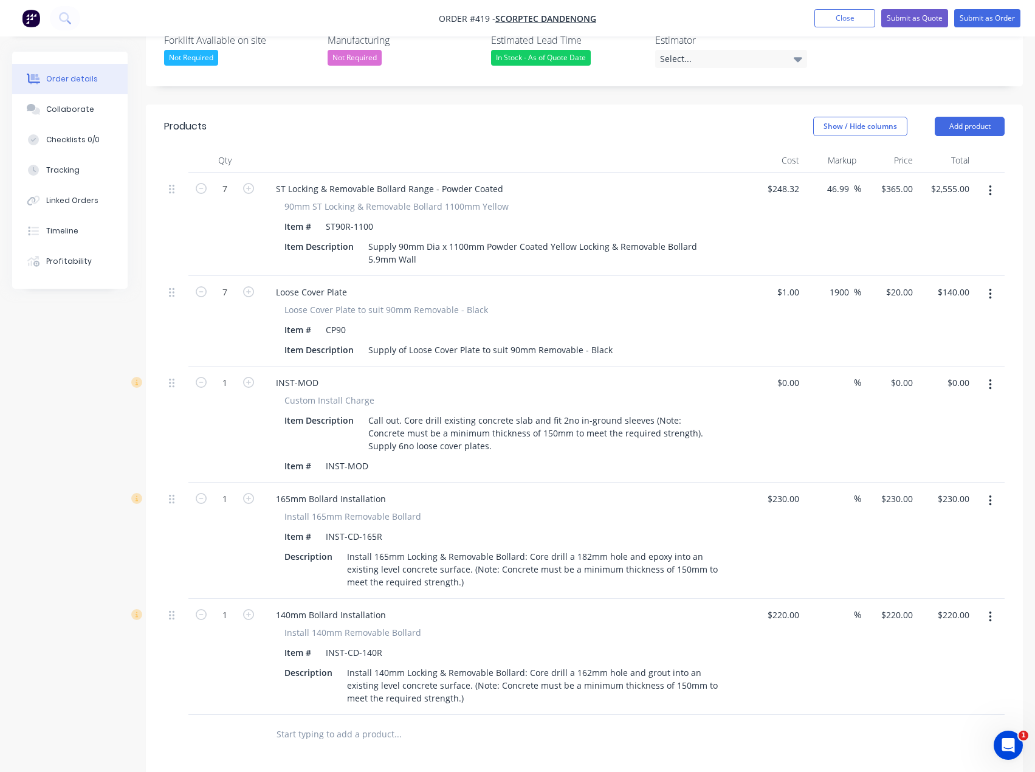
scroll to position [365, 0]
